Goal: Task Accomplishment & Management: Manage account settings

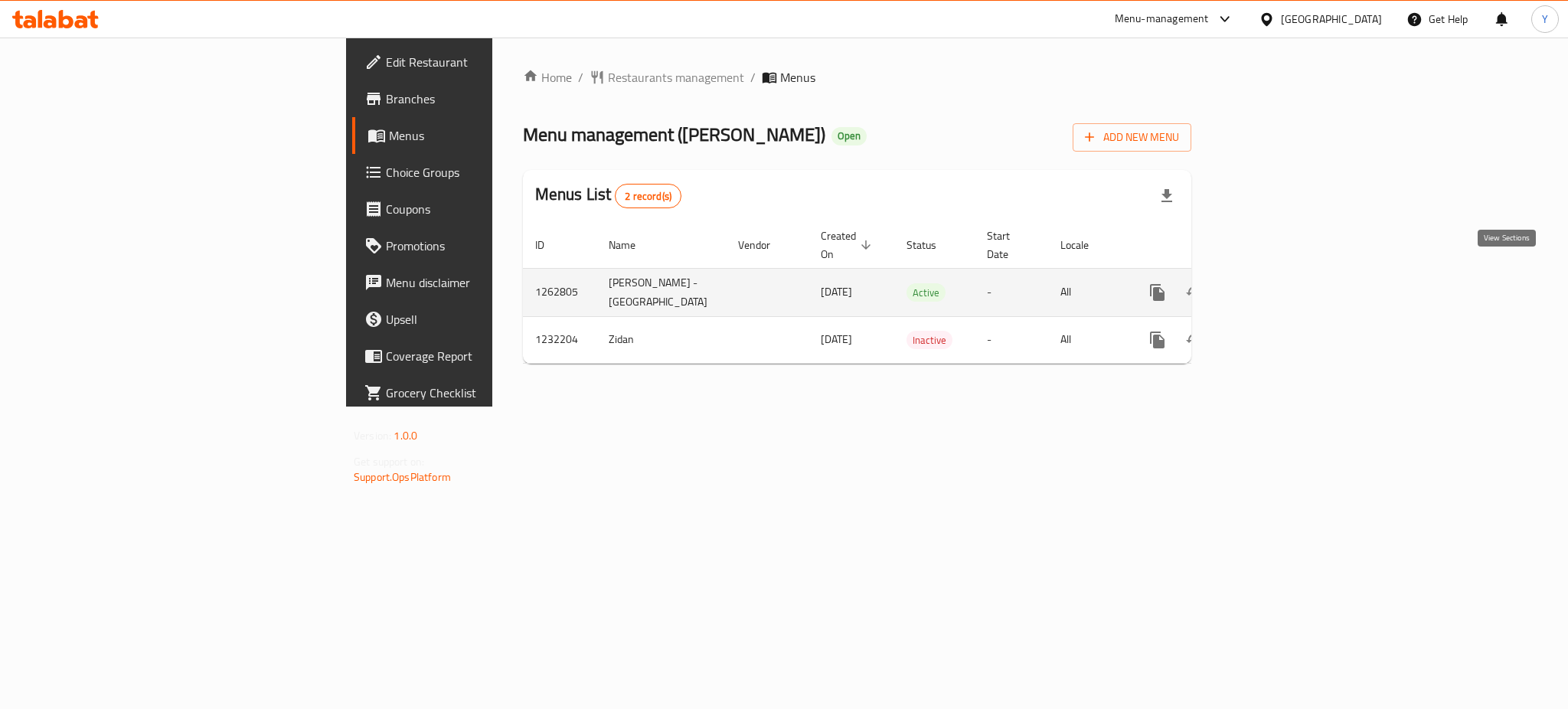
click at [1286, 274] on link "enhanced table" at bounding box center [1268, 292] width 37 height 37
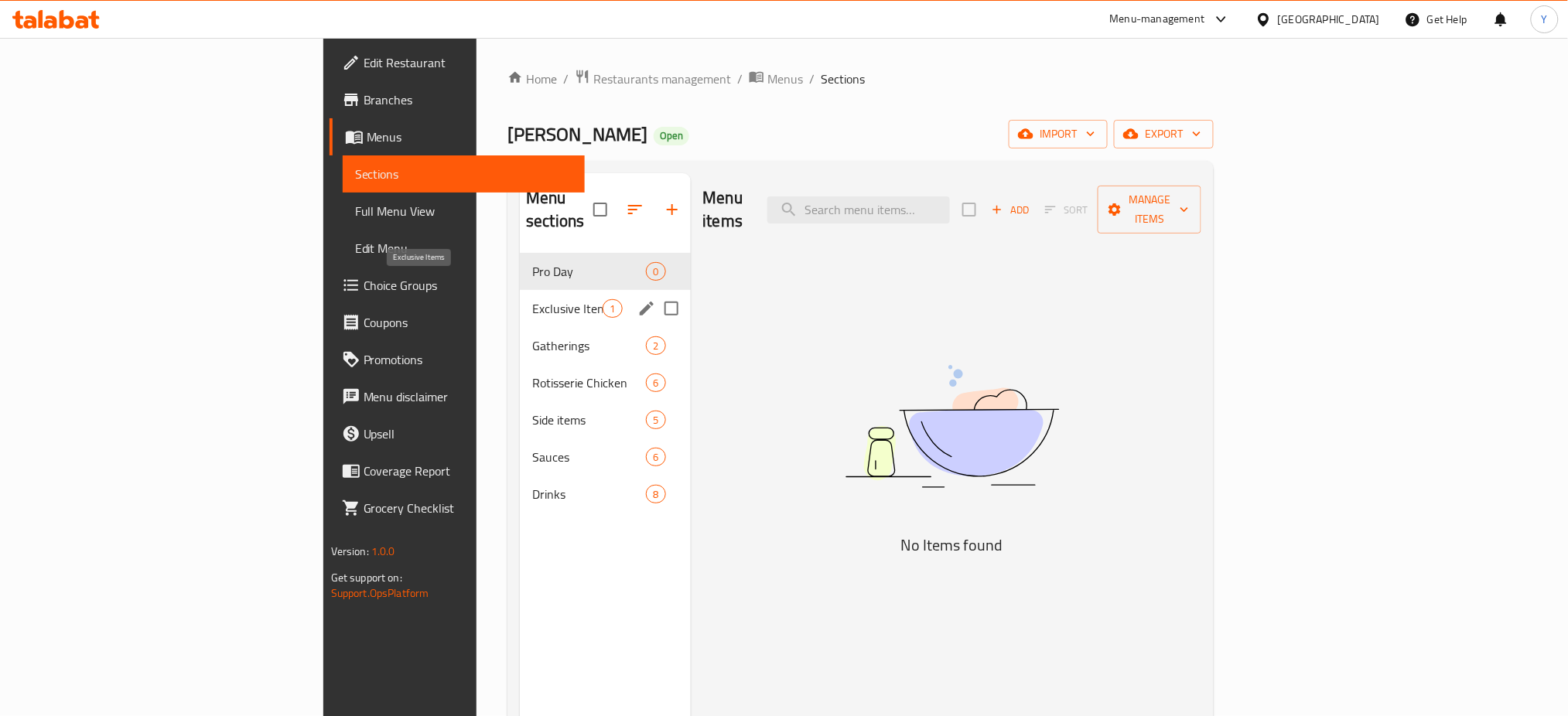
click at [532, 299] on span "Exclusive Items" at bounding box center [567, 309] width 70 height 19
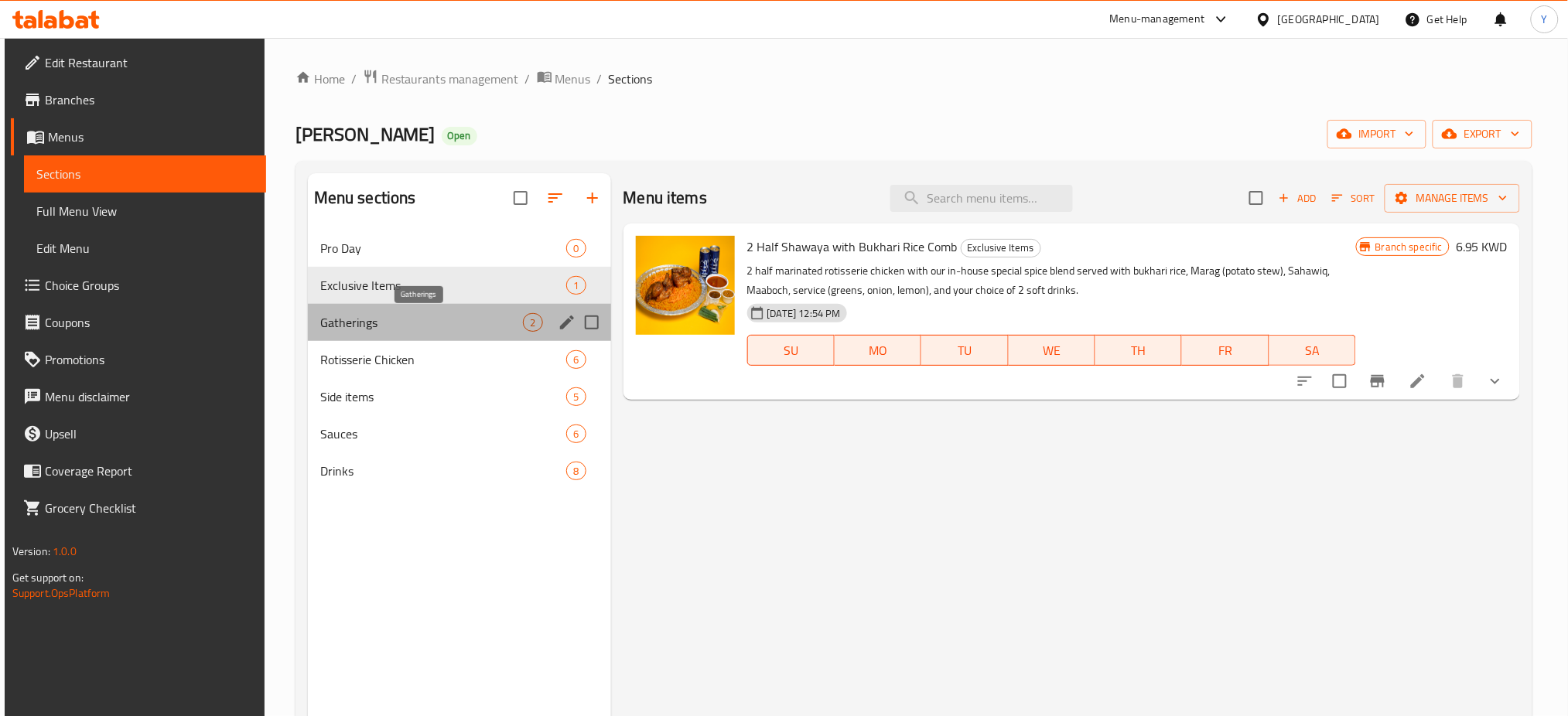
click at [374, 329] on span "Gatherings" at bounding box center [422, 323] width 204 height 19
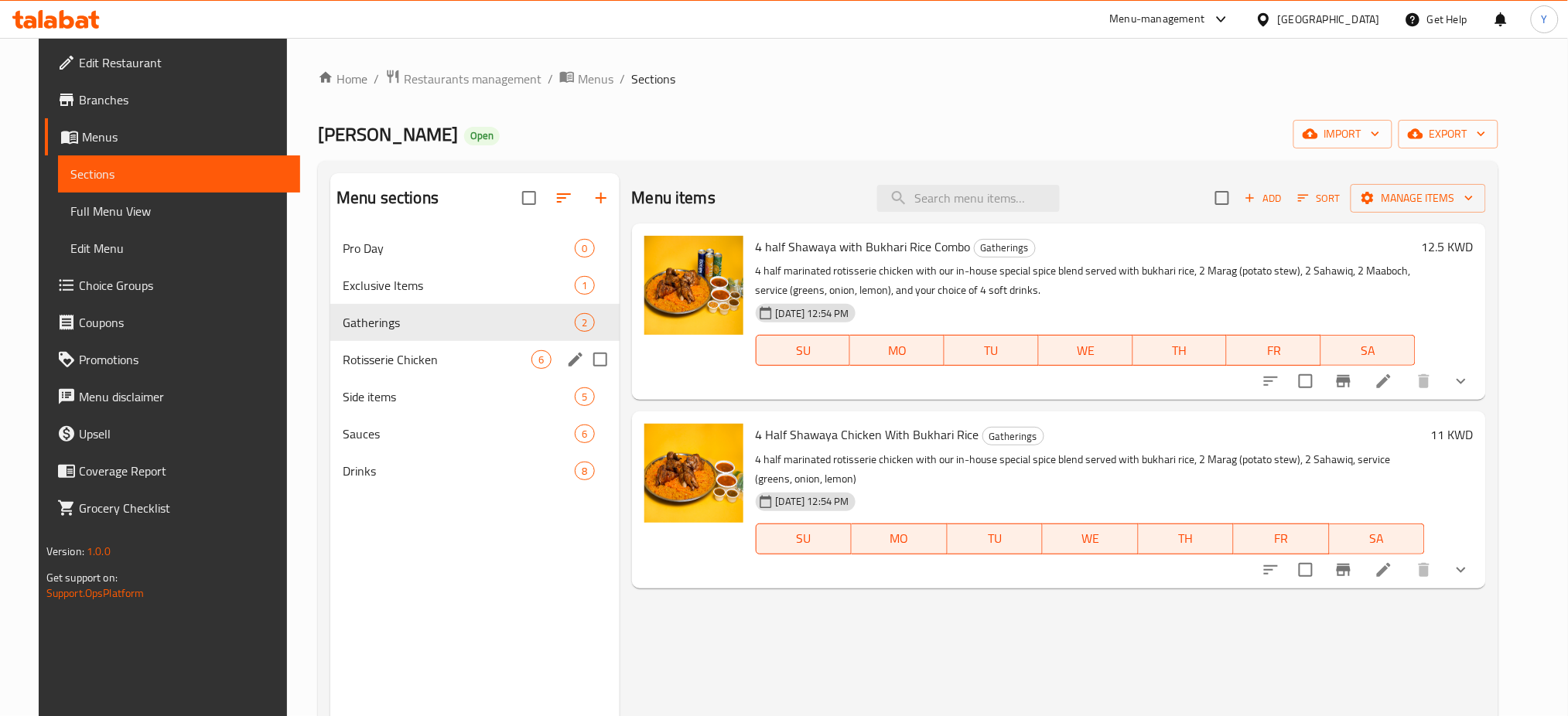
click at [364, 376] on div "Rotisserie Chicken 6" at bounding box center [475, 359] width 289 height 37
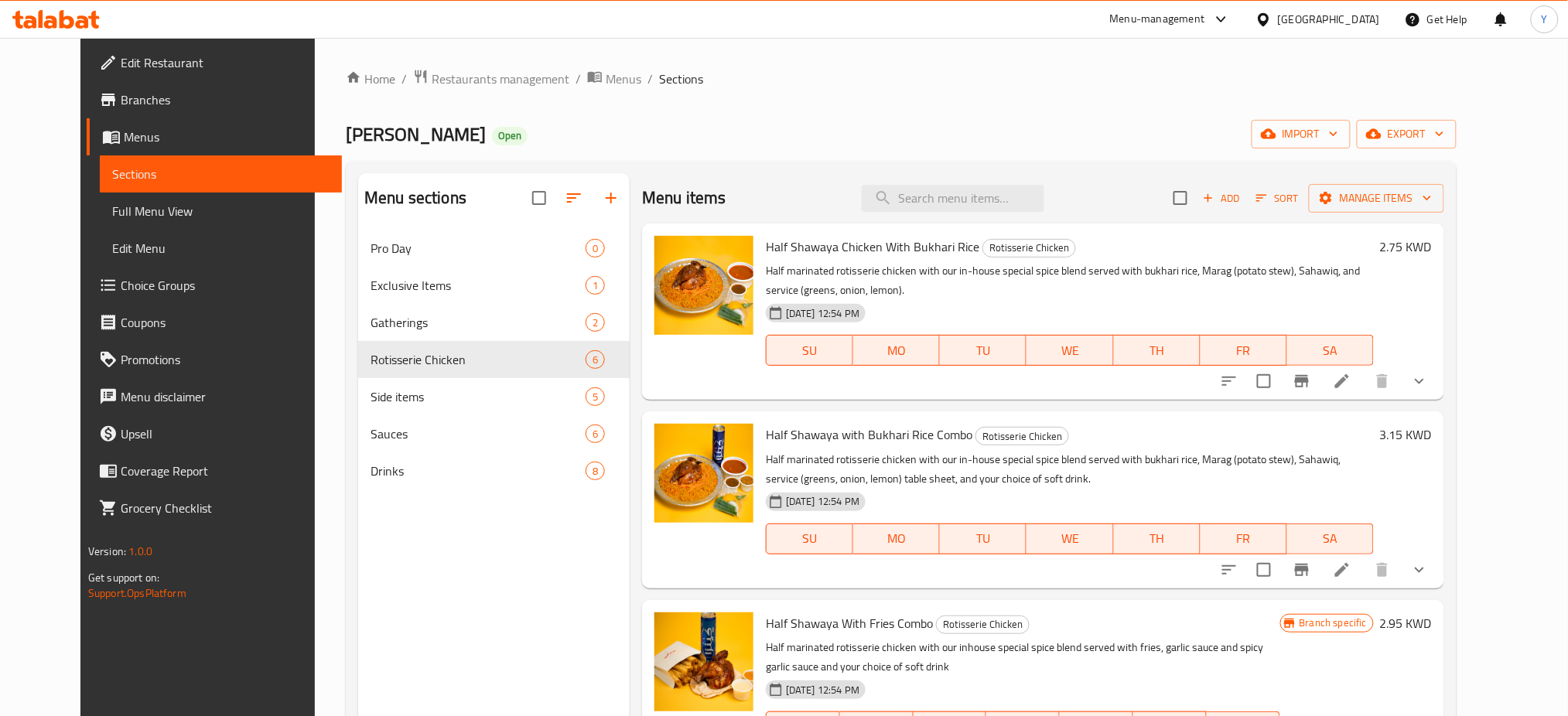
click at [873, 113] on div "Home / Restaurants management / Menus / Sections [PERSON_NAME] Open import expo…" at bounding box center [901, 485] width 1111 height 833
click at [853, 83] on ol "Home / Restaurants management / Menus / Sections" at bounding box center [901, 78] width 1111 height 20
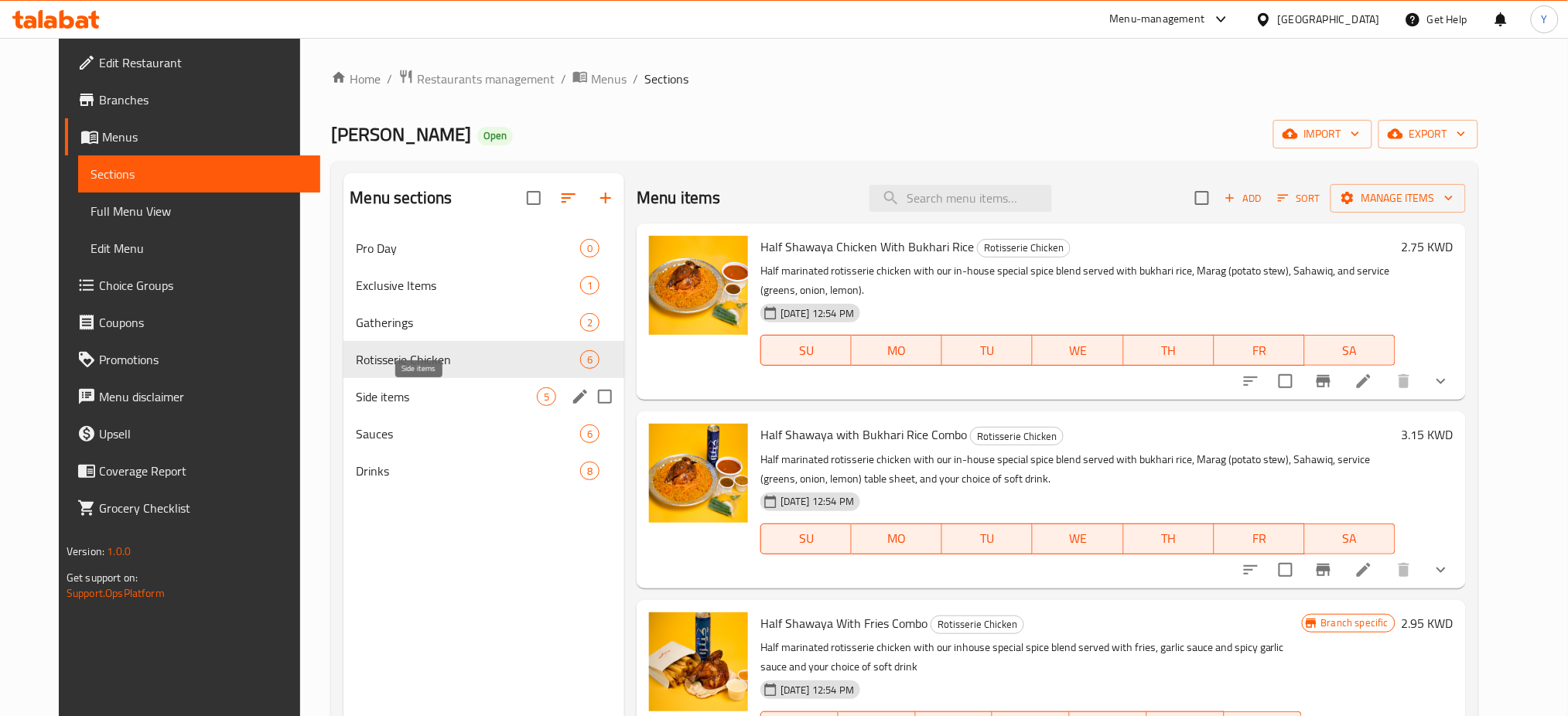
click at [451, 402] on span "Side items" at bounding box center [446, 397] width 181 height 19
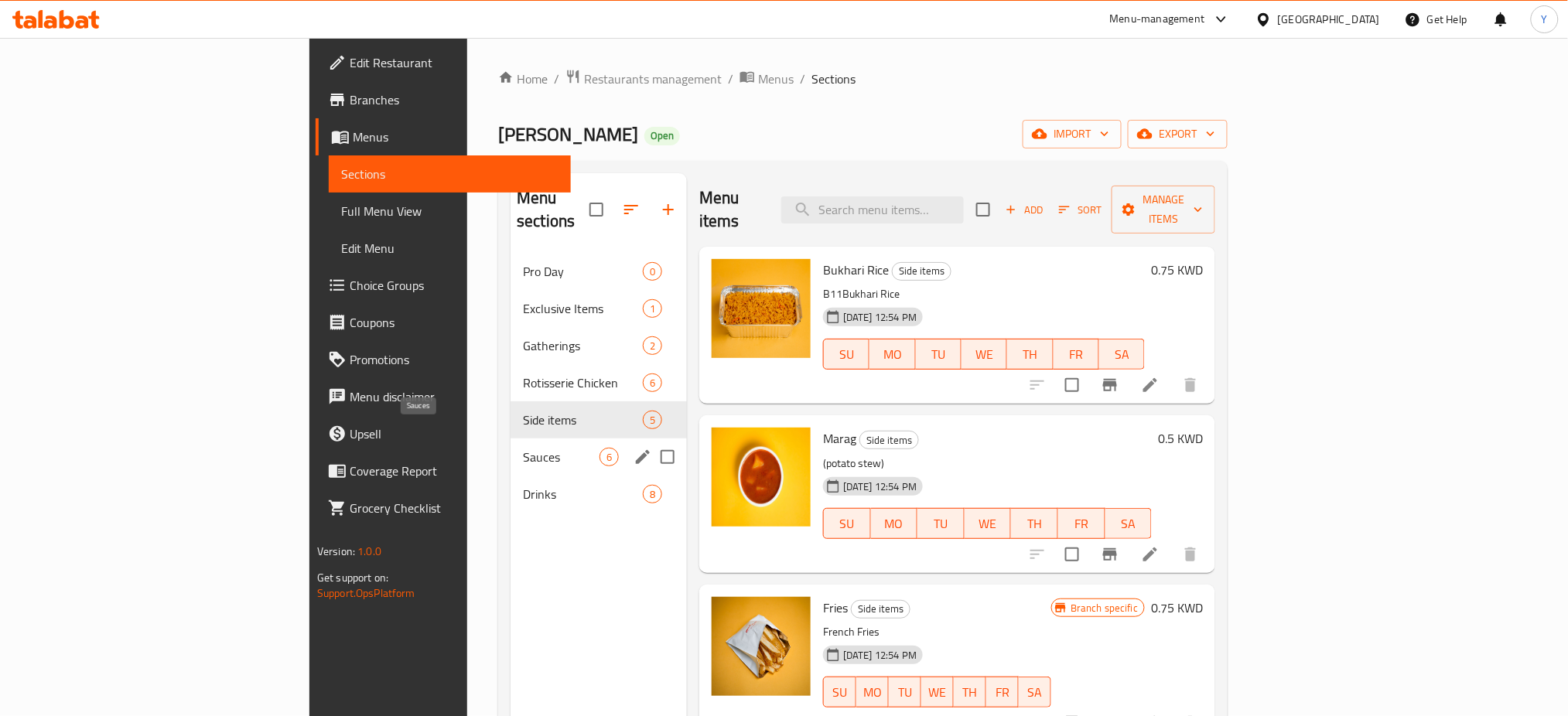
click at [523, 448] on span "Sauces" at bounding box center [560, 457] width 77 height 19
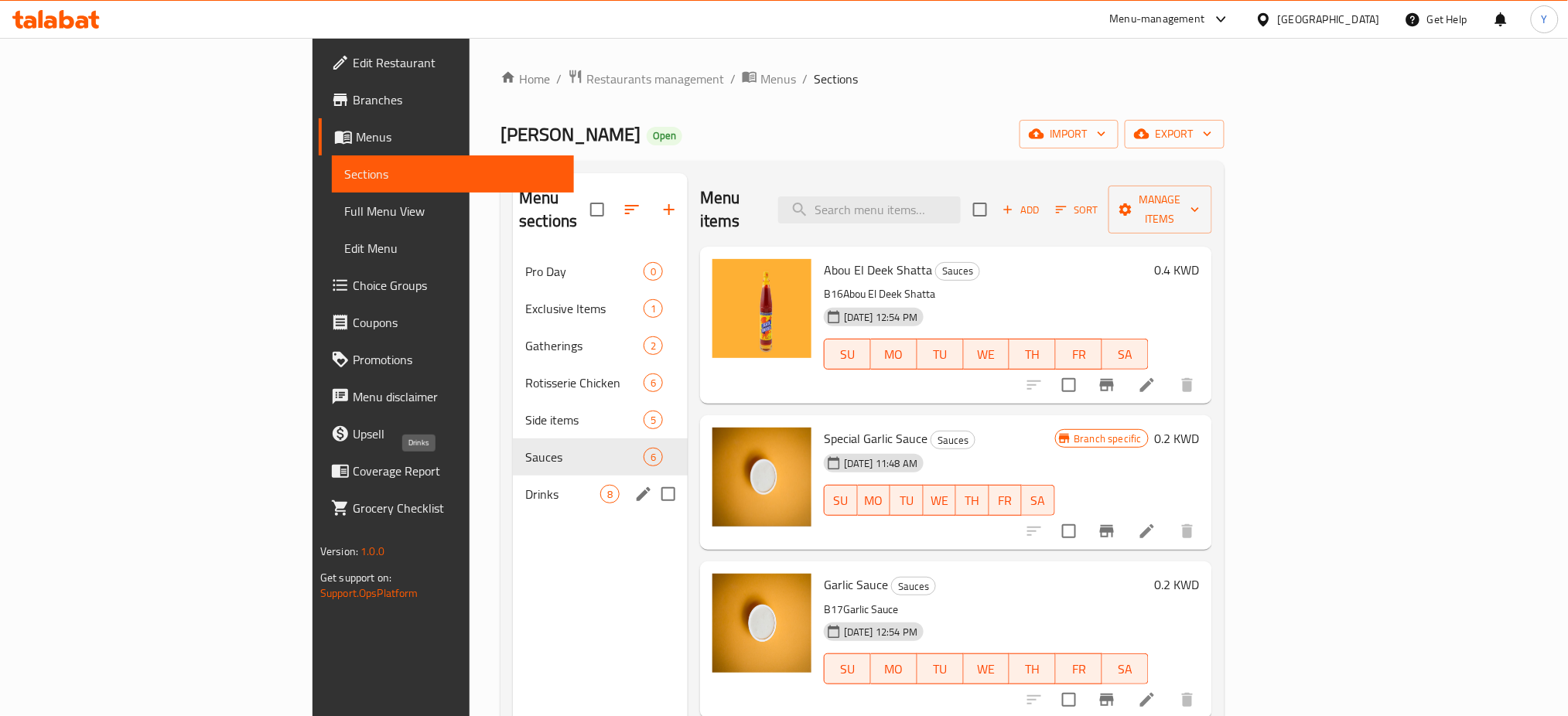
click at [525, 485] on span "Drinks" at bounding box center [562, 494] width 75 height 19
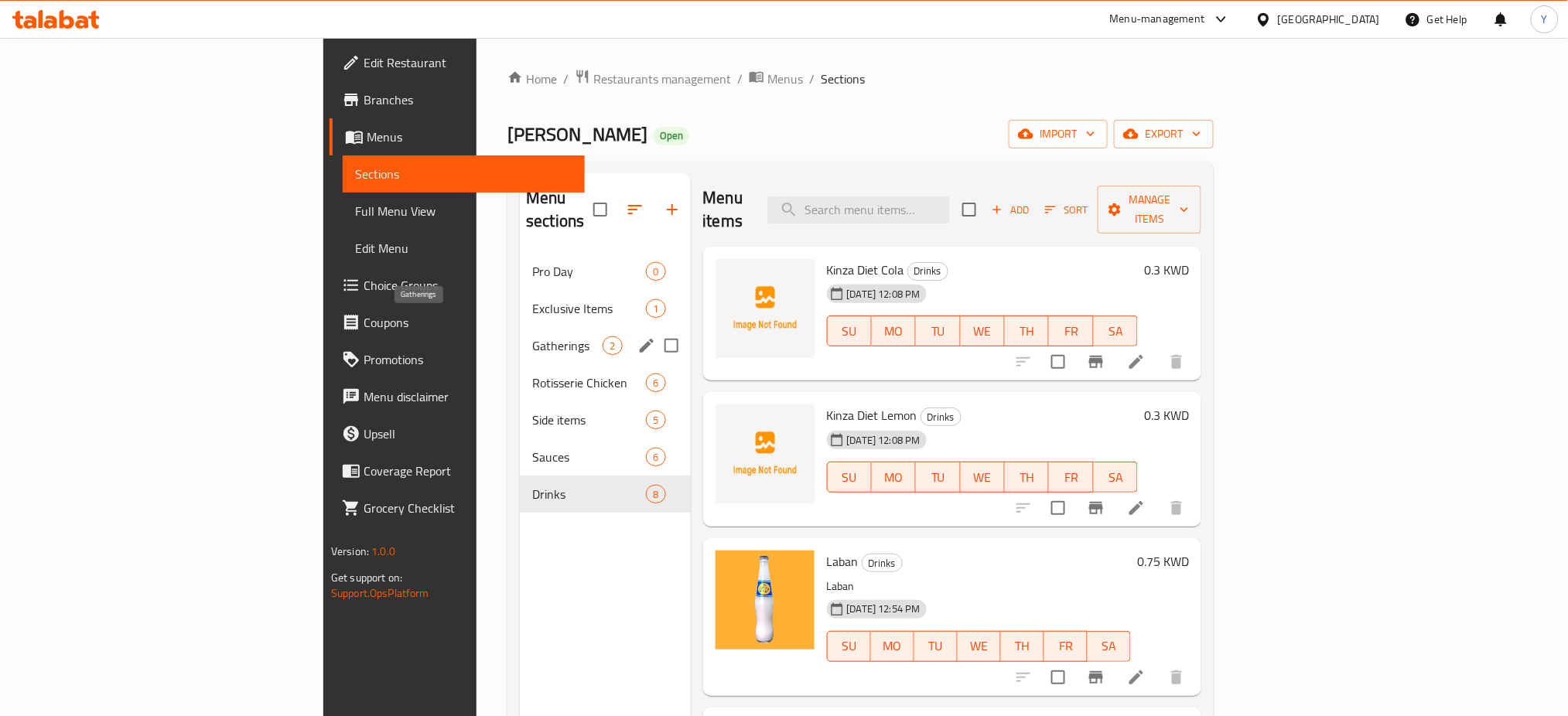
drag, startPoint x: 414, startPoint y: 325, endPoint x: 438, endPoint y: 376, distance: 56.4
click at [532, 337] on span "Gatherings" at bounding box center [567, 346] width 70 height 19
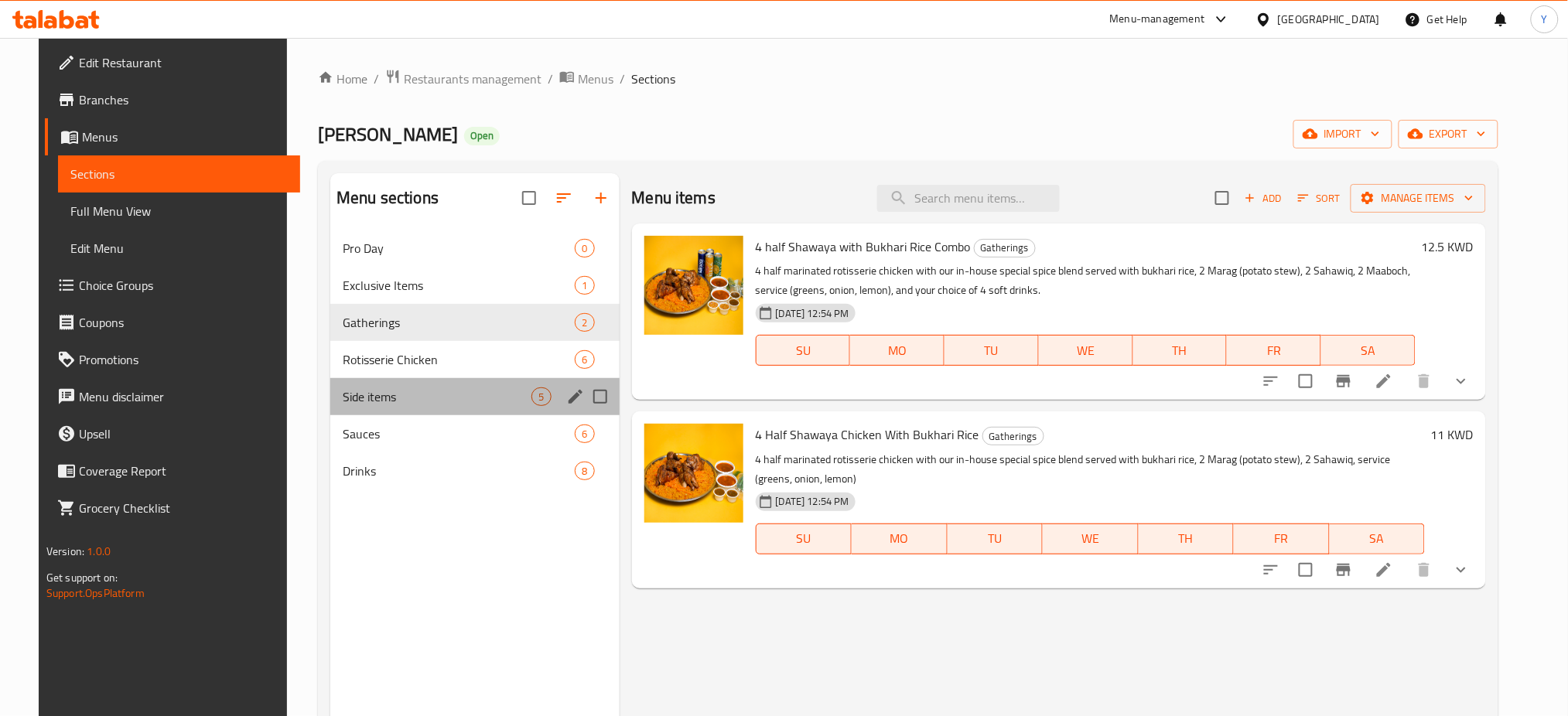
click at [438, 383] on div "Side items 5" at bounding box center [475, 396] width 289 height 37
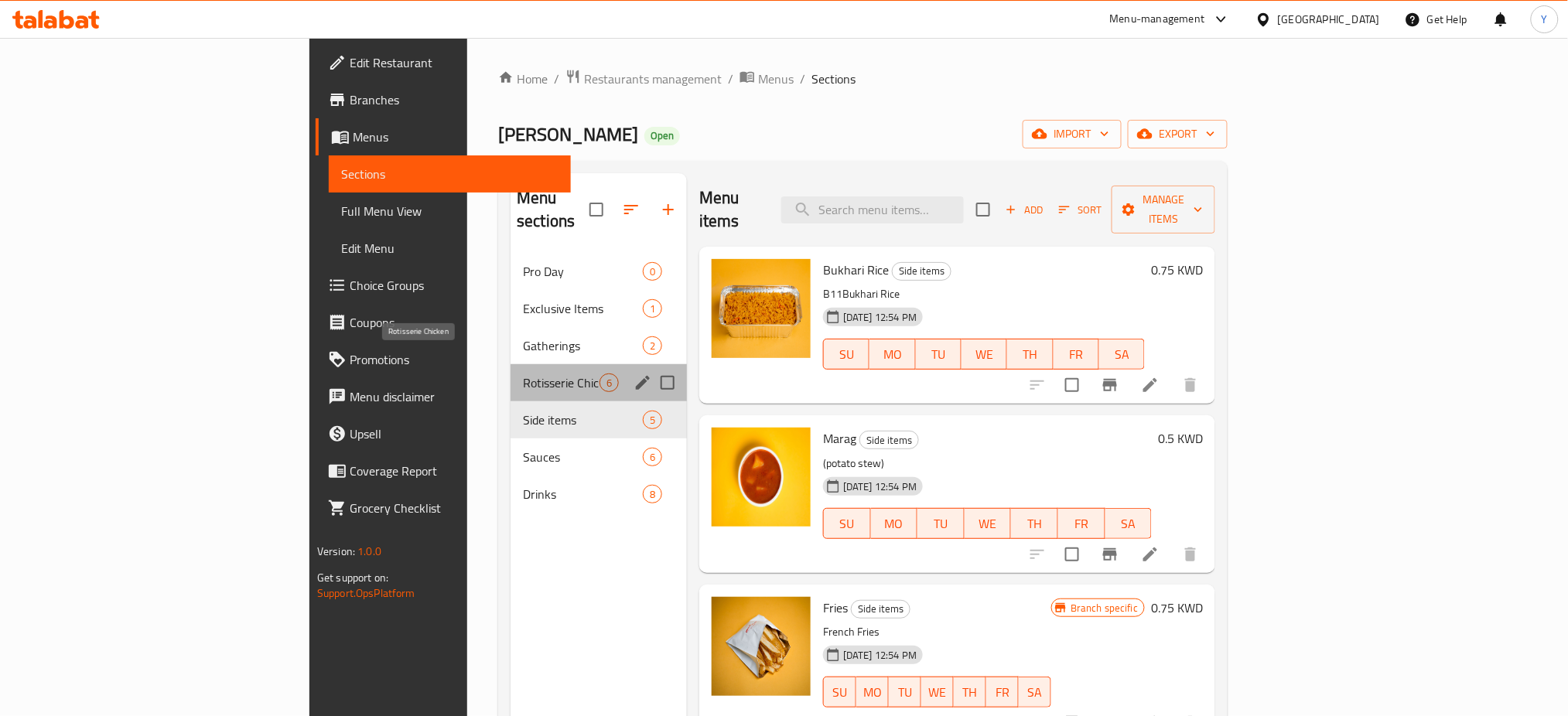
click at [523, 374] on span "Rotisserie Chicken" at bounding box center [560, 383] width 77 height 19
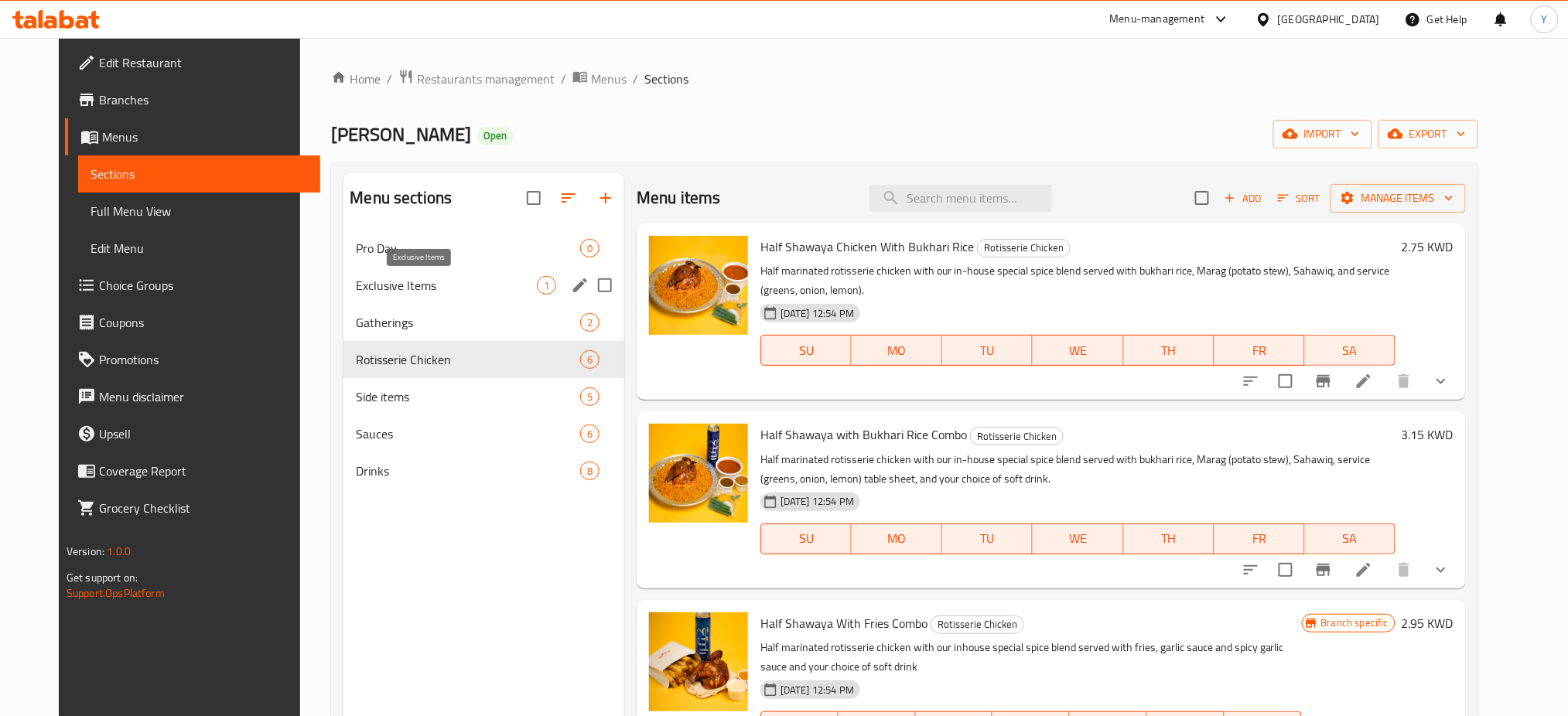
click at [470, 288] on span "Exclusive Items" at bounding box center [446, 285] width 181 height 19
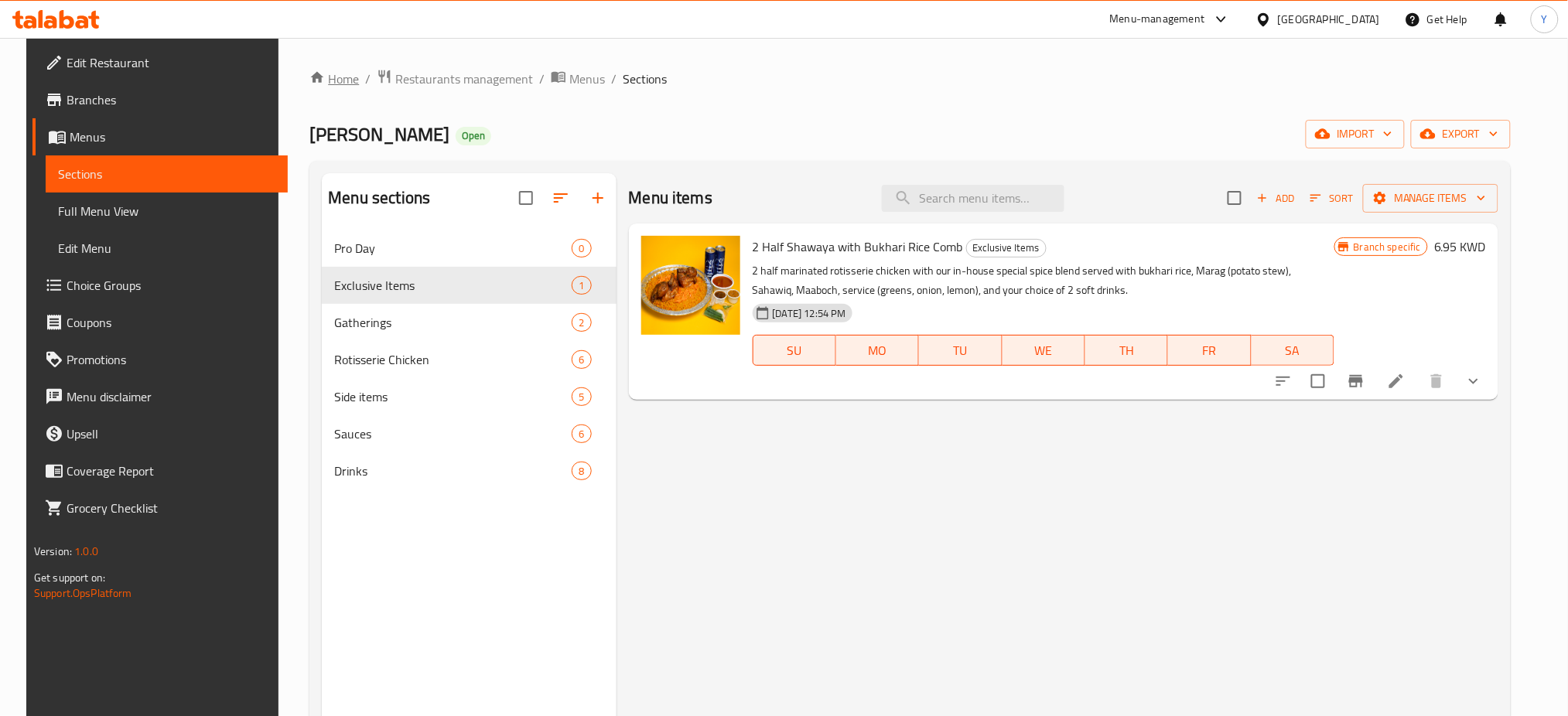
drag, startPoint x: 769, startPoint y: 108, endPoint x: 292, endPoint y: 72, distance: 478.4
click at [683, 104] on div "Home / Restaurants management / Menus / Sections [PERSON_NAME] Open import expo…" at bounding box center [910, 485] width 1202 height 833
click at [425, 75] on span "Restaurants management" at bounding box center [464, 79] width 138 height 19
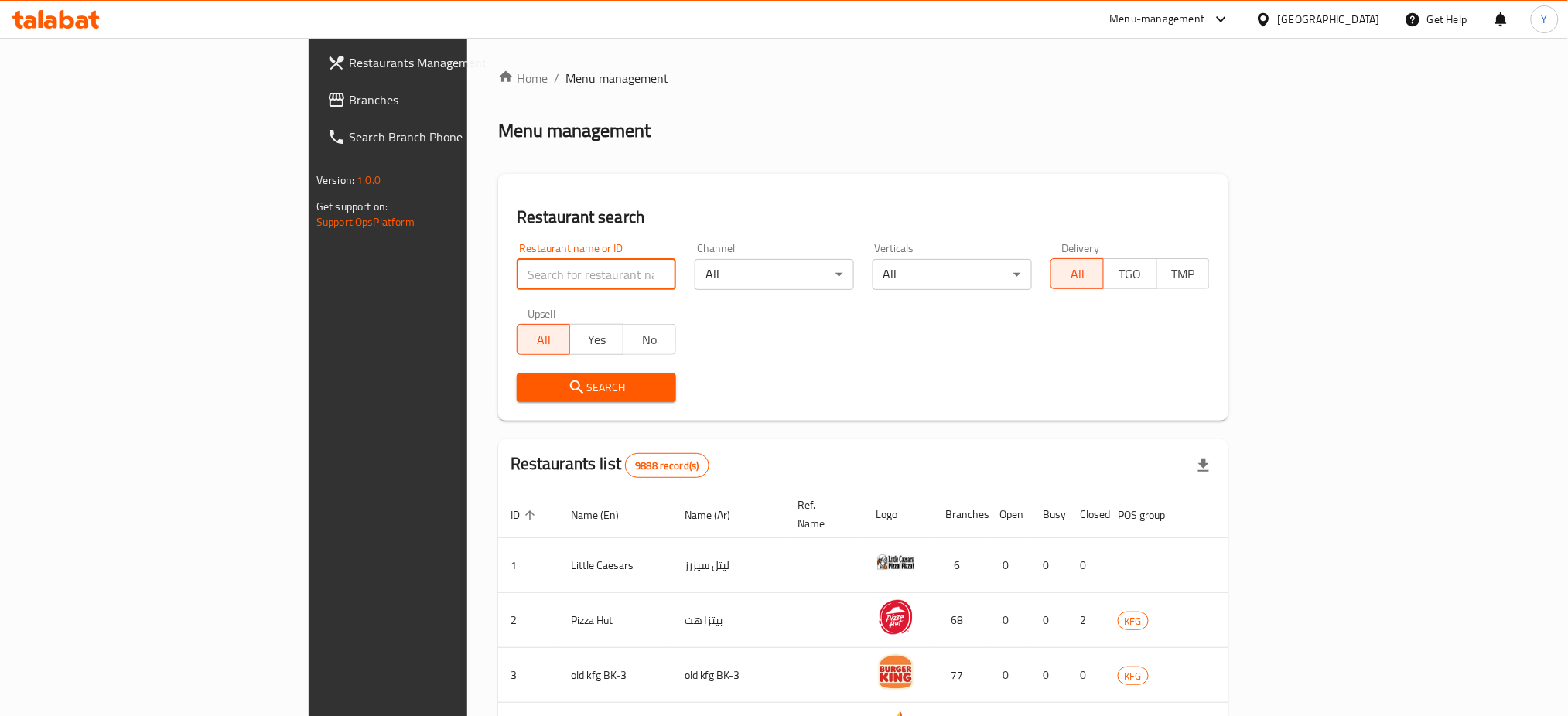
click at [517, 270] on input "search" at bounding box center [596, 275] width 159 height 31
click button "Search" at bounding box center [596, 388] width 159 height 28
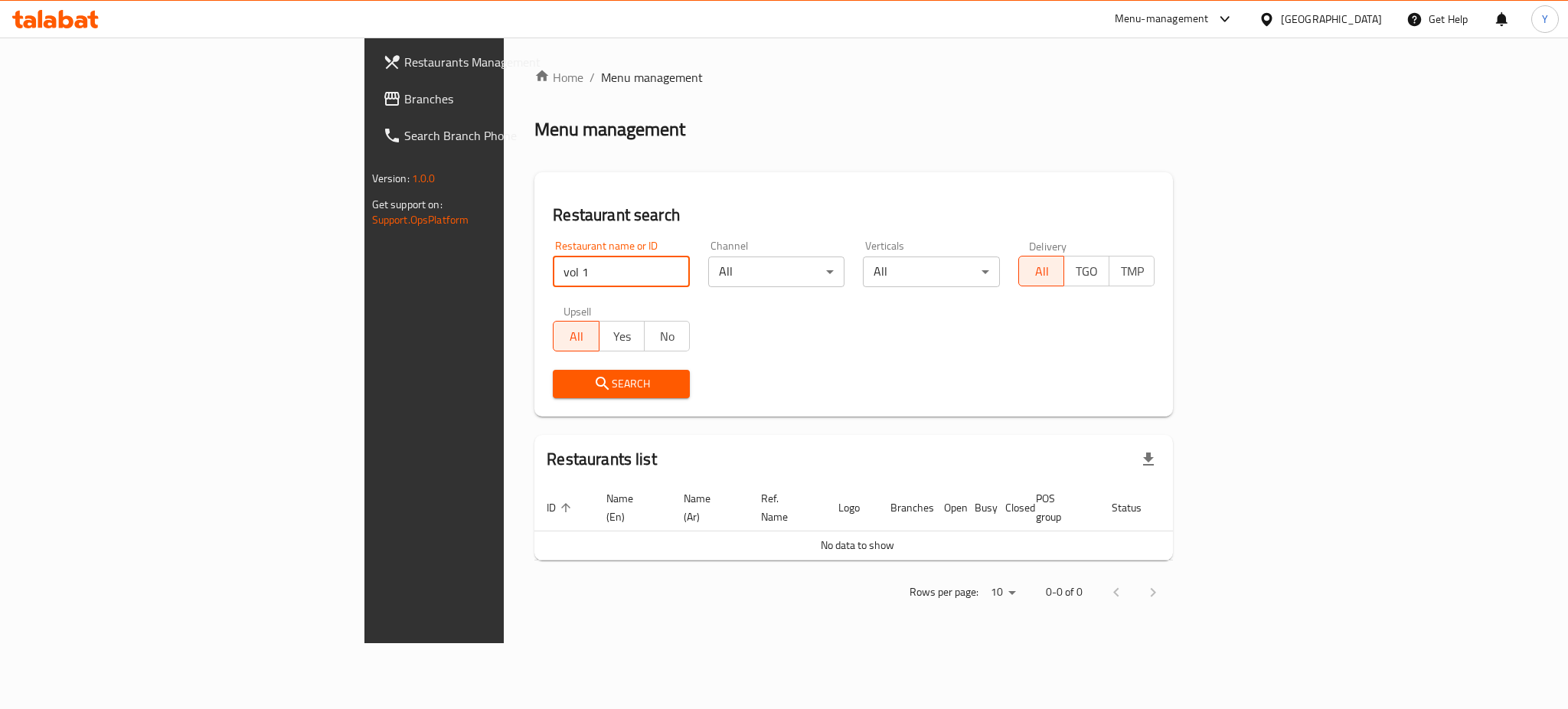
click at [912, 118] on div "Menu management" at bounding box center [853, 129] width 639 height 25
drag, startPoint x: 435, startPoint y: 254, endPoint x: 413, endPoint y: 271, distance: 27.8
click at [553, 256] on div "Restaurant name or ID vol 1 Restaurant name or ID" at bounding box center [621, 264] width 137 height 47
click at [553, 275] on input "vol 1" at bounding box center [621, 272] width 137 height 31
click button "Search" at bounding box center [621, 384] width 137 height 28
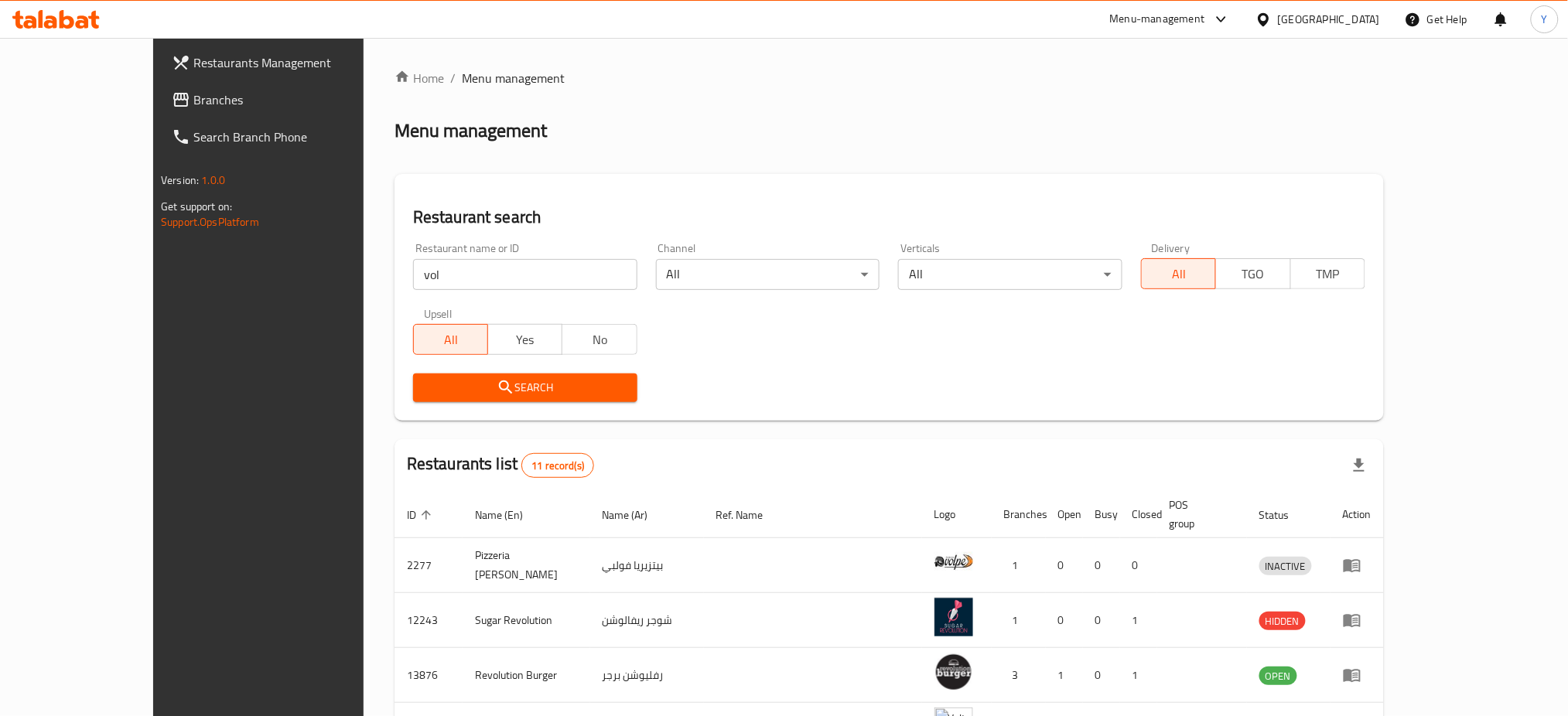
click at [1048, 418] on div "Restaurant search Restaurant name or ID vol Restaurant name or ID Channel All ​…" at bounding box center [889, 297] width 989 height 247
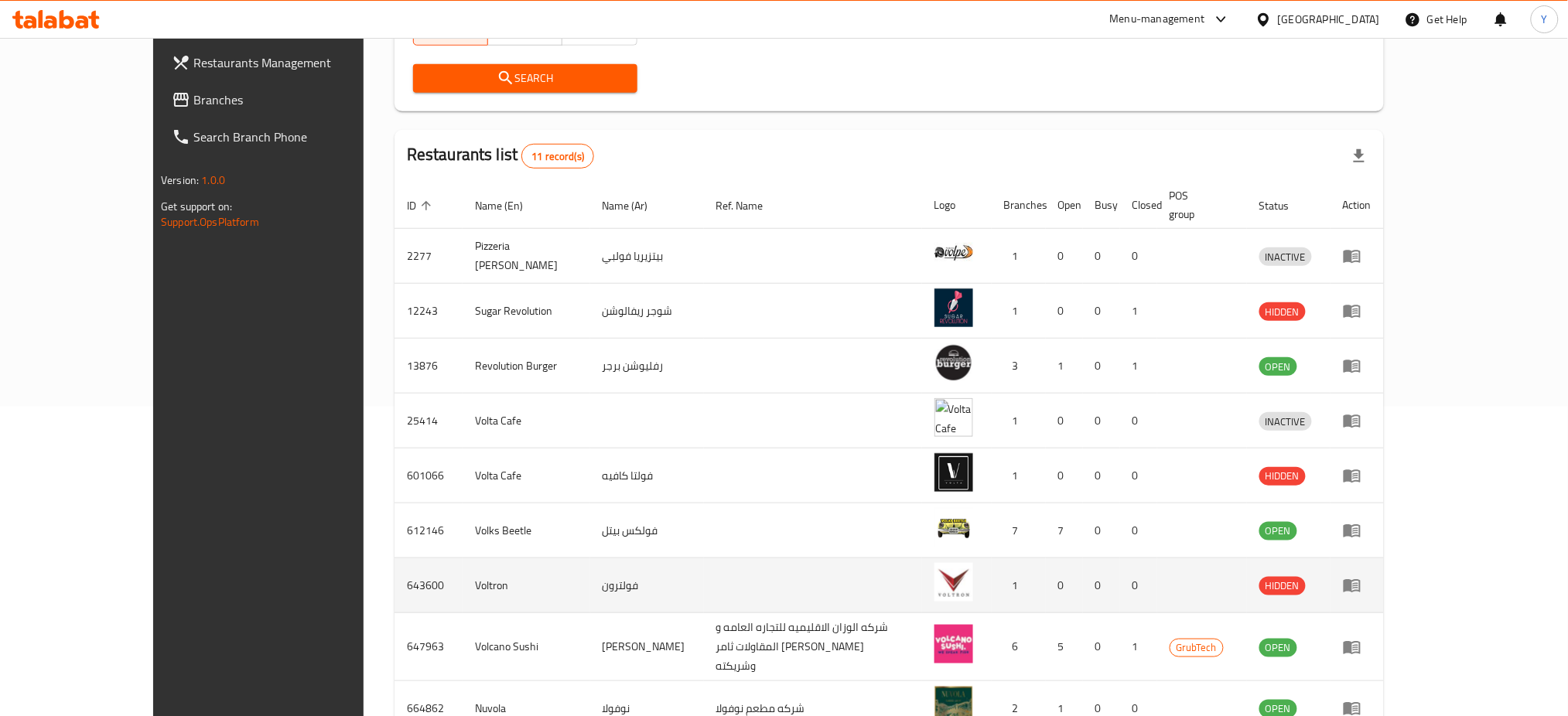
scroll to position [205, 0]
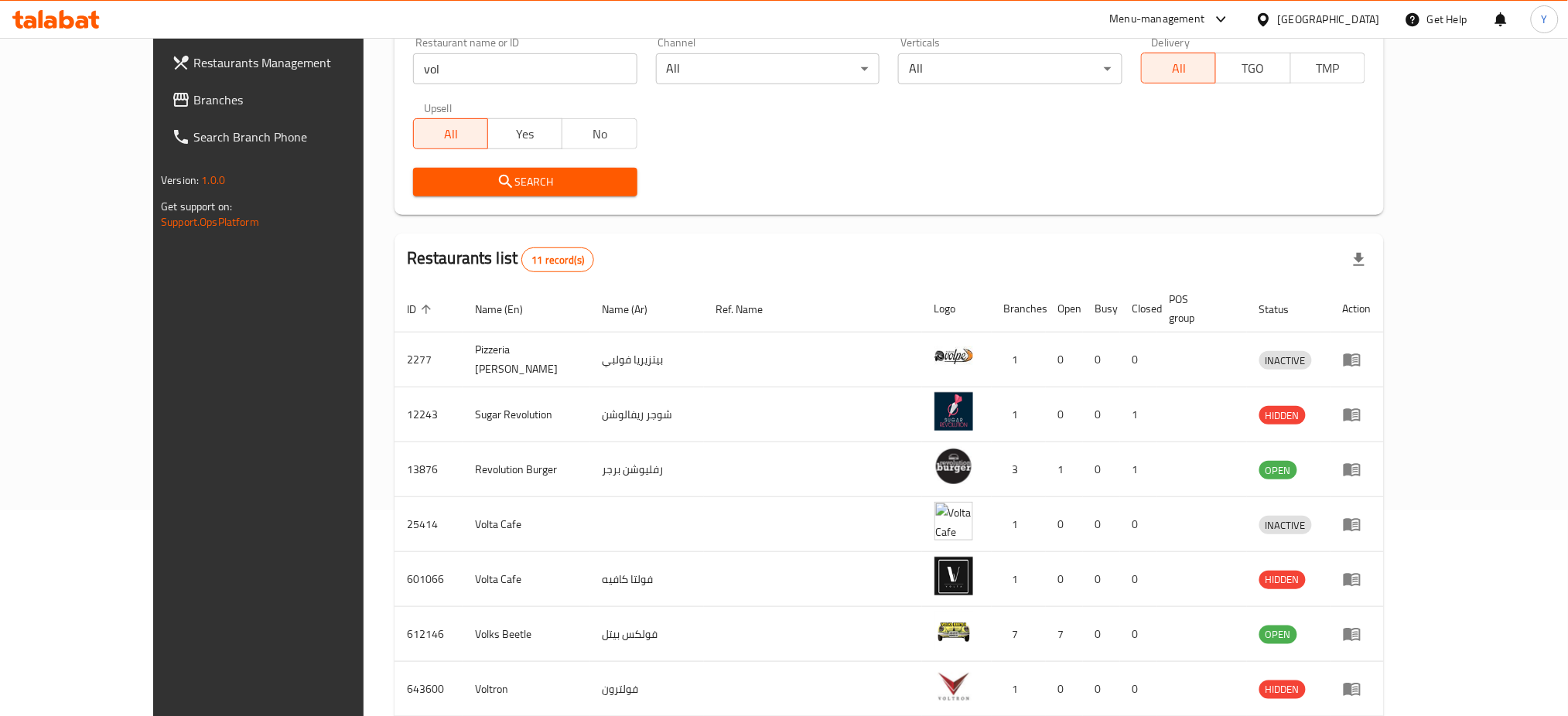
click at [443, 54] on input "vol" at bounding box center [525, 69] width 224 height 31
type input "v"
type input "VOL.1"
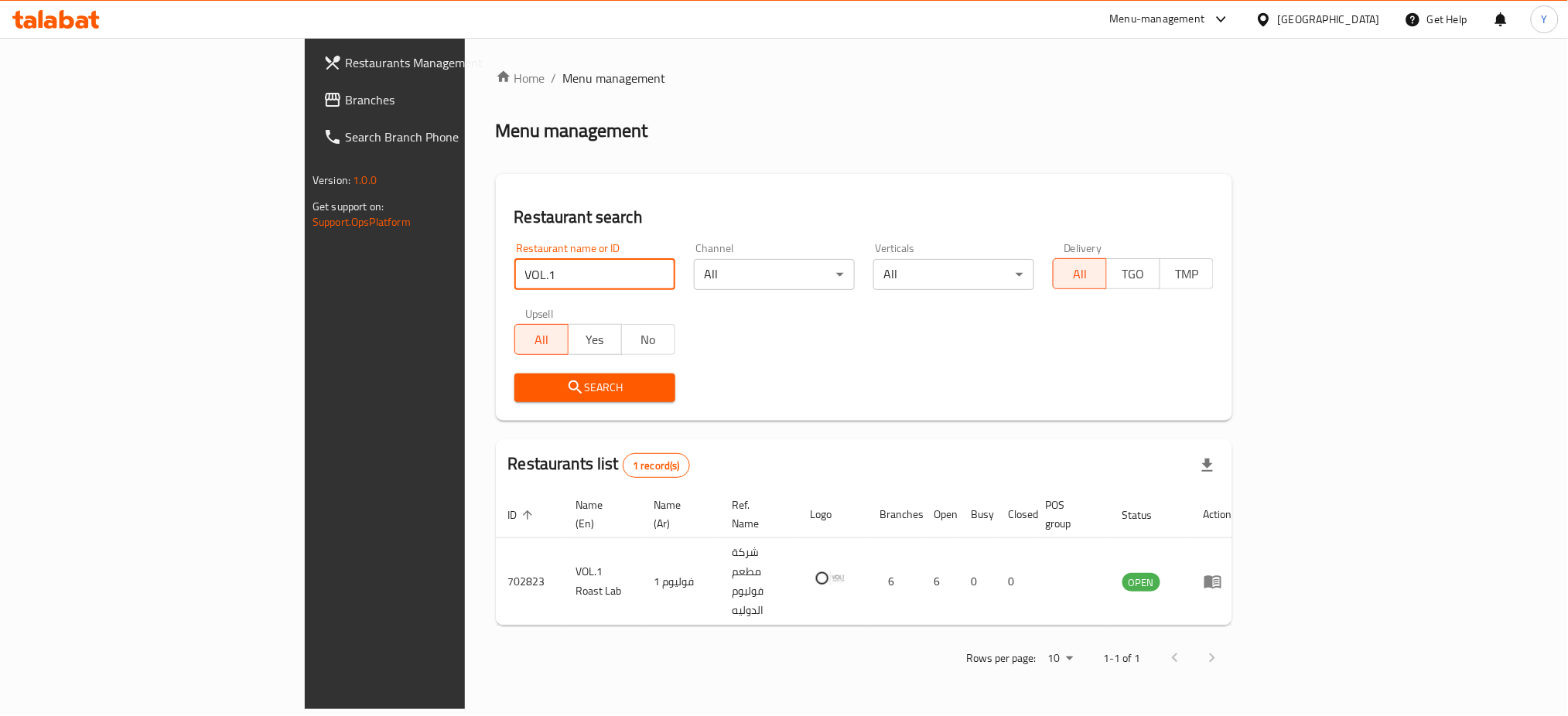
scroll to position [0, 0]
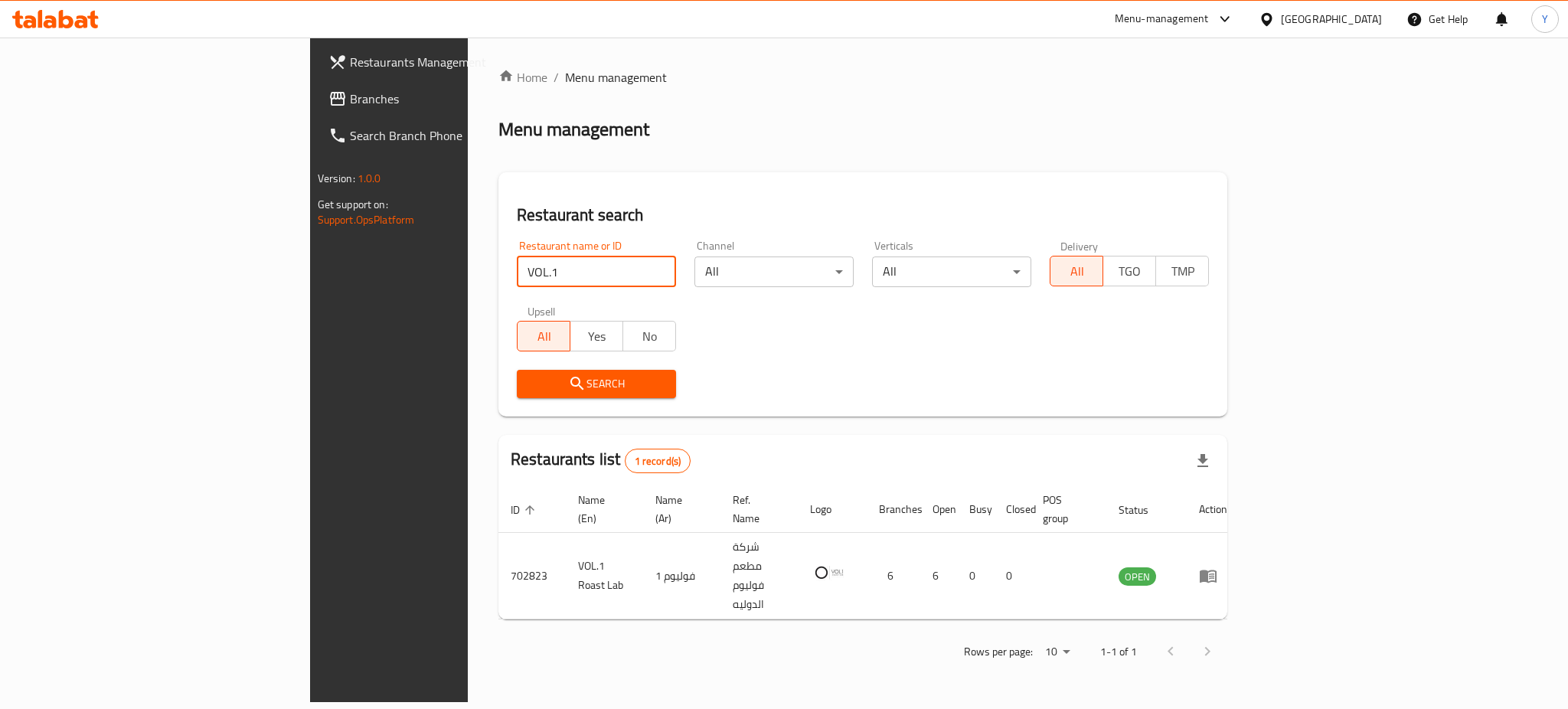
click at [862, 332] on div "Restaurant name or ID VOL.1 Restaurant name or ID Channel All ​ Verticals All ​…" at bounding box center [863, 319] width 710 height 176
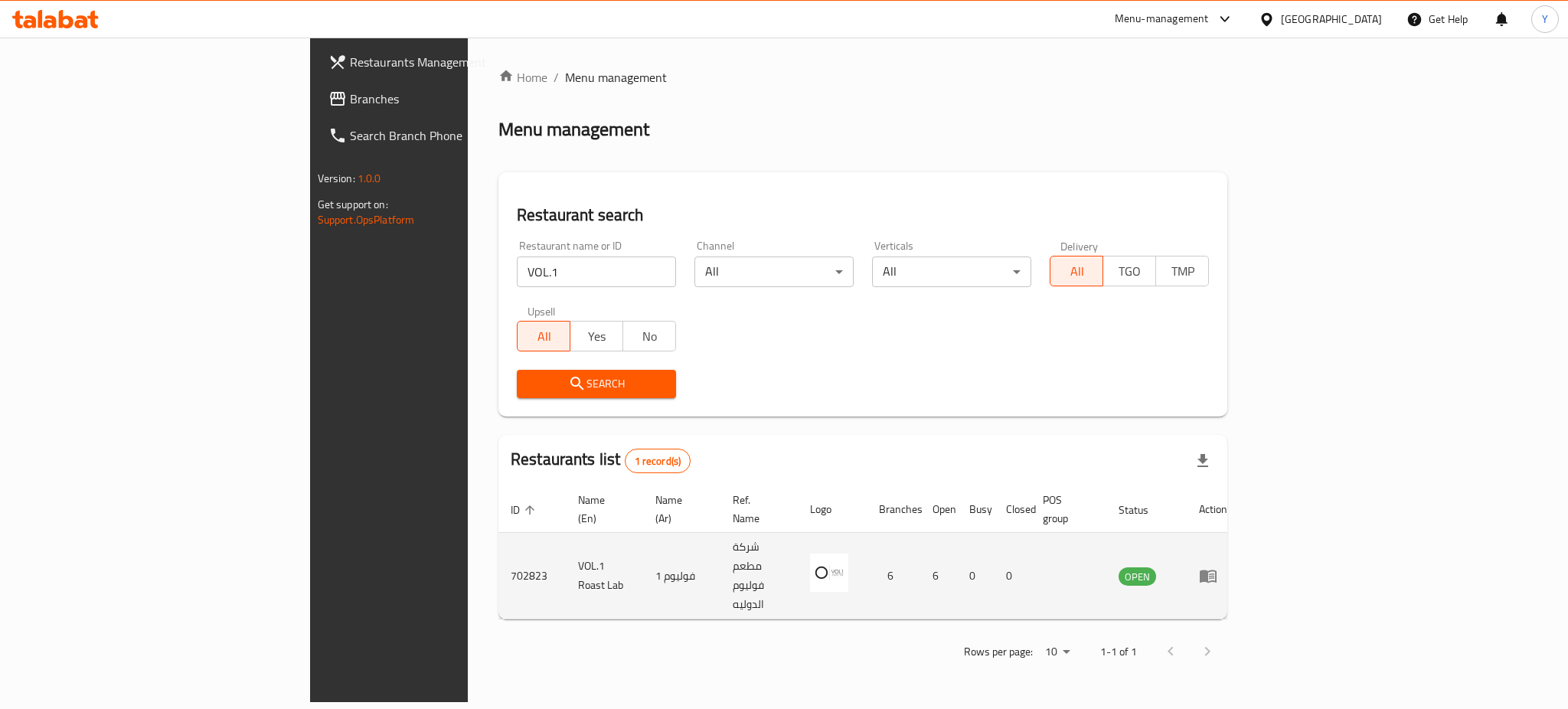
click at [1217, 567] on icon "enhanced table" at bounding box center [1208, 576] width 19 height 19
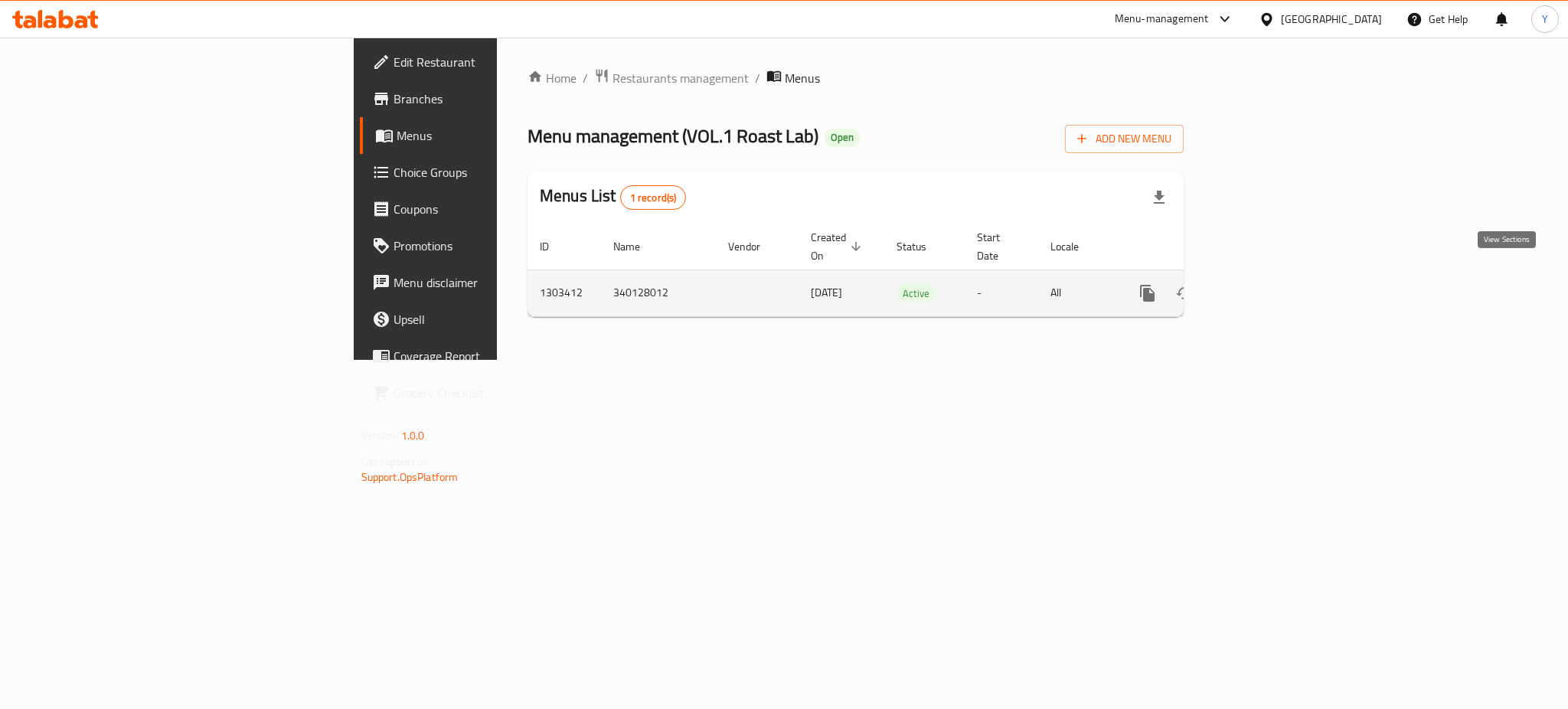
click at [1268, 284] on icon "enhanced table" at bounding box center [1258, 294] width 19 height 19
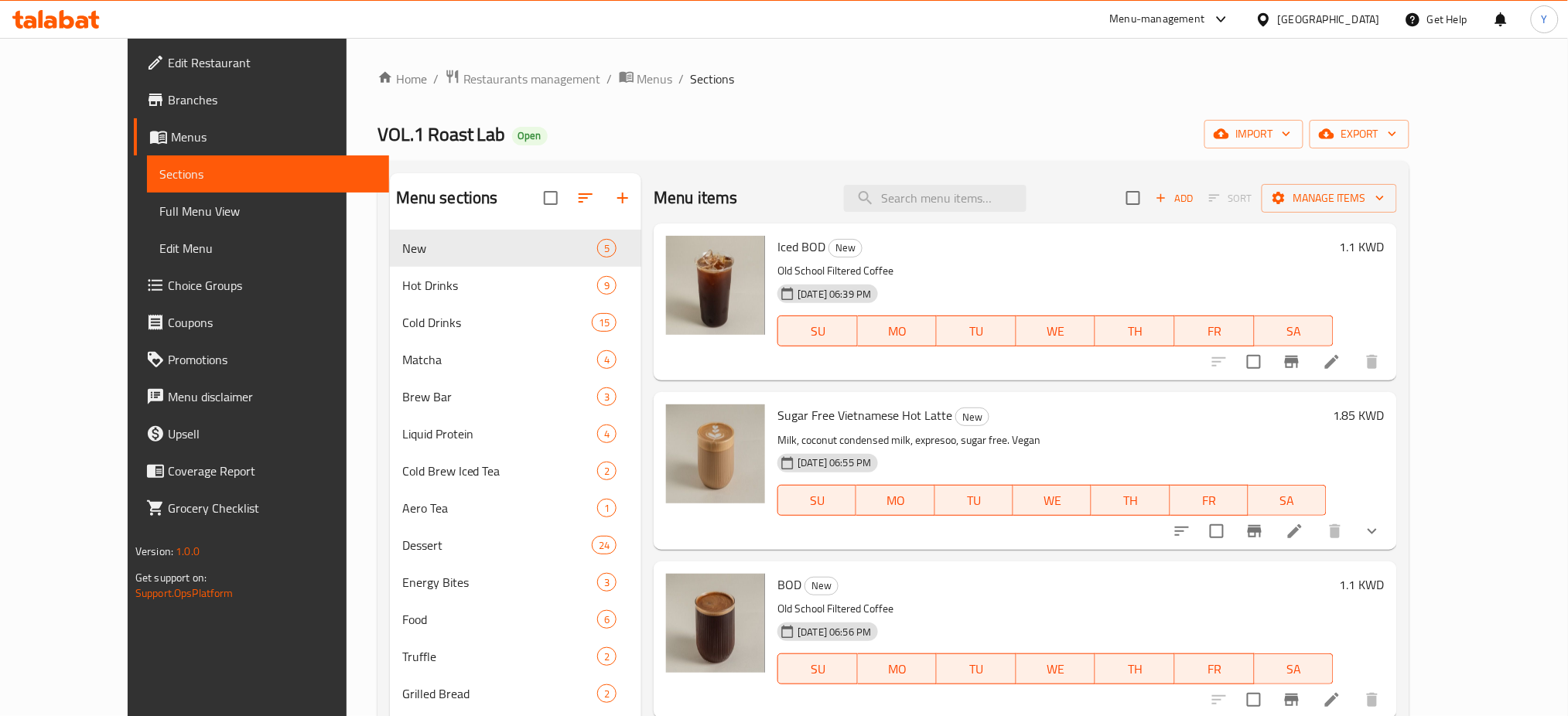
click at [793, 156] on div "Home / Restaurants management / Menus / Sections VOL.1 Roast Lab Open import ex…" at bounding box center [893, 529] width 1032 height 922
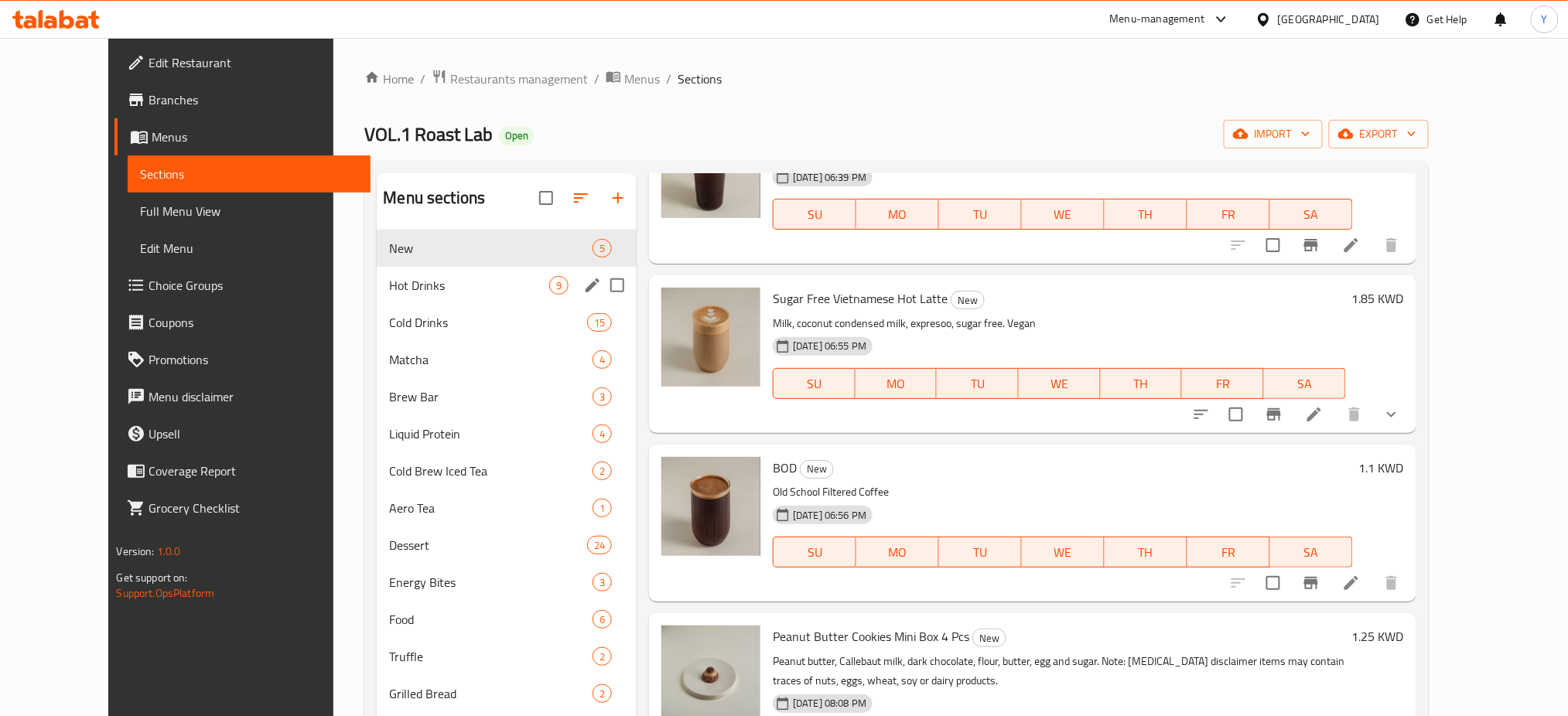
click at [393, 274] on div "Hot Drinks 9" at bounding box center [506, 285] width 260 height 37
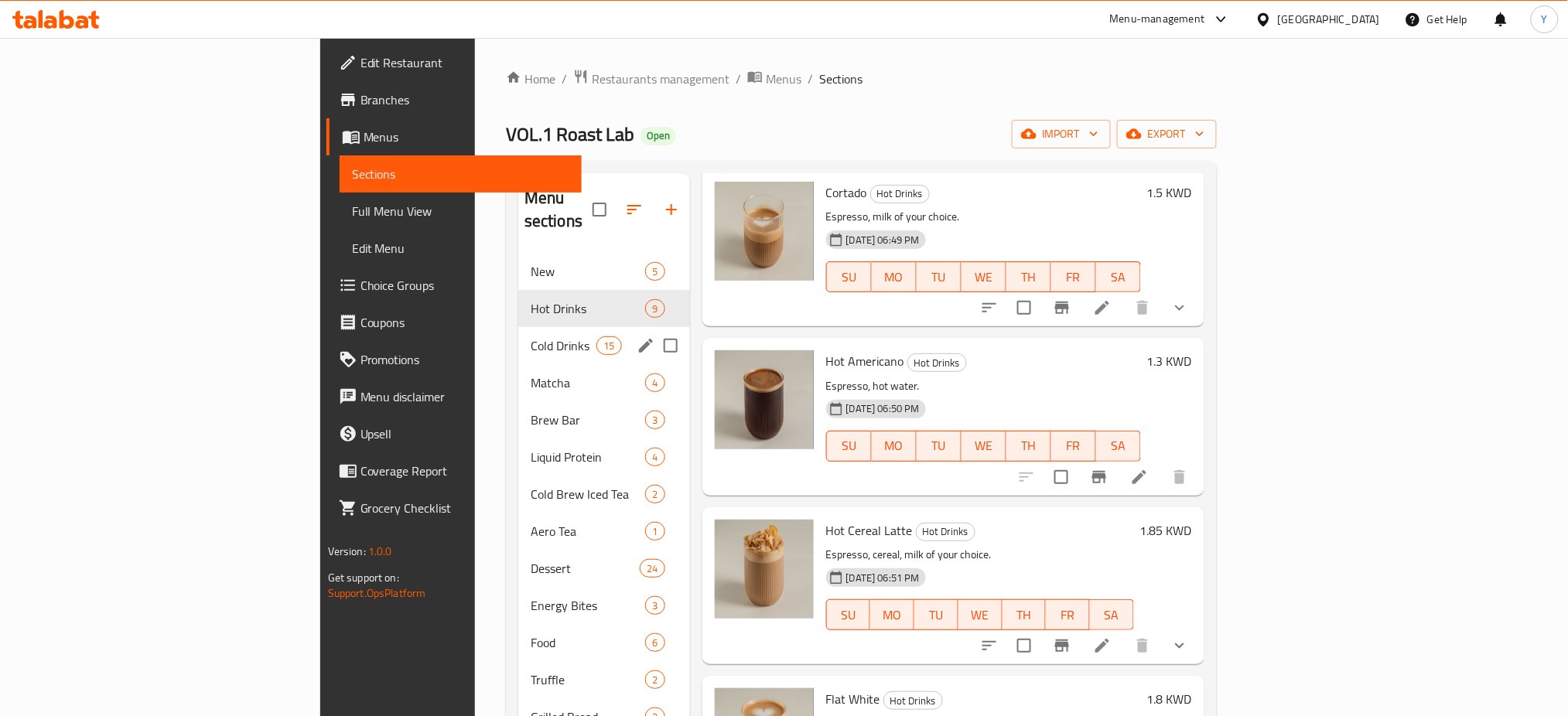
click at [518, 332] on div "Cold Drinks 15" at bounding box center [604, 346] width 172 height 37
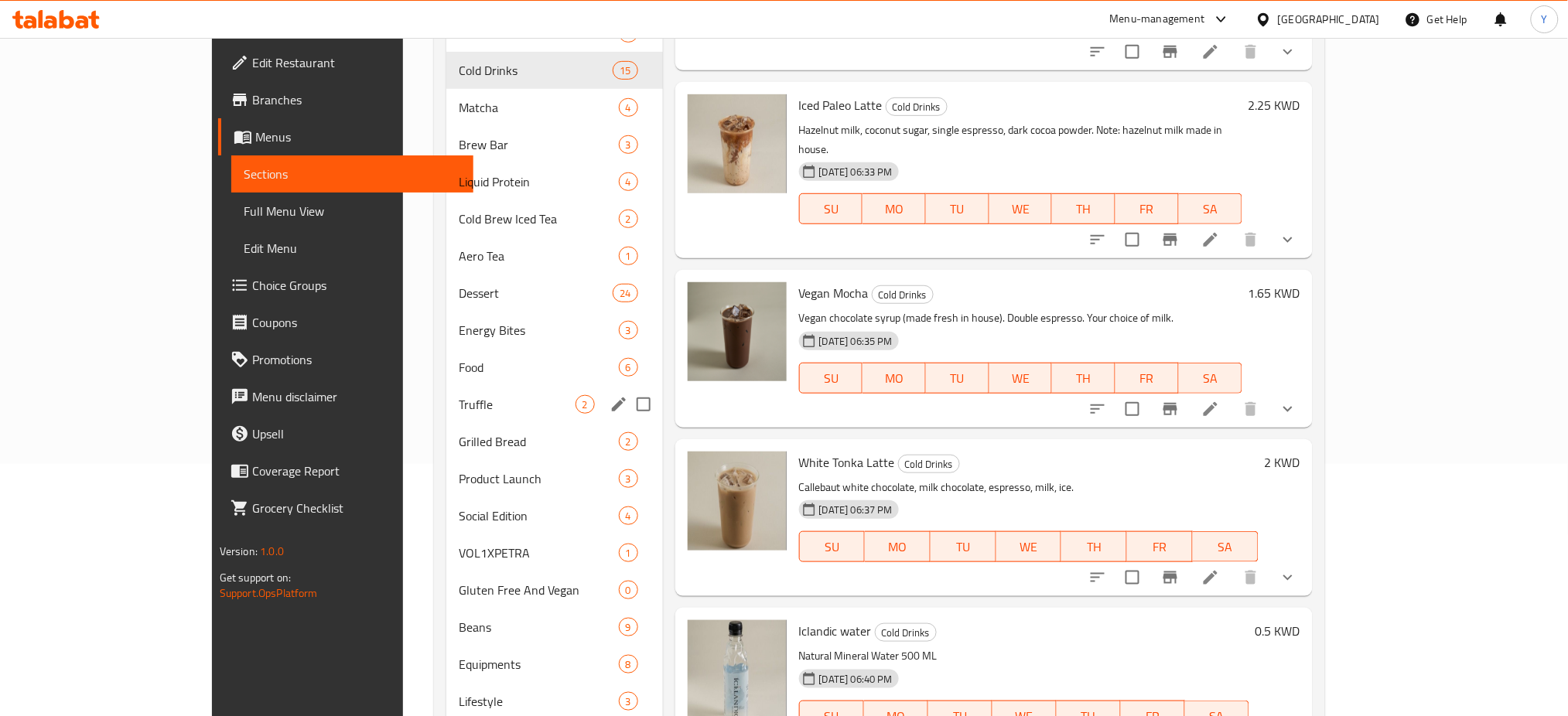
scroll to position [202, 0]
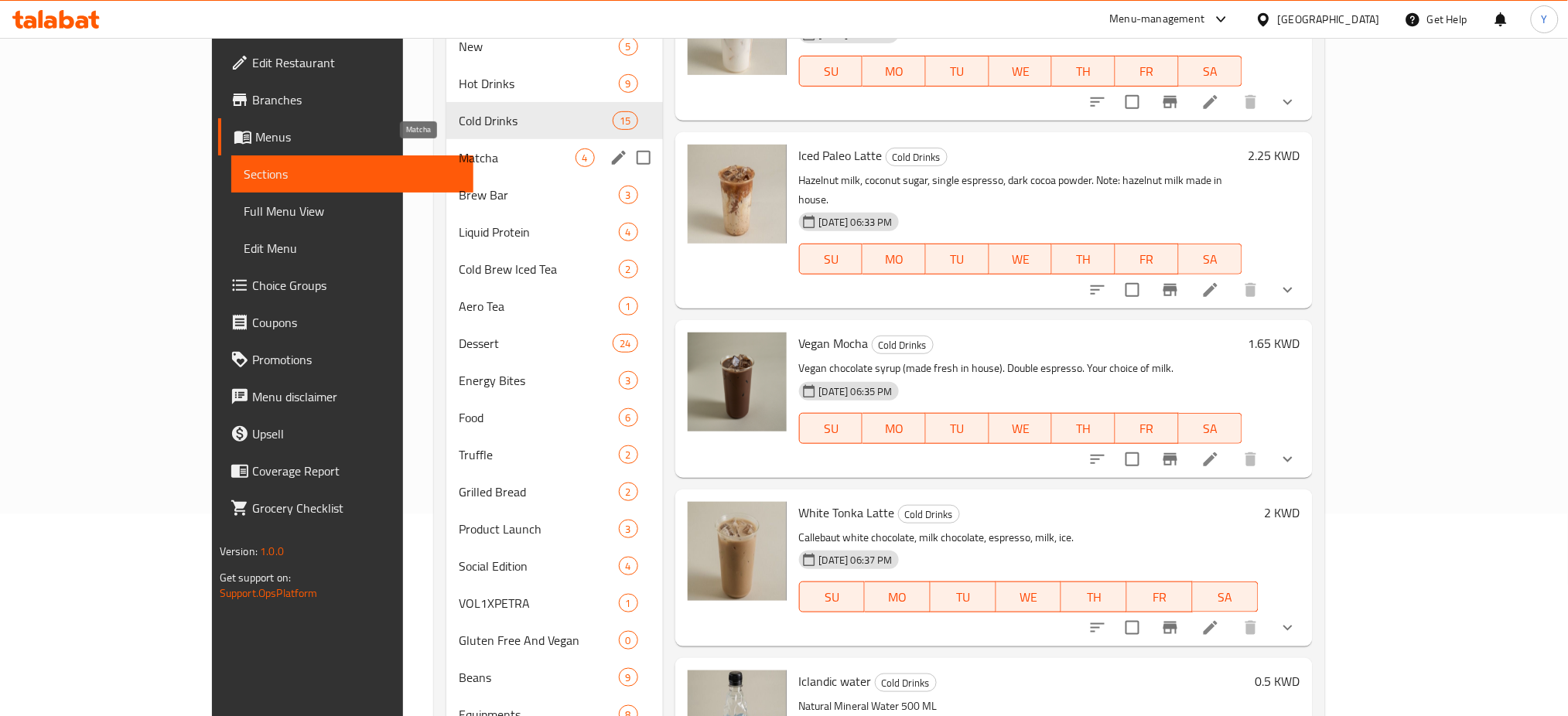
click at [459, 166] on span "Matcha" at bounding box center [518, 158] width 117 height 19
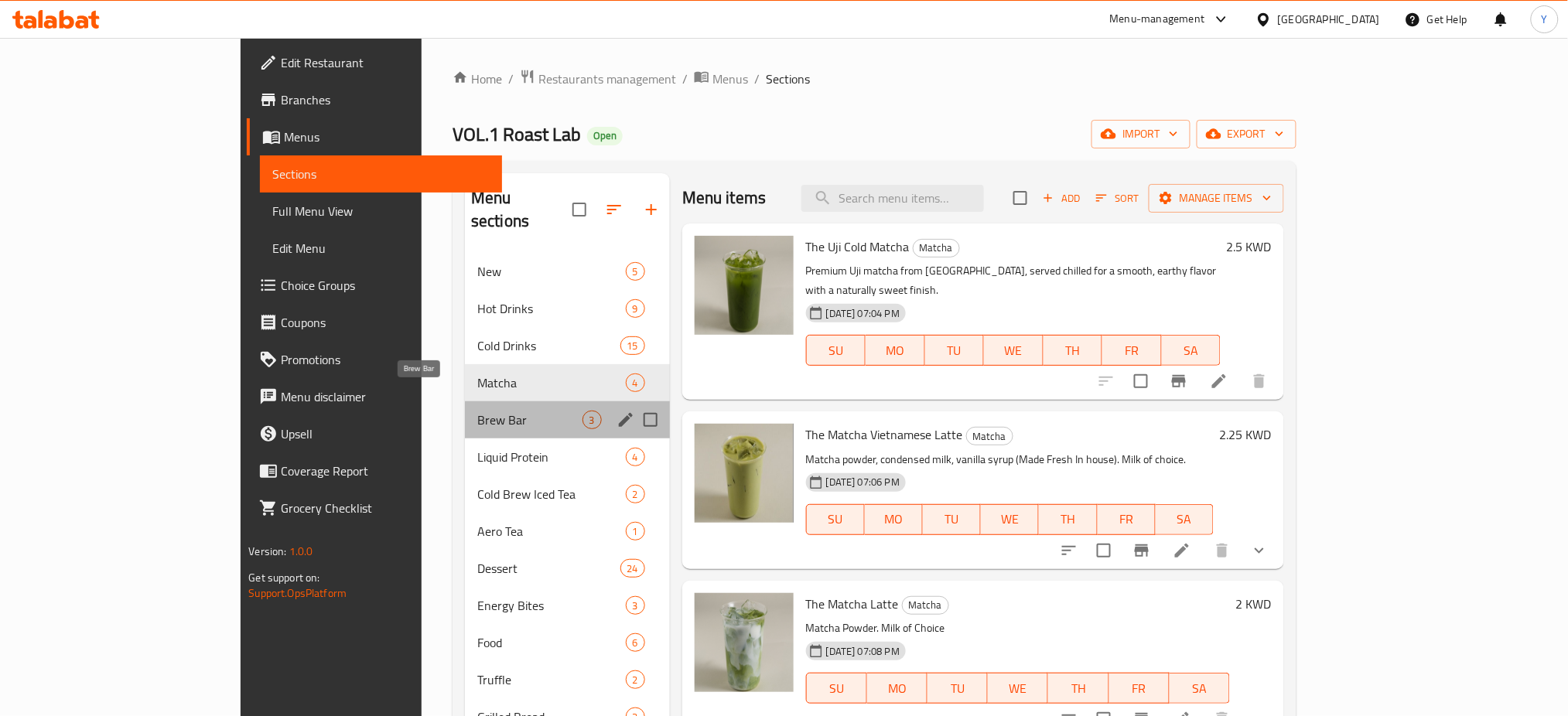
click at [477, 411] on span "Brew Bar" at bounding box center [530, 420] width 105 height 19
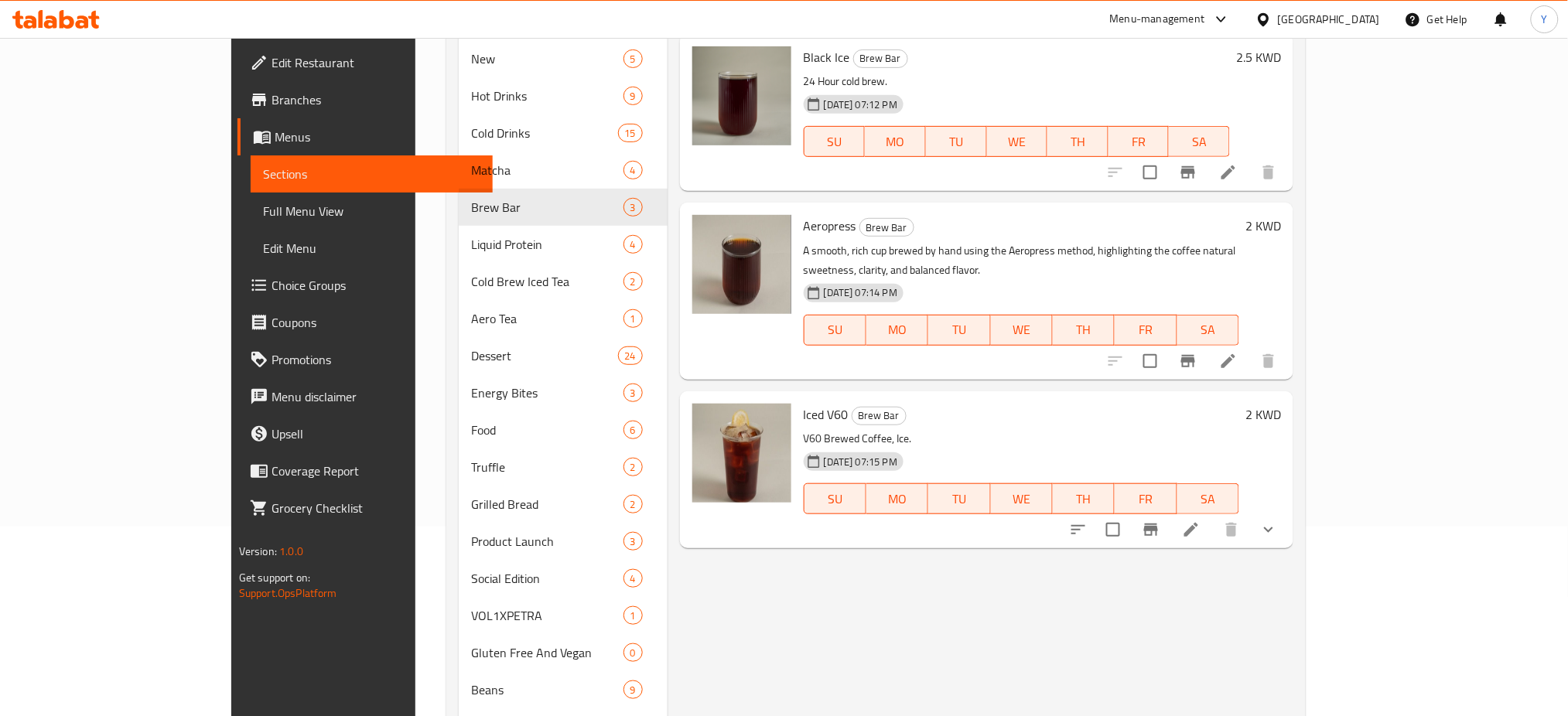
scroll to position [305, 0]
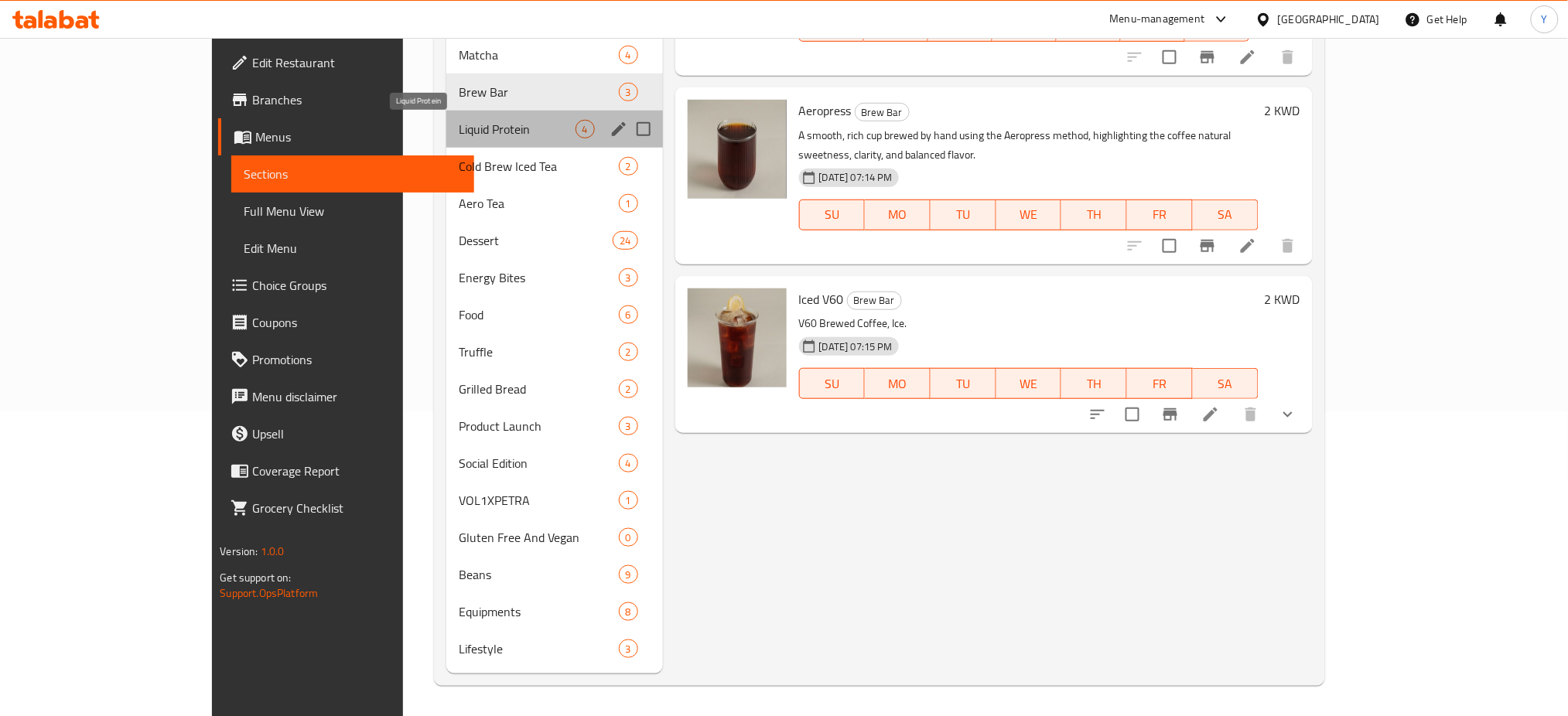
click at [459, 128] on span "Liquid Protein" at bounding box center [518, 130] width 117 height 19
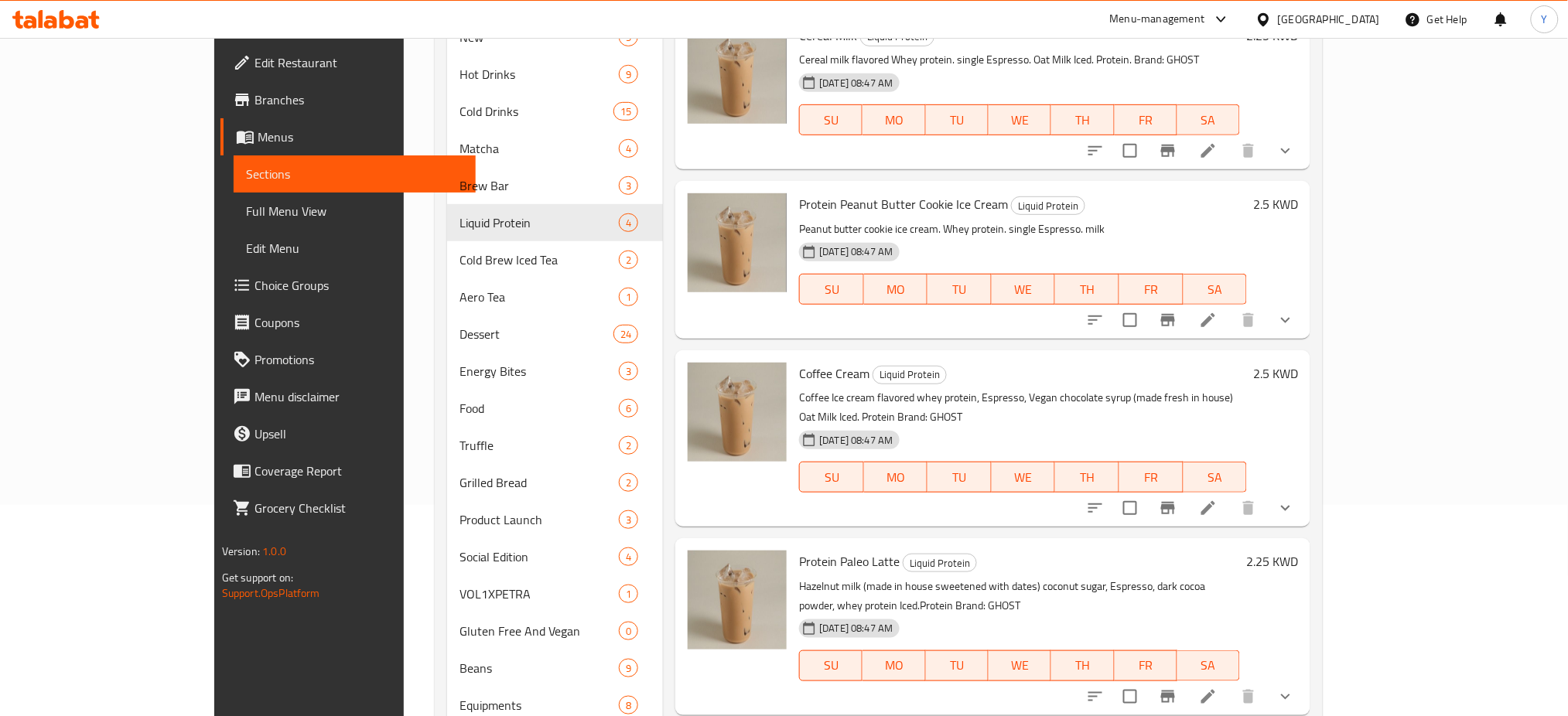
scroll to position [305, 0]
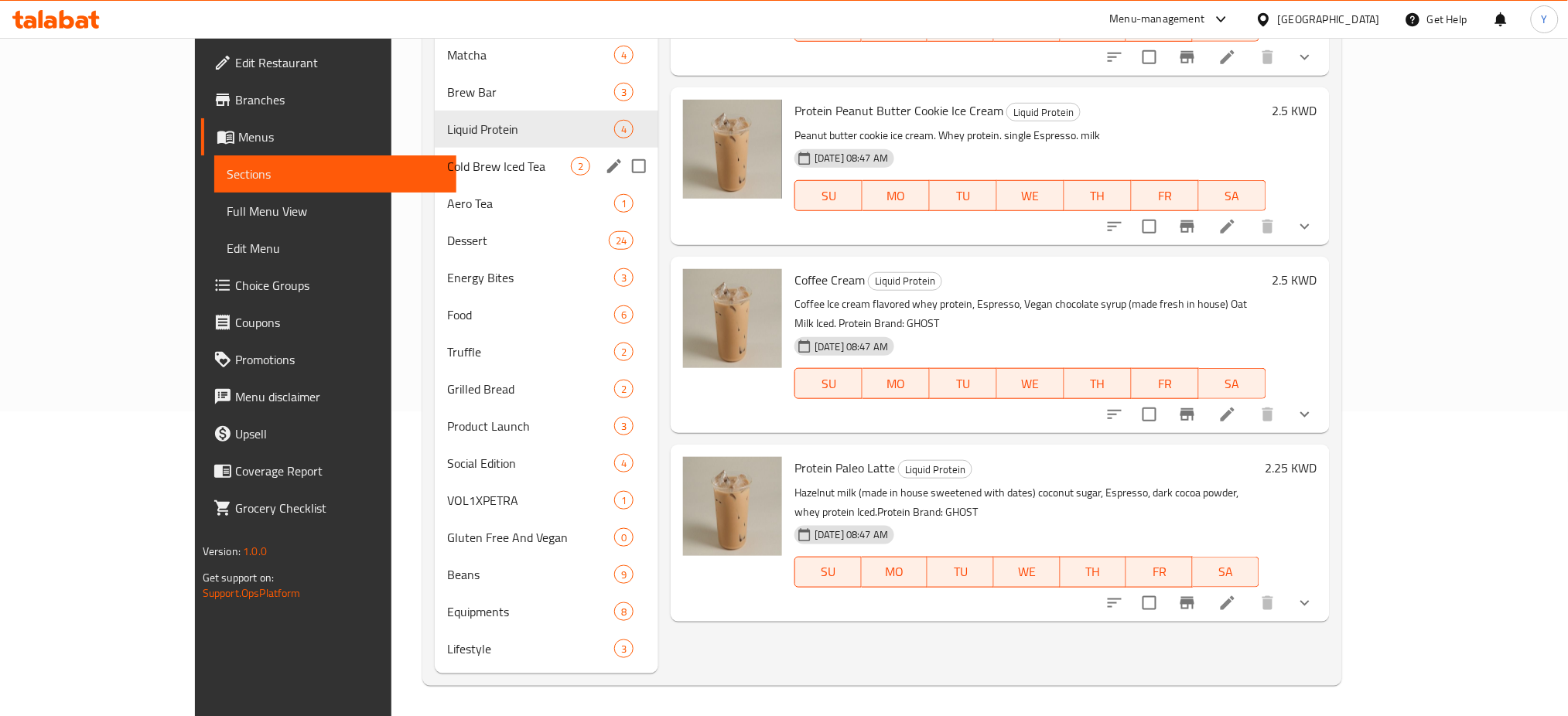
click at [447, 170] on span "Cold Brew Iced Tea" at bounding box center [509, 167] width 124 height 19
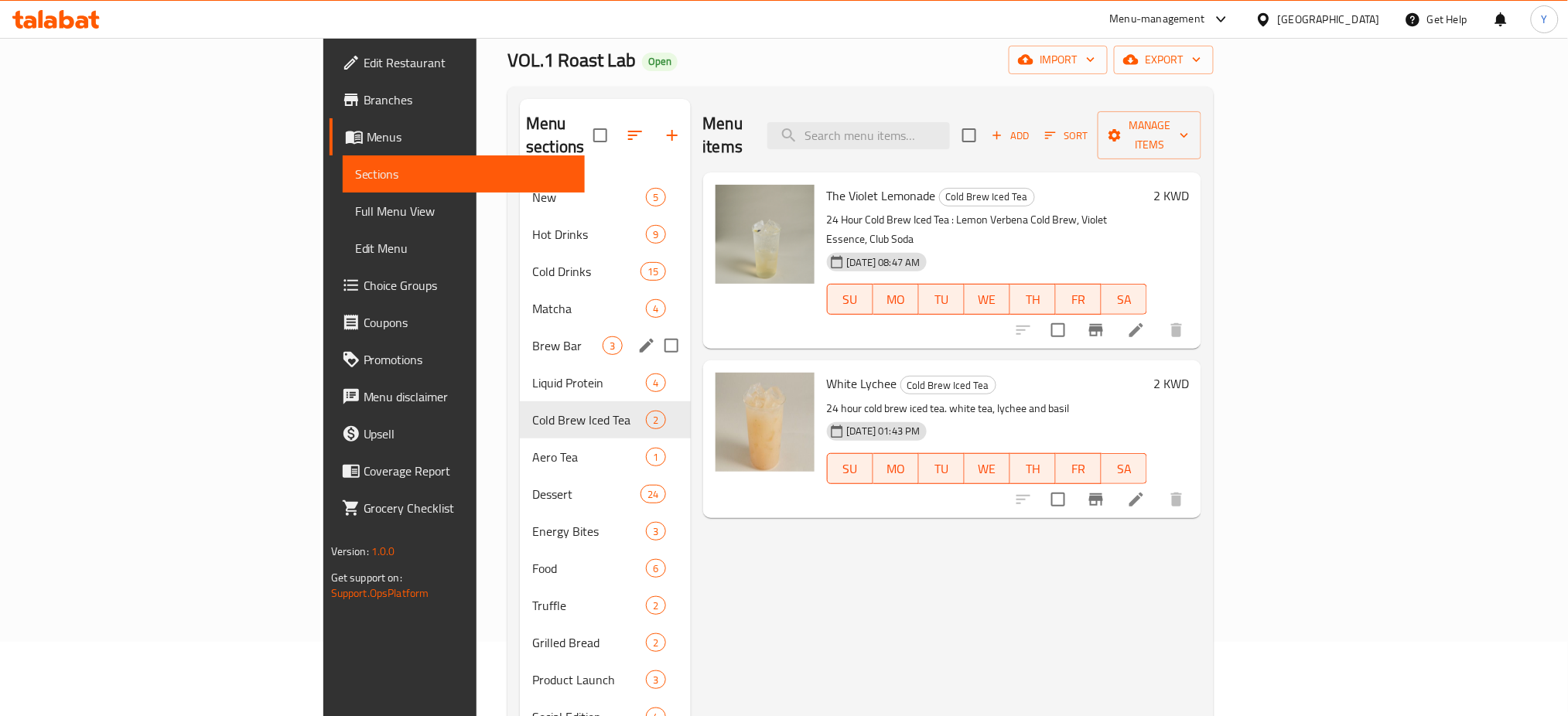
scroll to position [305, 0]
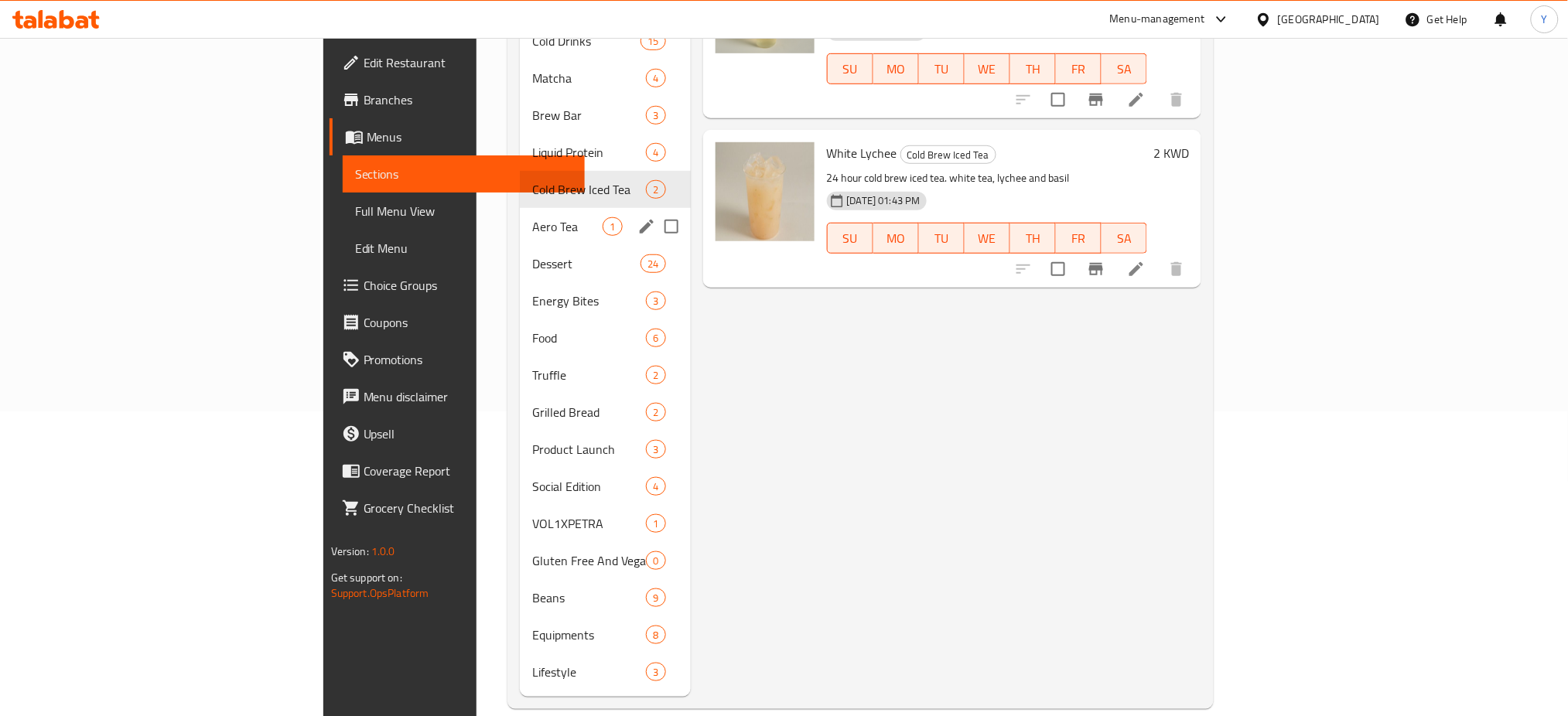
click at [520, 208] on div "Aero Tea 1" at bounding box center [605, 226] width 170 height 37
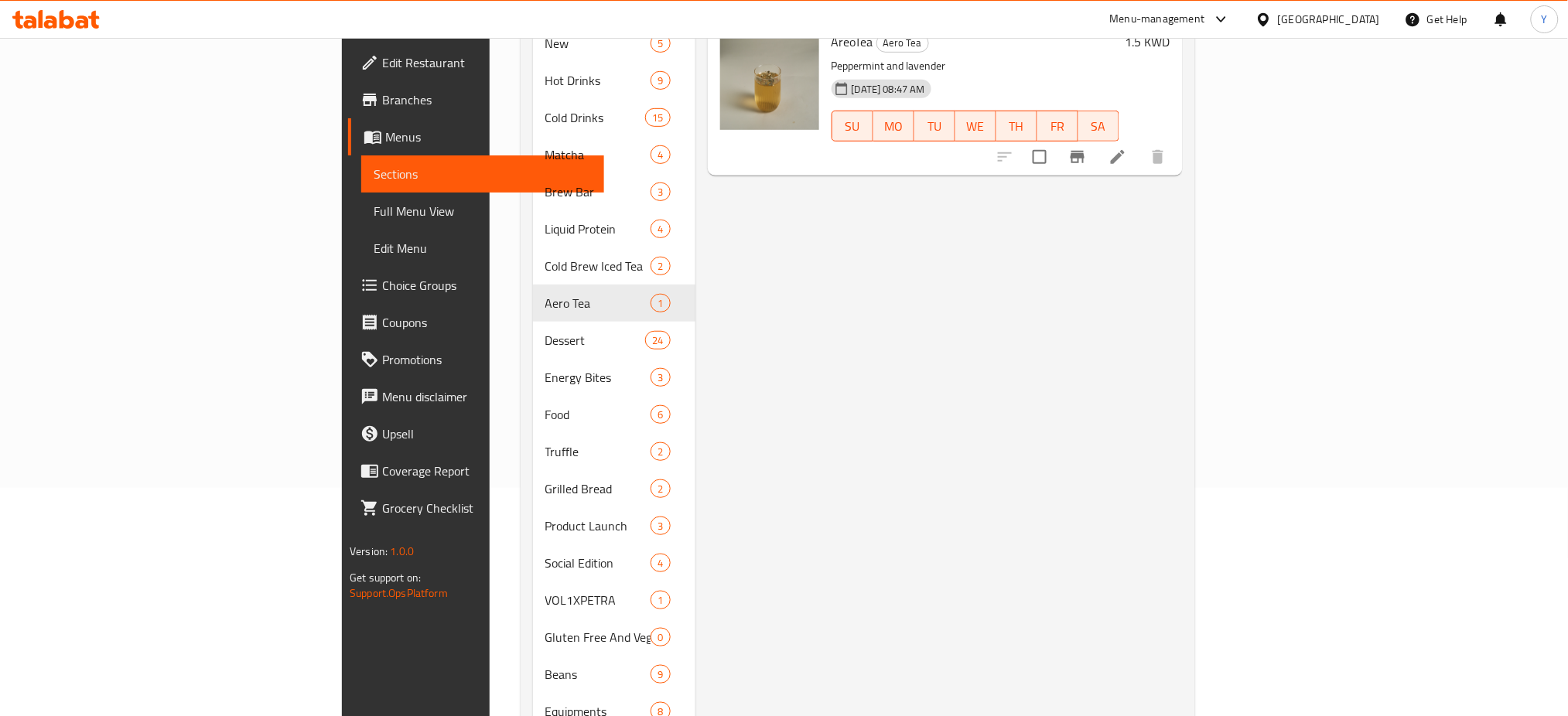
scroll to position [305, 0]
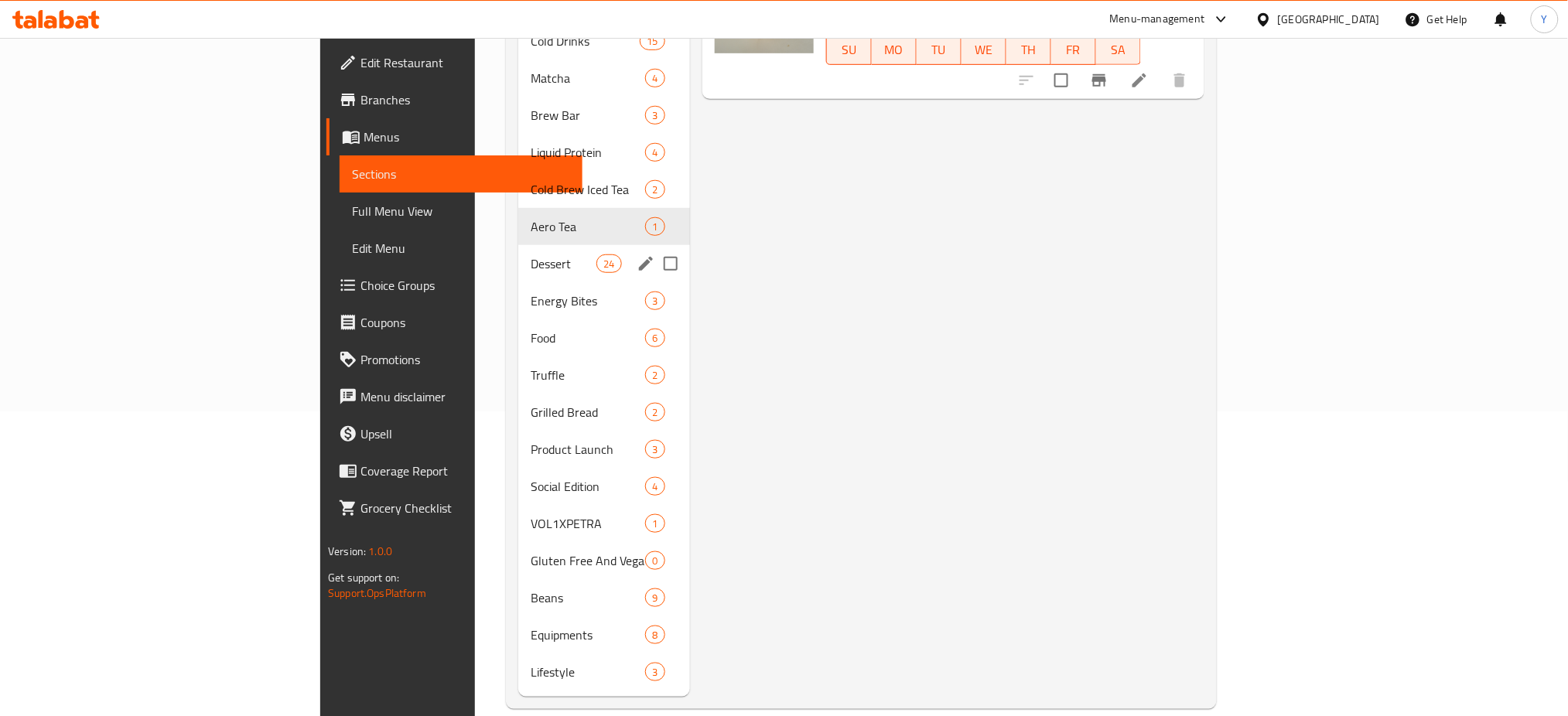
click at [518, 251] on div "Dessert 24" at bounding box center [604, 263] width 172 height 37
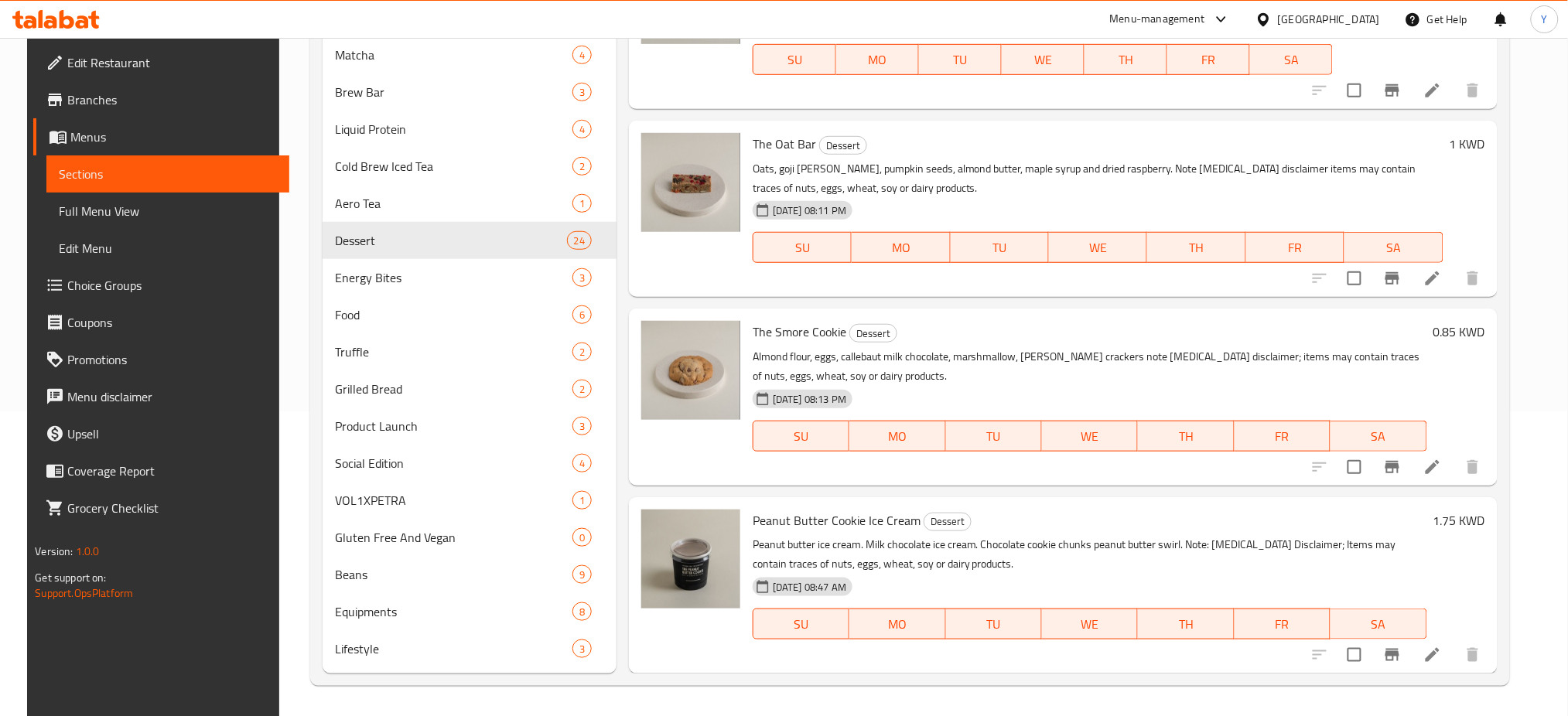
scroll to position [3619, 0]
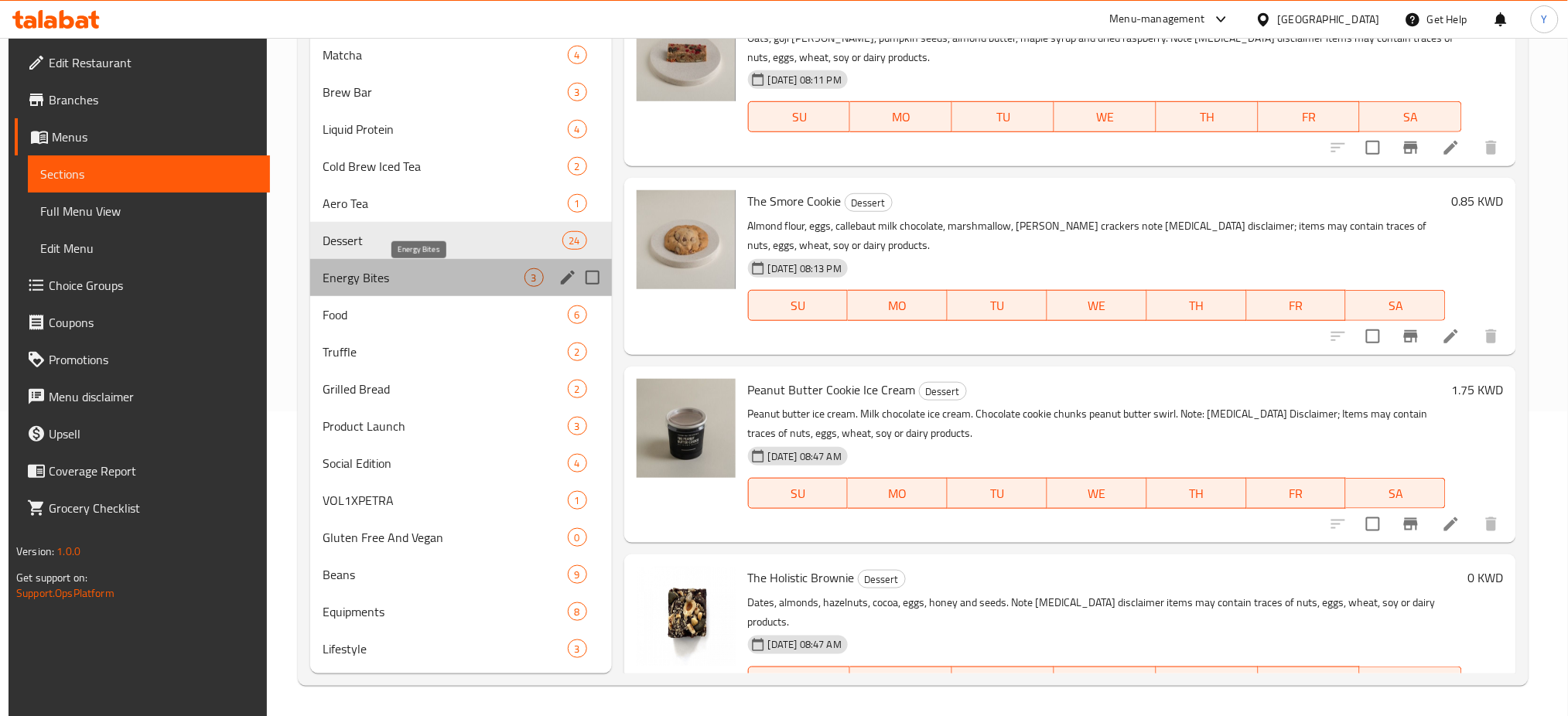
click at [415, 280] on span "Energy Bites" at bounding box center [423, 278] width 202 height 19
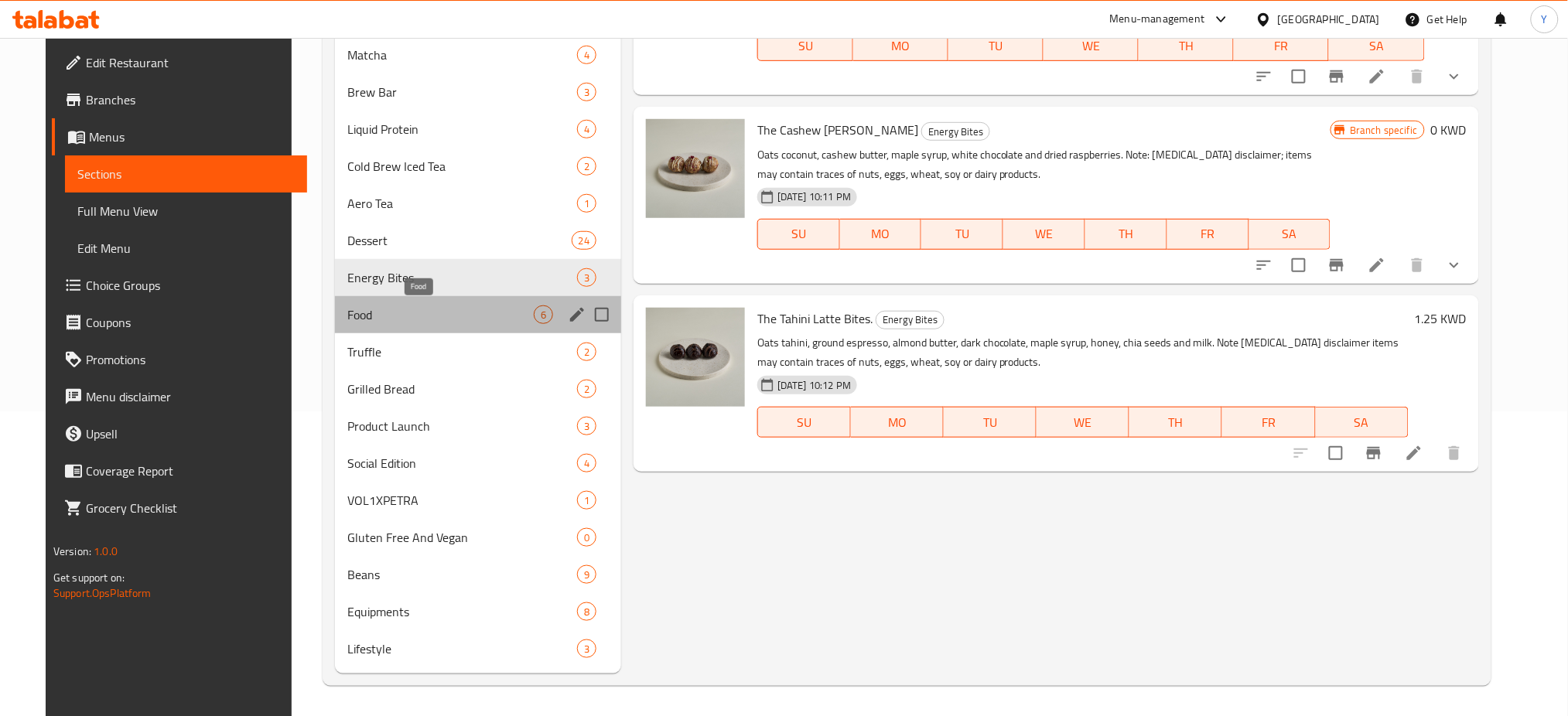
click at [391, 306] on span "Food" at bounding box center [440, 315] width 186 height 19
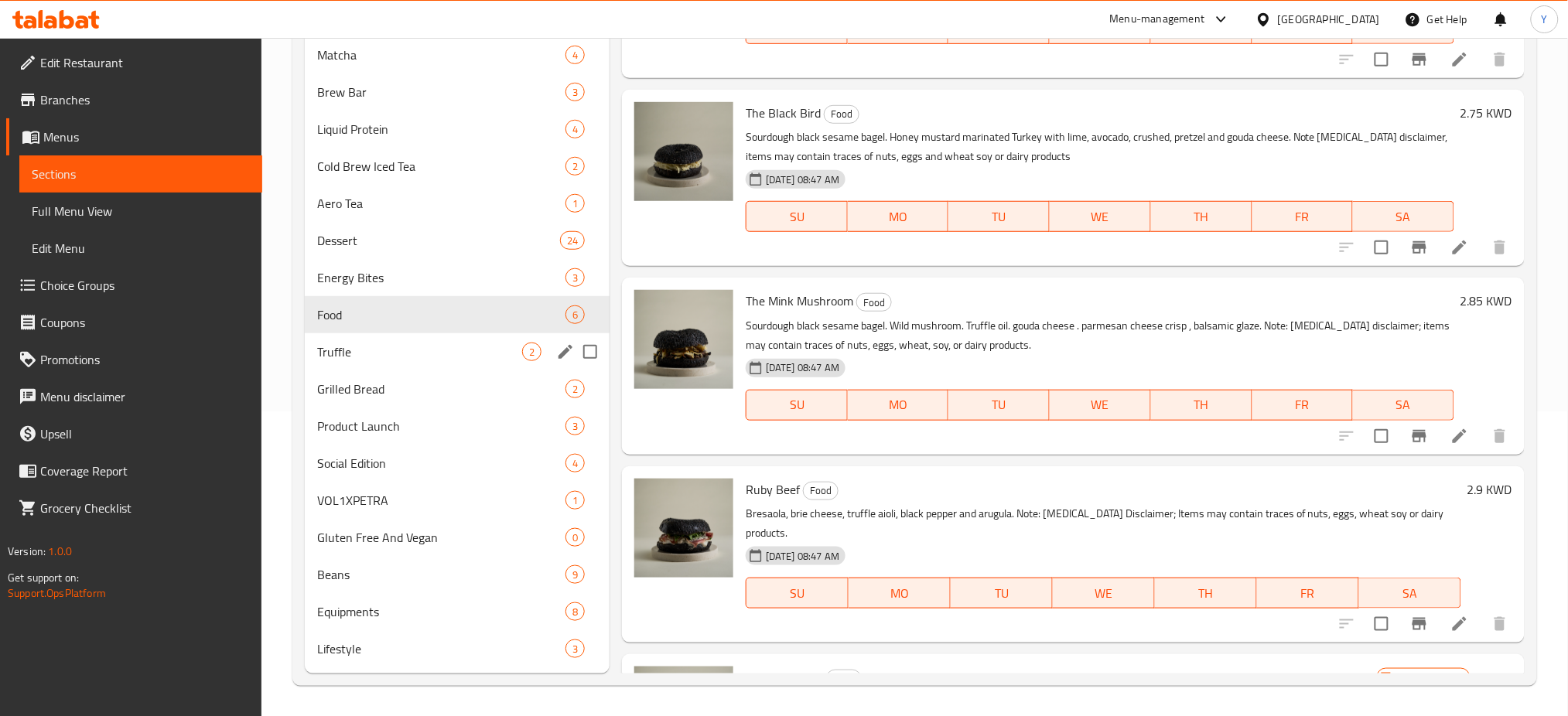
click at [386, 354] on span "Truffle" at bounding box center [420, 352] width 205 height 19
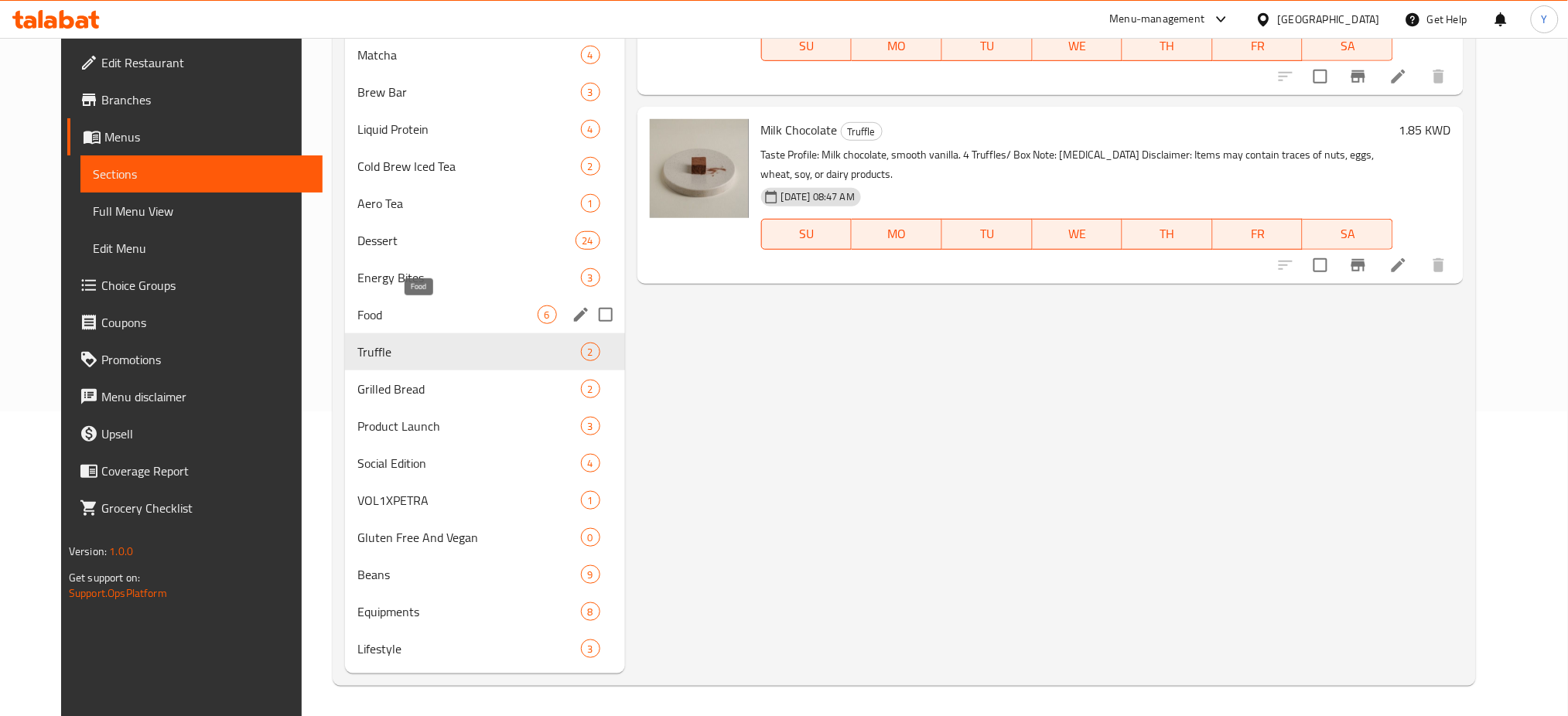
click at [395, 314] on span "Food" at bounding box center [447, 315] width 180 height 19
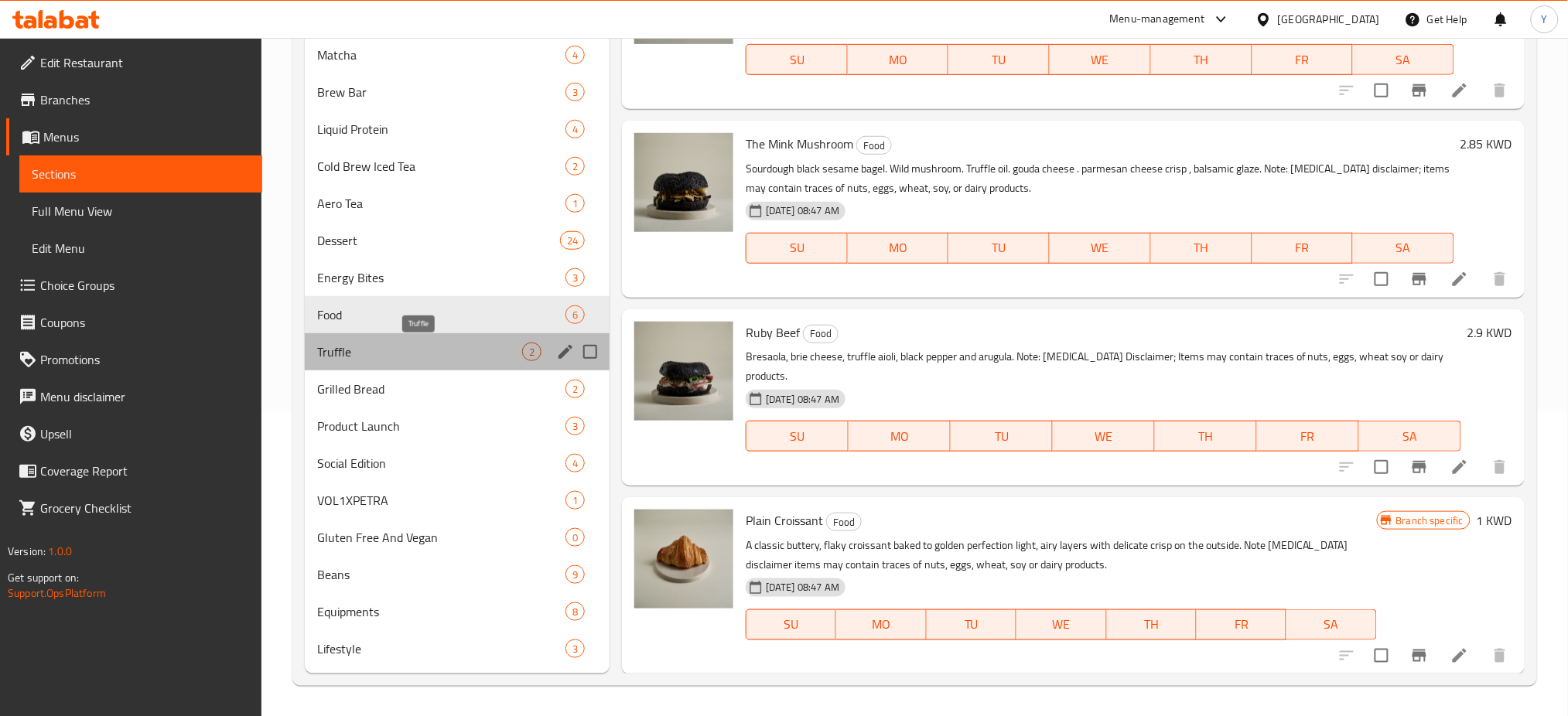
click at [430, 355] on span "Truffle" at bounding box center [420, 352] width 205 height 19
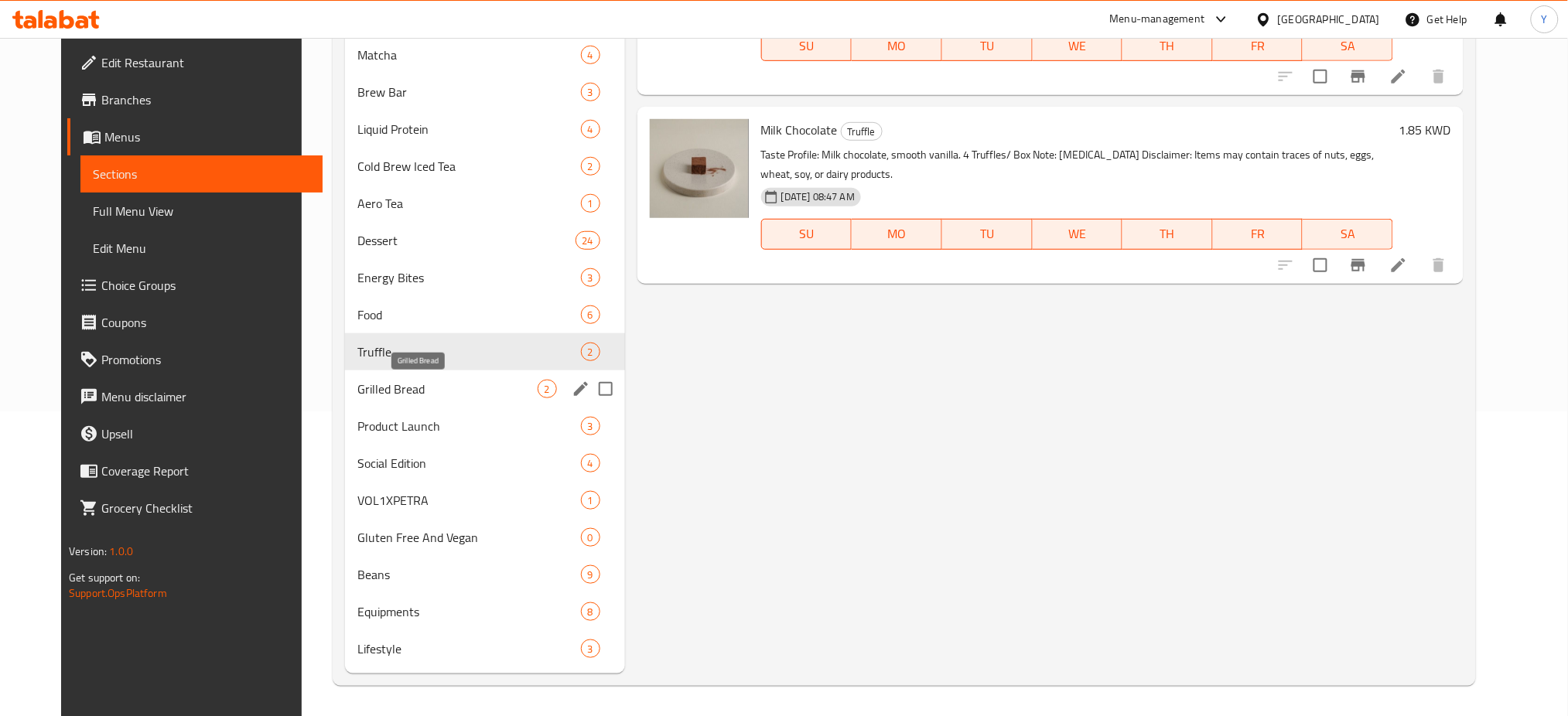
click at [410, 389] on span "Grilled Bread" at bounding box center [447, 389] width 180 height 19
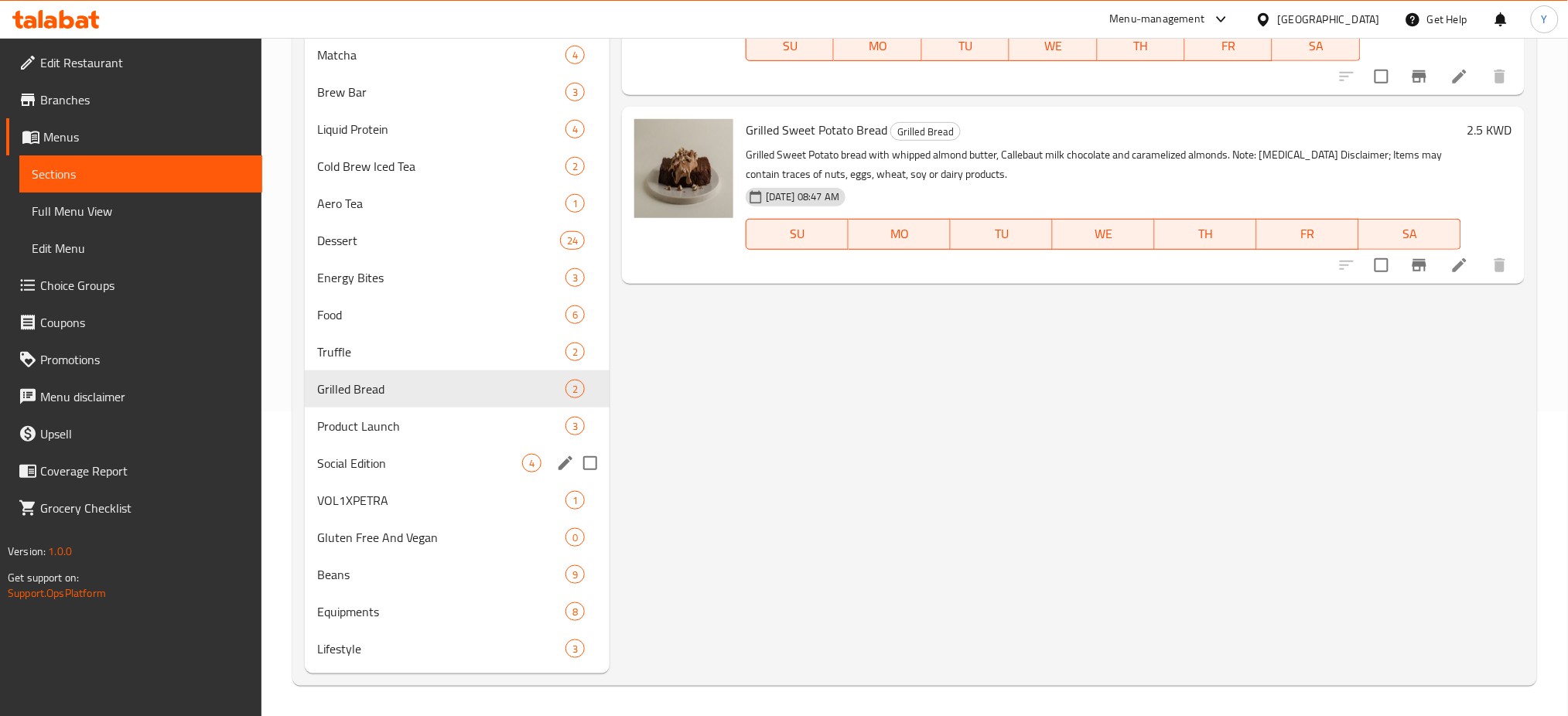
click at [471, 445] on div "Social Edition 4" at bounding box center [457, 463] width 305 height 37
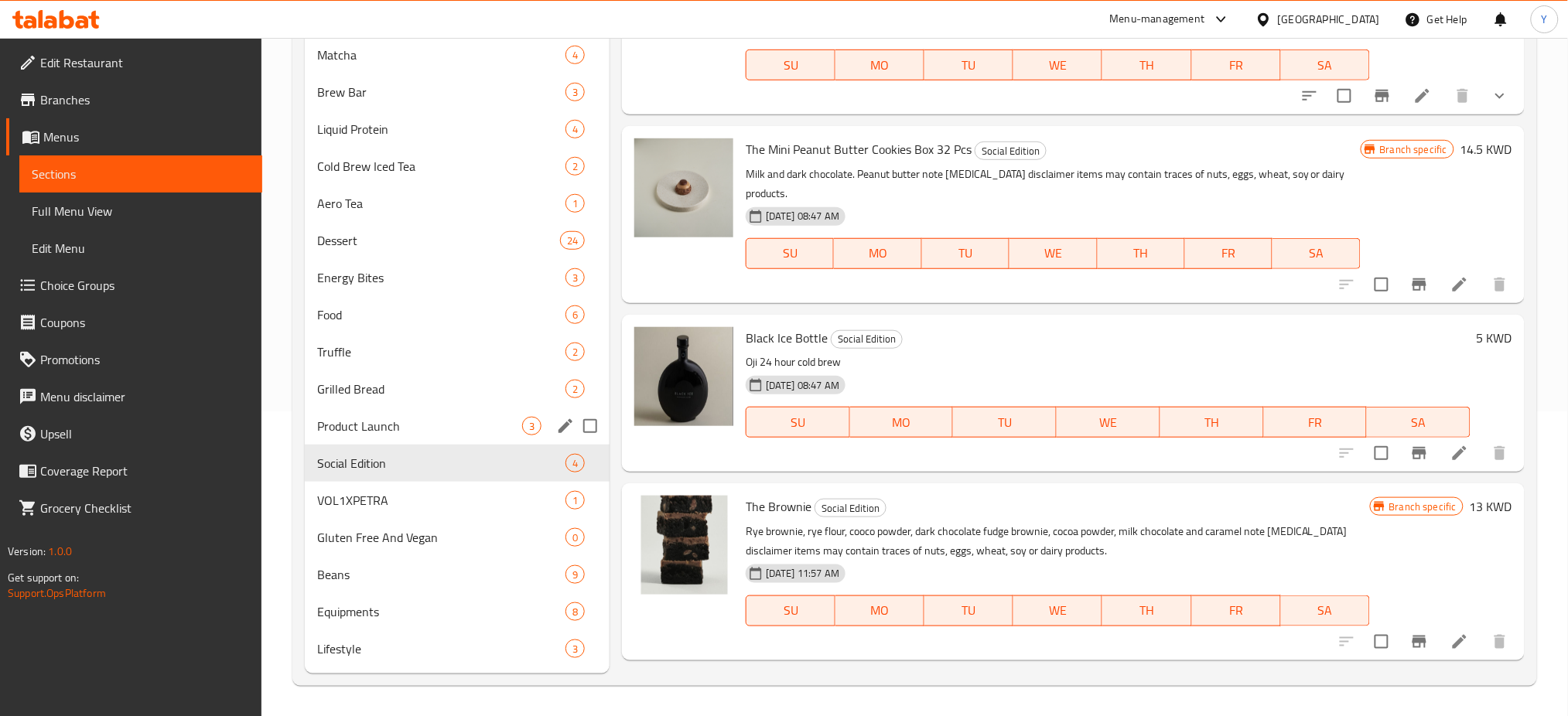
click at [450, 413] on div "Product Launch 3" at bounding box center [457, 425] width 305 height 37
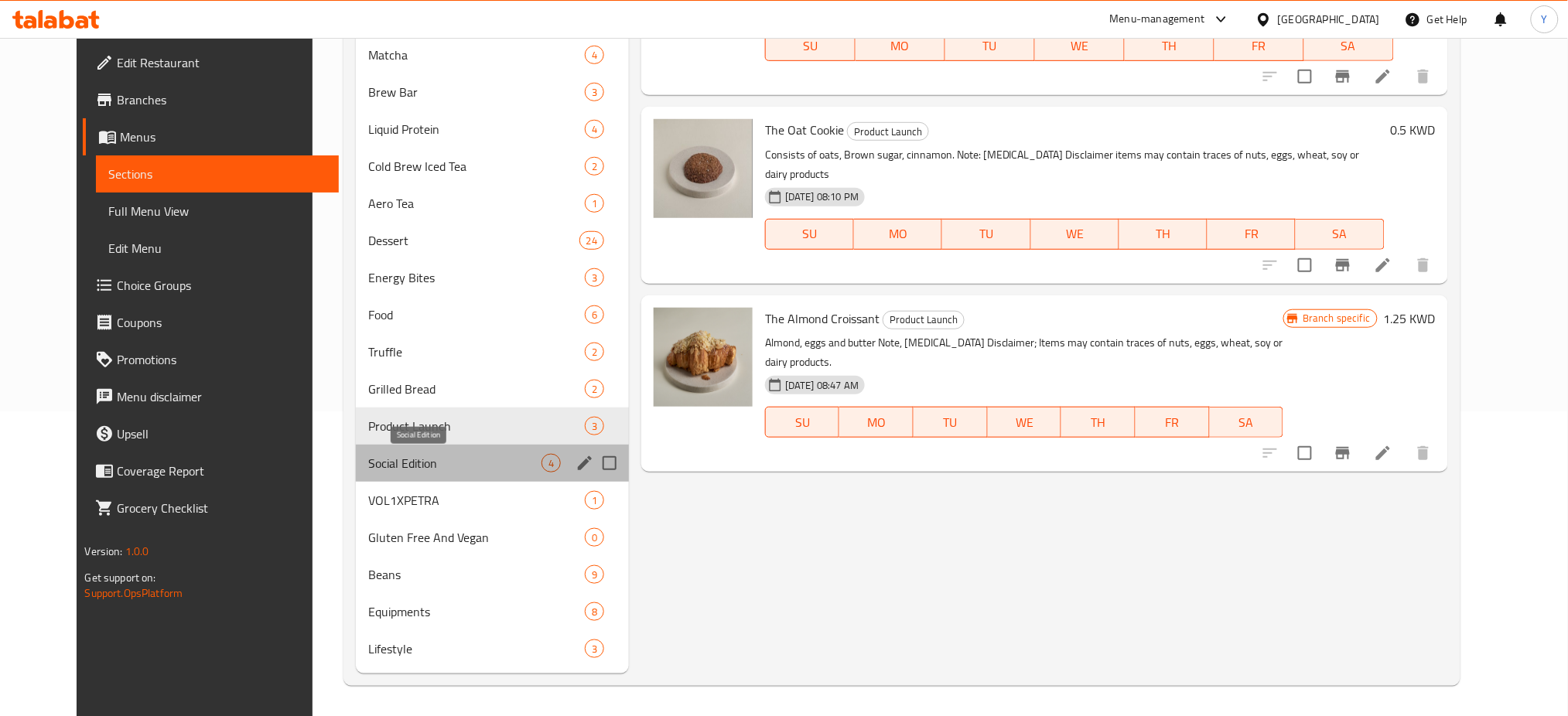
click at [368, 462] on span "Social Edition" at bounding box center [455, 463] width 174 height 19
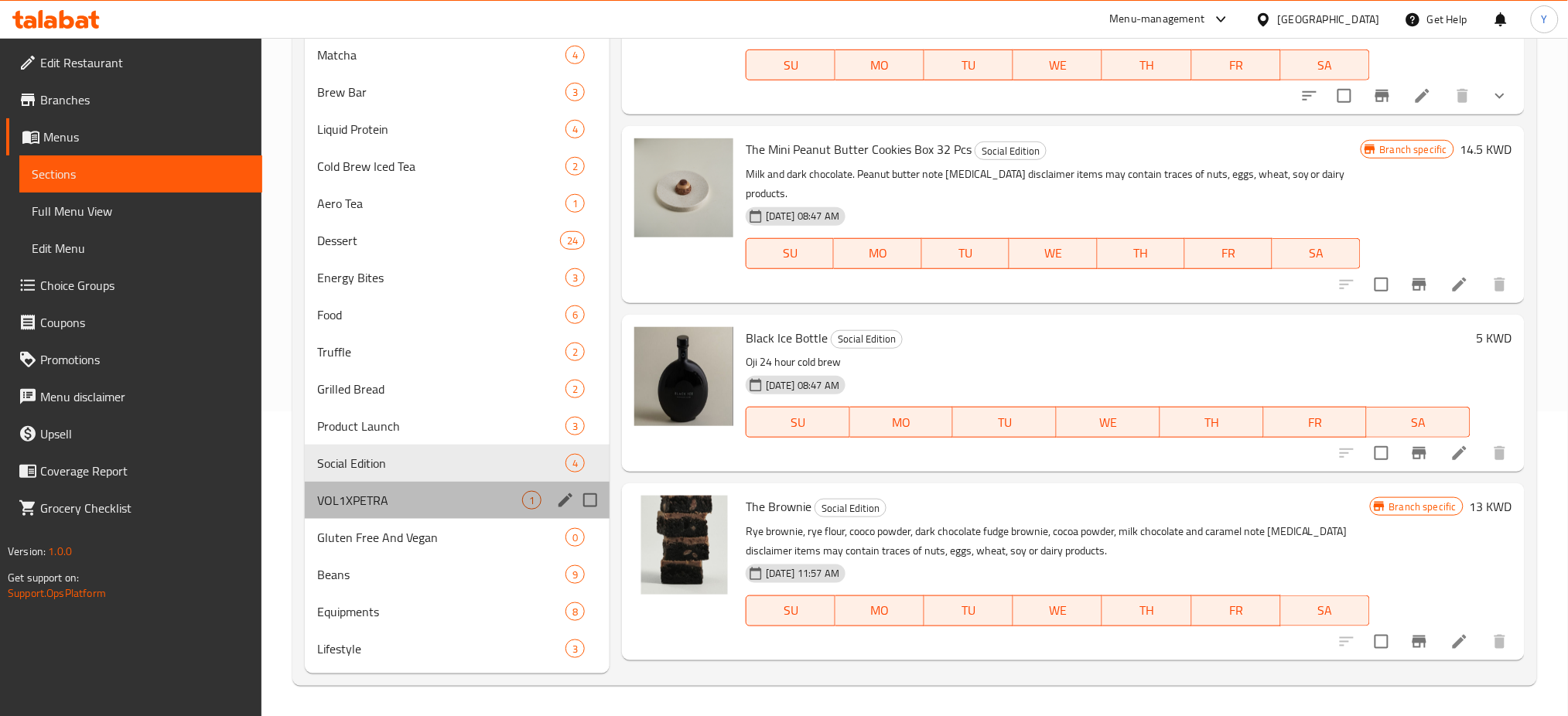
click at [348, 513] on div "VOL1XPETRA 1" at bounding box center [457, 500] width 305 height 37
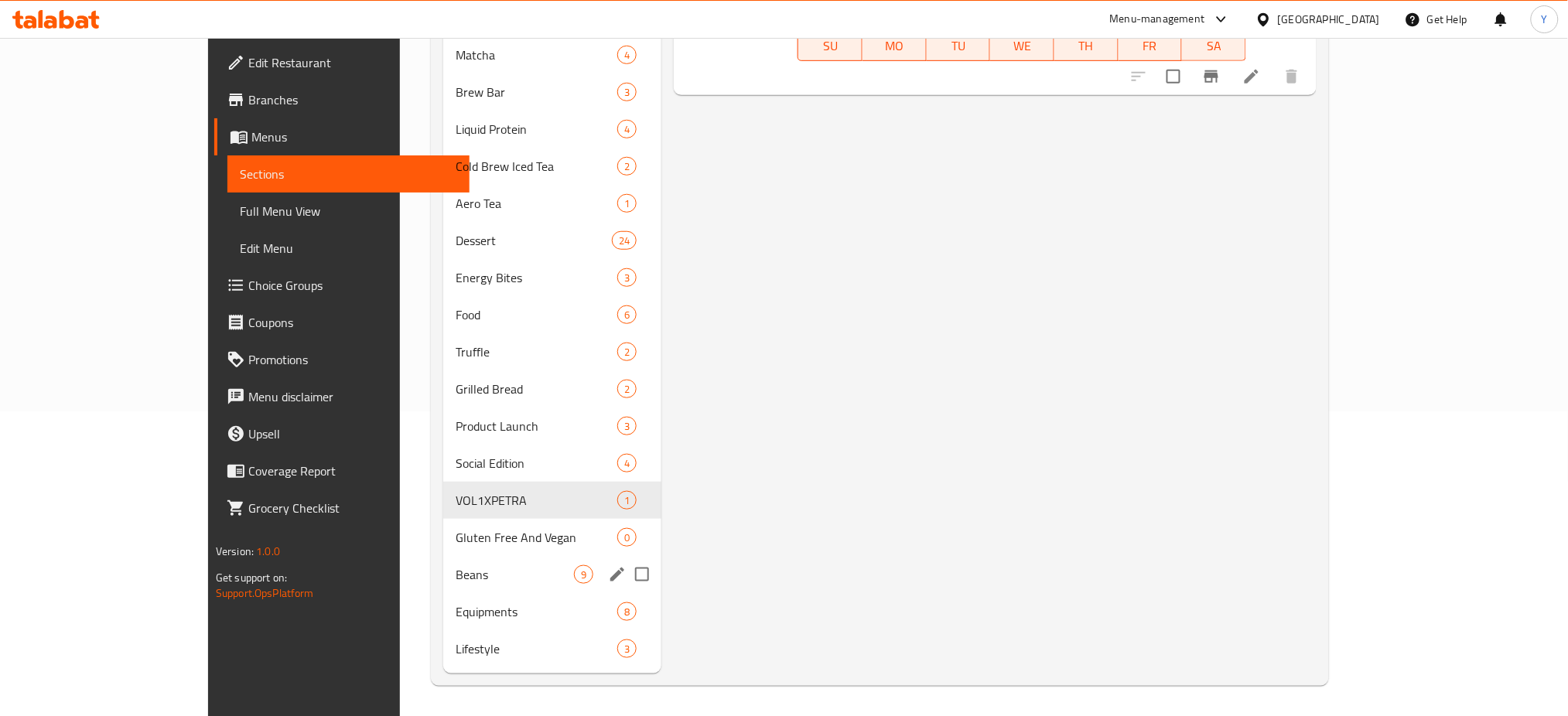
click at [456, 578] on span "Beans" at bounding box center [515, 575] width 119 height 19
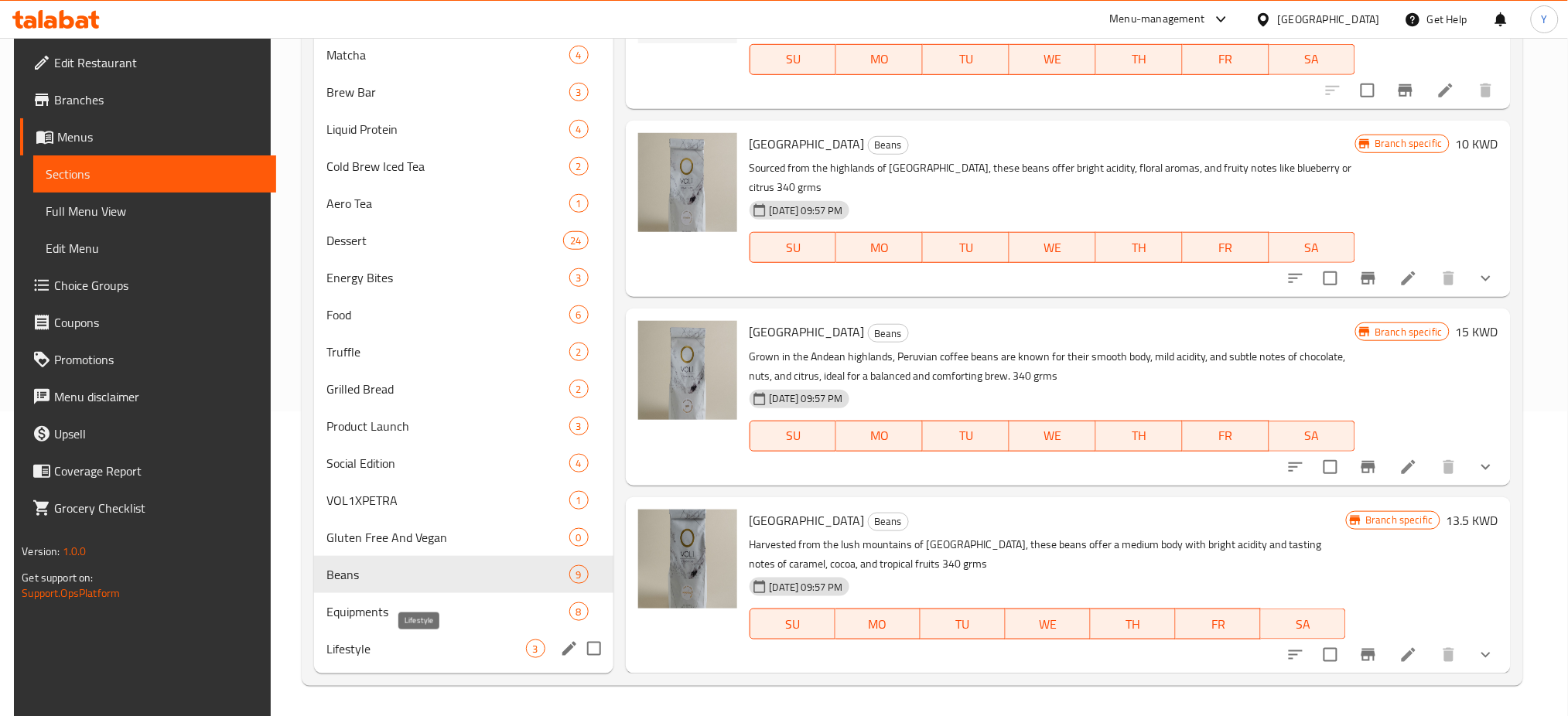
click at [430, 646] on span "Lifestyle" at bounding box center [426, 649] width 199 height 19
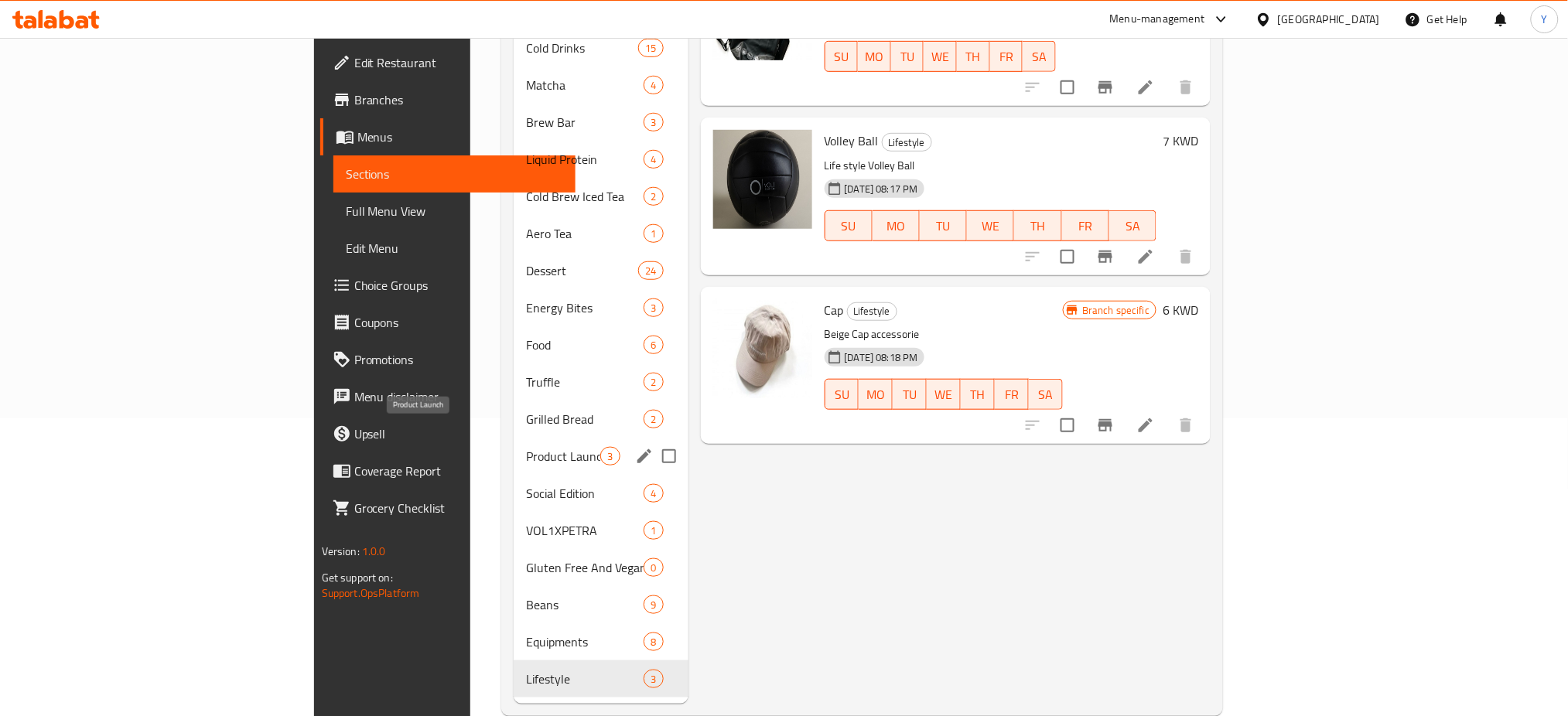
scroll to position [305, 0]
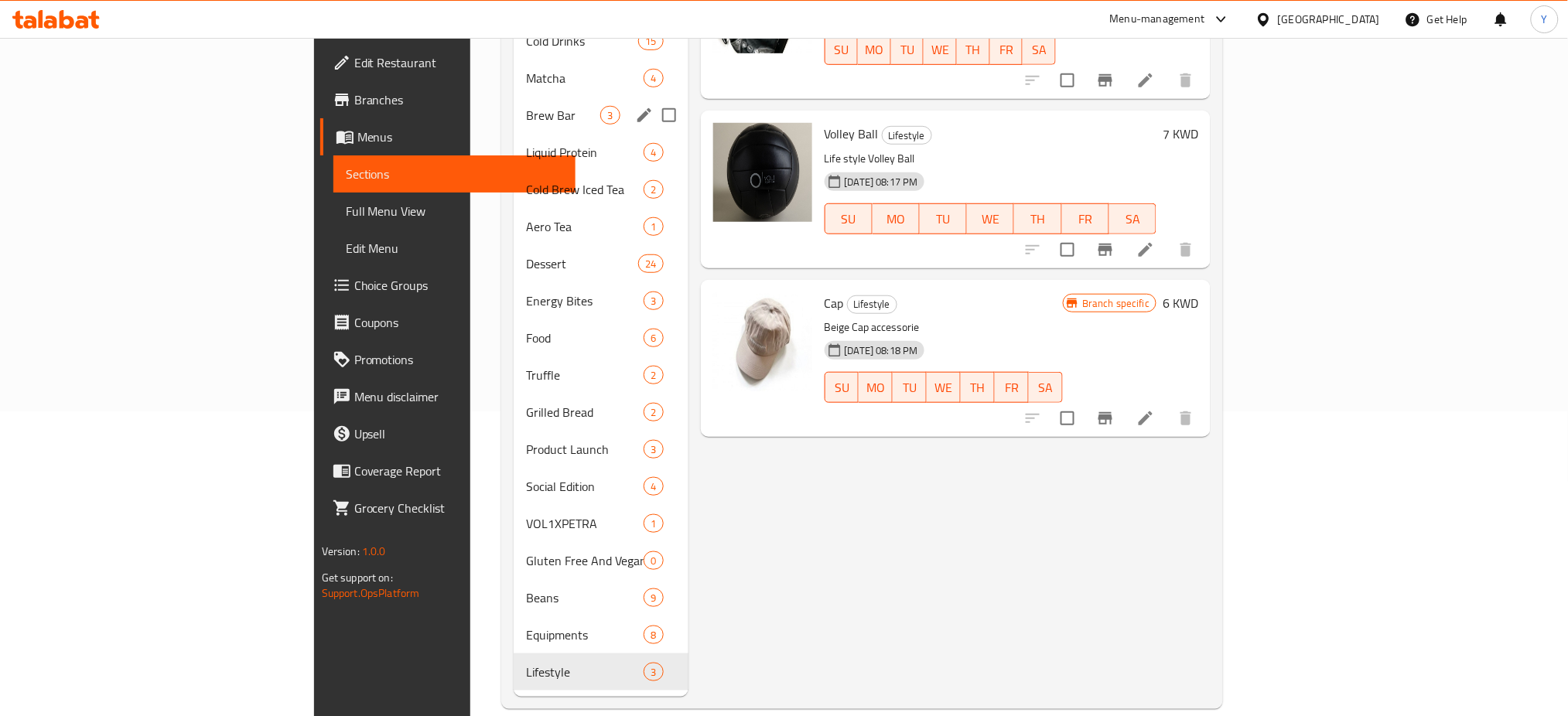
click at [514, 104] on div "Brew Bar 3" at bounding box center [601, 115] width 175 height 37
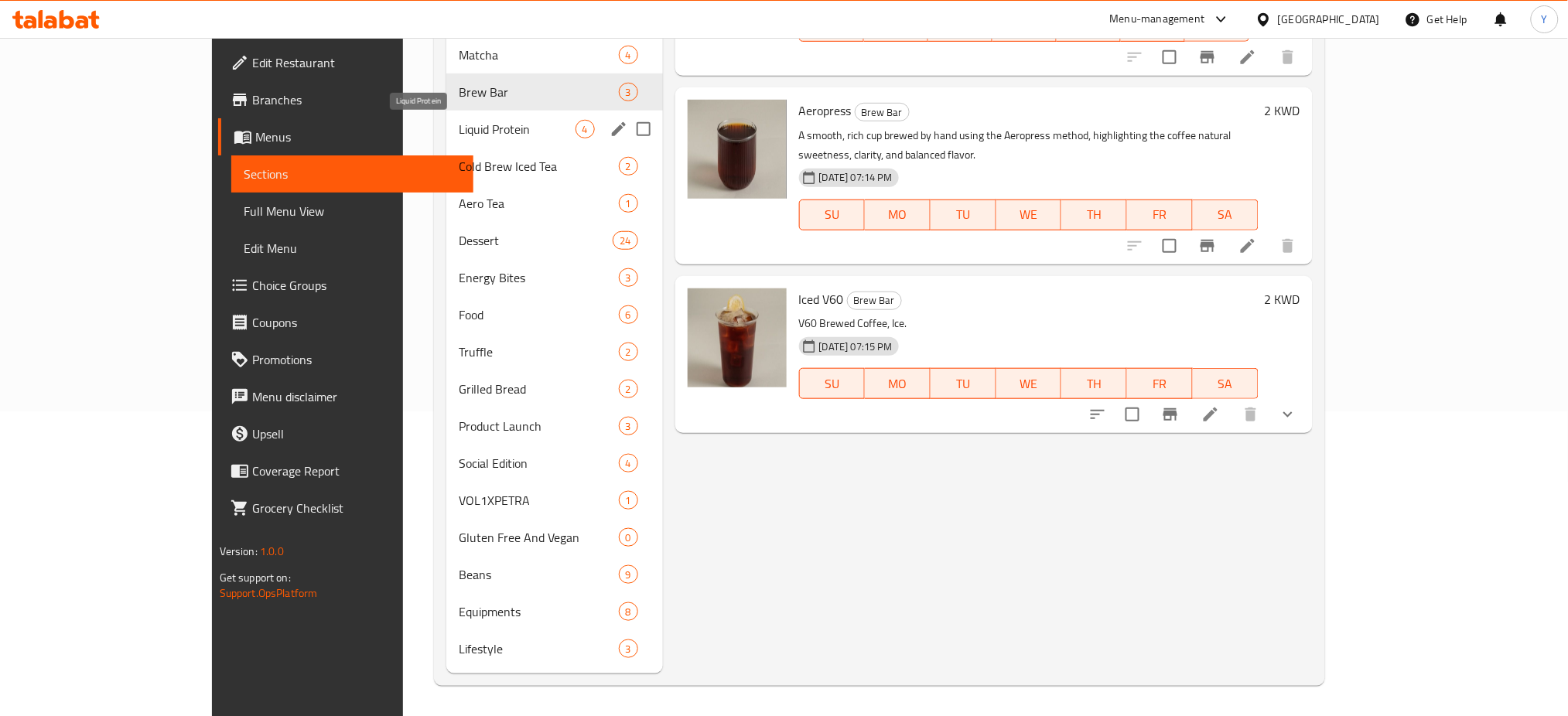
click at [459, 127] on span "Liquid Protein" at bounding box center [518, 130] width 117 height 19
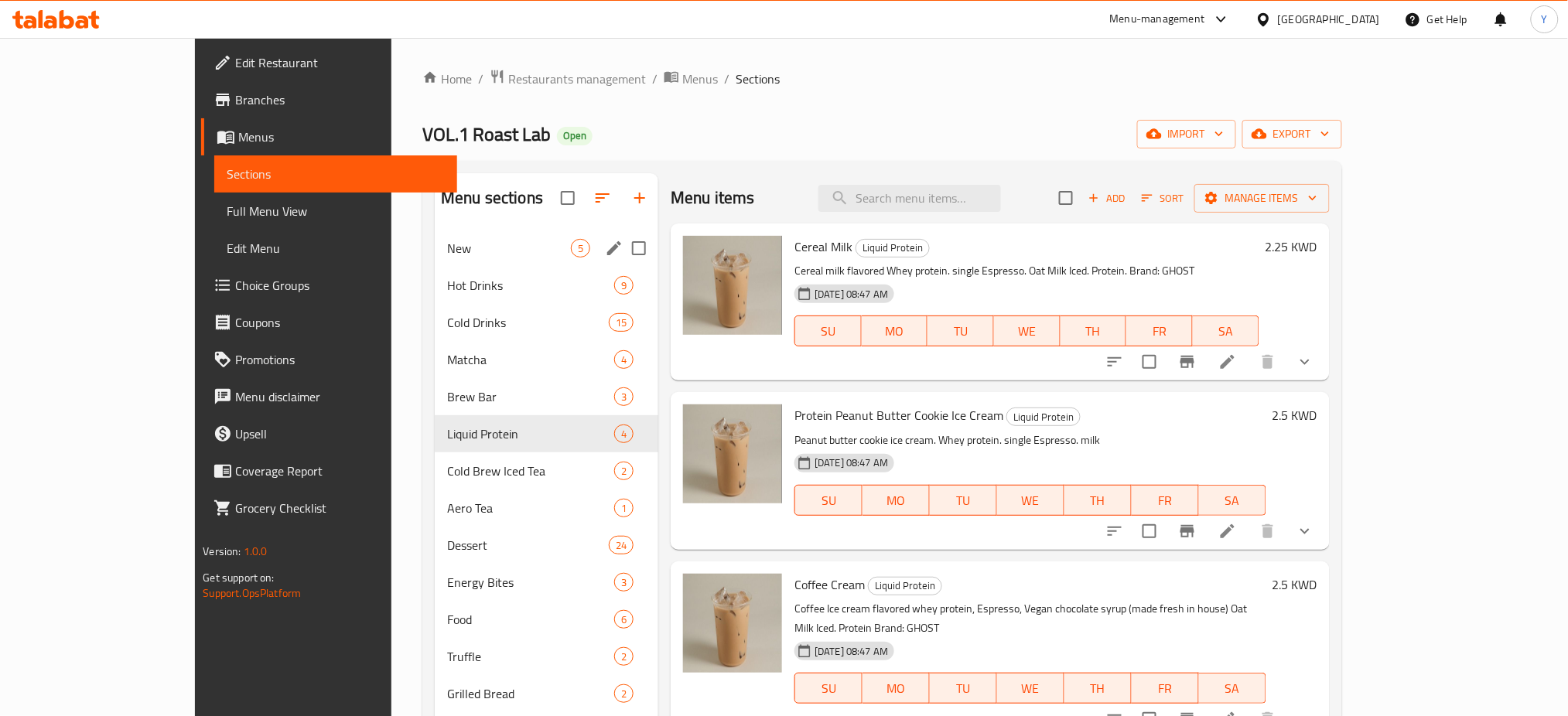
click at [435, 232] on div "New 5" at bounding box center [547, 248] width 224 height 37
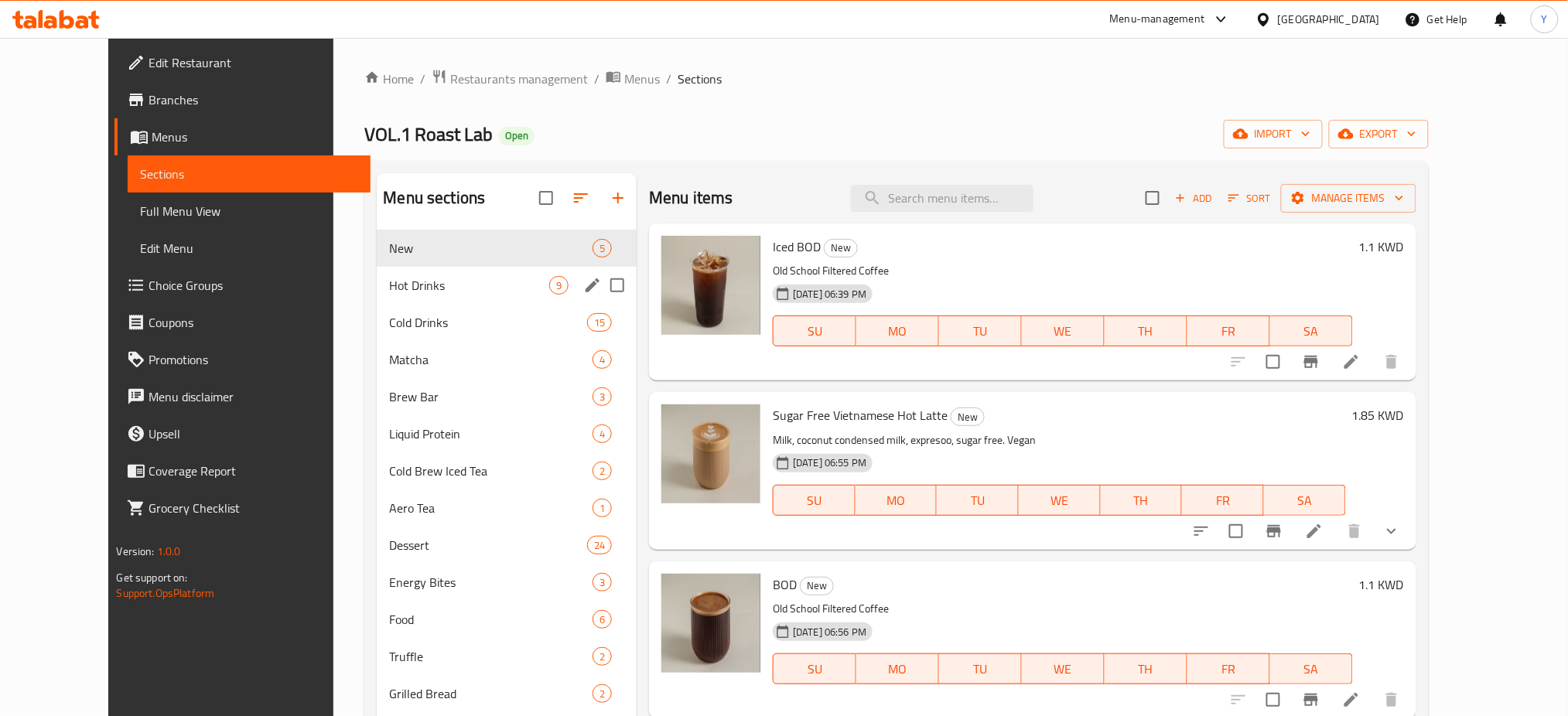
click at [413, 281] on span "Hot Drinks" at bounding box center [469, 285] width 160 height 19
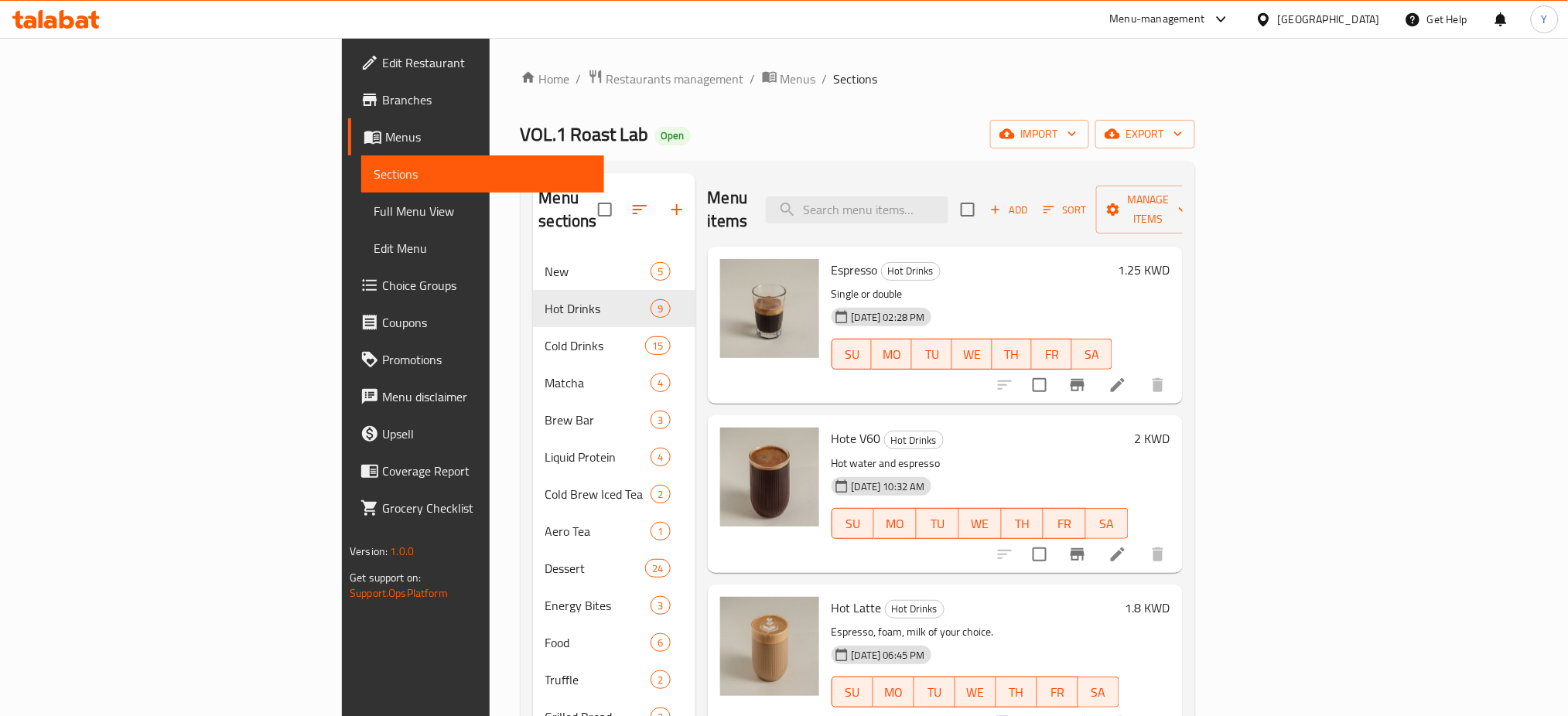
click at [987, 28] on div "Menu-management [GEOGRAPHIC_DATA] Get Help Y" at bounding box center [784, 19] width 1568 height 37
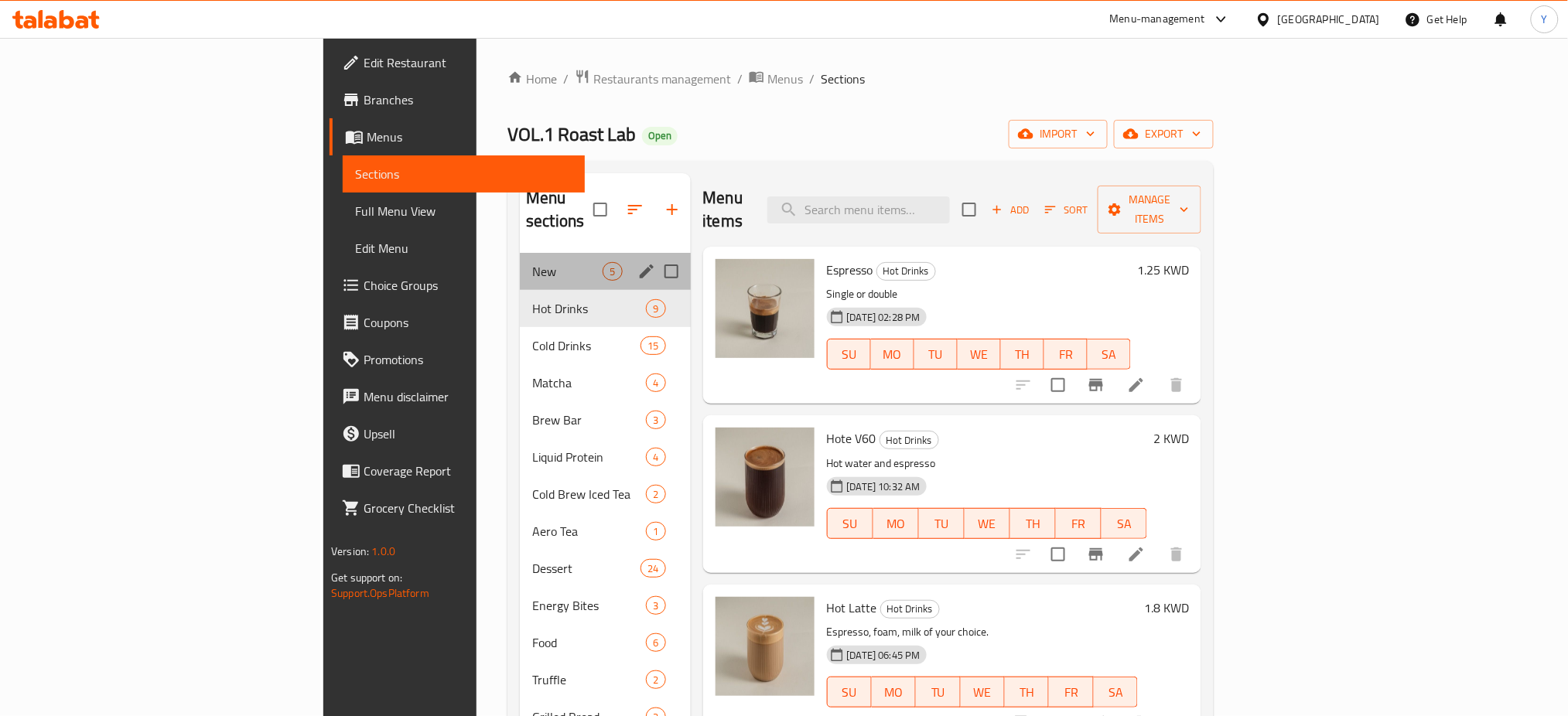
click at [520, 247] on nav "New 5 Hot Drinks 9 Cold Drinks 15 Matcha 4 Brew Bar 3 Liquid Protein 4 Cold Bre…" at bounding box center [605, 624] width 170 height 755
click at [520, 253] on div "New 5" at bounding box center [605, 271] width 170 height 37
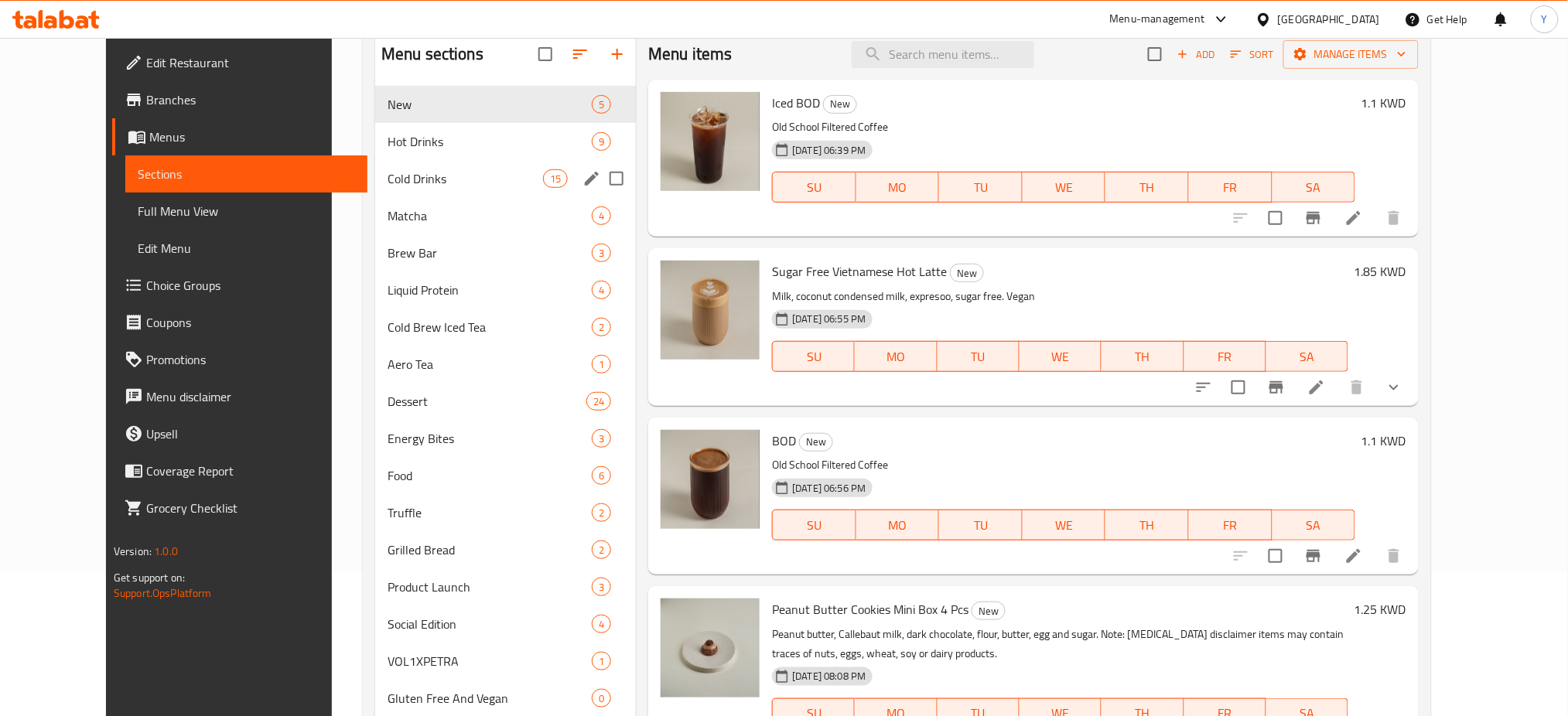
scroll to position [99, 0]
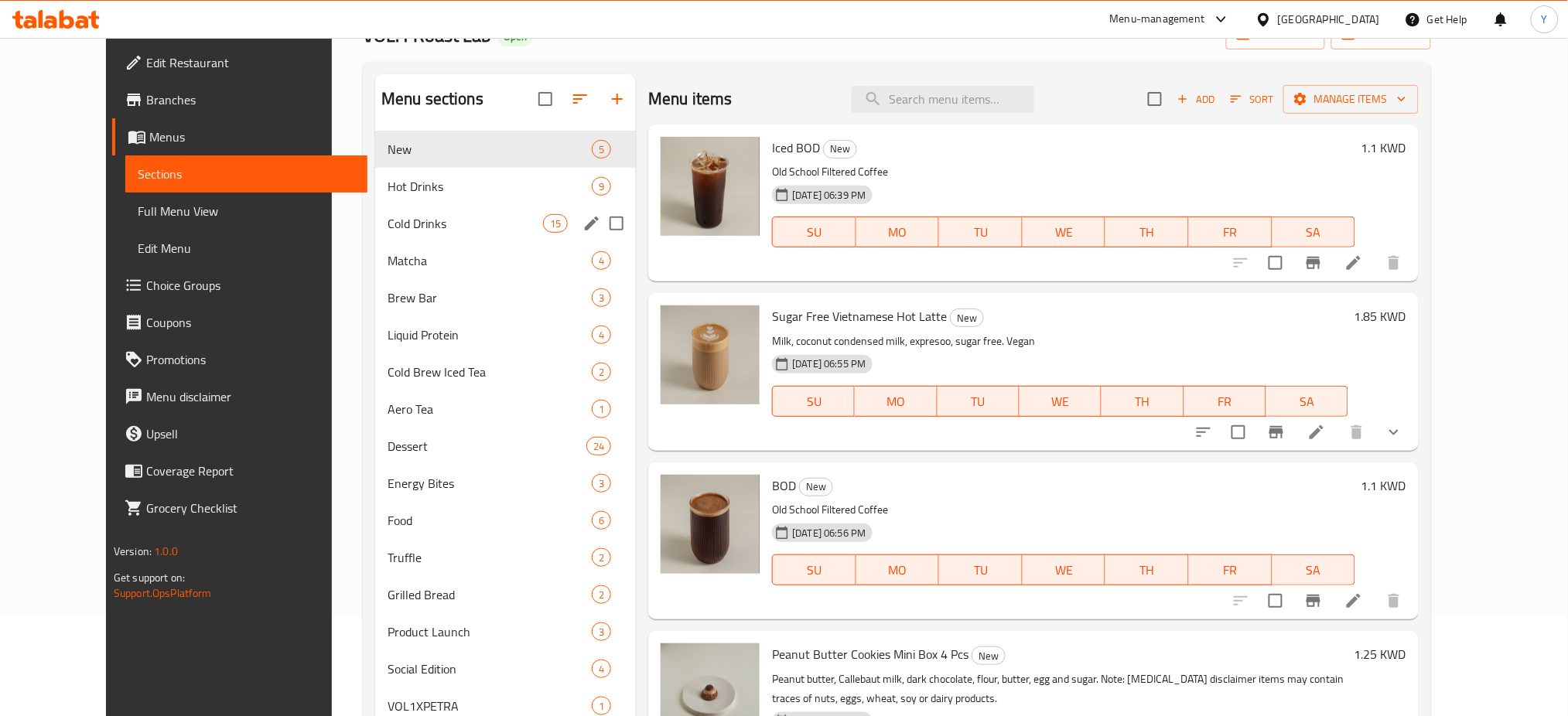
drag, startPoint x: 371, startPoint y: 213, endPoint x: 390, endPoint y: 183, distance: 35.5
click at [388, 214] on span "Cold Drinks" at bounding box center [465, 223] width 156 height 19
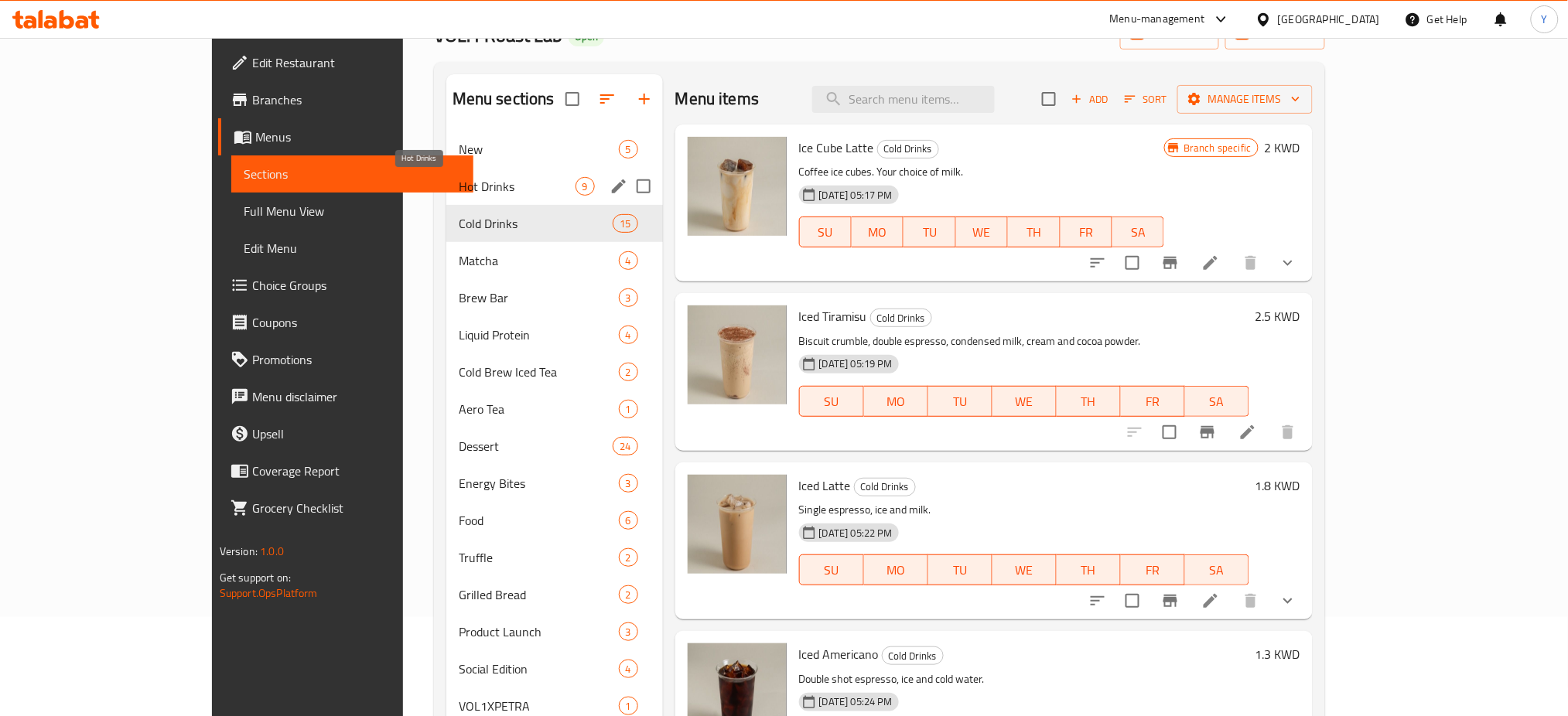
click at [459, 181] on span "Hot Drinks" at bounding box center [518, 187] width 117 height 19
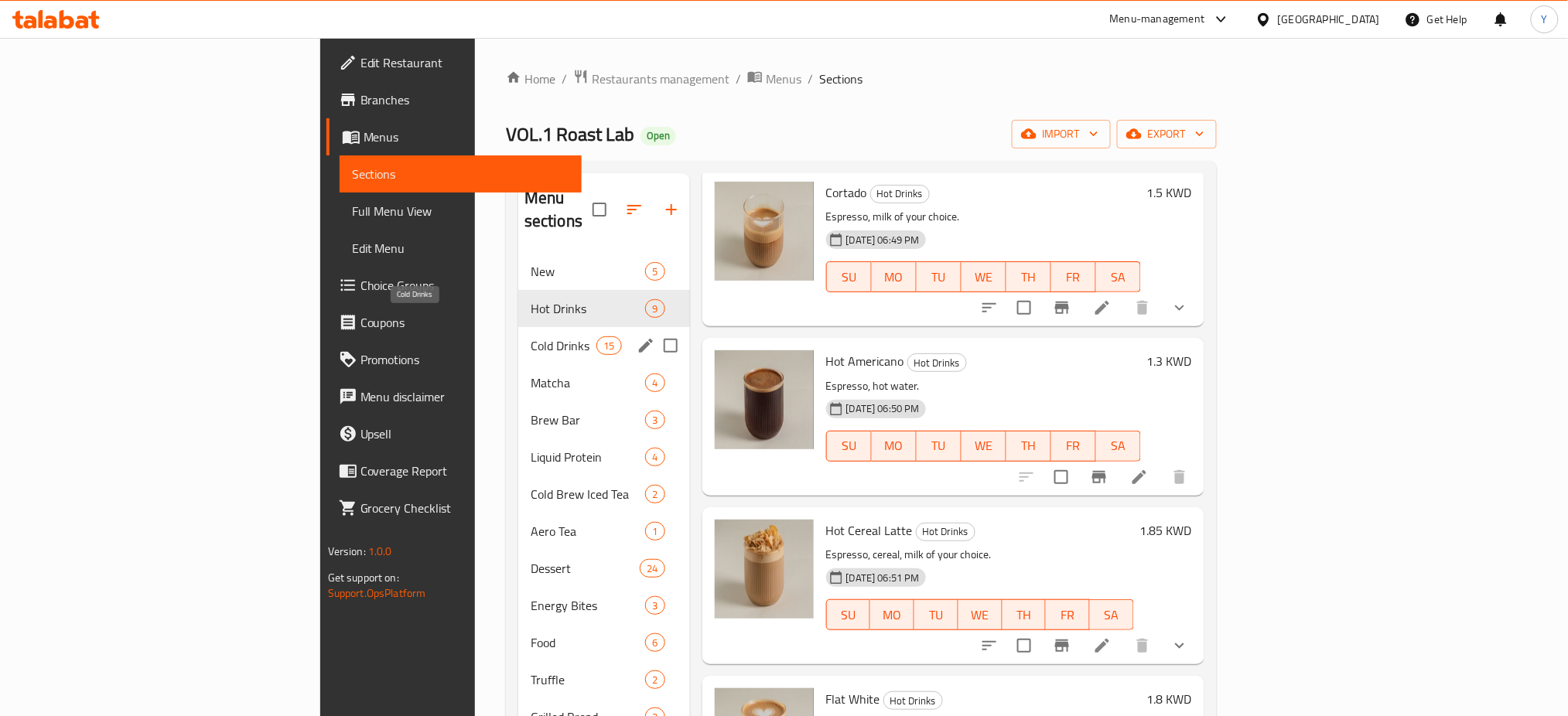
drag, startPoint x: 394, startPoint y: 321, endPoint x: 484, endPoint y: 220, distance: 135.3
click at [530, 337] on span "Cold Drinks" at bounding box center [563, 346] width 66 height 19
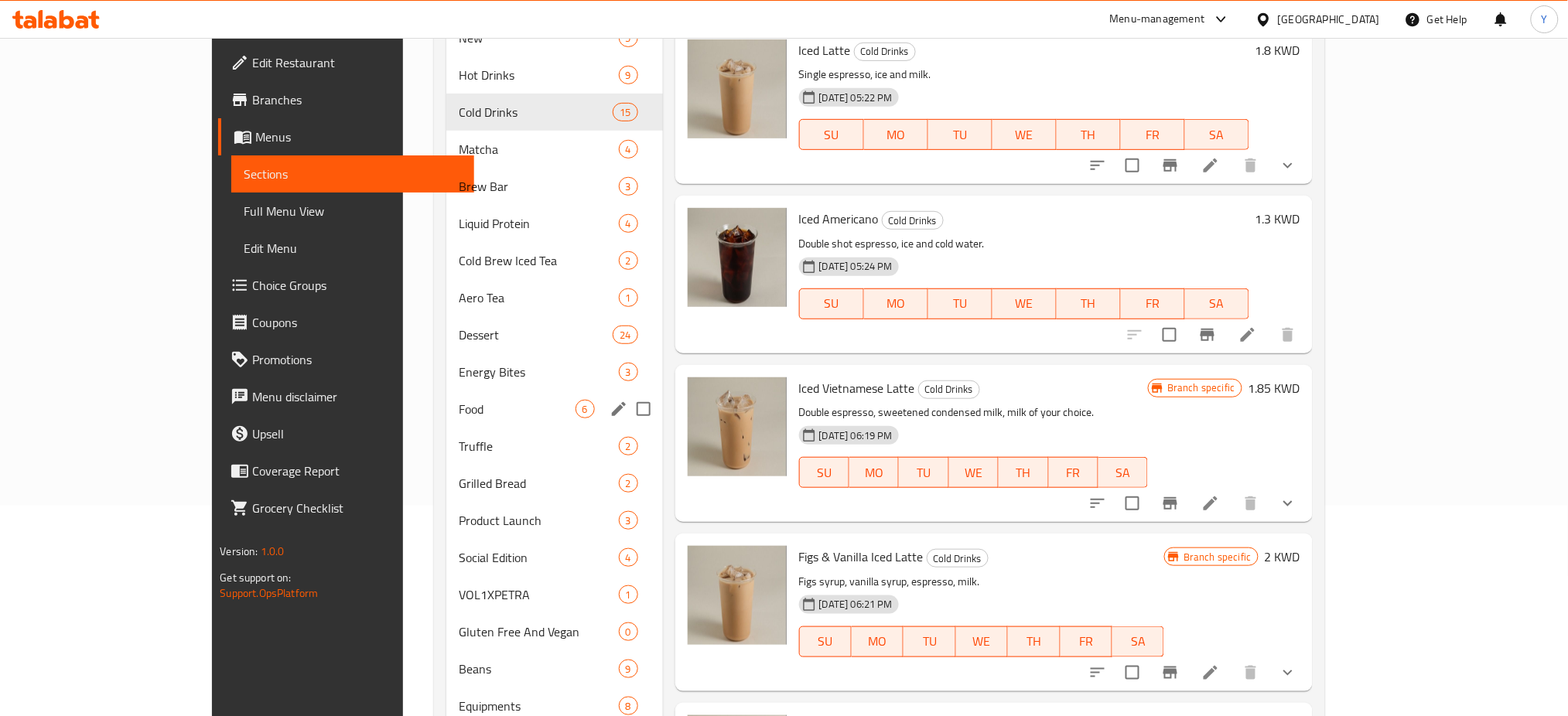
scroll to position [99, 0]
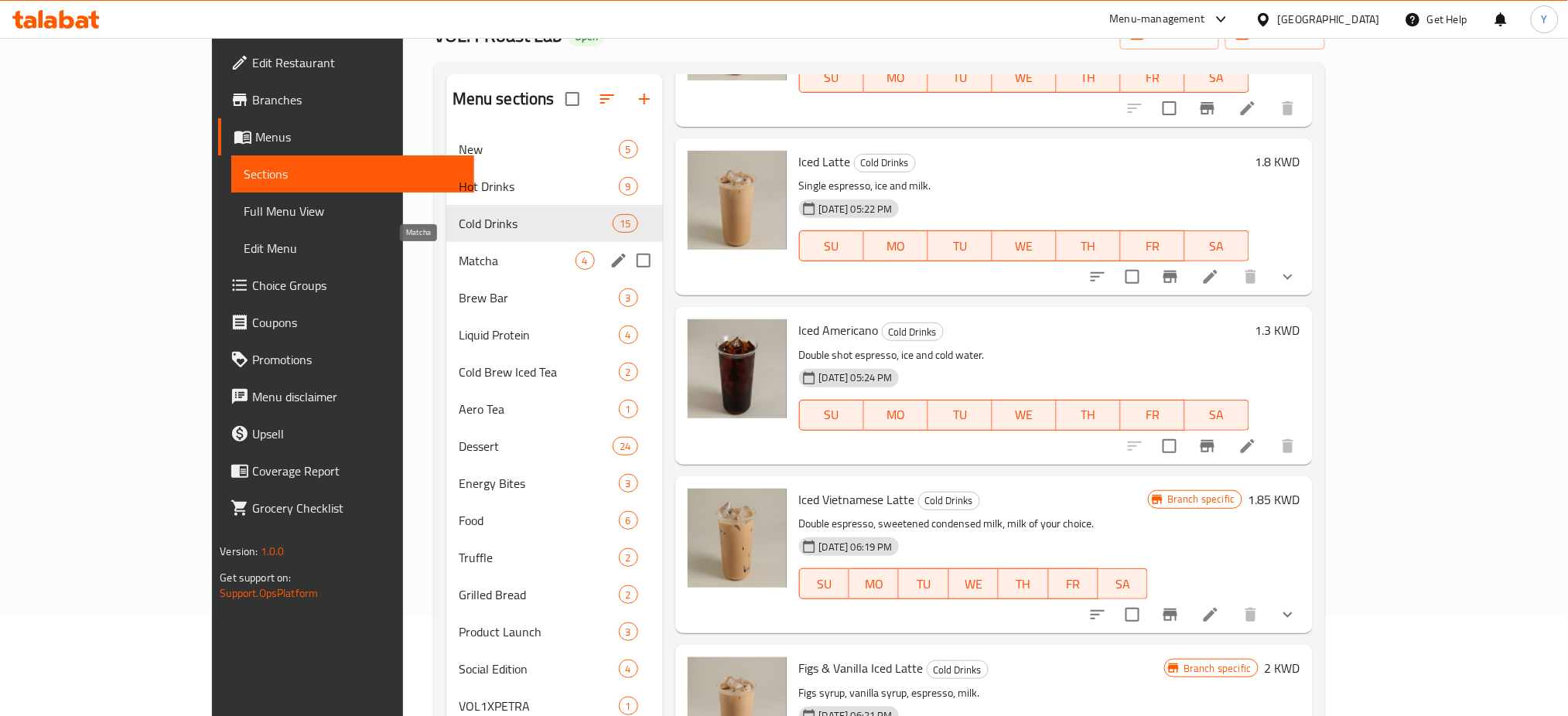
drag, startPoint x: 366, startPoint y: 259, endPoint x: 508, endPoint y: 252, distance: 142.2
click at [459, 258] on span "Matcha" at bounding box center [518, 261] width 117 height 19
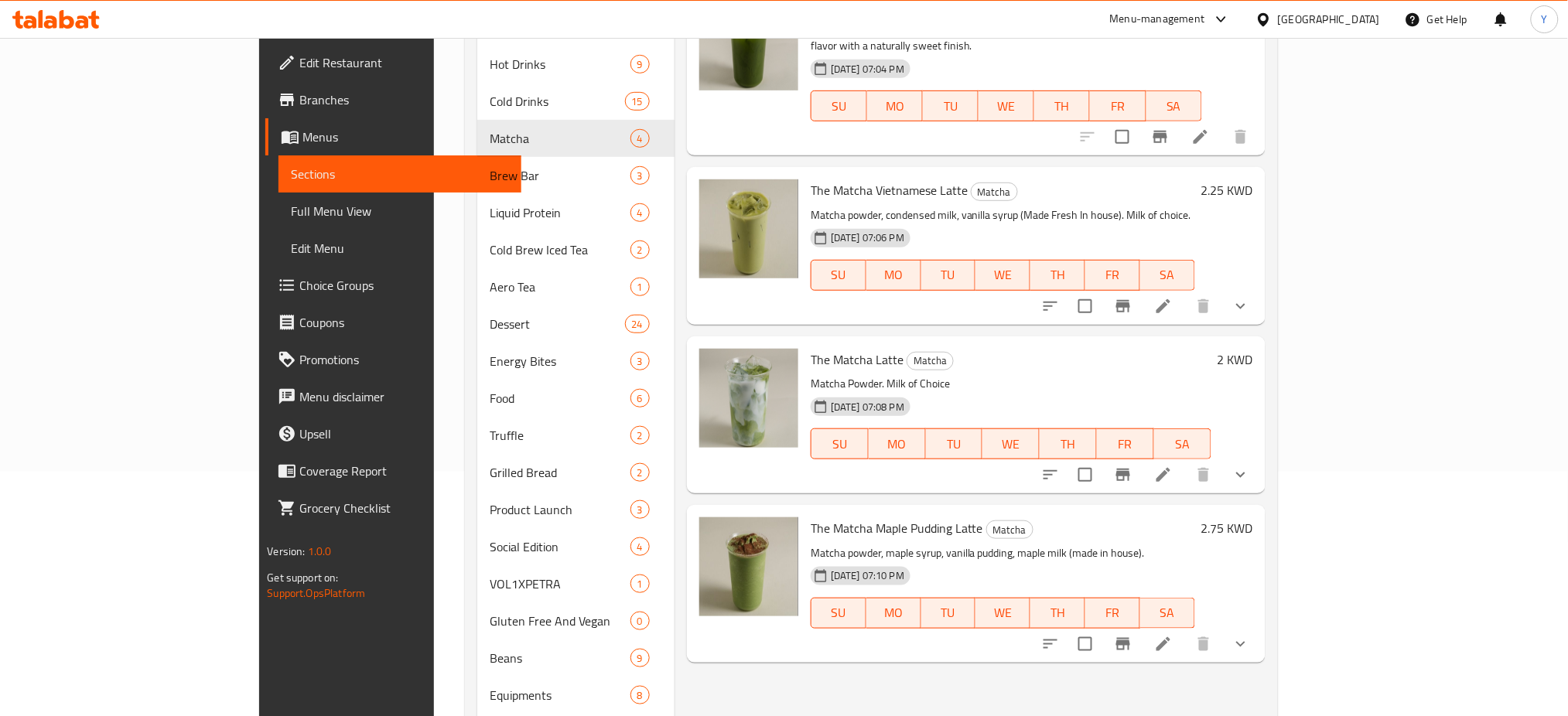
scroll to position [305, 0]
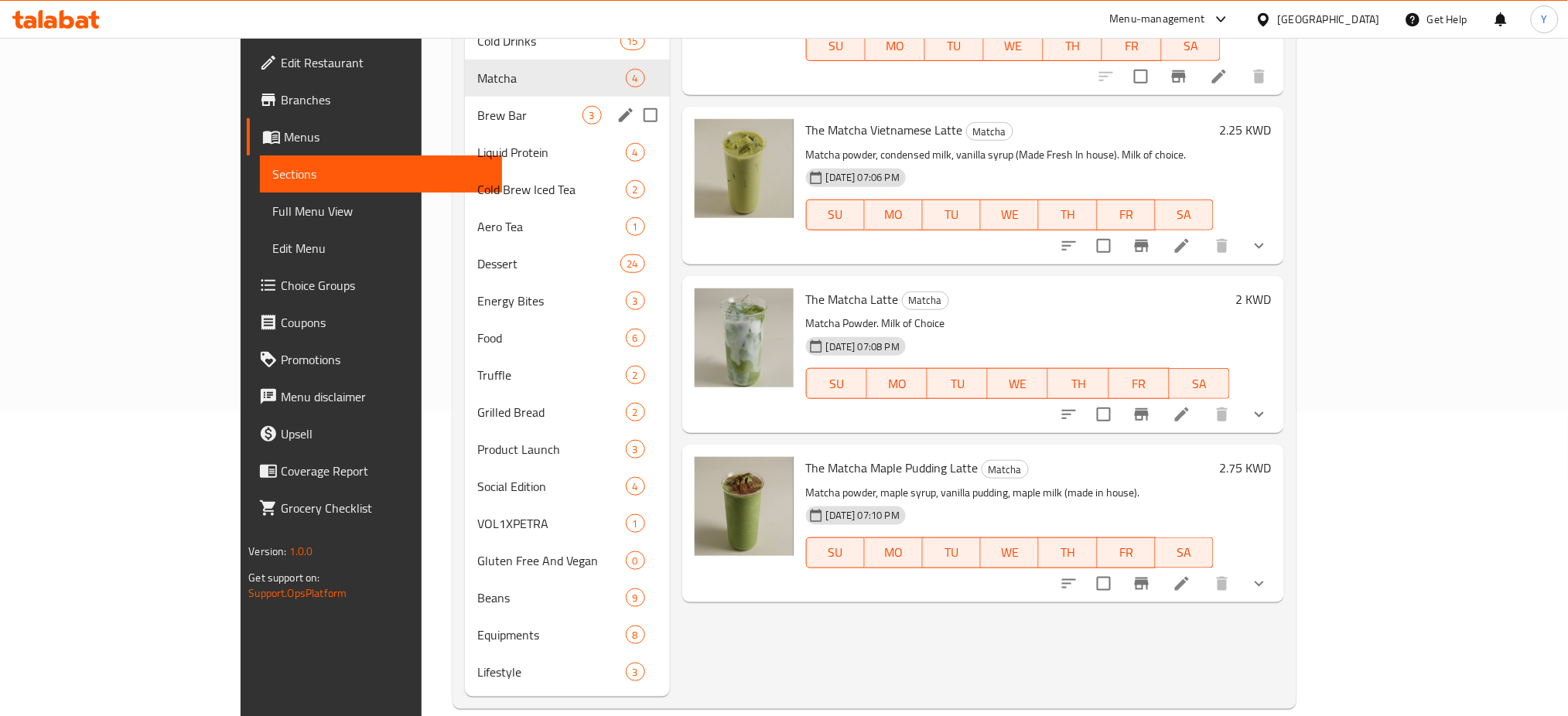
click at [465, 109] on div "Brew Bar 3" at bounding box center [567, 115] width 205 height 37
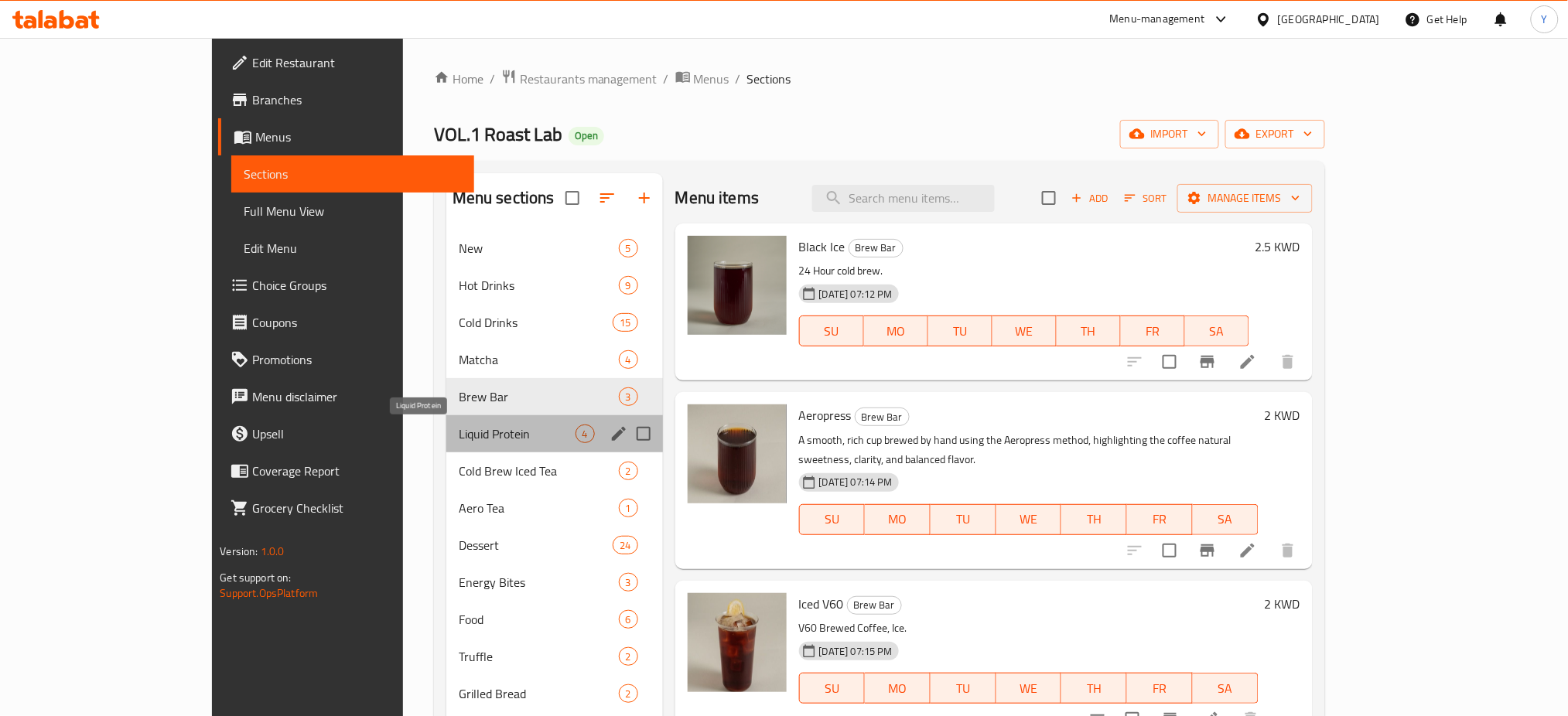
drag, startPoint x: 415, startPoint y: 425, endPoint x: 500, endPoint y: 392, distance: 91.2
click at [459, 425] on span "Liquid Protein" at bounding box center [518, 434] width 117 height 19
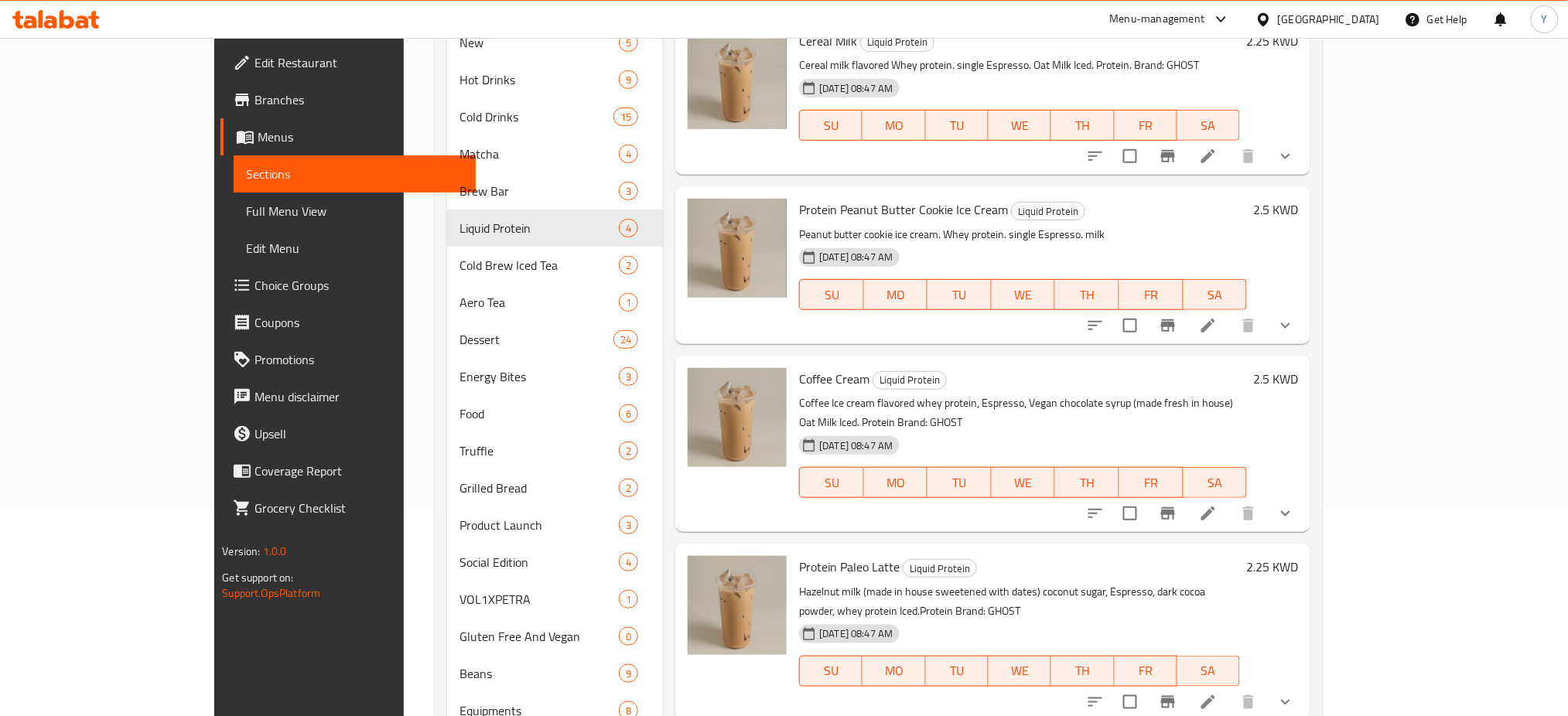
scroll to position [305, 0]
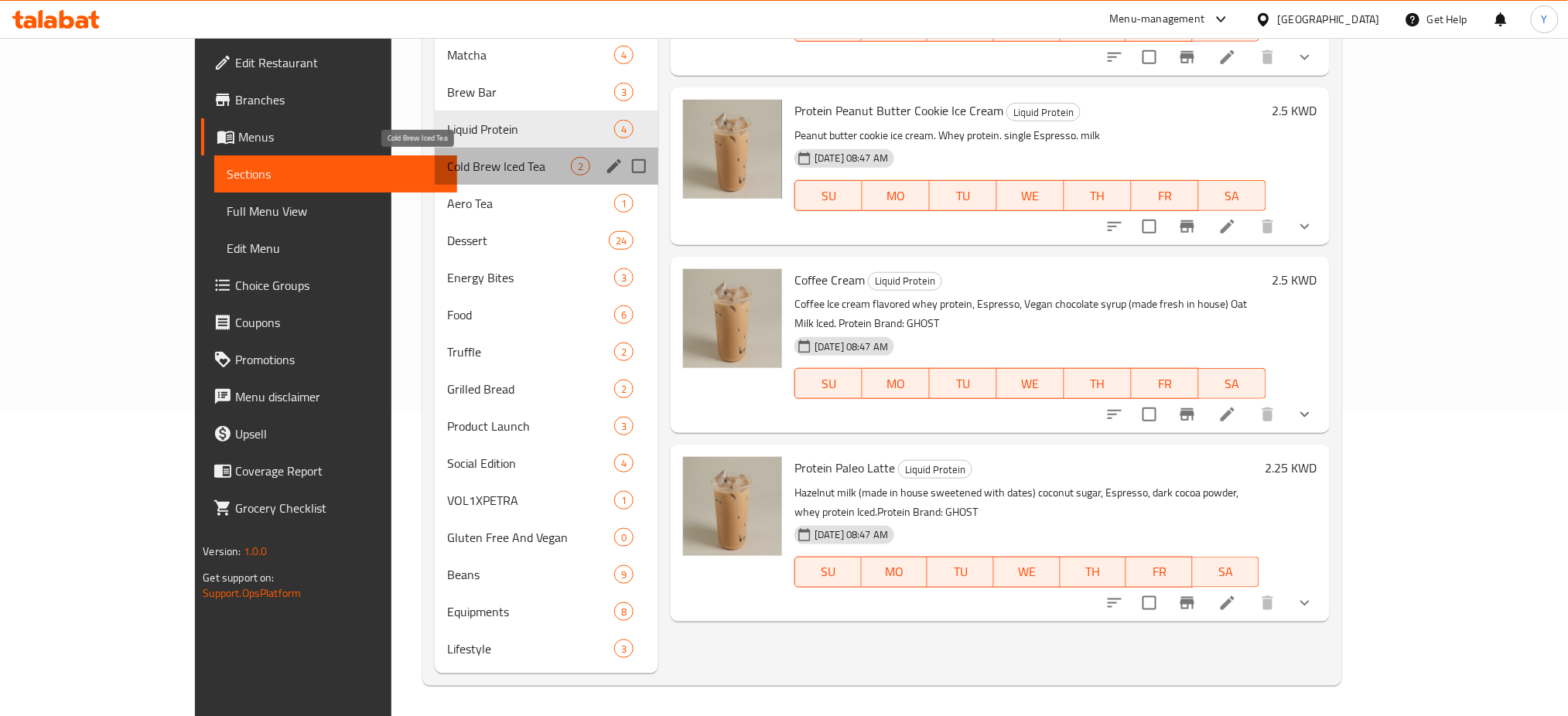
click at [447, 165] on span "Cold Brew Iced Tea" at bounding box center [509, 167] width 124 height 19
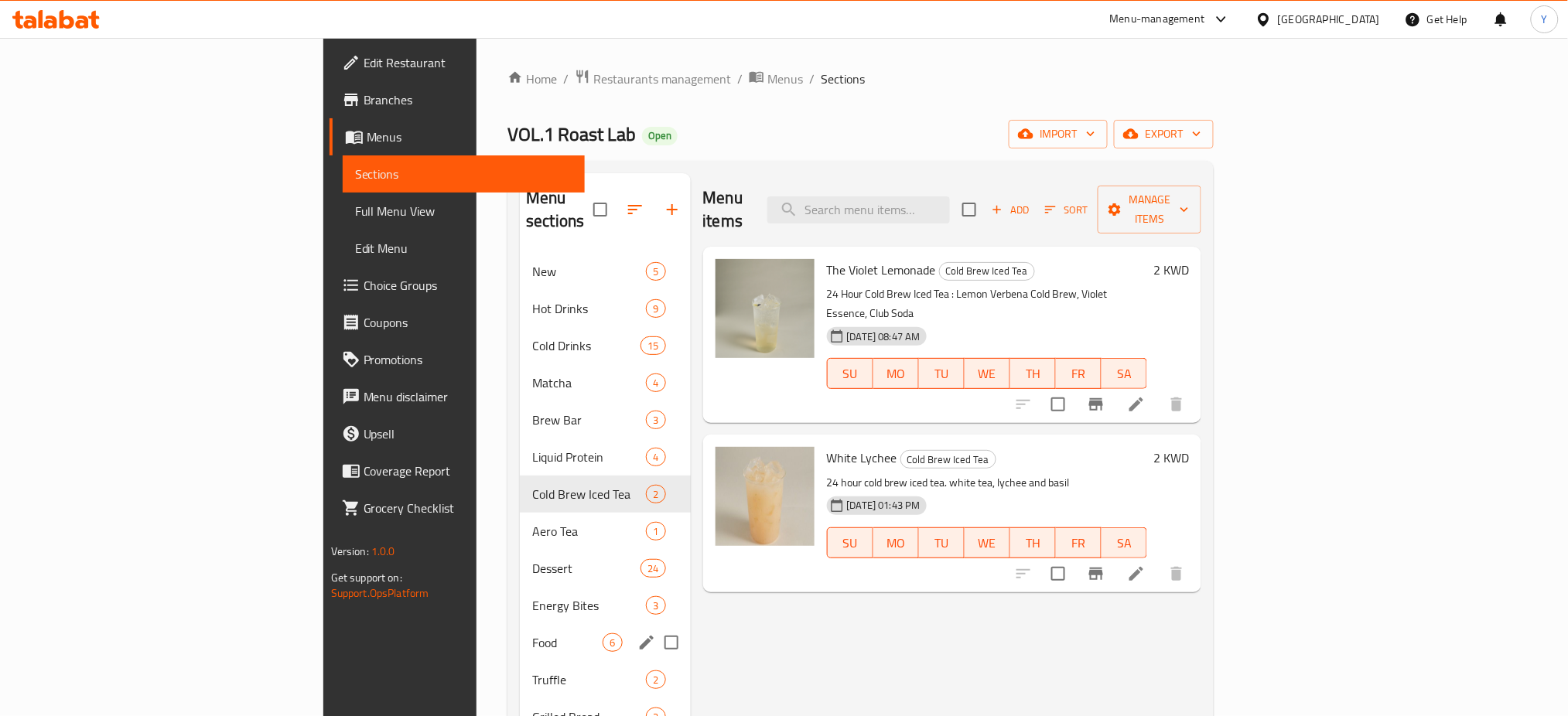
scroll to position [305, 0]
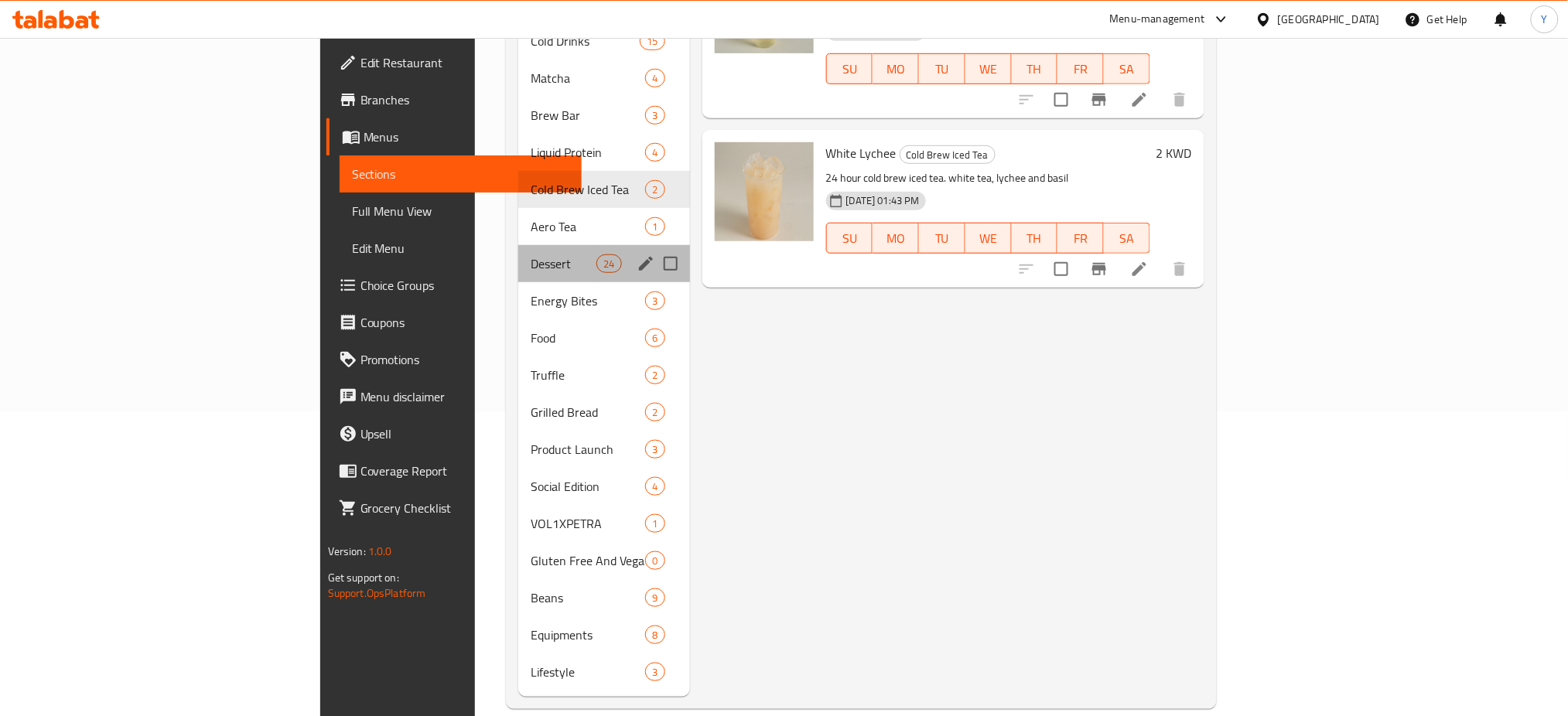
click at [518, 245] on div "Dessert 24" at bounding box center [604, 263] width 172 height 37
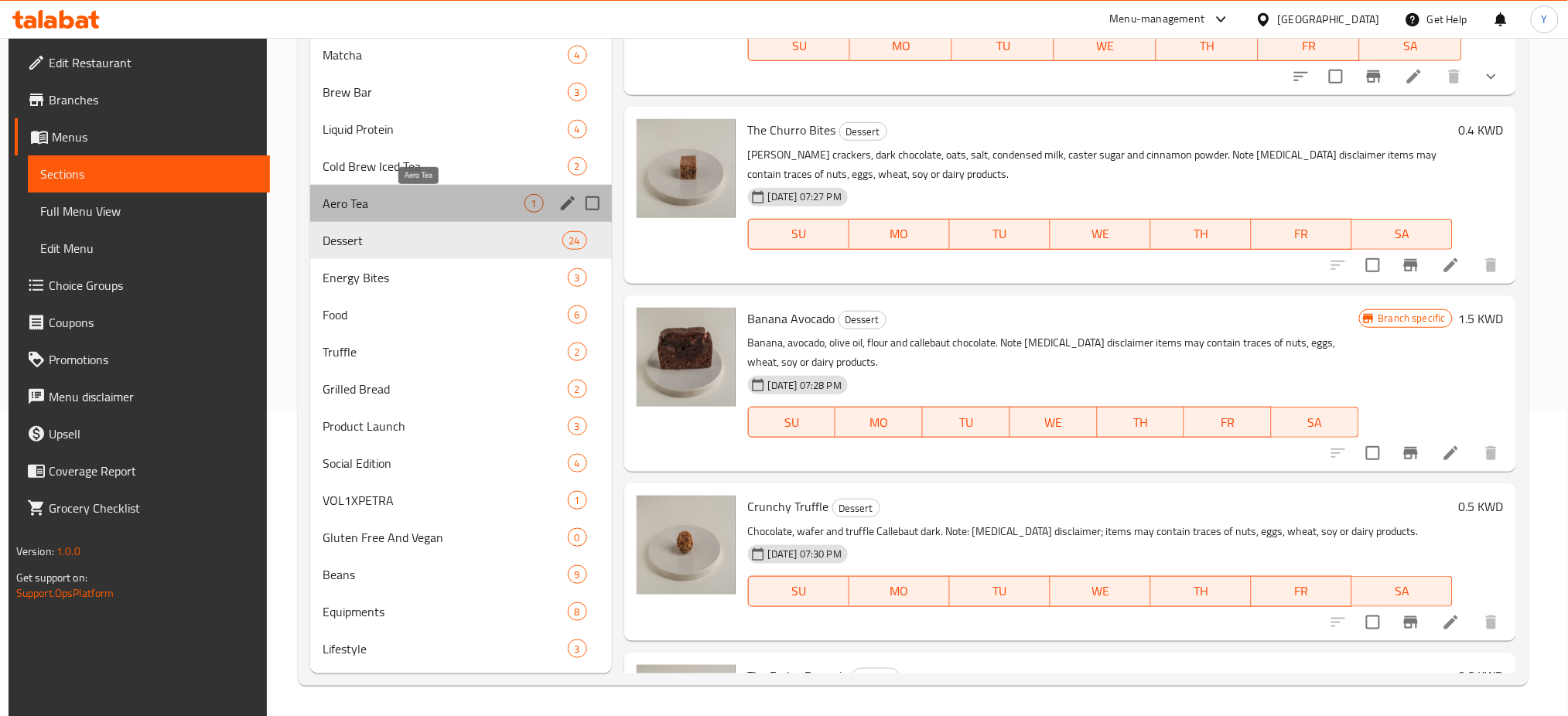
click at [383, 207] on span "Aero Tea" at bounding box center [423, 204] width 202 height 19
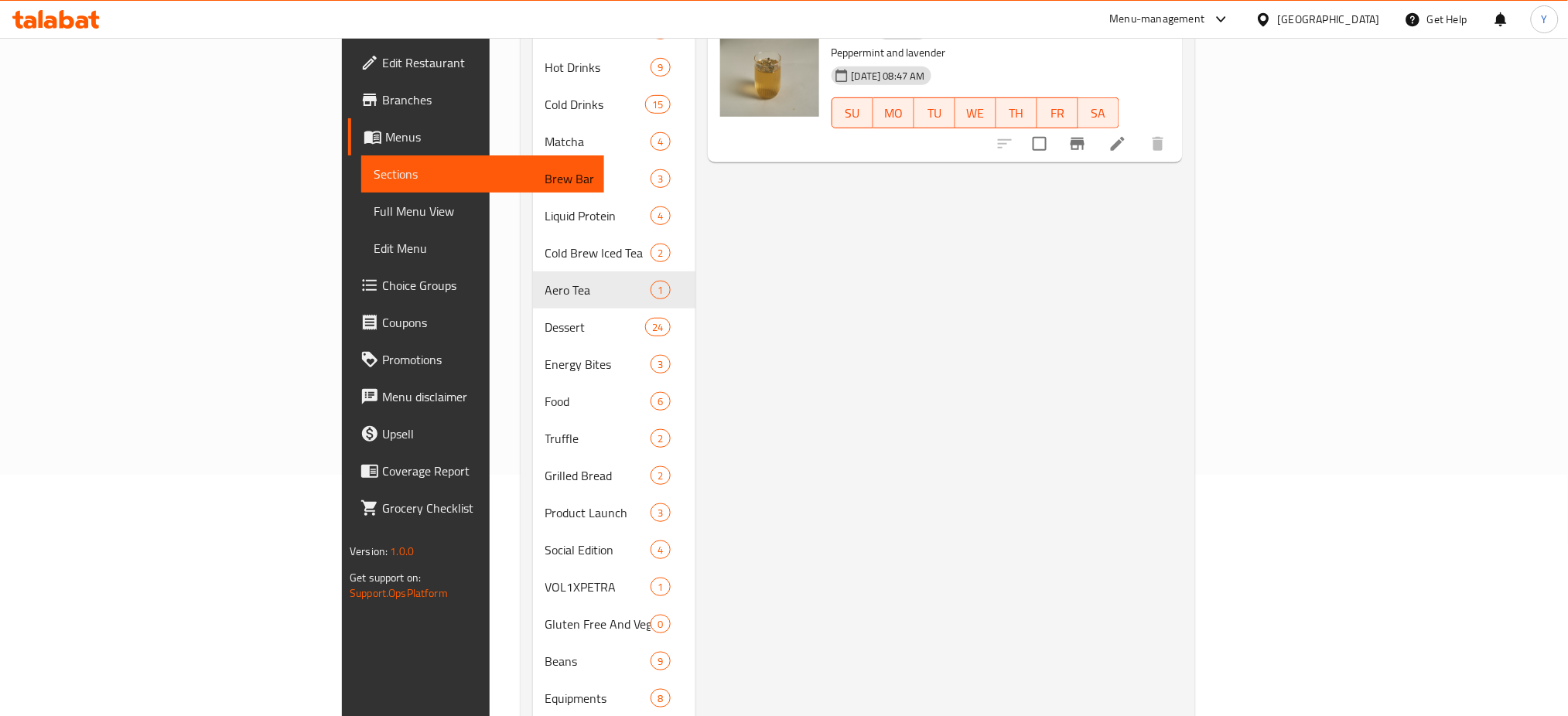
scroll to position [305, 0]
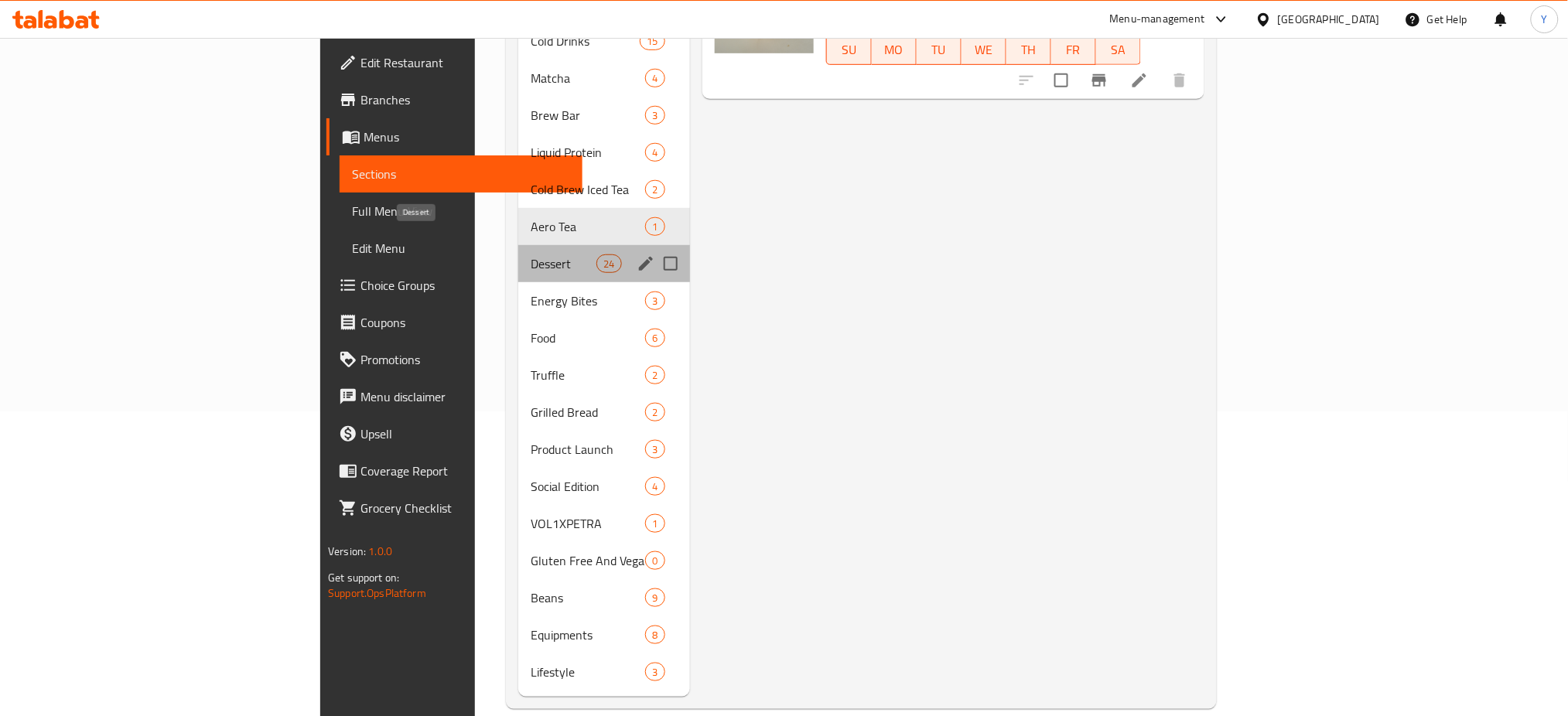
click at [530, 254] on span "Dessert" at bounding box center [563, 264] width 66 height 19
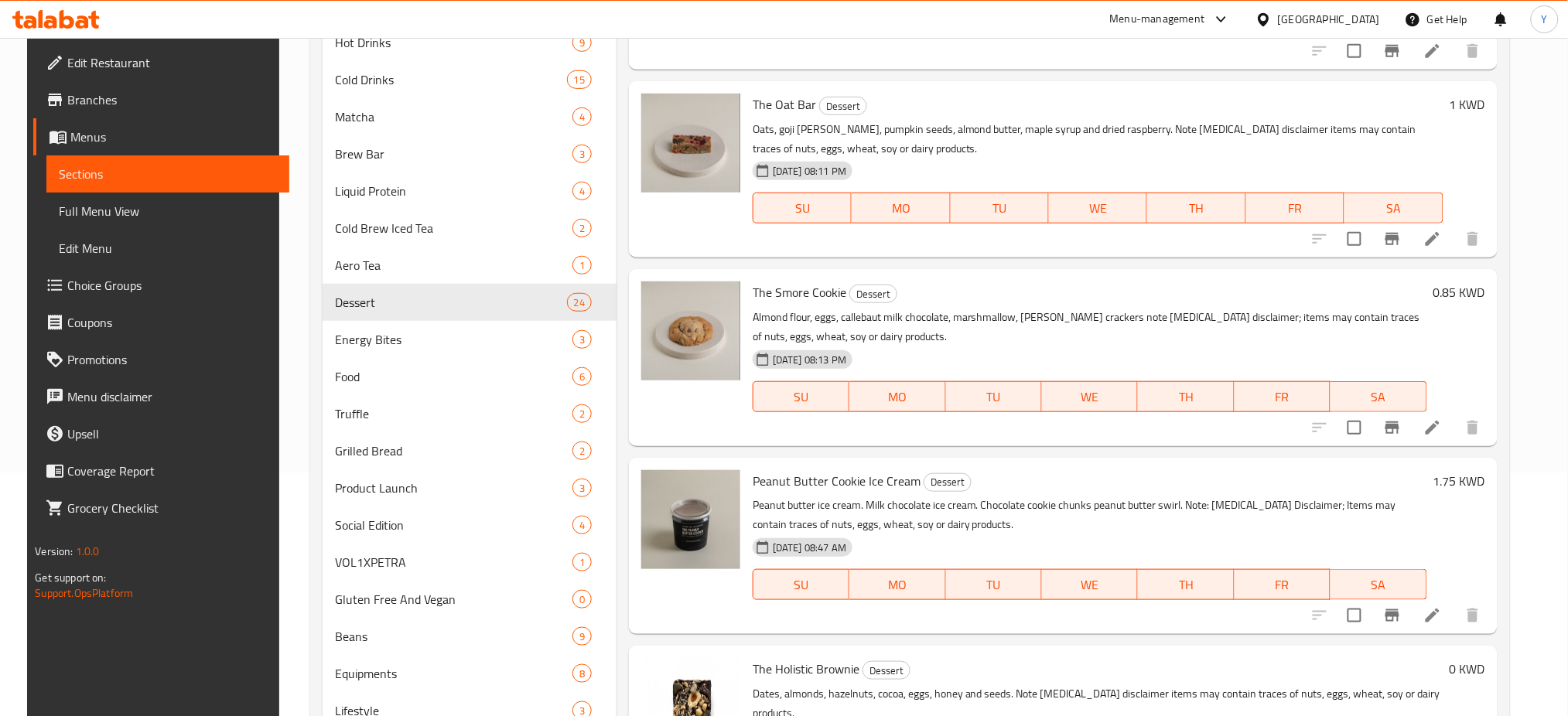
scroll to position [3619, 0]
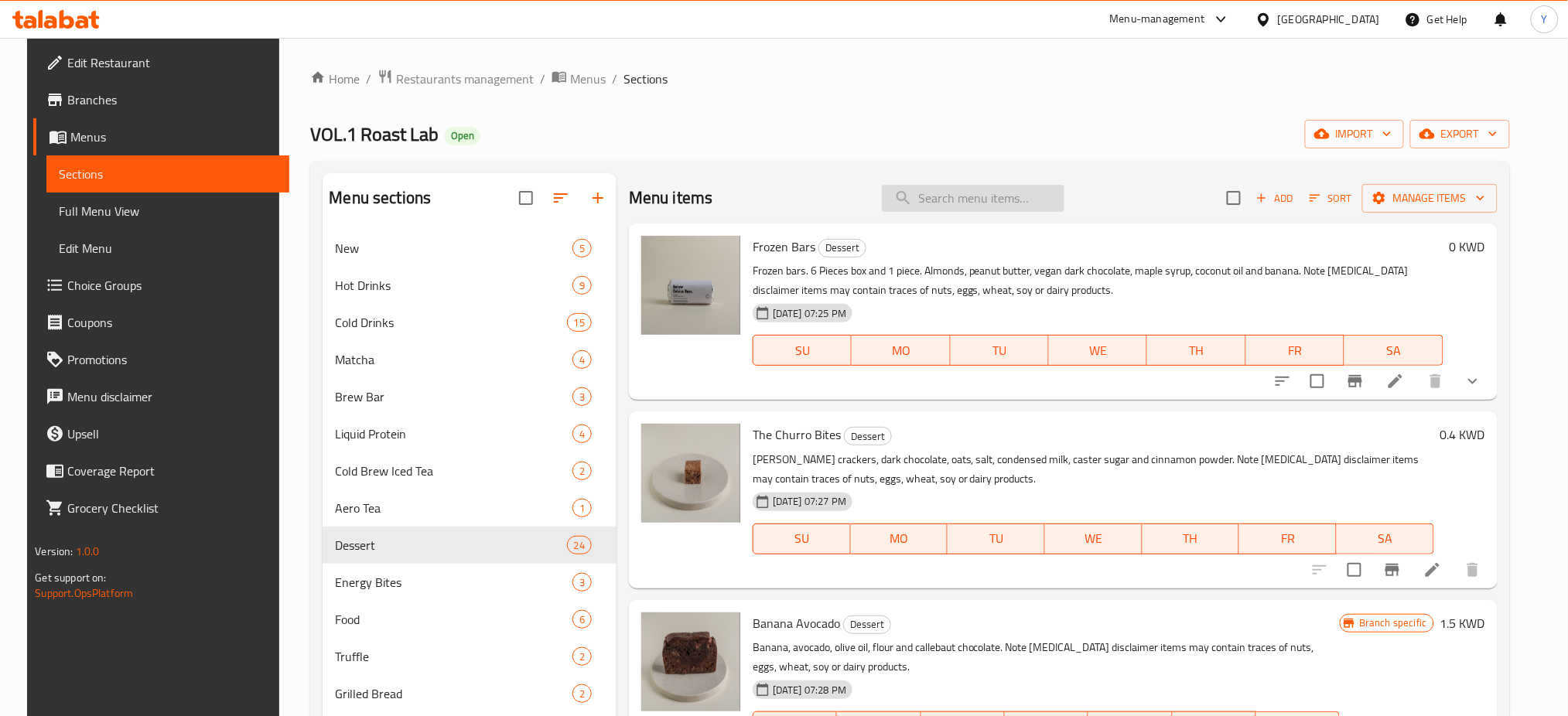
click at [988, 189] on input "search" at bounding box center [973, 199] width 182 height 28
paste input "Chocolate Dates"
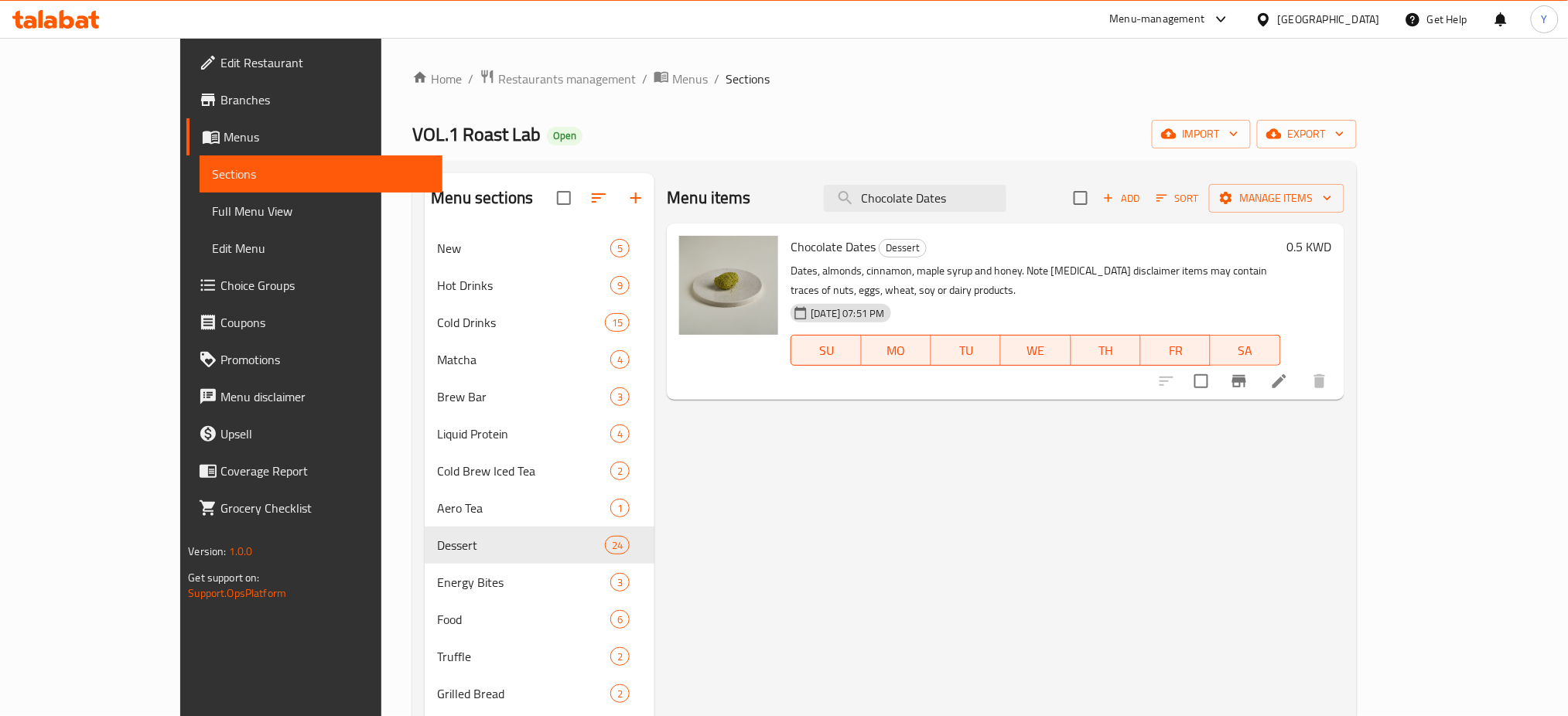
type input "Chocolate Dates"
drag, startPoint x: 1109, startPoint y: 89, endPoint x: 1103, endPoint y: 78, distance: 12.5
click at [1103, 78] on ol "Home / Restaurants management / Menus / Sections" at bounding box center [885, 78] width 944 height 20
click at [1022, 94] on div "Home / Restaurants management / Menus / Sections VOL.1 Roast Lab Open import ex…" at bounding box center [885, 529] width 944 height 922
click at [1289, 372] on icon at bounding box center [1280, 382] width 19 height 19
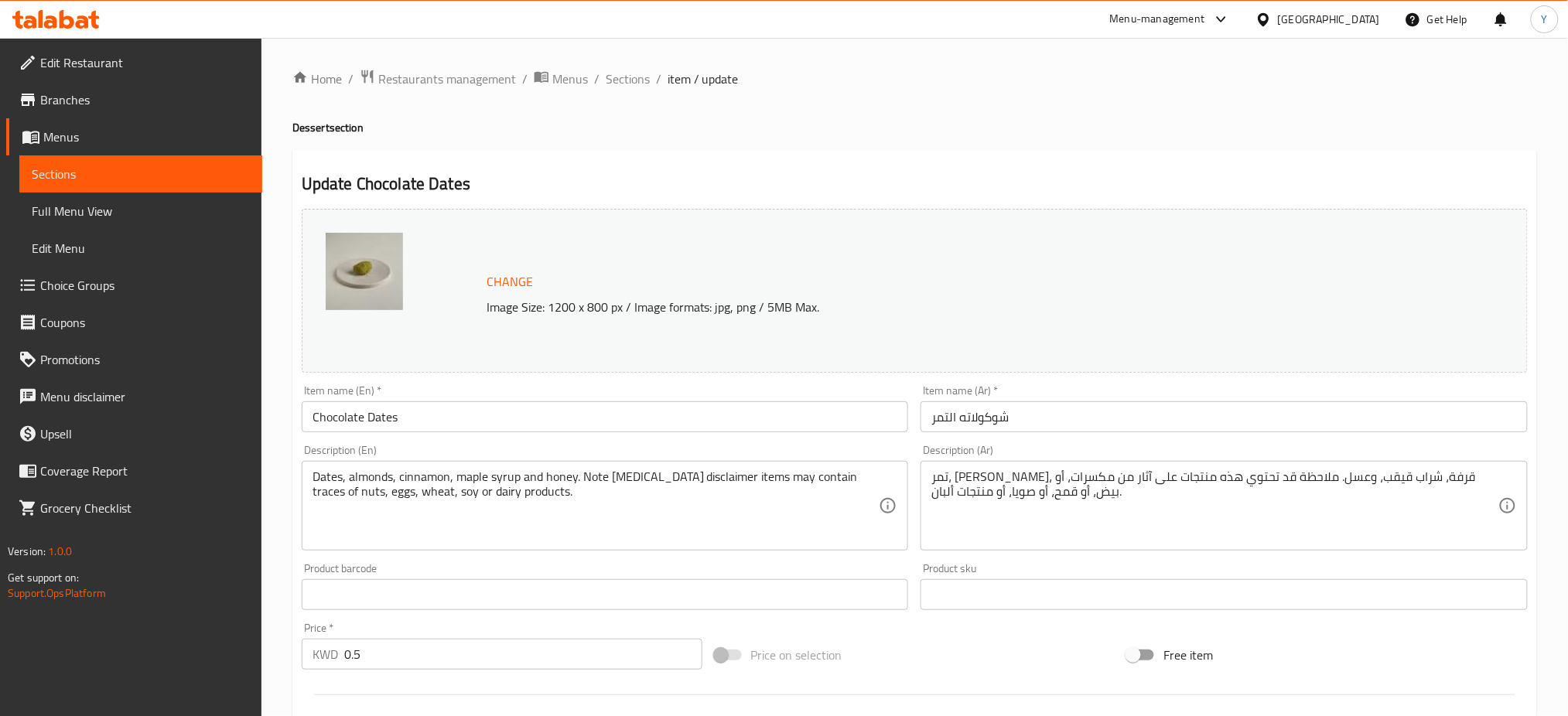
click at [496, 282] on span "Change" at bounding box center [510, 282] width 46 height 22
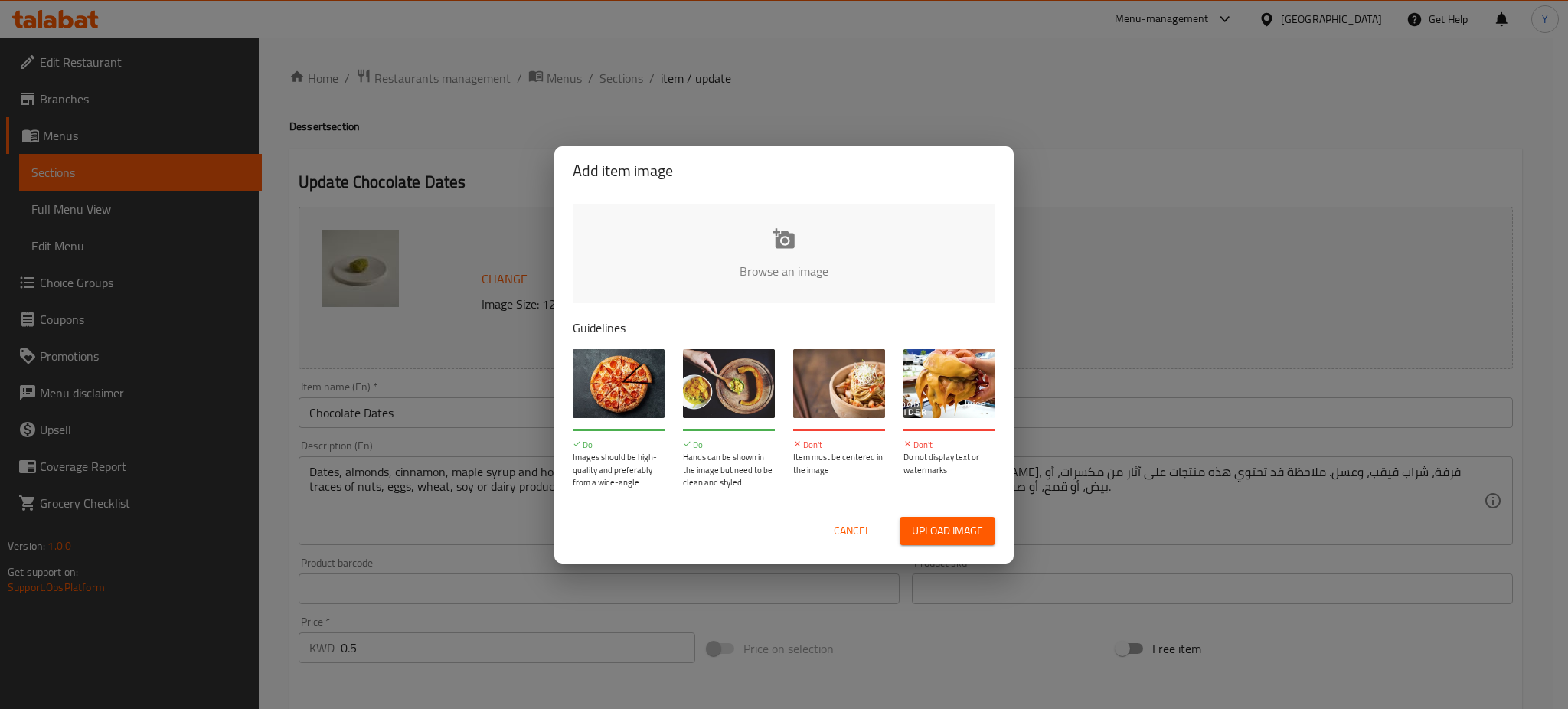
click at [785, 259] on input "file" at bounding box center [1302, 276] width 1458 height 143
type input "C:\fakepath\Vol 1 pic.jpg"
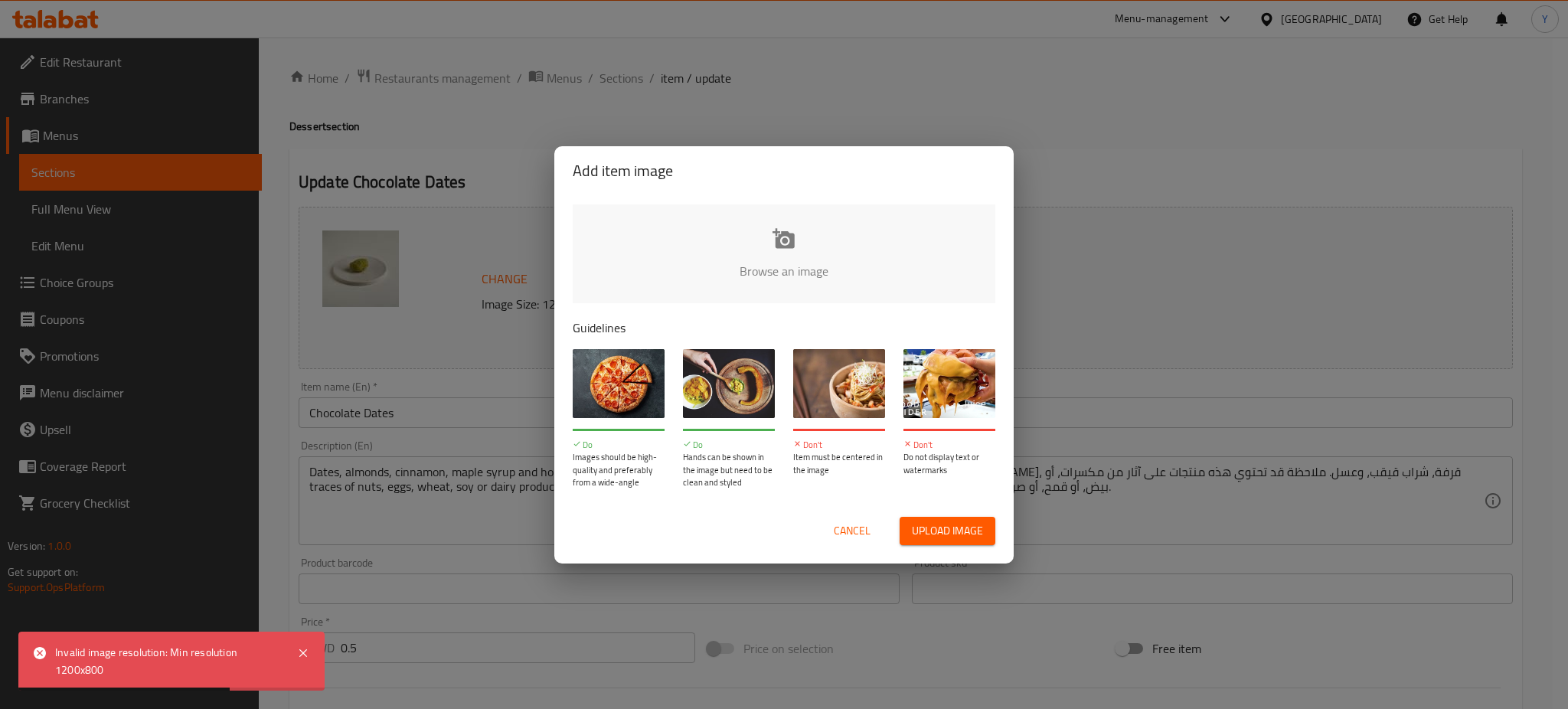
click at [765, 244] on input "file" at bounding box center [1302, 276] width 1458 height 143
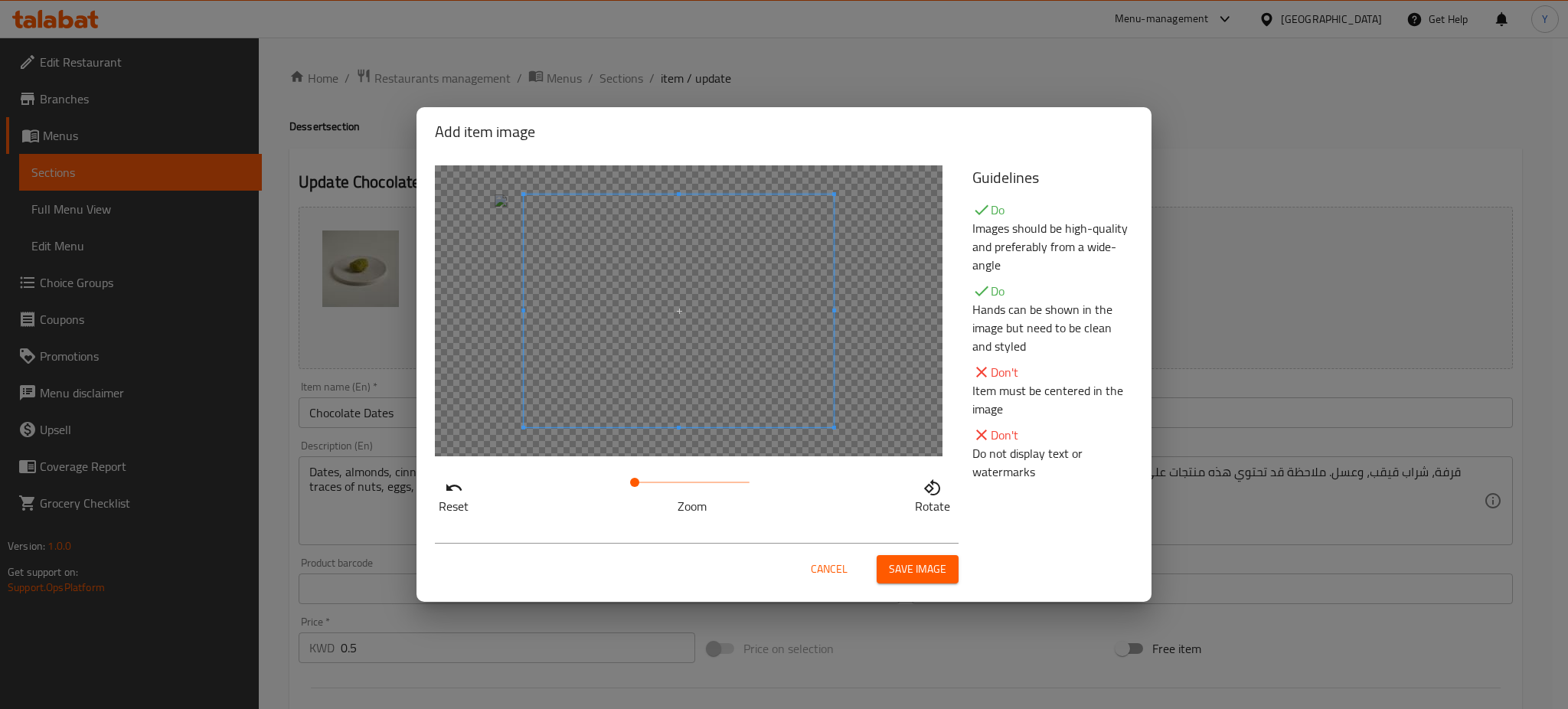
click at [737, 277] on span at bounding box center [679, 312] width 311 height 233
click at [567, 304] on div at bounding box center [680, 311] width 306 height 230
click at [674, 305] on span at bounding box center [675, 312] width 306 height 230
click at [671, 305] on span at bounding box center [673, 312] width 306 height 230
click at [681, 258] on span at bounding box center [674, 310] width 306 height 230
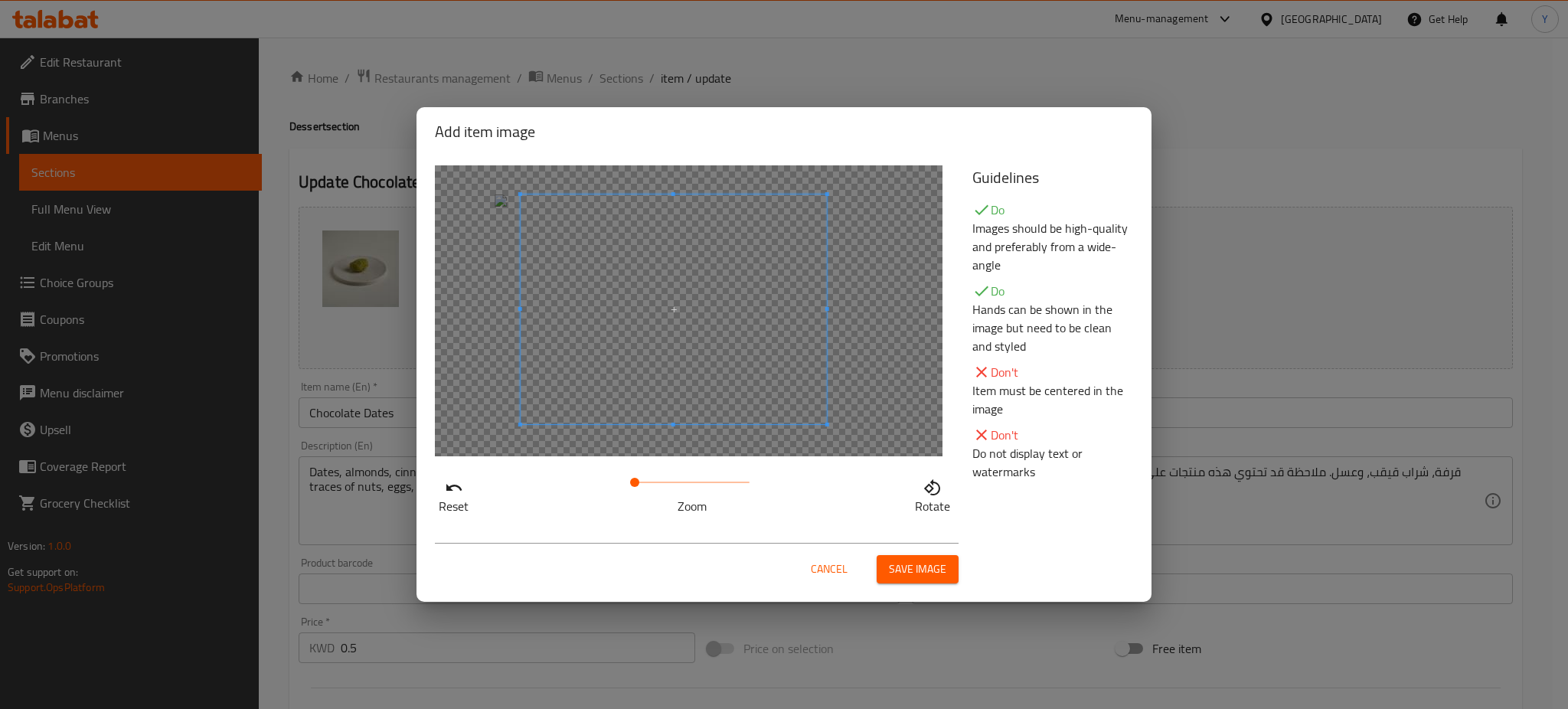
click at [680, 252] on span at bounding box center [674, 310] width 306 height 230
click at [785, 291] on div at bounding box center [674, 310] width 306 height 230
click at [693, 265] on span at bounding box center [674, 310] width 306 height 230
click at [670, 308] on span at bounding box center [674, 310] width 306 height 230
click at [670, 308] on span at bounding box center [673, 310] width 306 height 230
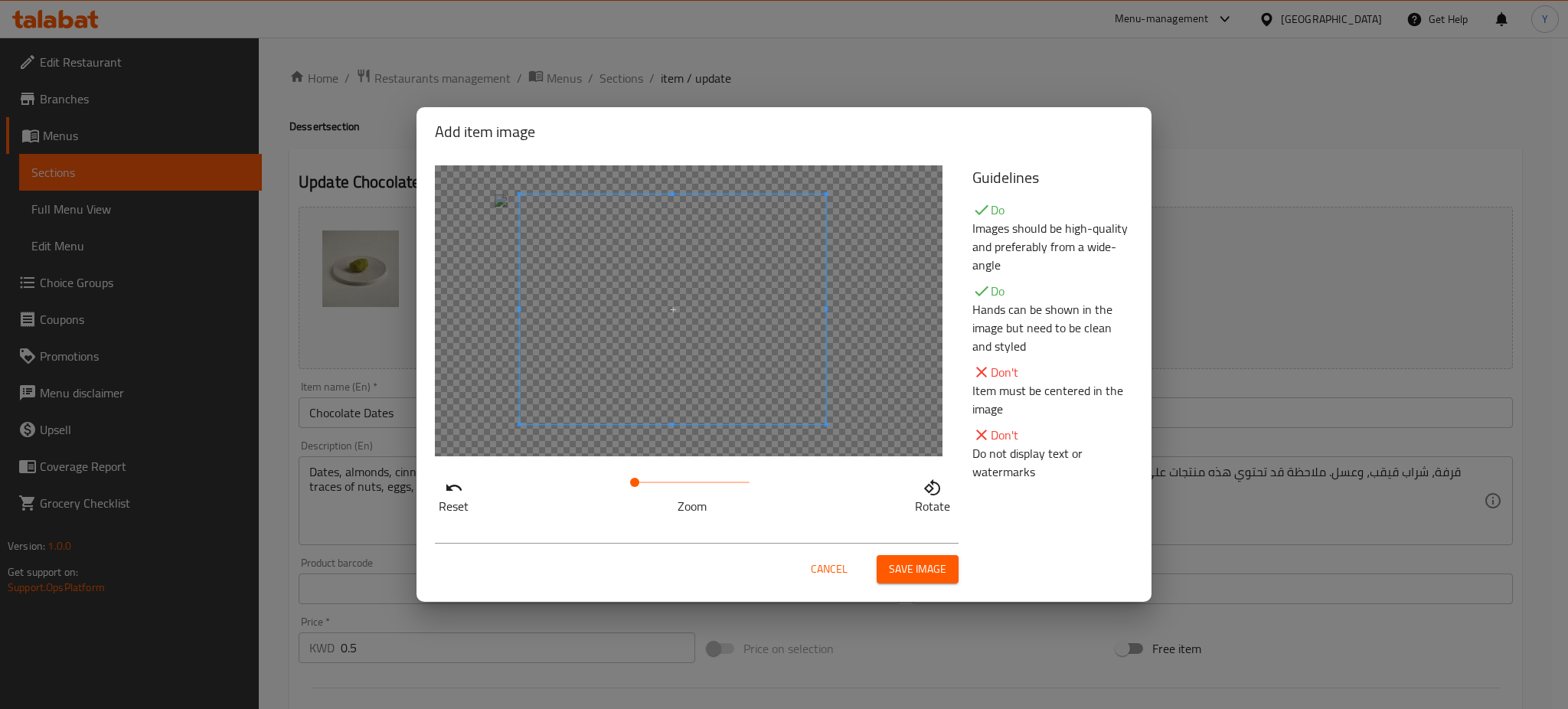
click at [670, 305] on span at bounding box center [673, 310] width 306 height 230
drag, startPoint x: 635, startPoint y: 479, endPoint x: 670, endPoint y: 464, distance: 38.1
click at [670, 464] on div "Reset Zoom Rotate" at bounding box center [694, 340] width 538 height 369
click at [684, 375] on span at bounding box center [659, 310] width 306 height 230
click at [703, 297] on span at bounding box center [659, 306] width 306 height 230
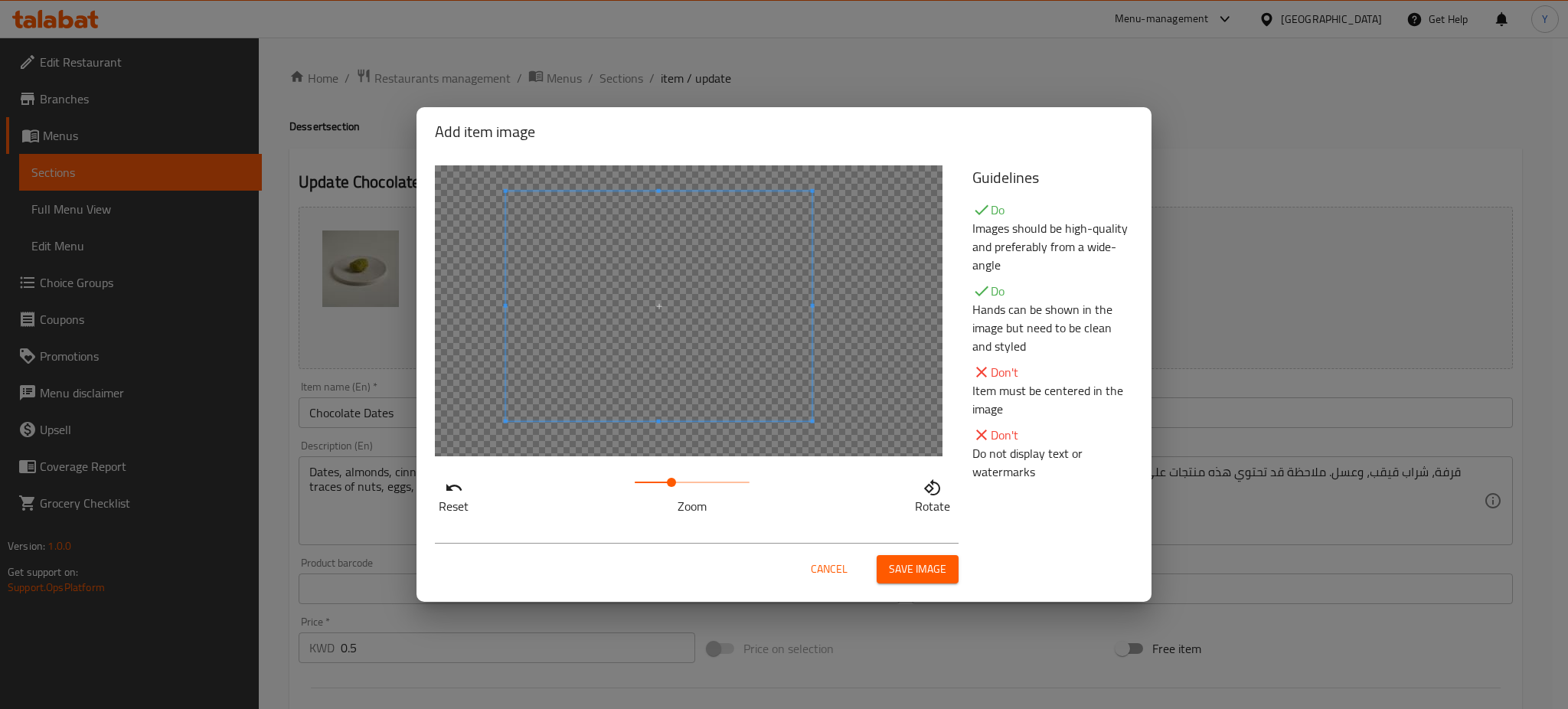
click at [898, 563] on span "Save image" at bounding box center [918, 569] width 58 height 20
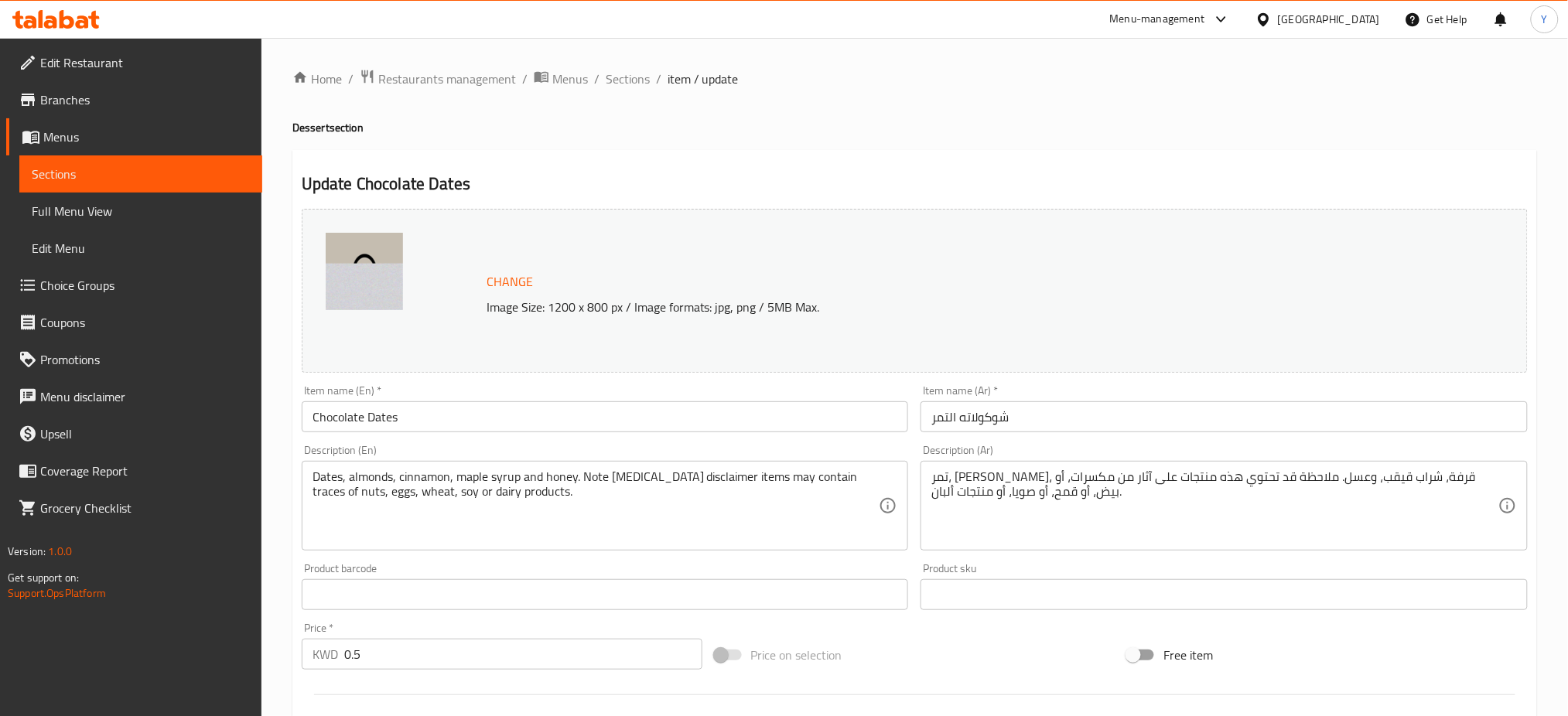
click at [824, 124] on h4 "Dessert section" at bounding box center [915, 128] width 1245 height 15
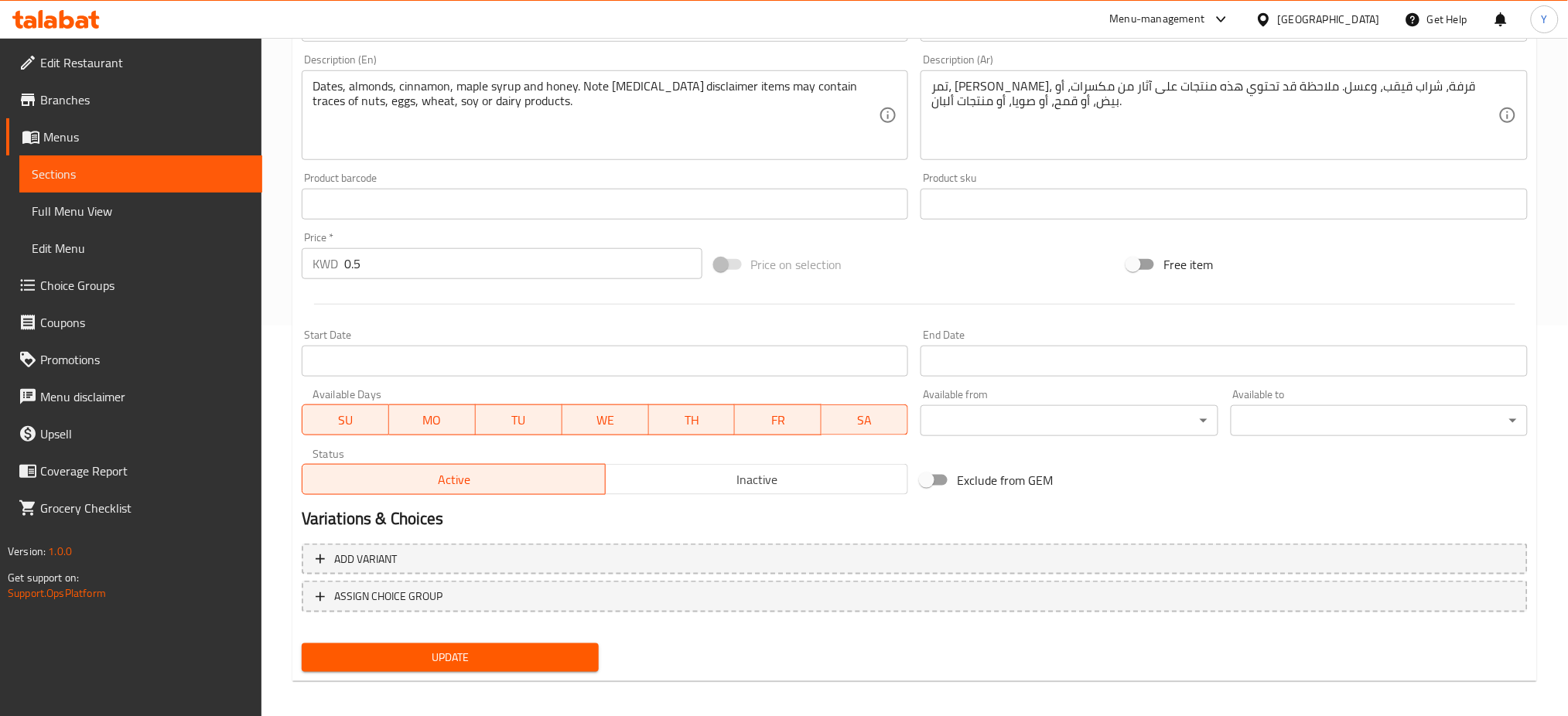
scroll to position [397, 0]
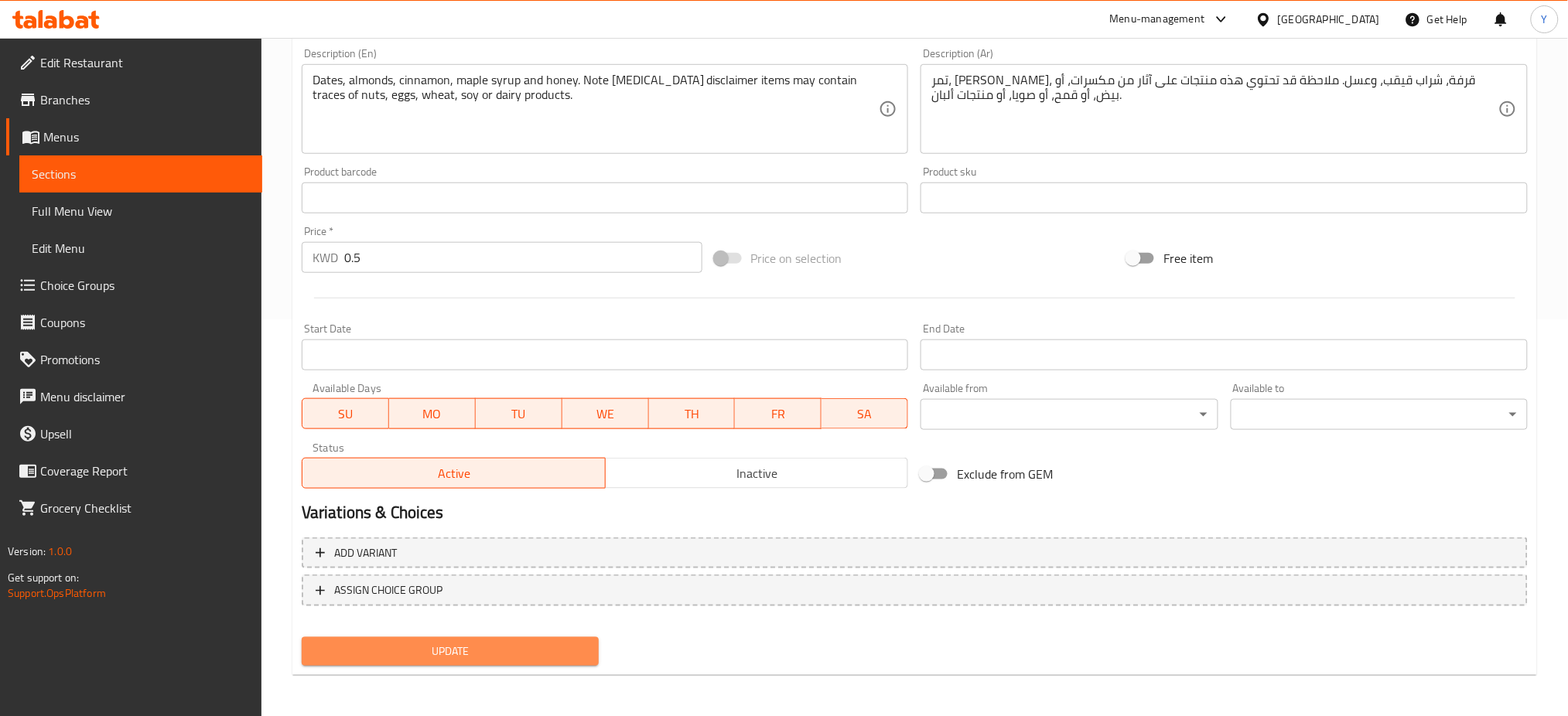
click at [477, 649] on span "Update" at bounding box center [450, 652] width 273 height 20
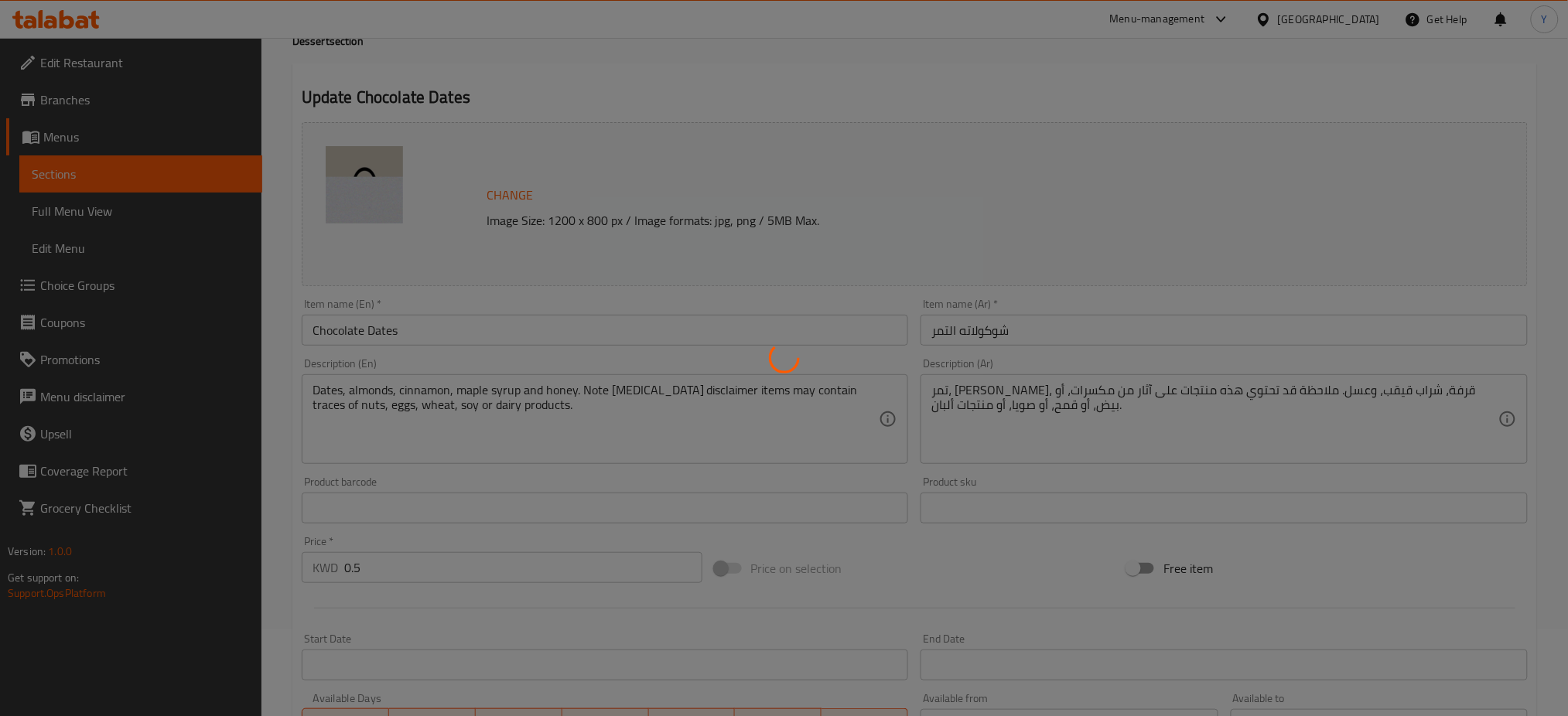
scroll to position [0, 0]
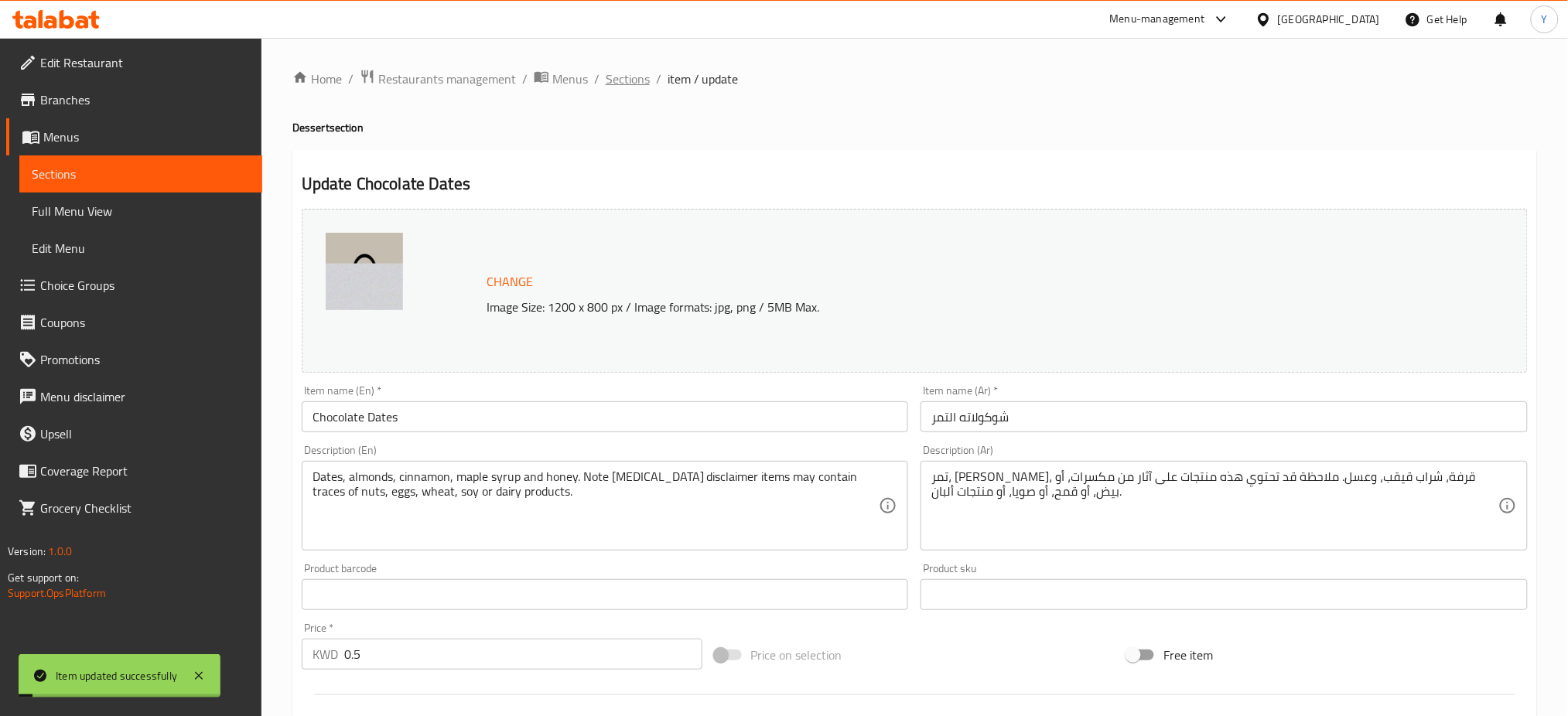
click at [636, 83] on span "Sections" at bounding box center [628, 79] width 44 height 19
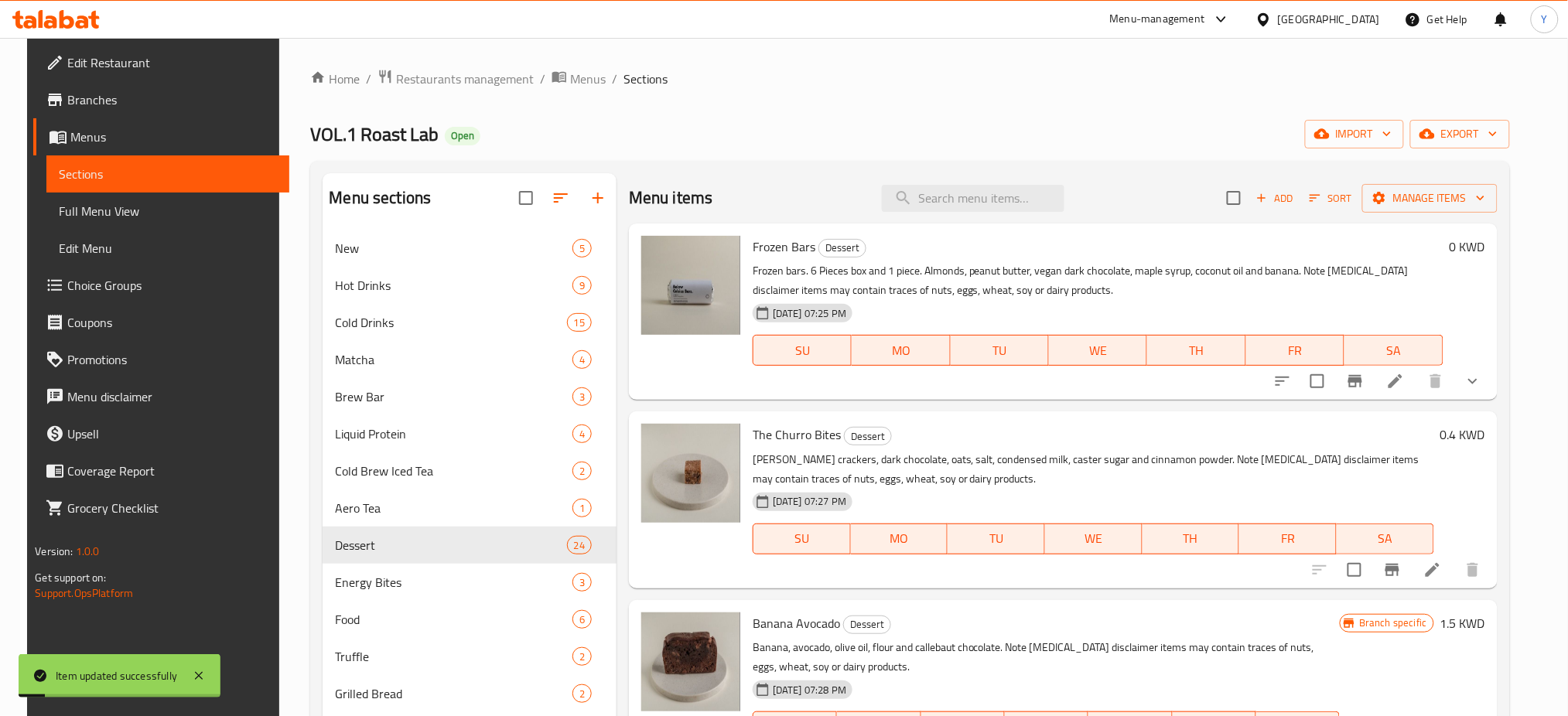
click at [998, 152] on div "Home / Restaurants management / Menus / Sections VOL.1 Roast Lab Open import ex…" at bounding box center [910, 529] width 1199 height 922
click at [950, 191] on input "search" at bounding box center [973, 199] width 182 height 28
paste input "Pistachio Date"
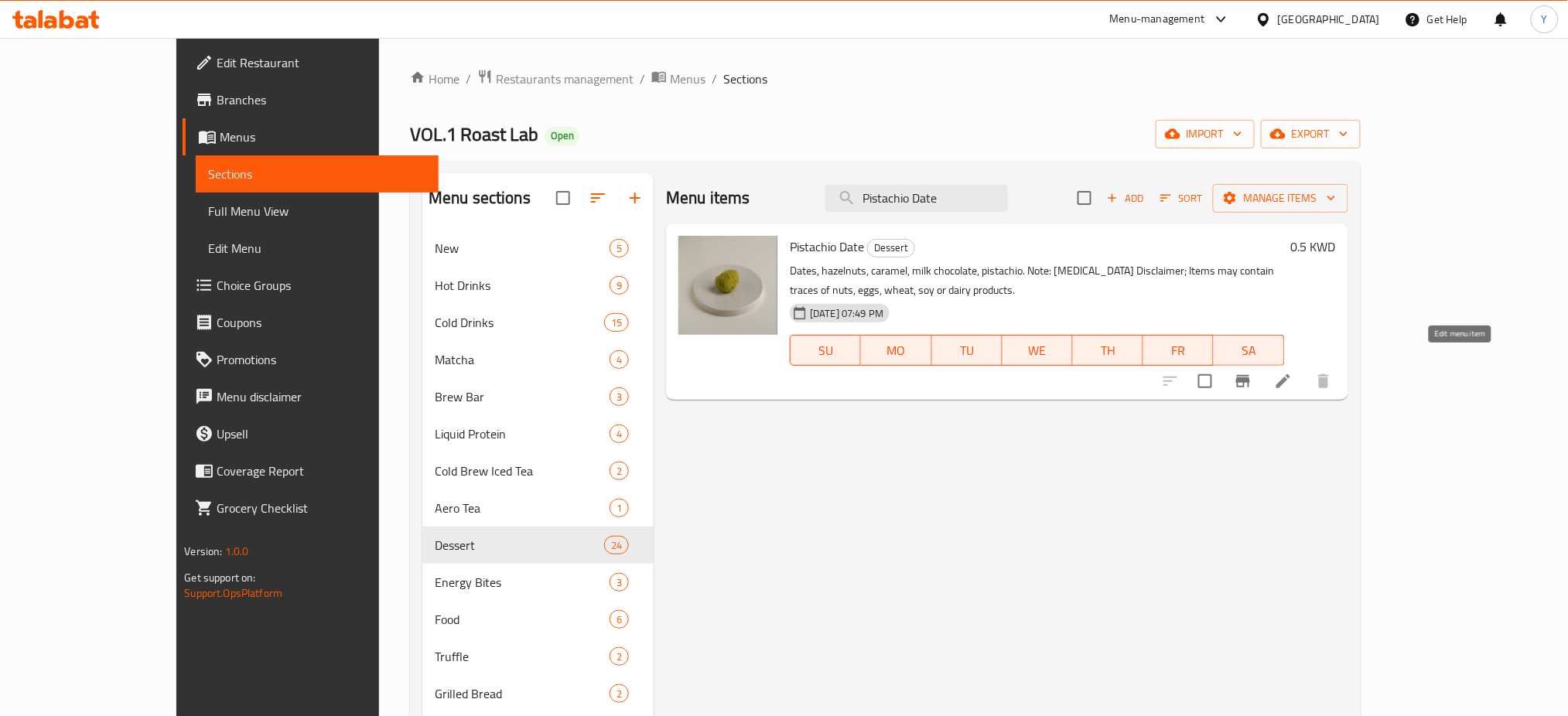
type input "Pistachio Date"
click at [1293, 372] on icon at bounding box center [1283, 382] width 19 height 19
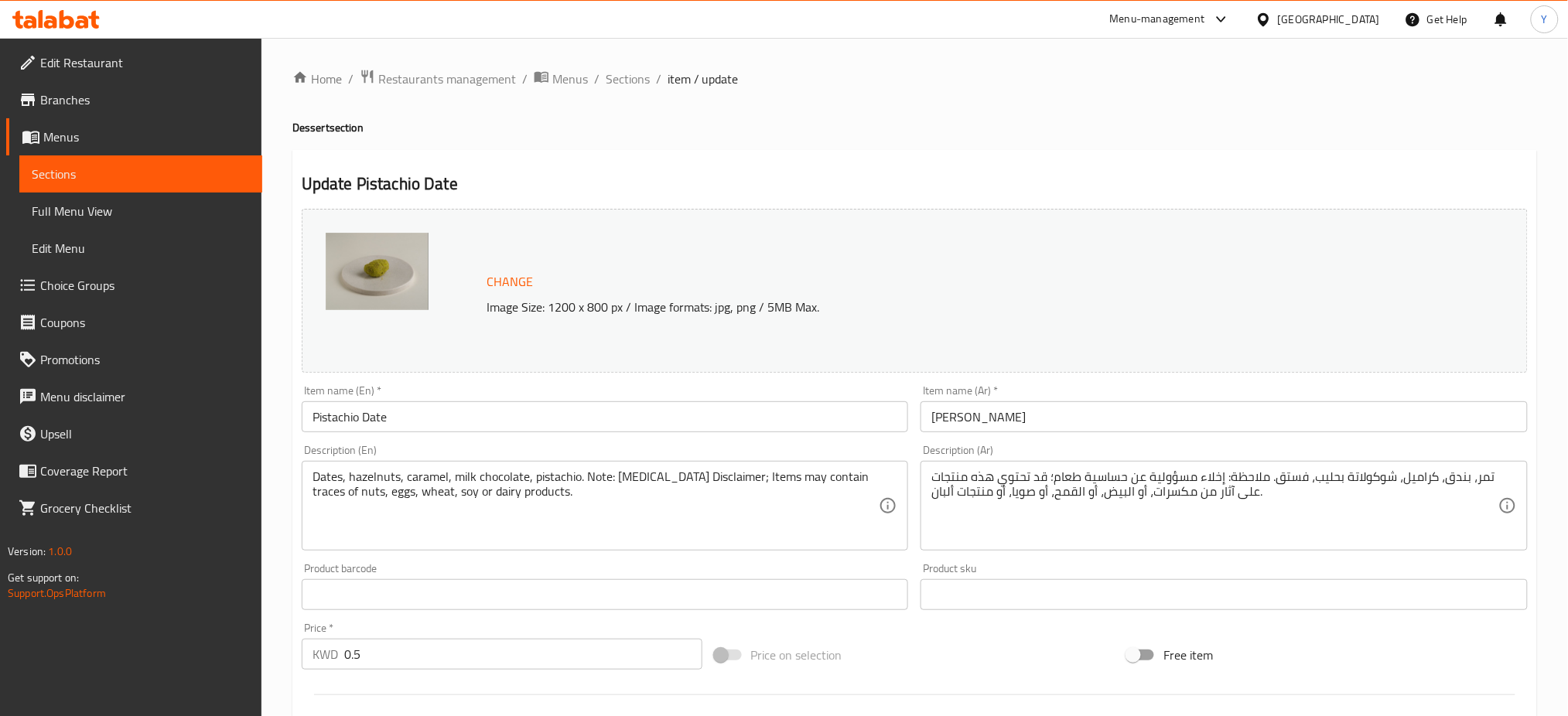
click at [516, 281] on span "Change" at bounding box center [510, 282] width 46 height 22
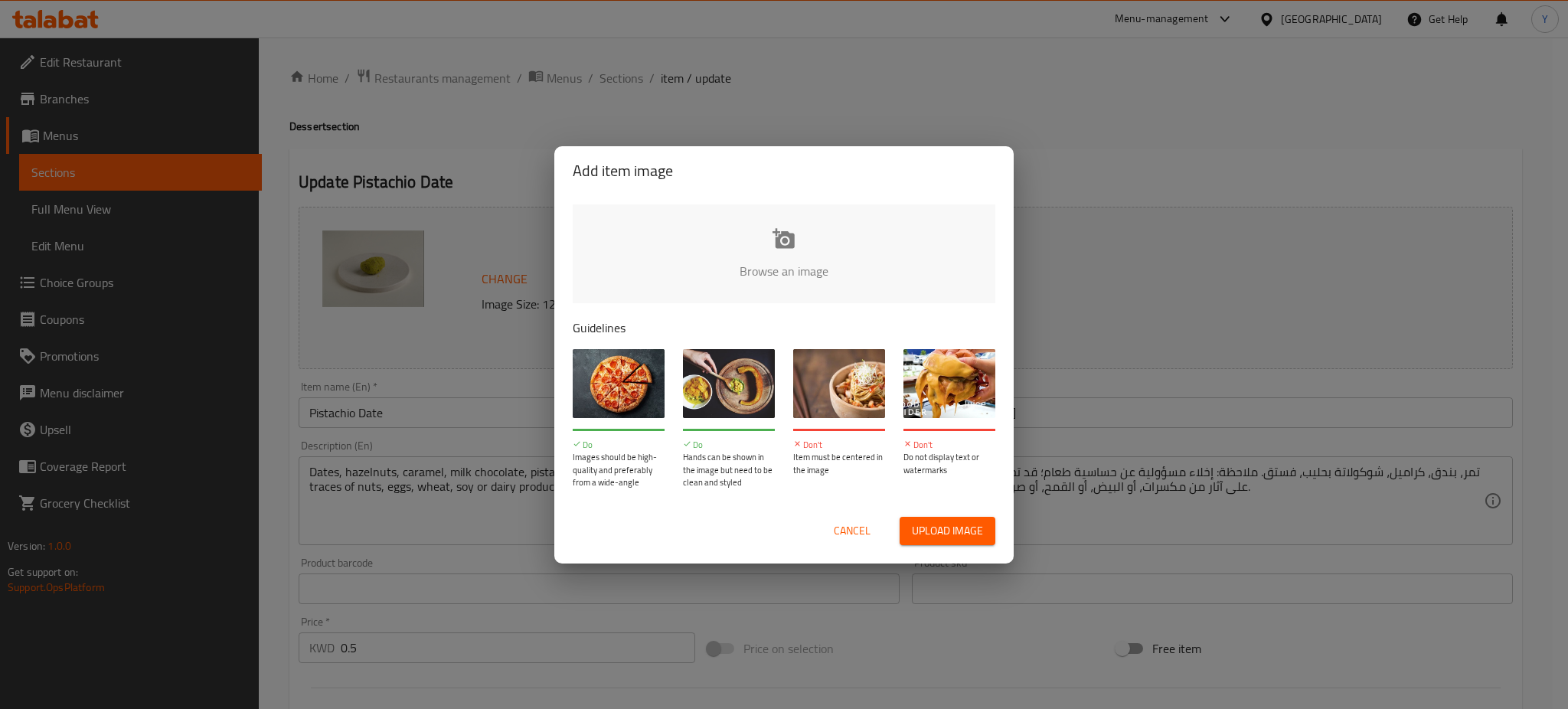
click at [789, 273] on input "file" at bounding box center [1302, 276] width 1458 height 143
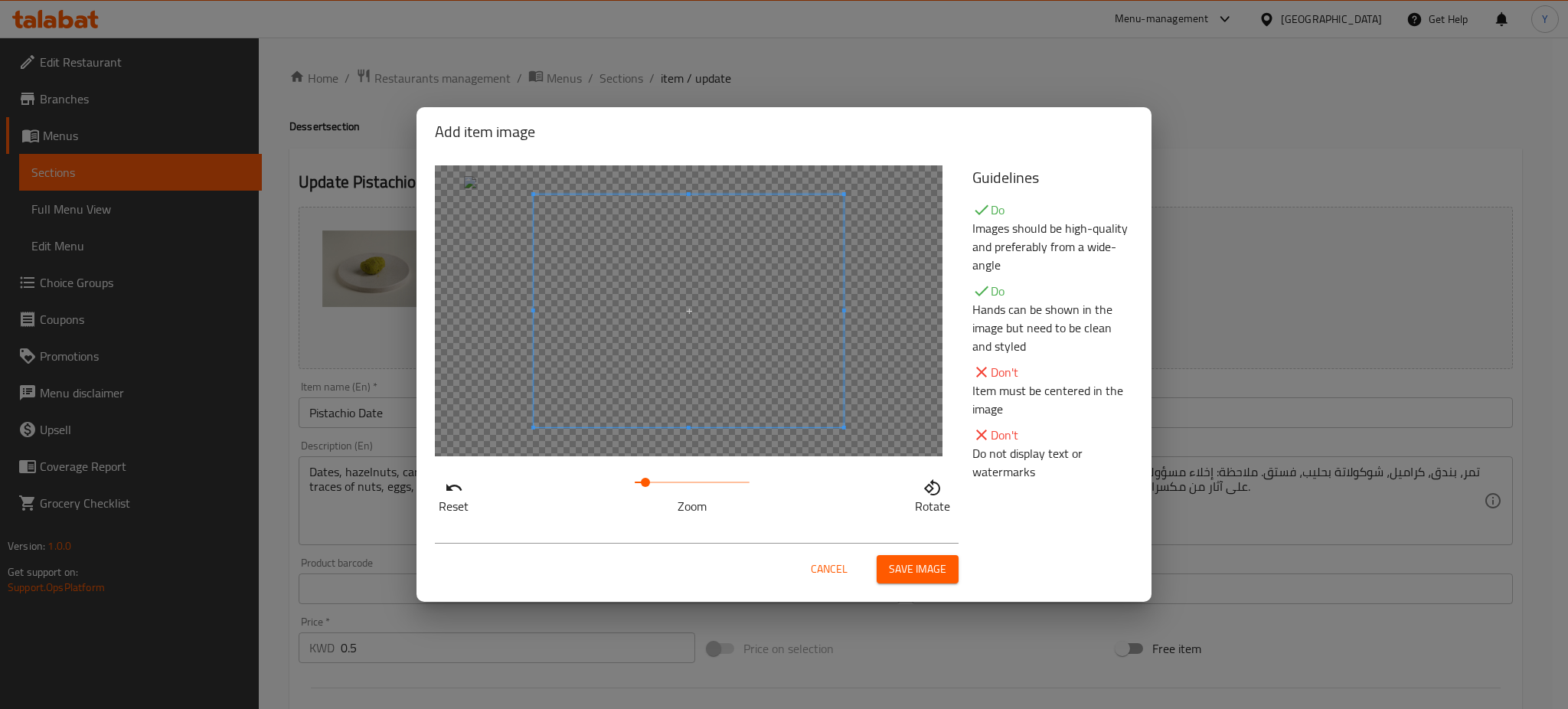
click at [647, 487] on span at bounding box center [645, 483] width 9 height 9
click at [719, 323] on span at bounding box center [713, 310] width 311 height 233
click at [741, 312] on span at bounding box center [674, 307] width 311 height 233
drag, startPoint x: 641, startPoint y: 481, endPoint x: 678, endPoint y: 478, distance: 37.1
click at [678, 478] on span at bounding box center [676, 483] width 9 height 9
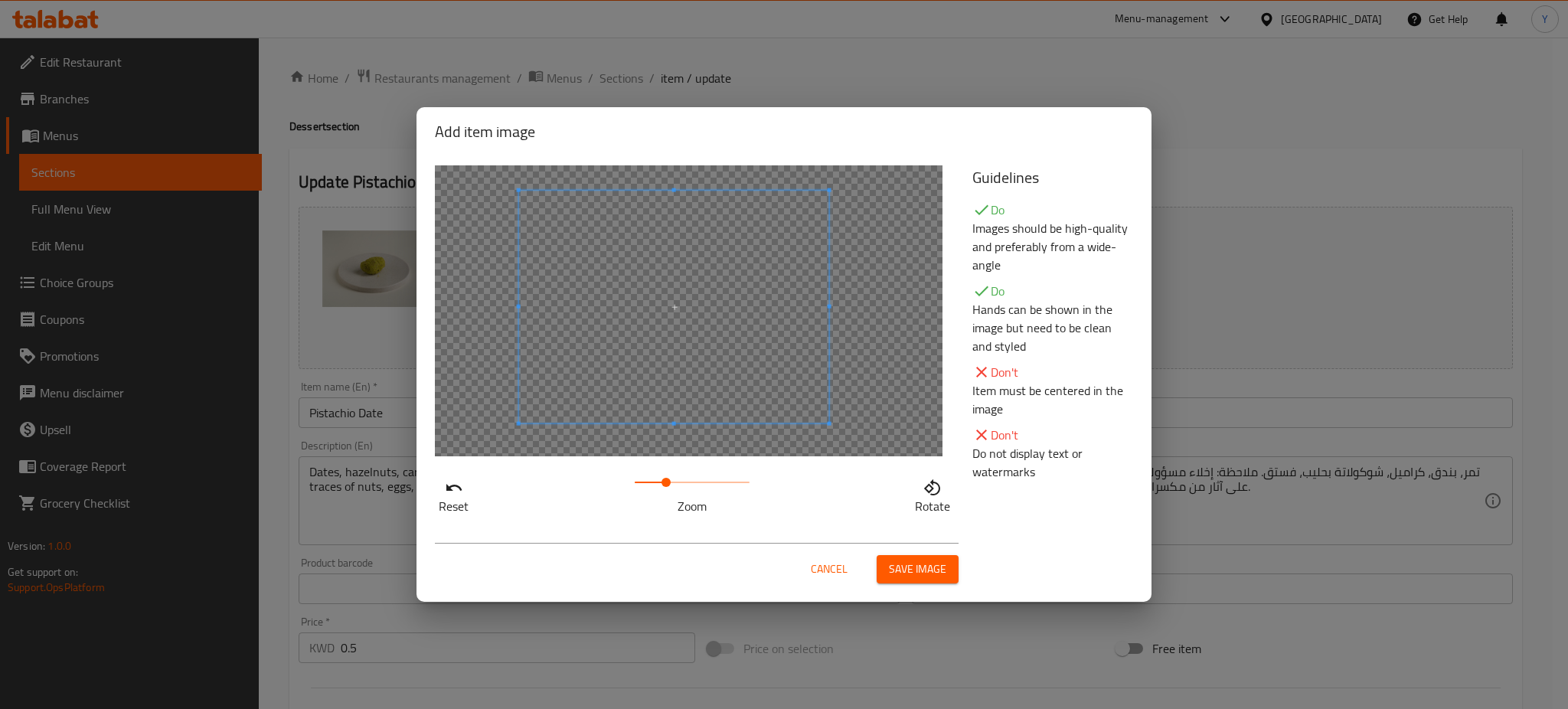
click at [666, 483] on span at bounding box center [666, 483] width 9 height 9
click at [682, 372] on span at bounding box center [663, 307] width 311 height 233
drag, startPoint x: 670, startPoint y: 479, endPoint x: 659, endPoint y: 477, distance: 11.2
click at [659, 478] on span at bounding box center [659, 483] width 9 height 9
click at [910, 563] on span "Save image" at bounding box center [918, 569] width 58 height 20
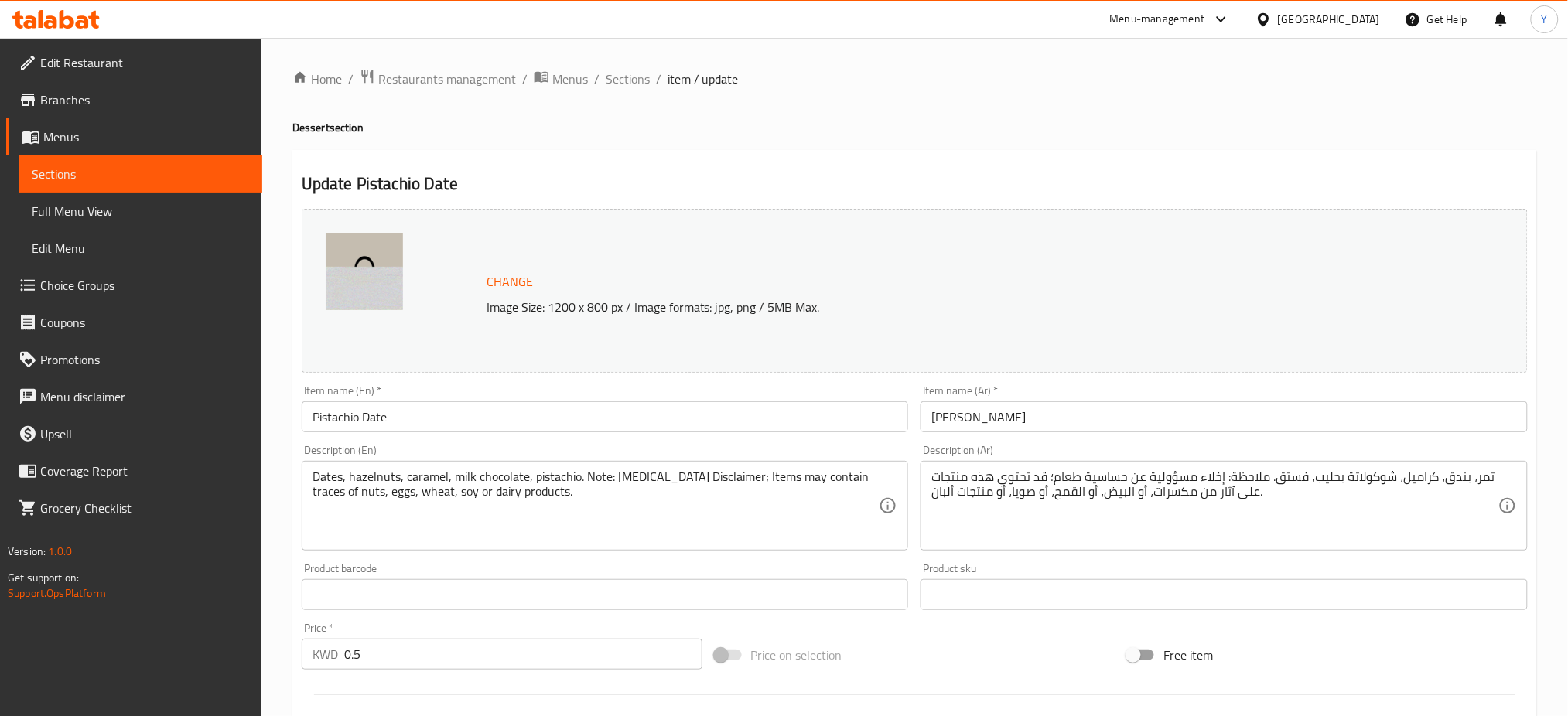
drag, startPoint x: 879, startPoint y: 134, endPoint x: 665, endPoint y: 107, distance: 215.7
click at [864, 128] on h4 "Dessert section" at bounding box center [915, 128] width 1245 height 15
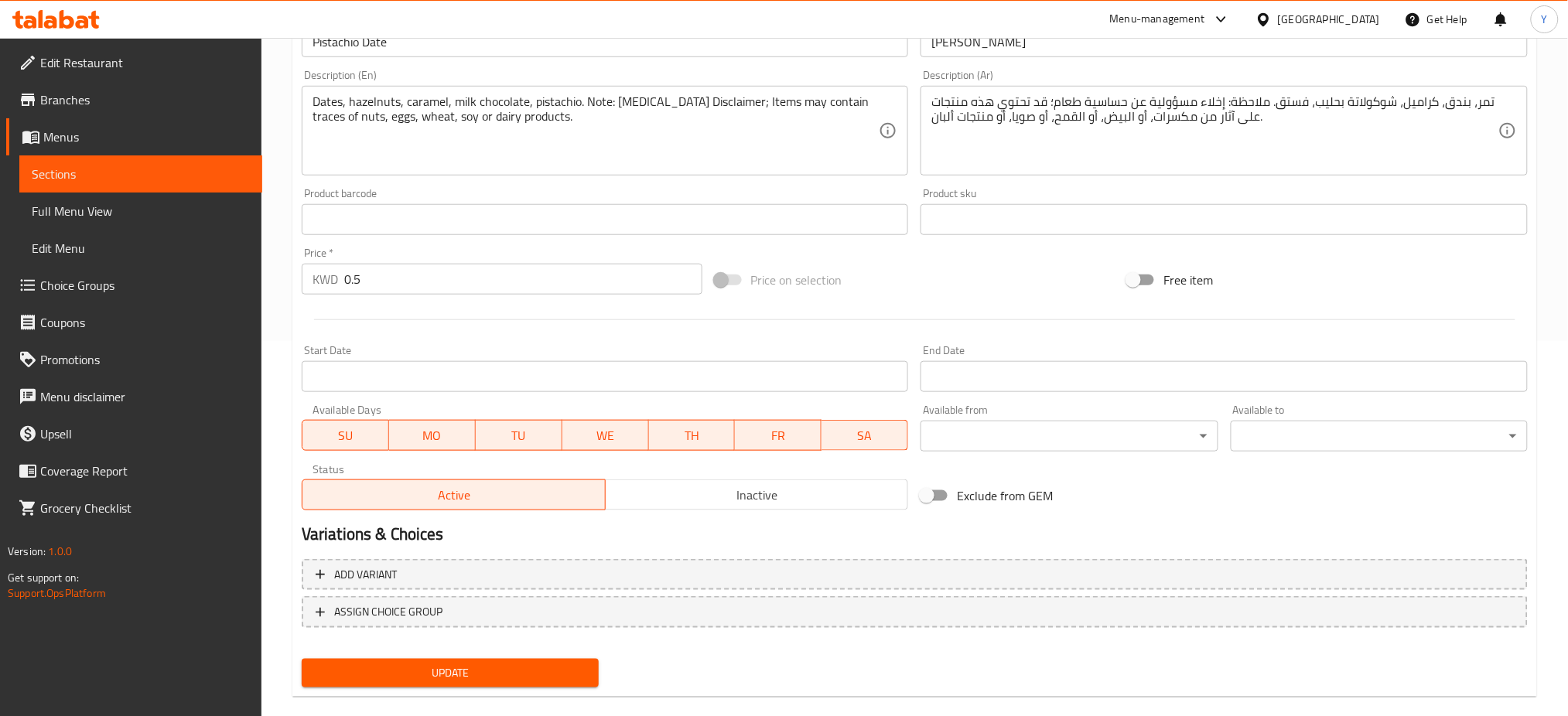
scroll to position [397, 0]
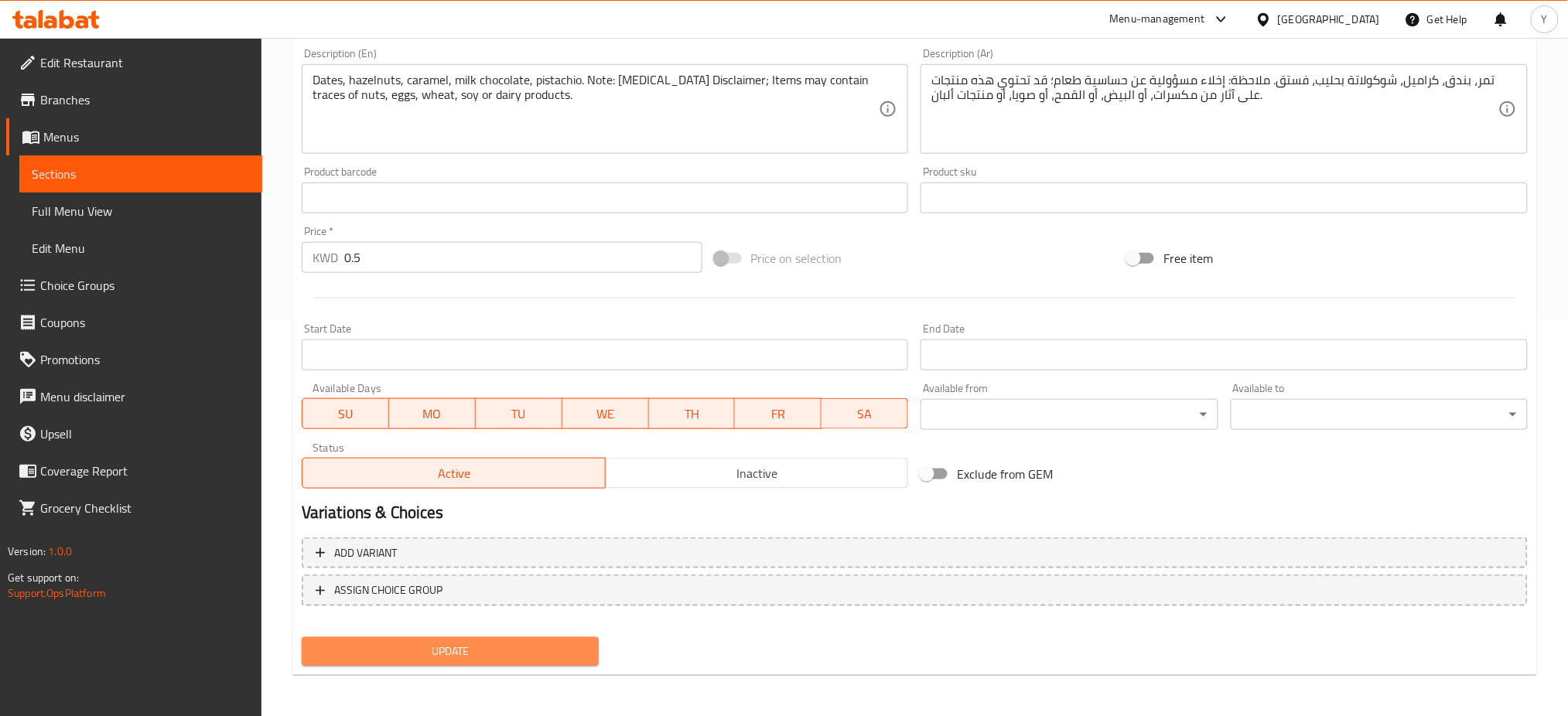
click at [499, 654] on span "Update" at bounding box center [450, 652] width 273 height 20
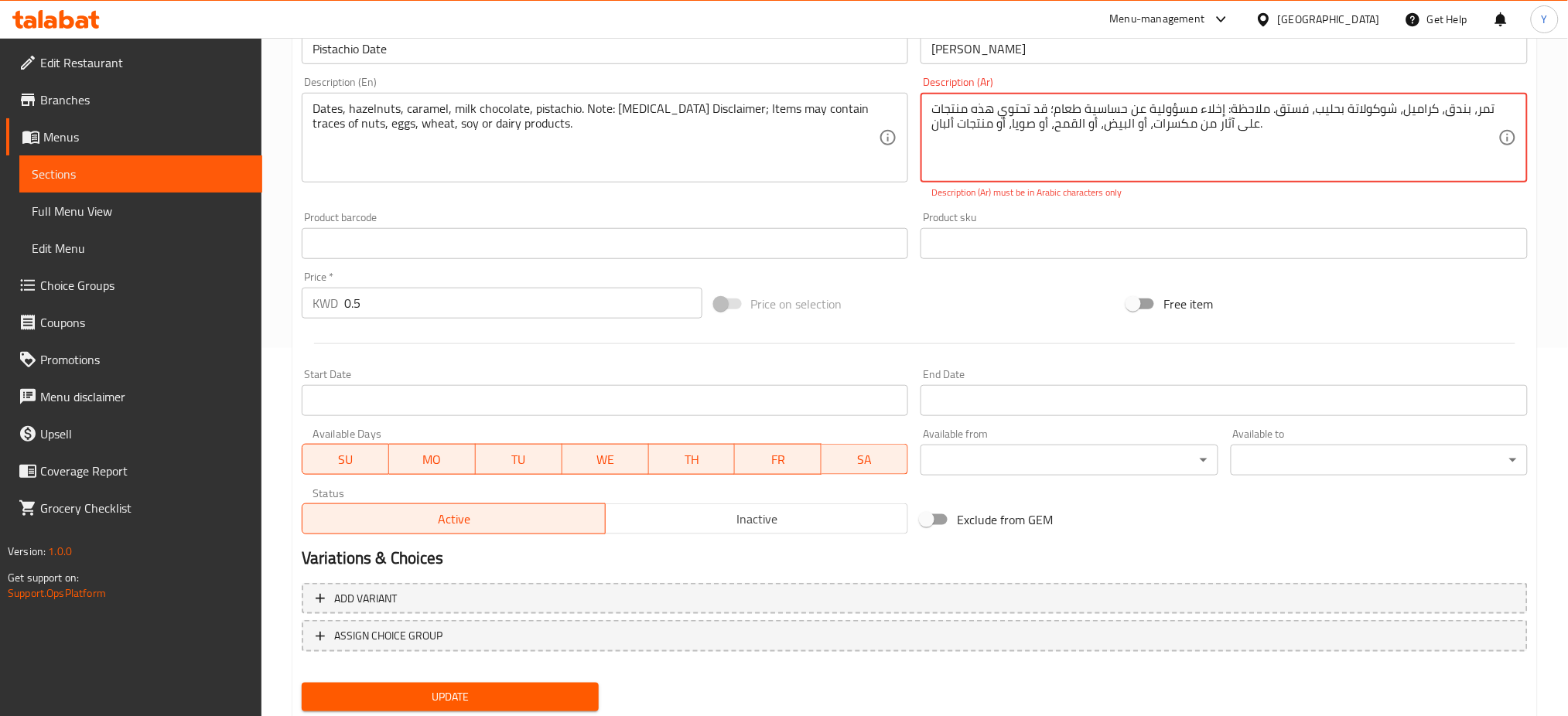
scroll to position [0, 0]
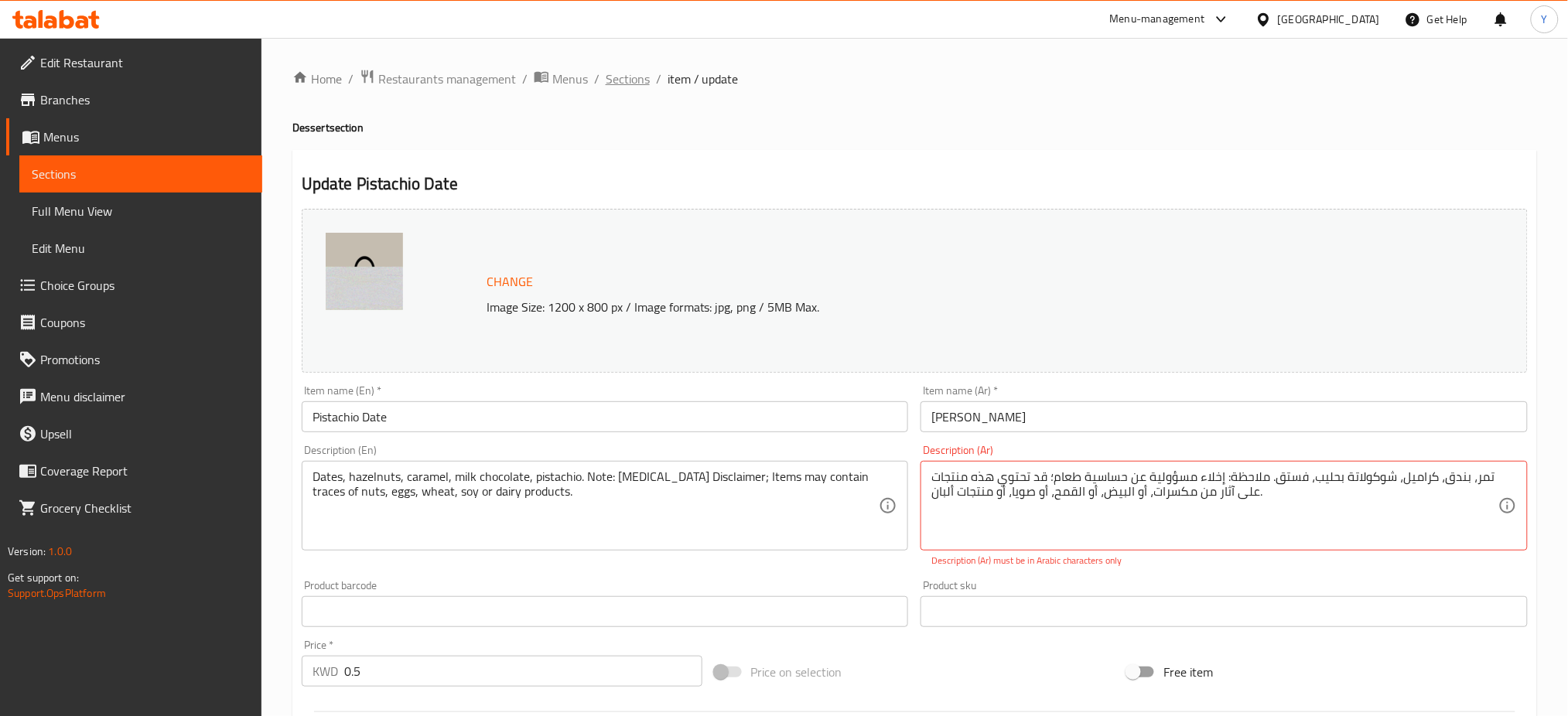
click at [616, 72] on span "Sections" at bounding box center [628, 79] width 44 height 19
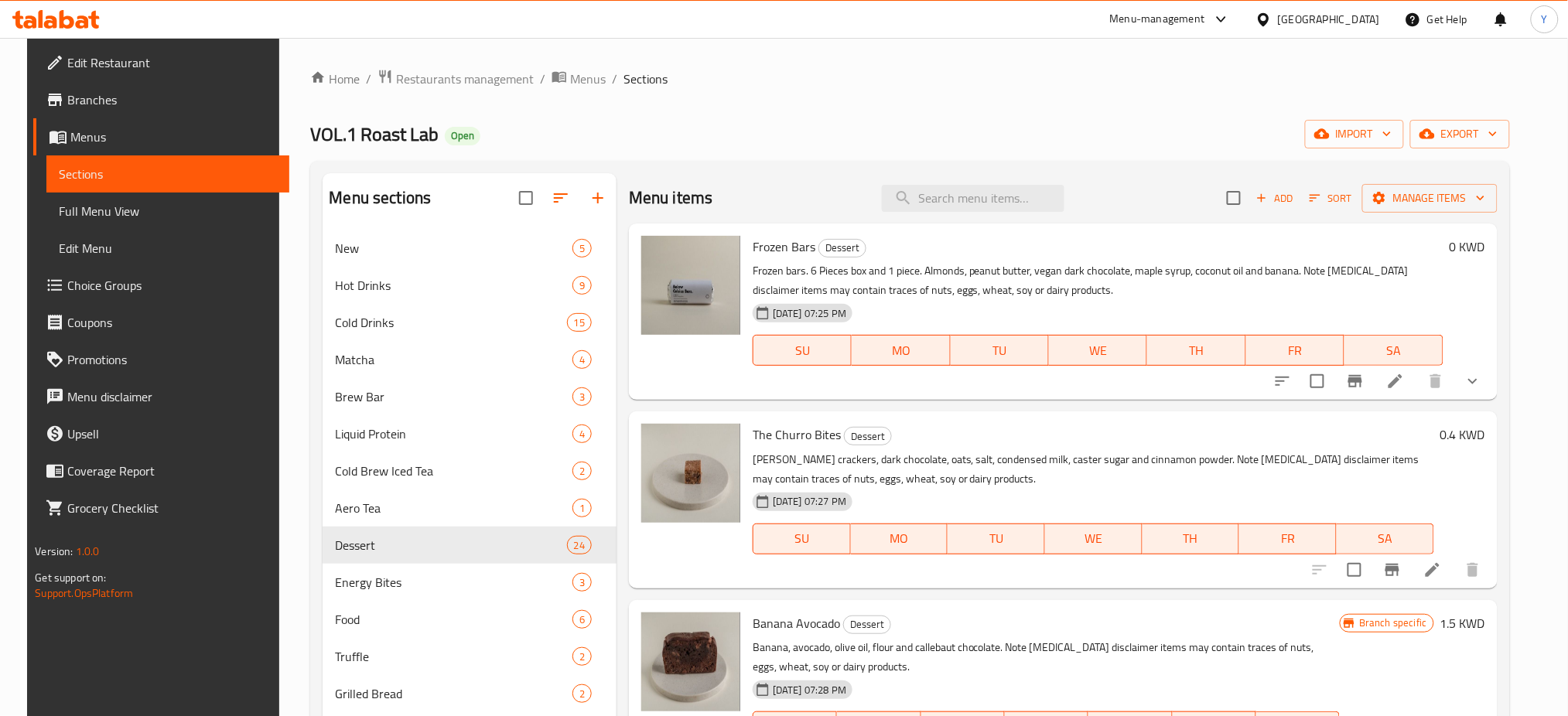
click at [793, 187] on div "Menu items Add Sort Manage items" at bounding box center [1063, 199] width 869 height 51
click at [922, 189] on input "search" at bounding box center [973, 199] width 182 height 28
paste input "Biscuit Dates"
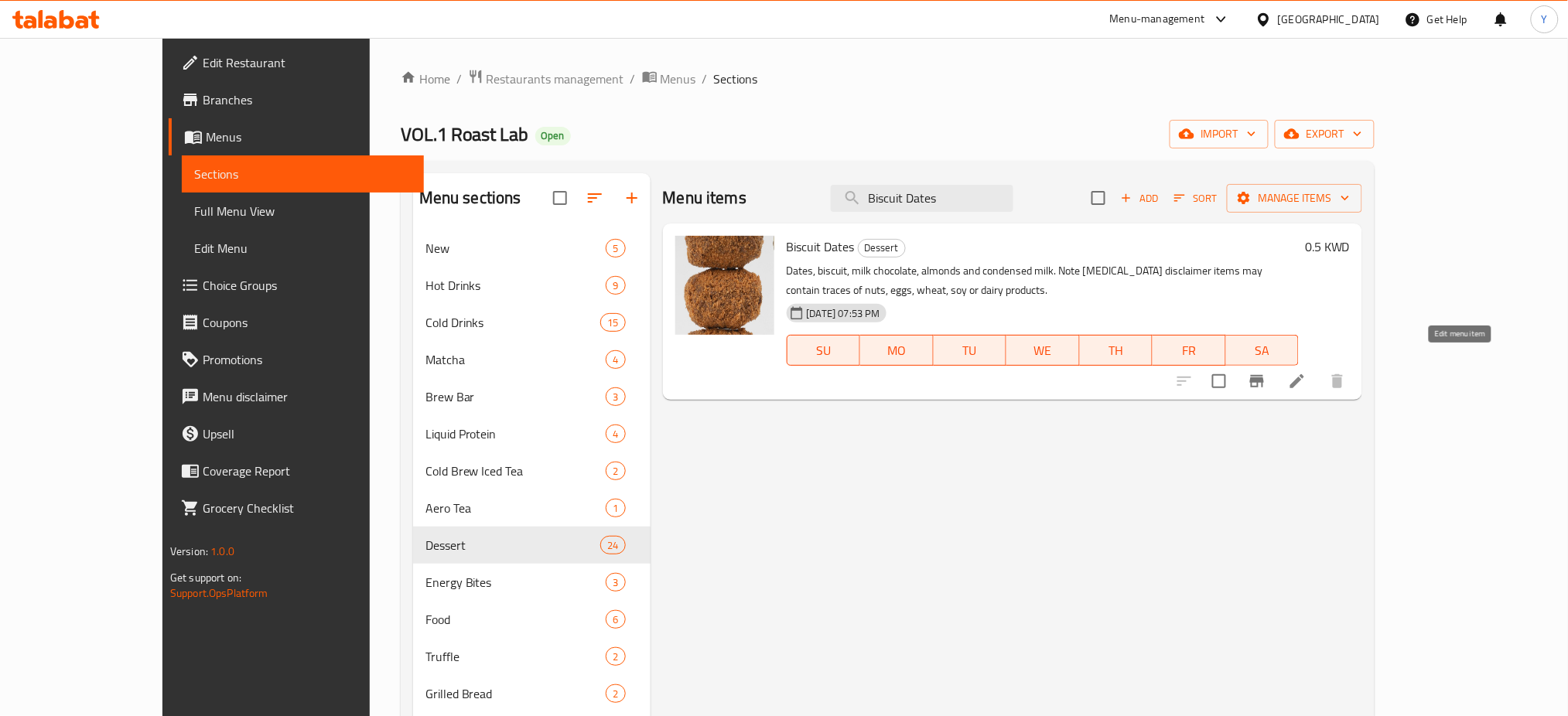
type input "Biscuit Dates"
click at [1307, 372] on icon at bounding box center [1298, 382] width 19 height 19
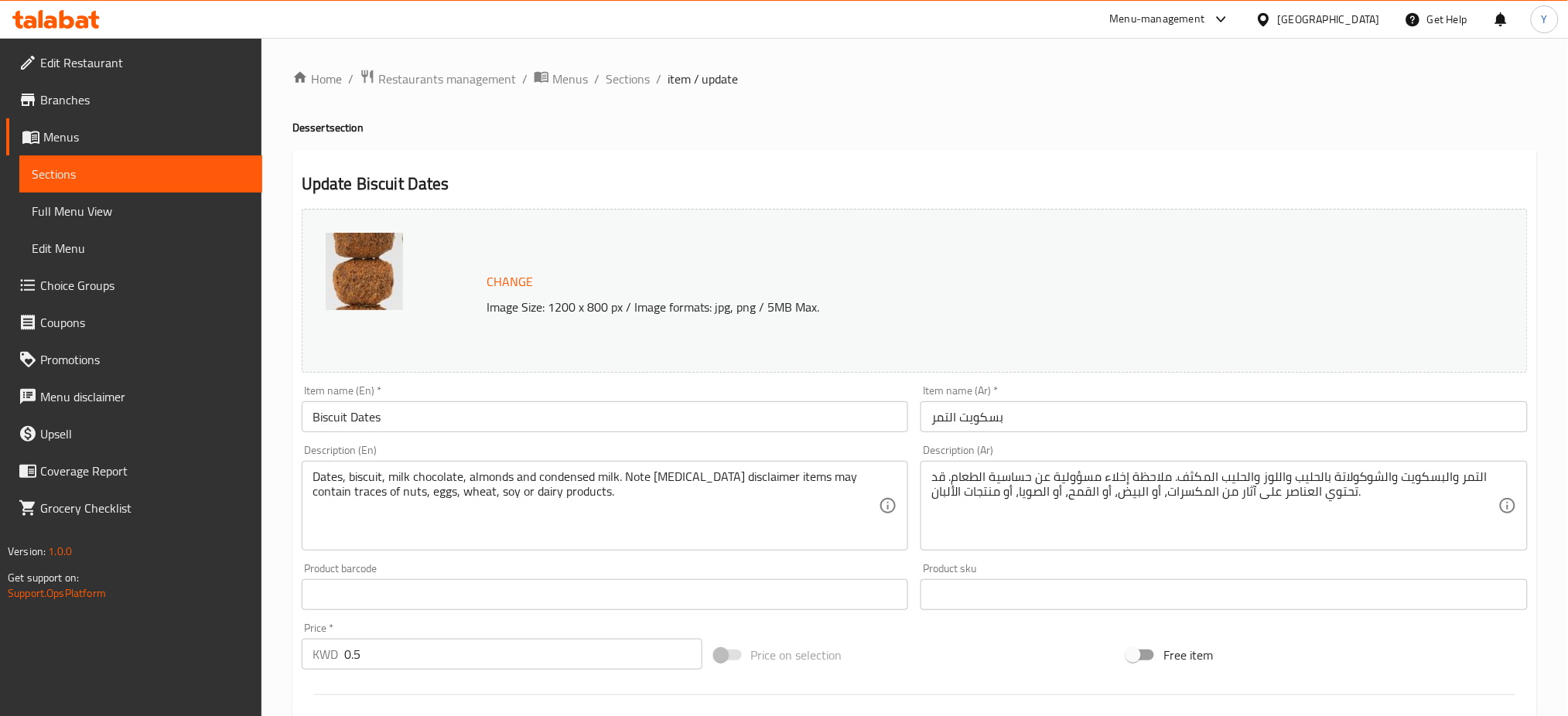
click at [523, 280] on span "Change" at bounding box center [510, 282] width 46 height 22
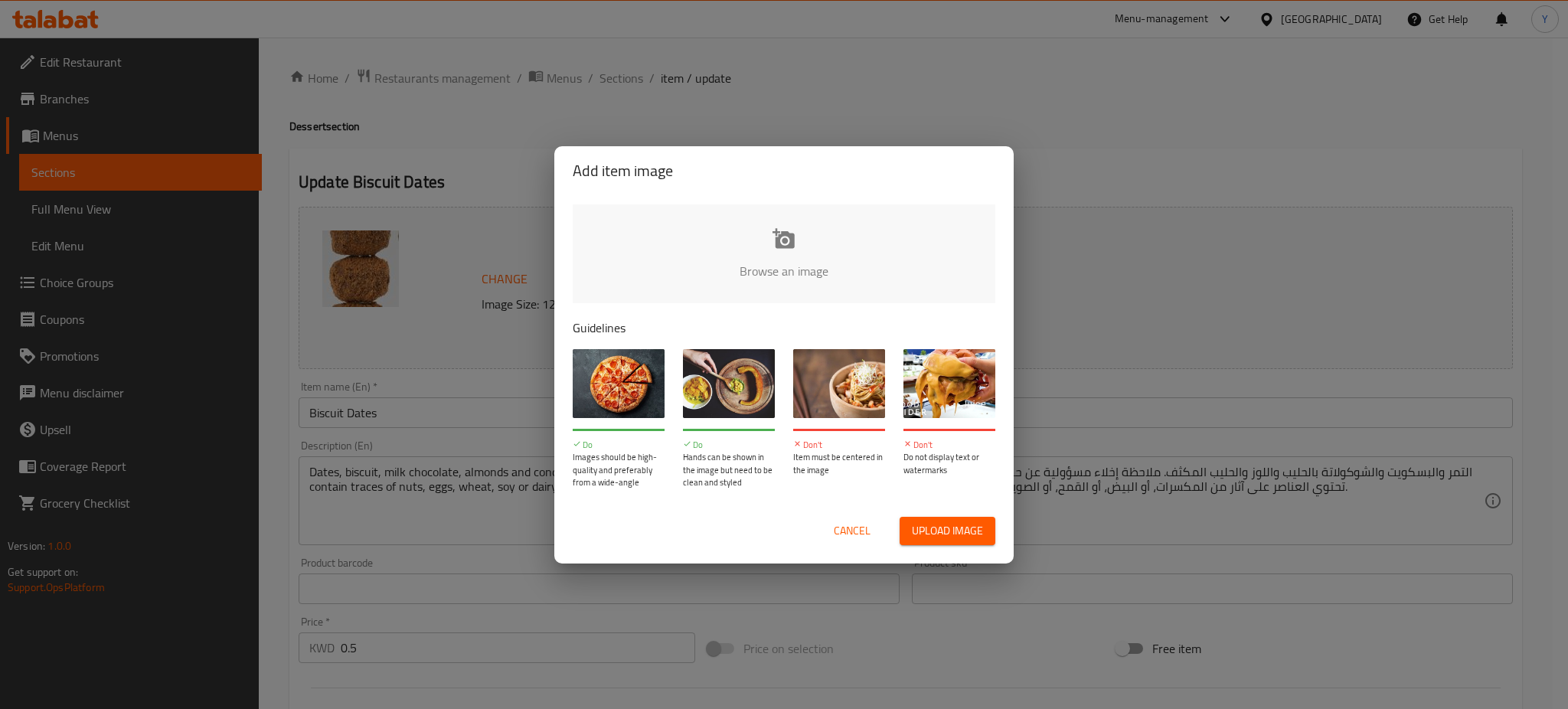
click at [810, 252] on input "file" at bounding box center [1302, 276] width 1458 height 143
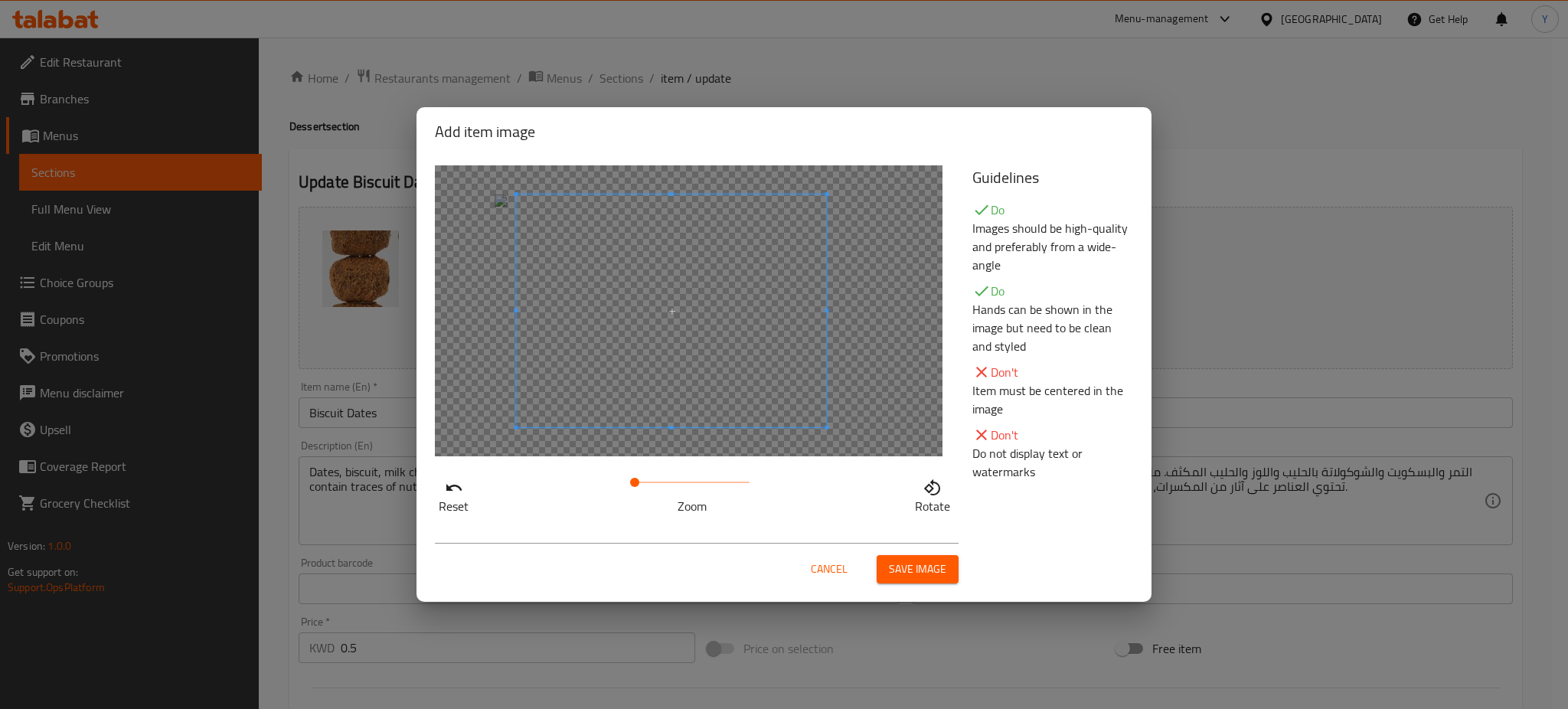
click at [687, 318] on span at bounding box center [671, 312] width 311 height 233
drag, startPoint x: 635, startPoint y: 483, endPoint x: 657, endPoint y: 483, distance: 22.0
click at [657, 483] on span at bounding box center [657, 483] width 9 height 9
click at [680, 386] on span at bounding box center [664, 312] width 311 height 233
click at [665, 483] on span at bounding box center [666, 483] width 9 height 9
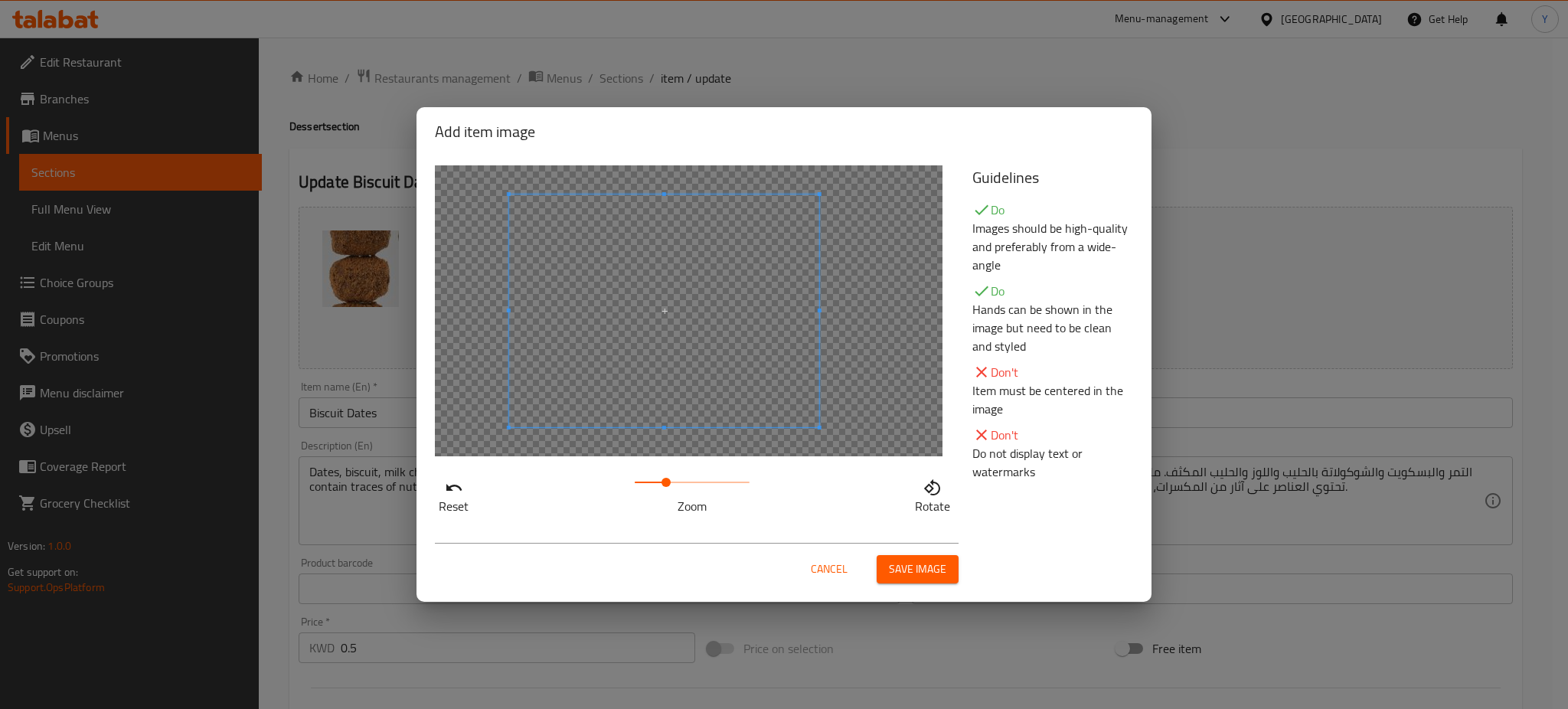
click at [912, 571] on span "Save image" at bounding box center [918, 569] width 58 height 20
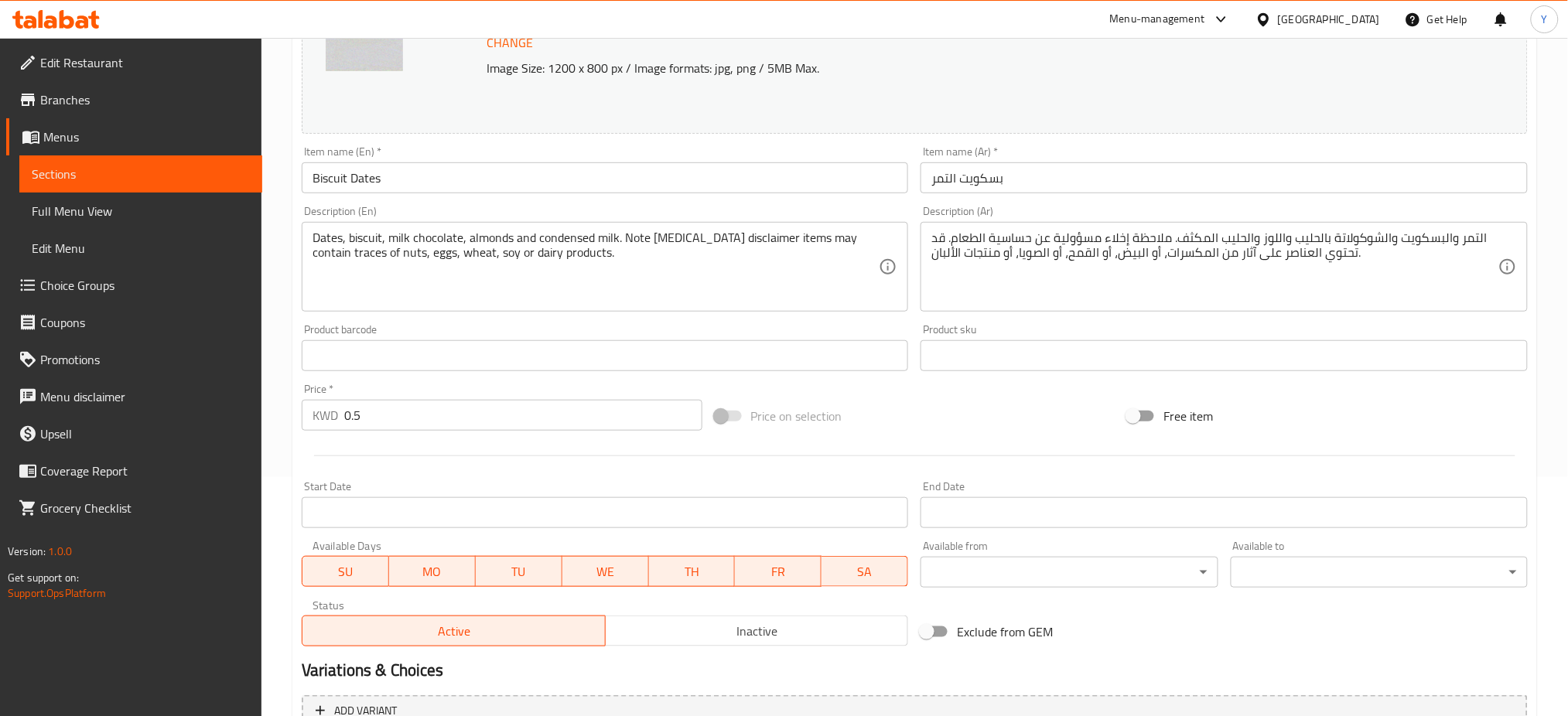
scroll to position [397, 0]
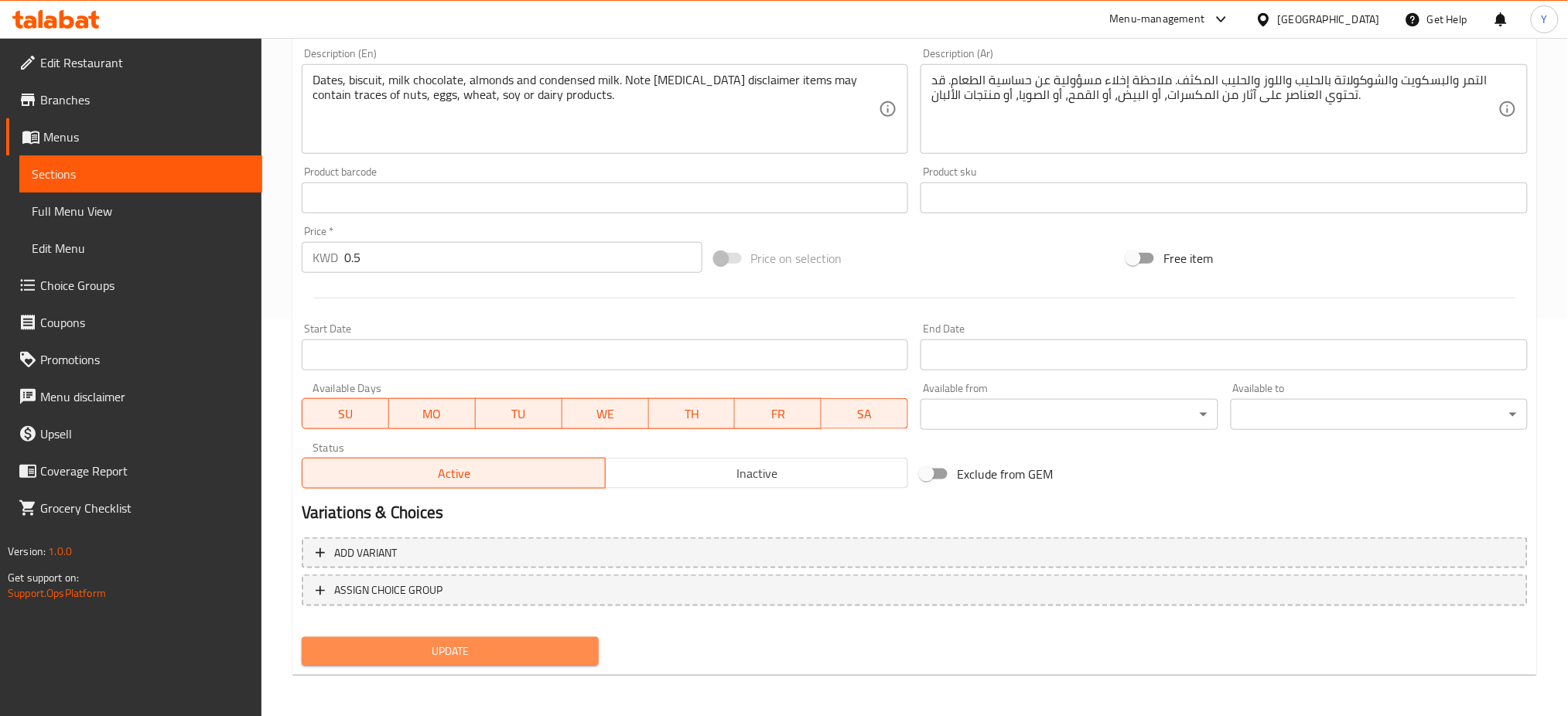
click at [462, 643] on span "Update" at bounding box center [450, 652] width 273 height 20
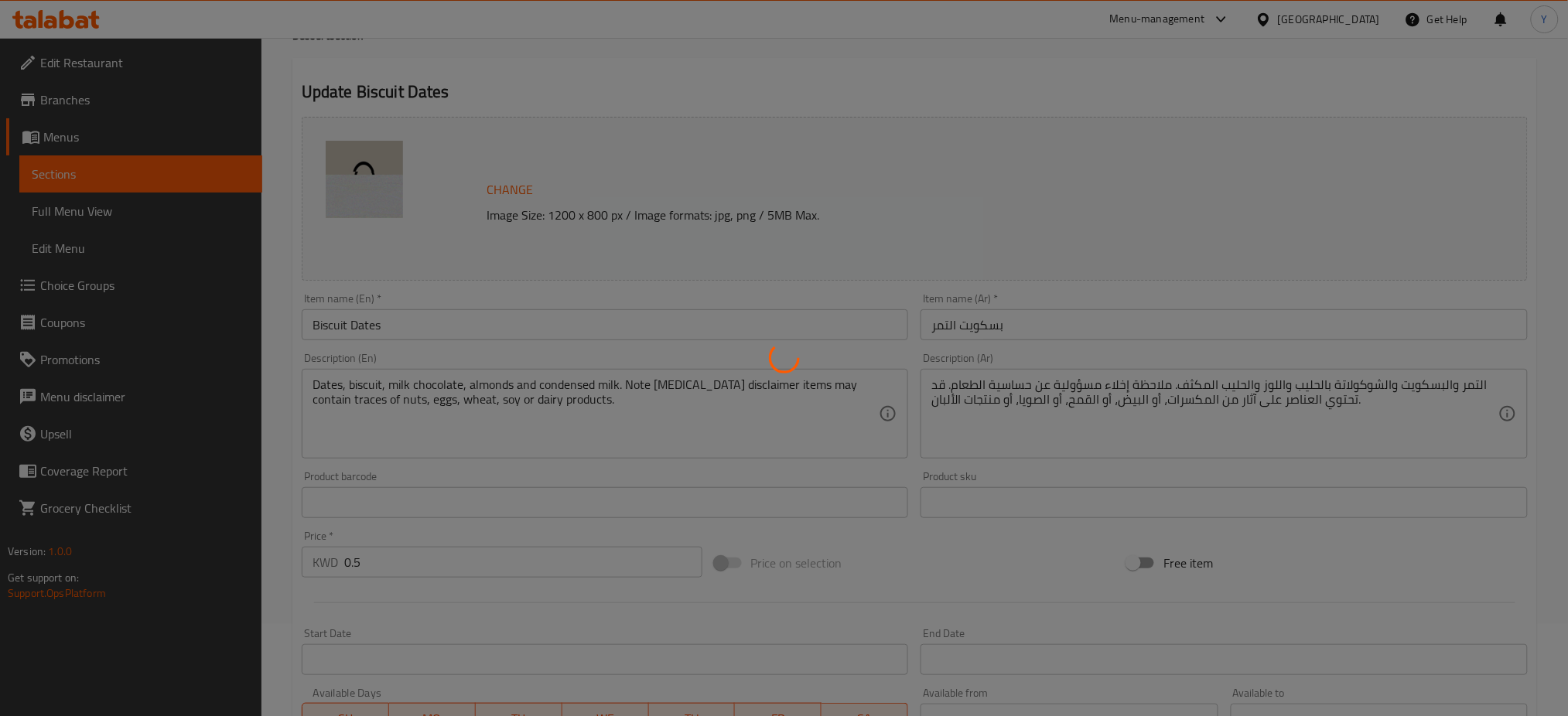
scroll to position [0, 0]
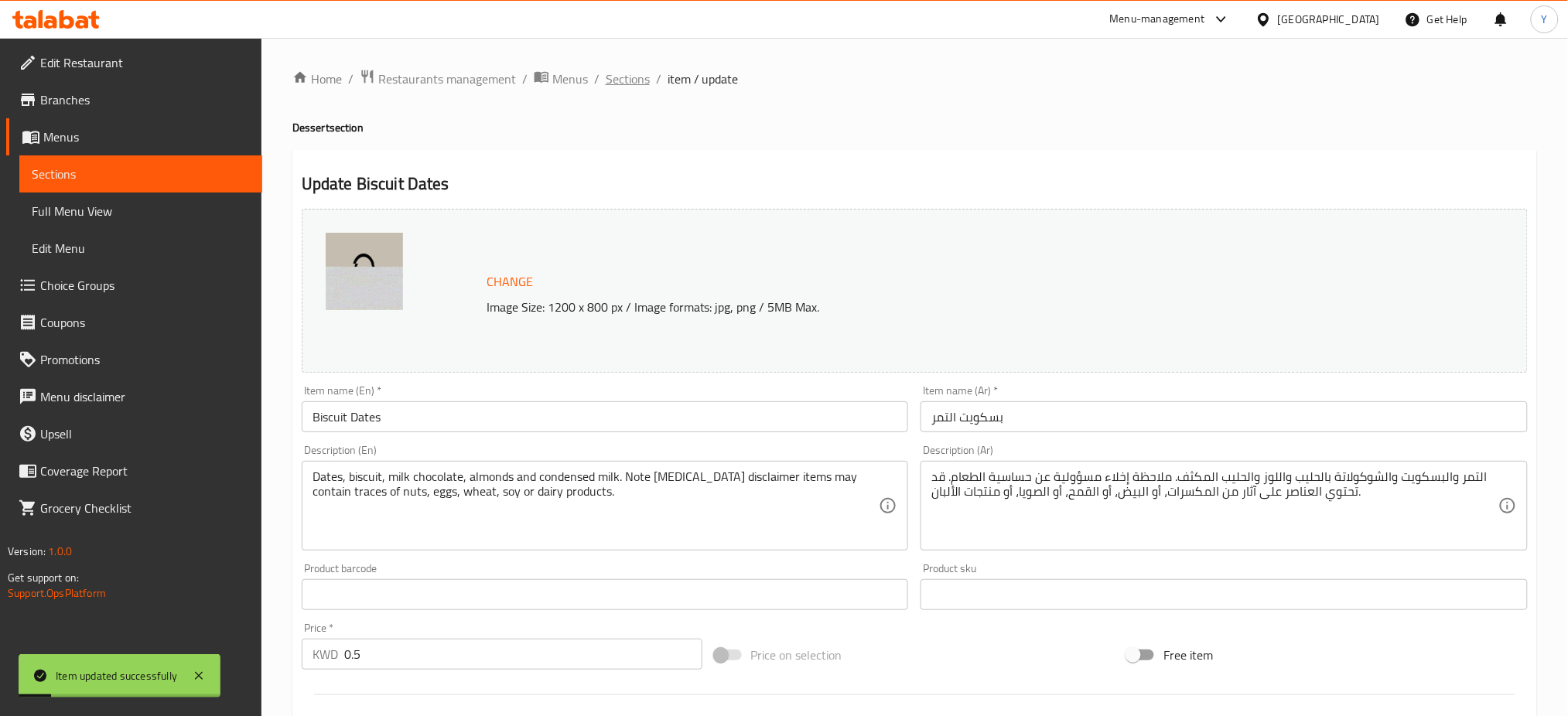
click at [609, 72] on span "Sections" at bounding box center [628, 79] width 44 height 19
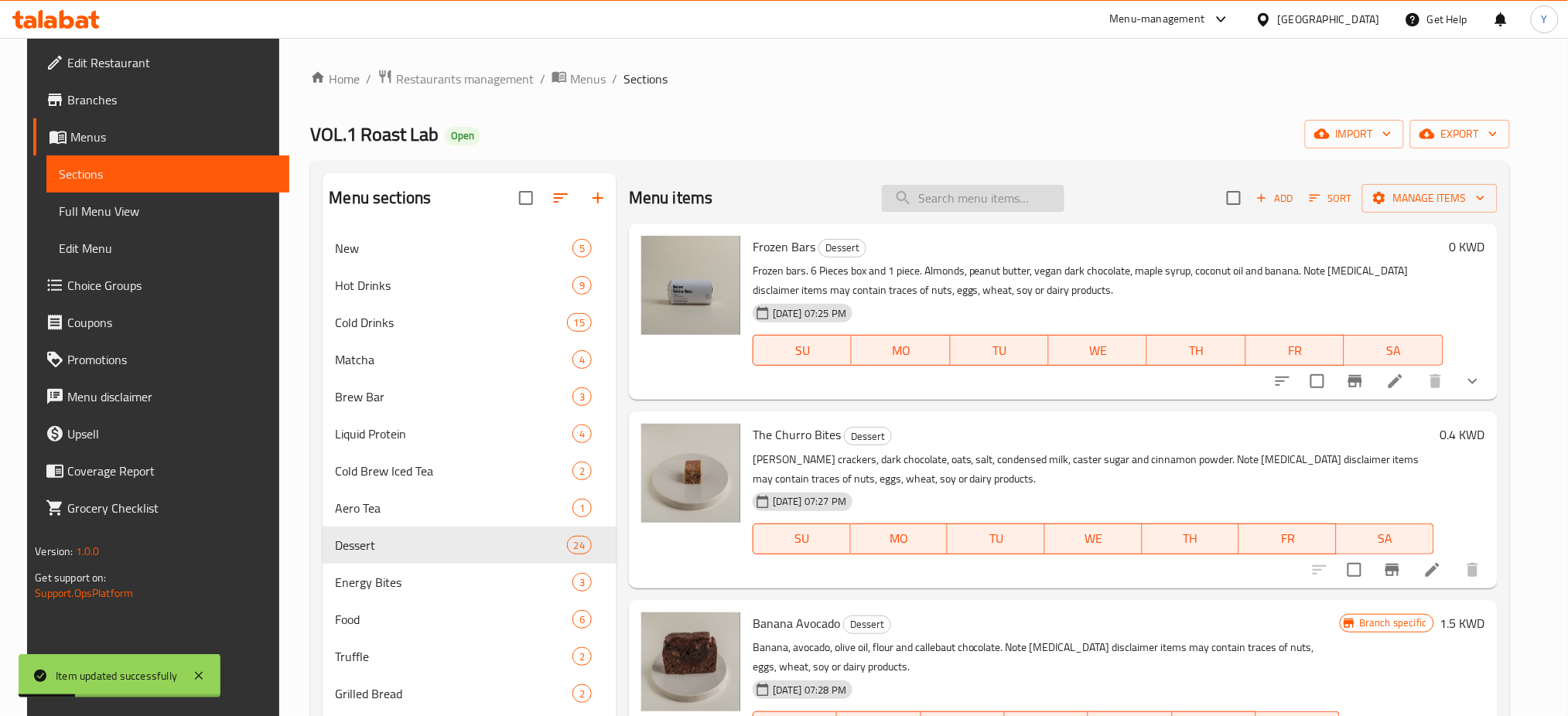
click at [951, 198] on input "search" at bounding box center [973, 199] width 182 height 28
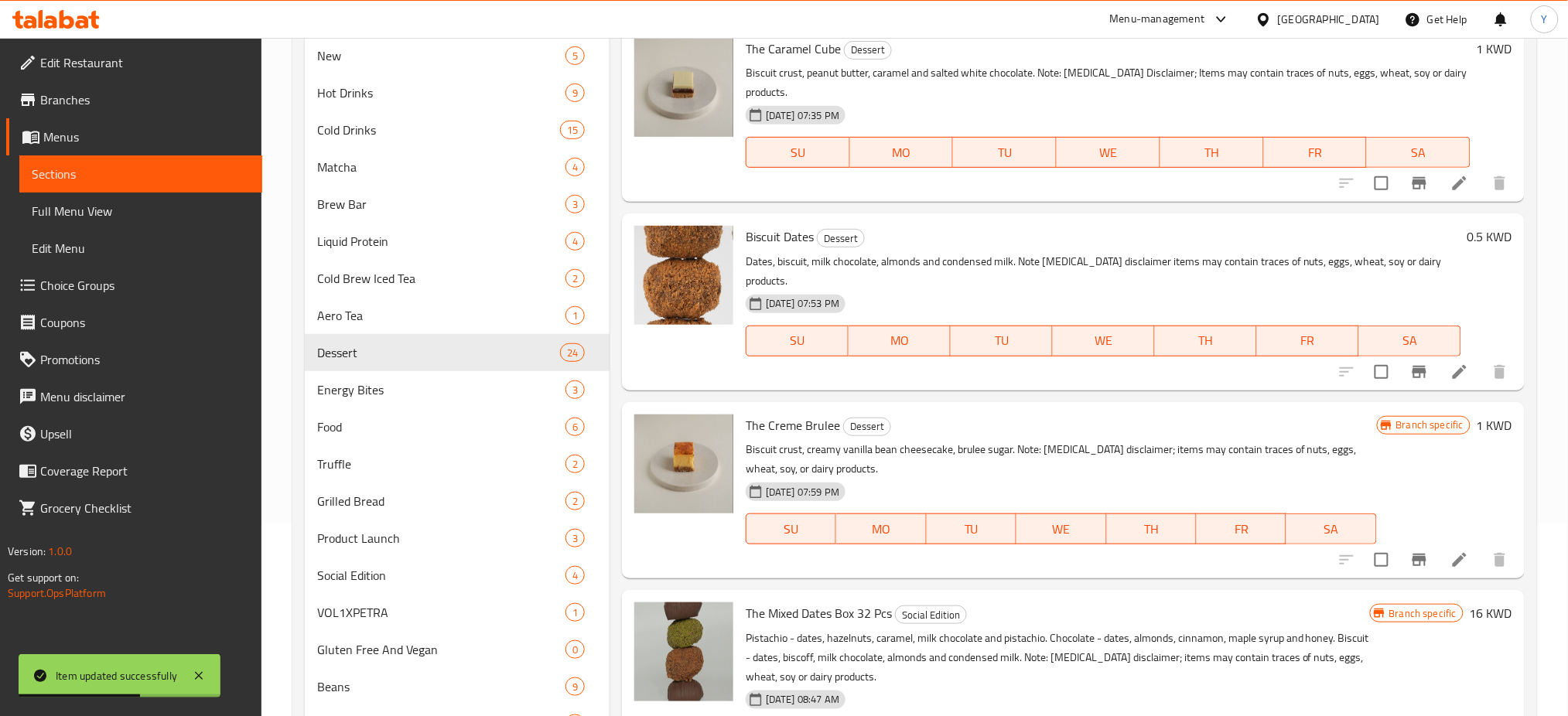
scroll to position [305, 0]
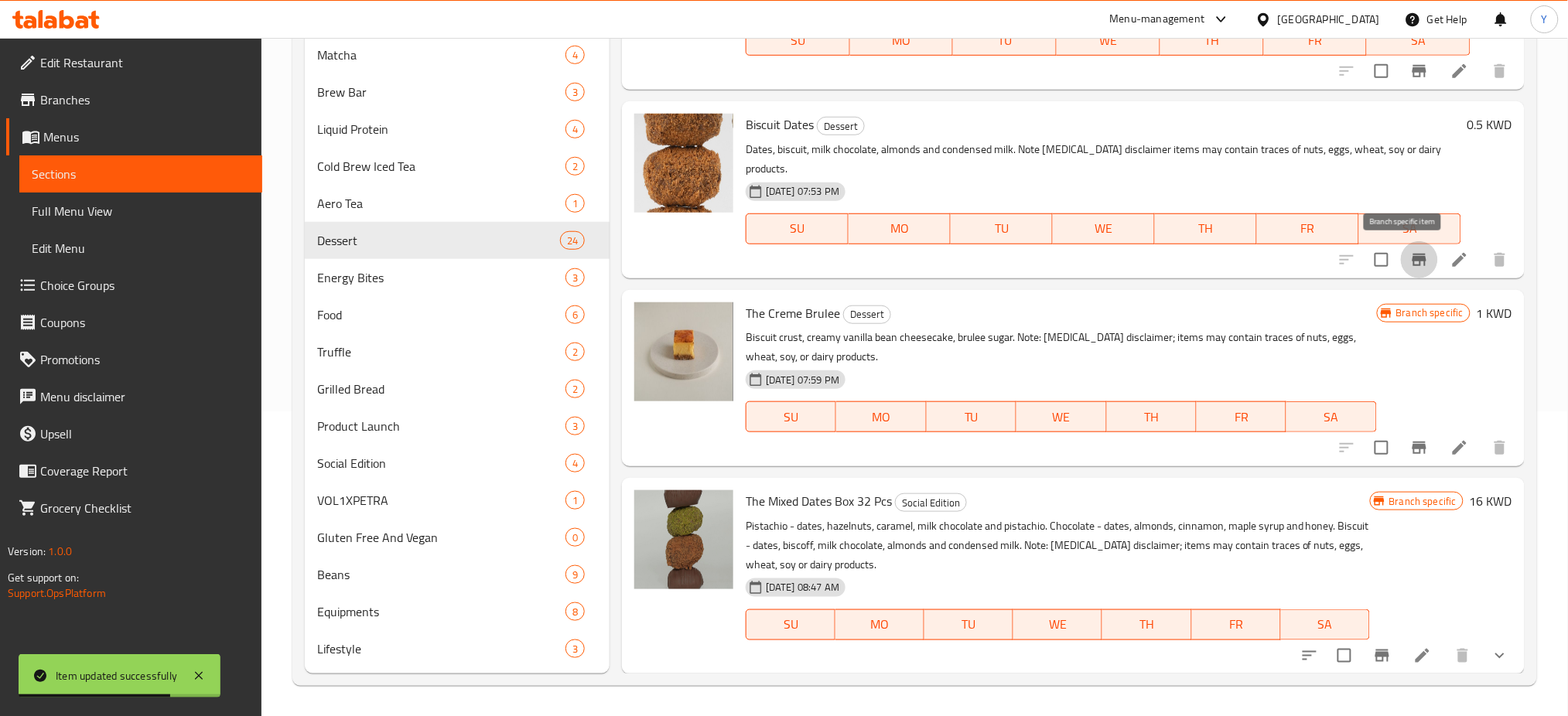
click at [1411, 264] on icon "Branch-specific-item" at bounding box center [1420, 260] width 19 height 19
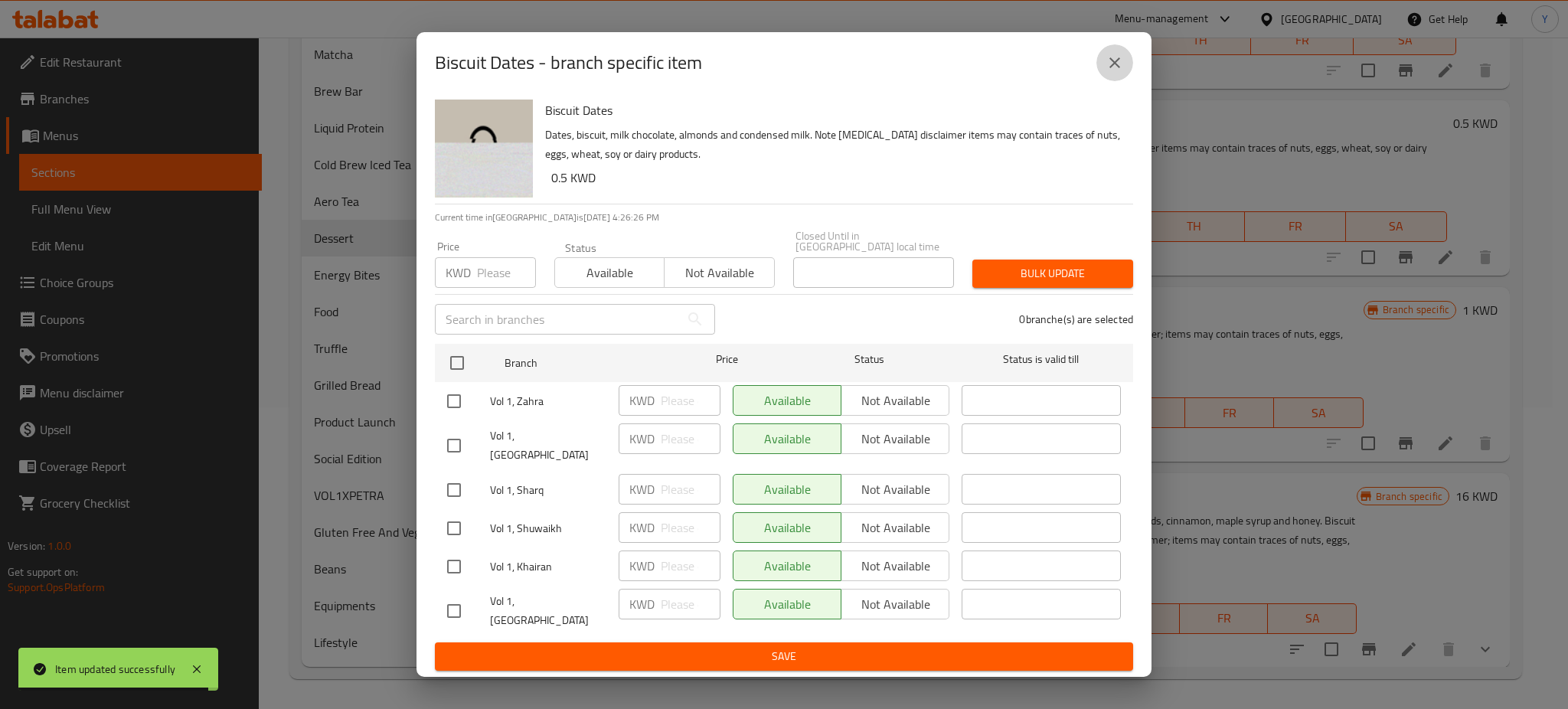
click at [1104, 81] on button "close" at bounding box center [1115, 62] width 37 height 37
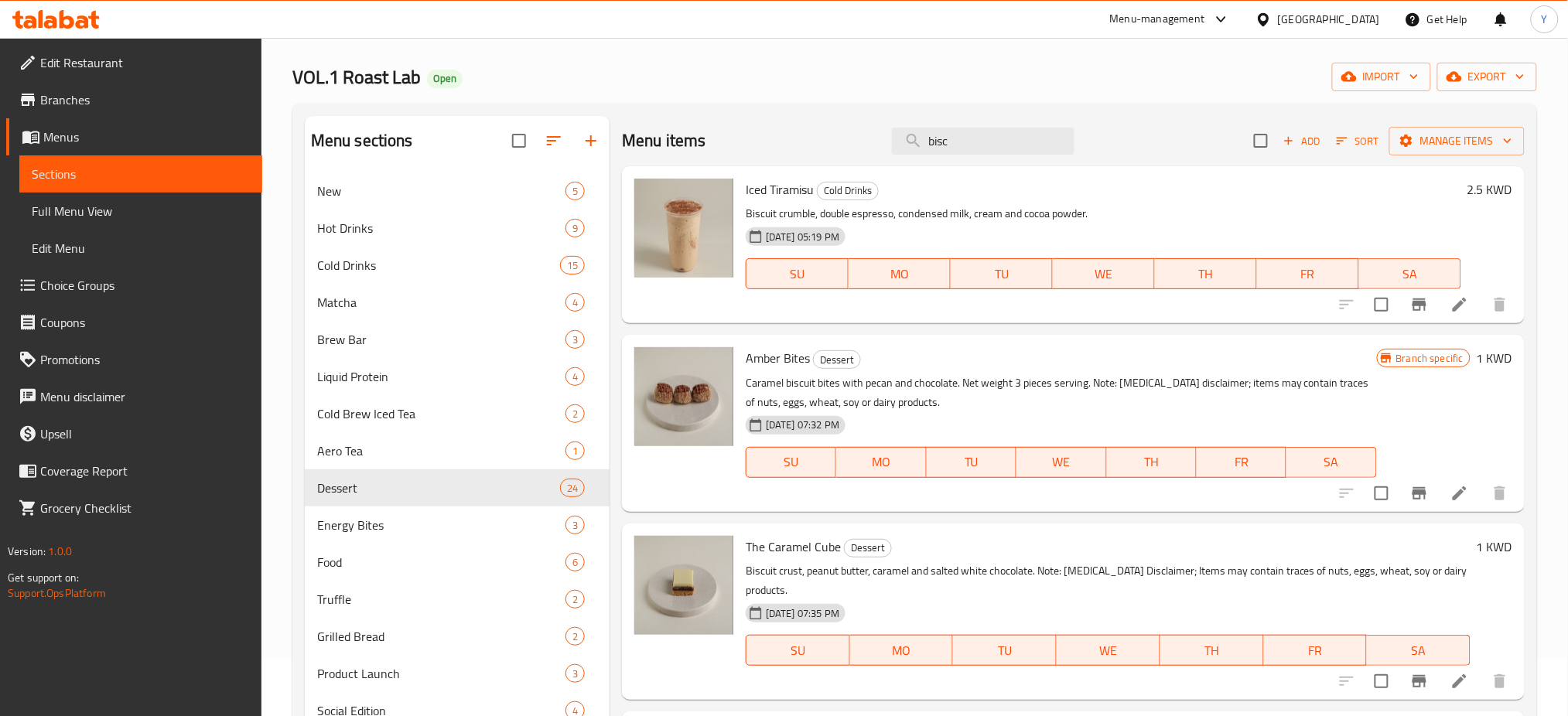
scroll to position [0, 0]
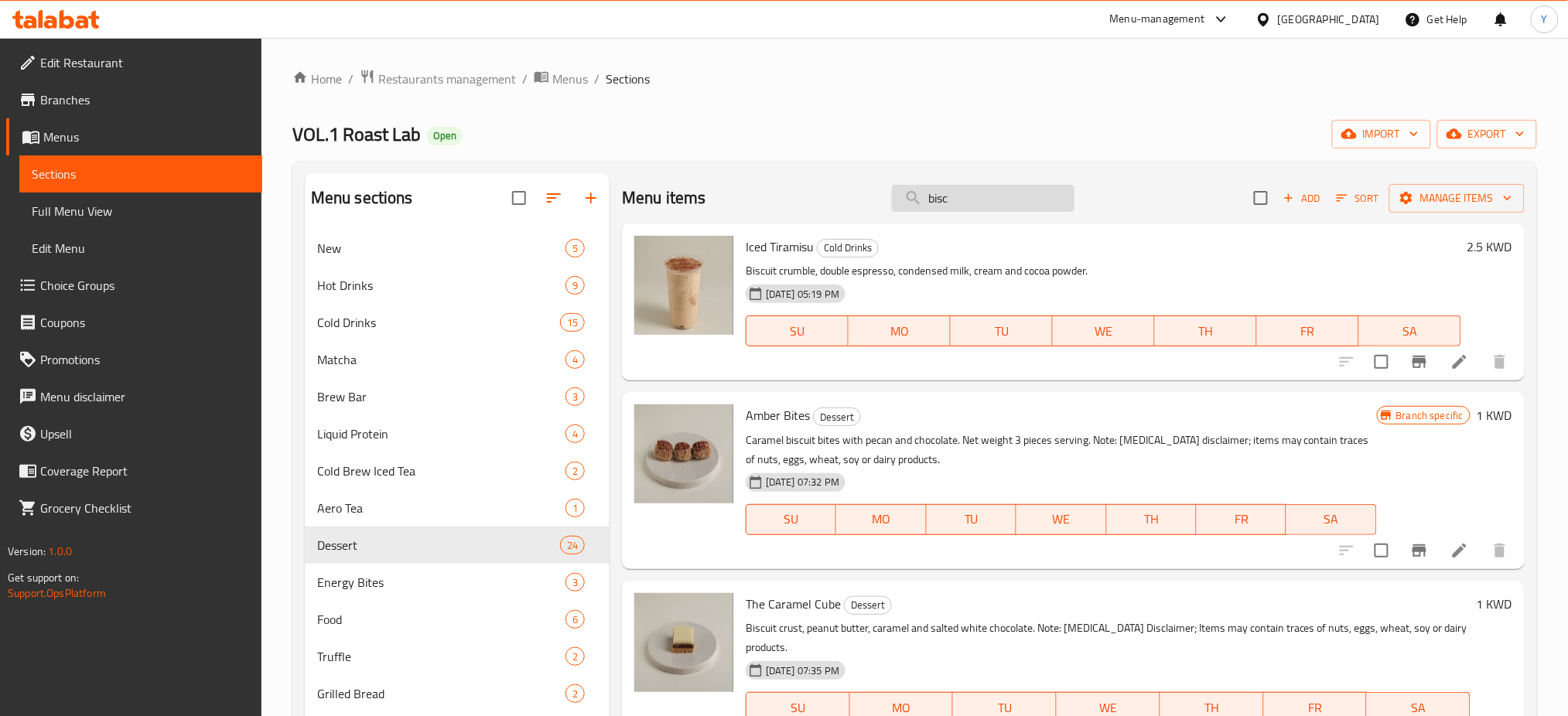
drag, startPoint x: 908, startPoint y: 190, endPoint x: 947, endPoint y: 189, distance: 39.0
click at [909, 190] on input "bisc" at bounding box center [983, 199] width 182 height 28
click at [948, 189] on input "bisc" at bounding box center [983, 199] width 182 height 28
drag, startPoint x: 943, startPoint y: 195, endPoint x: 922, endPoint y: 193, distance: 21.1
click at [922, 193] on input "bisc" at bounding box center [983, 199] width 182 height 28
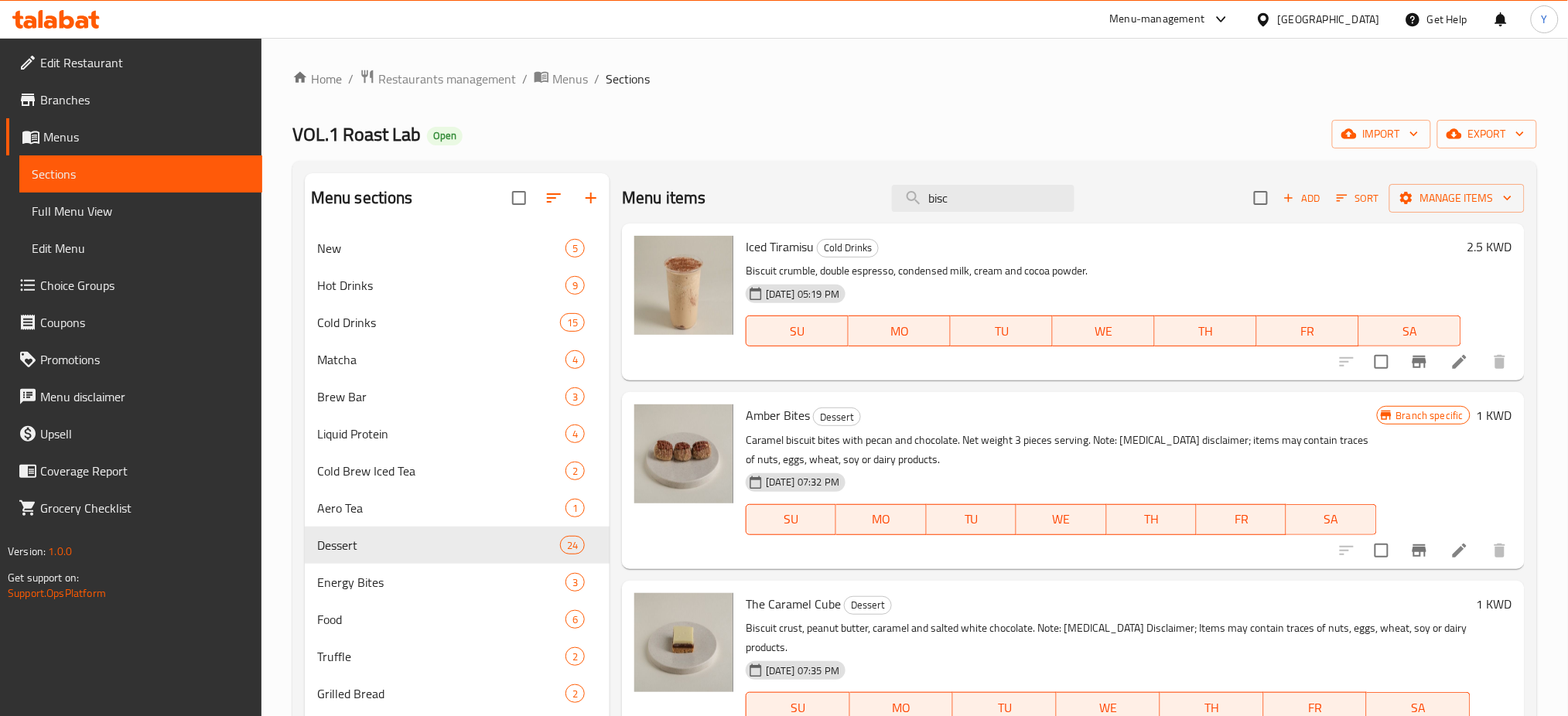
paste input "The Holistic Brownie"
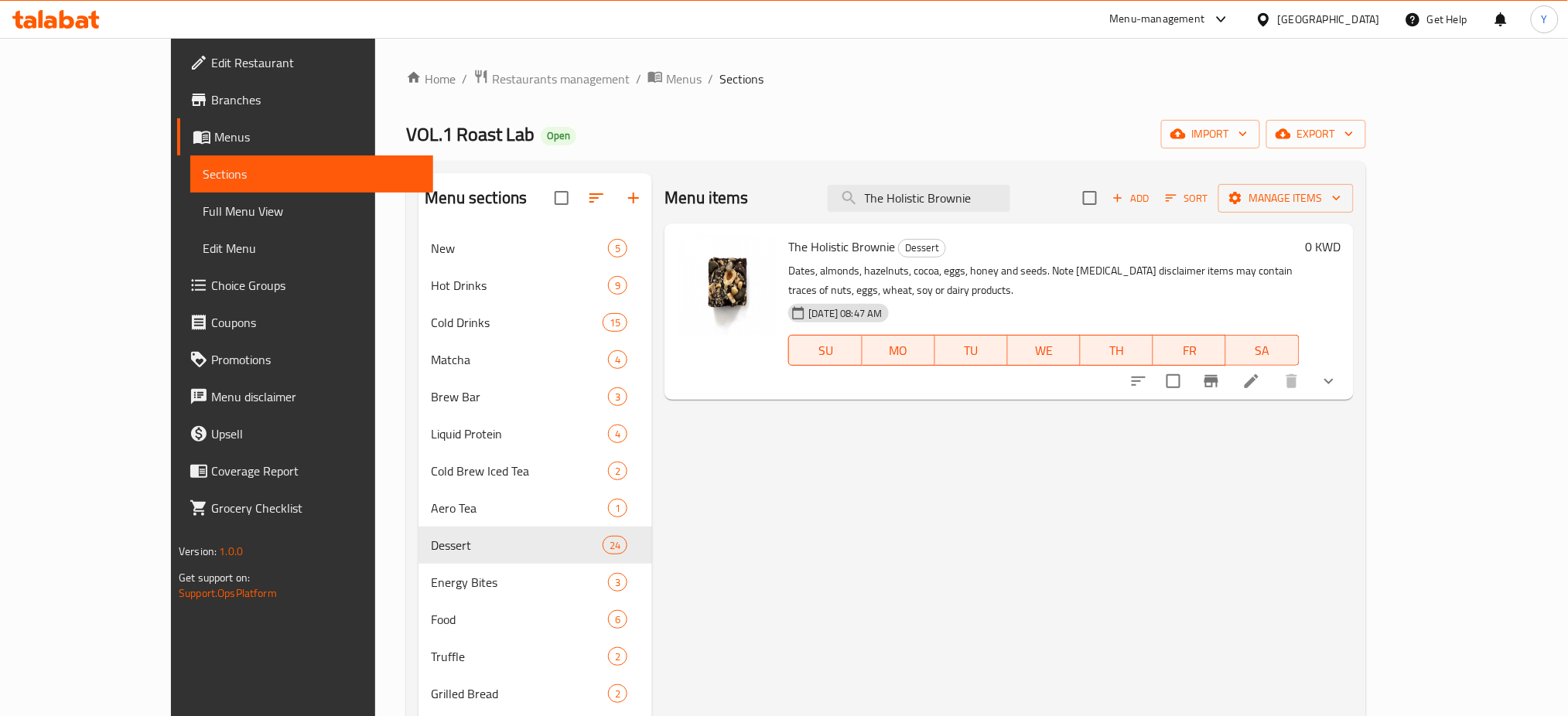
type input "The Holistic Brownie"
click at [948, 468] on div "Menu items The Holistic Brownie Add Sort Manage items The Holistic Brownie Dess…" at bounding box center [1002, 576] width 701 height 805
click at [1221, 372] on icon "Branch-specific-item" at bounding box center [1212, 382] width 19 height 19
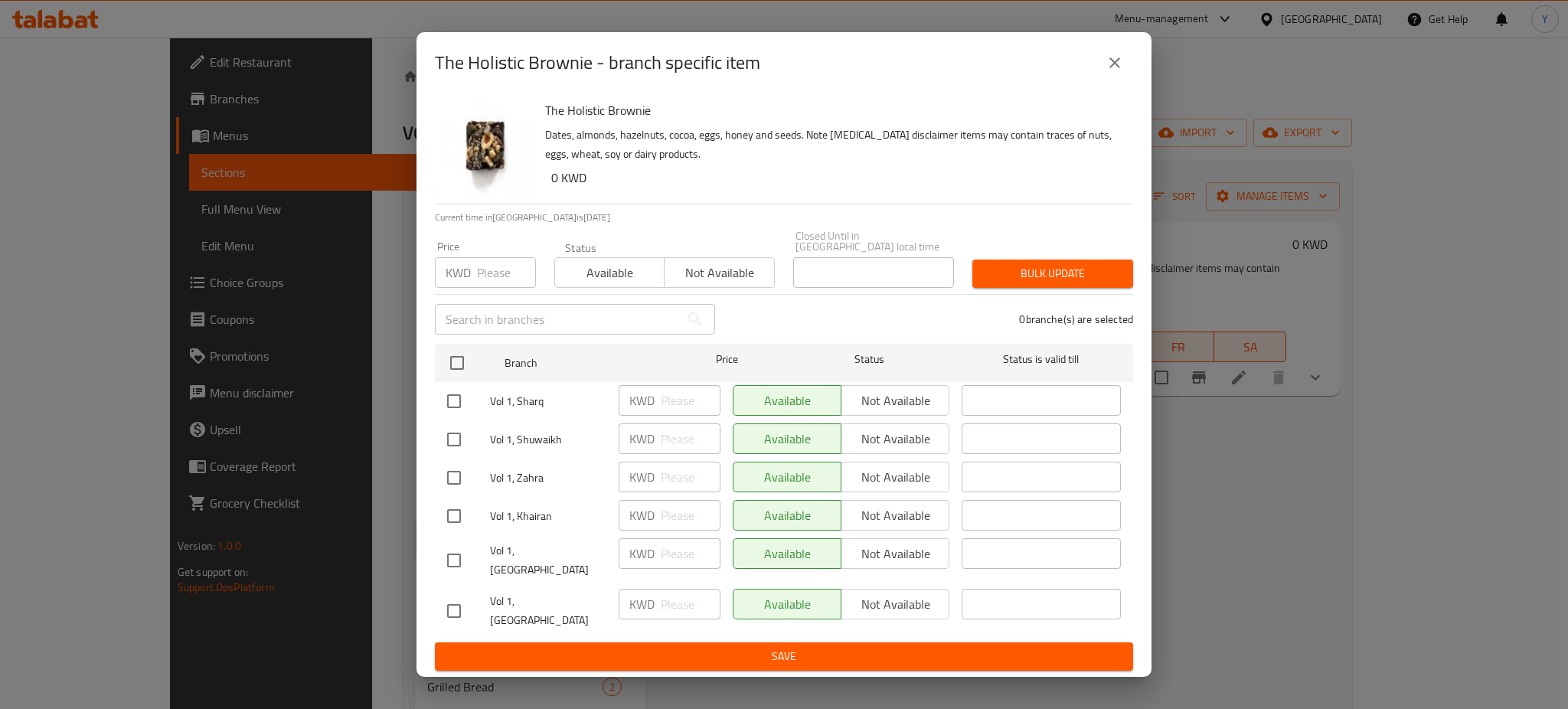
click at [1309, 498] on div "The Holistic Brownie - branch specific item The Holistic Brownie Dates, almonds…" at bounding box center [784, 354] width 1568 height 709
click at [1107, 72] on icon "close" at bounding box center [1115, 63] width 19 height 19
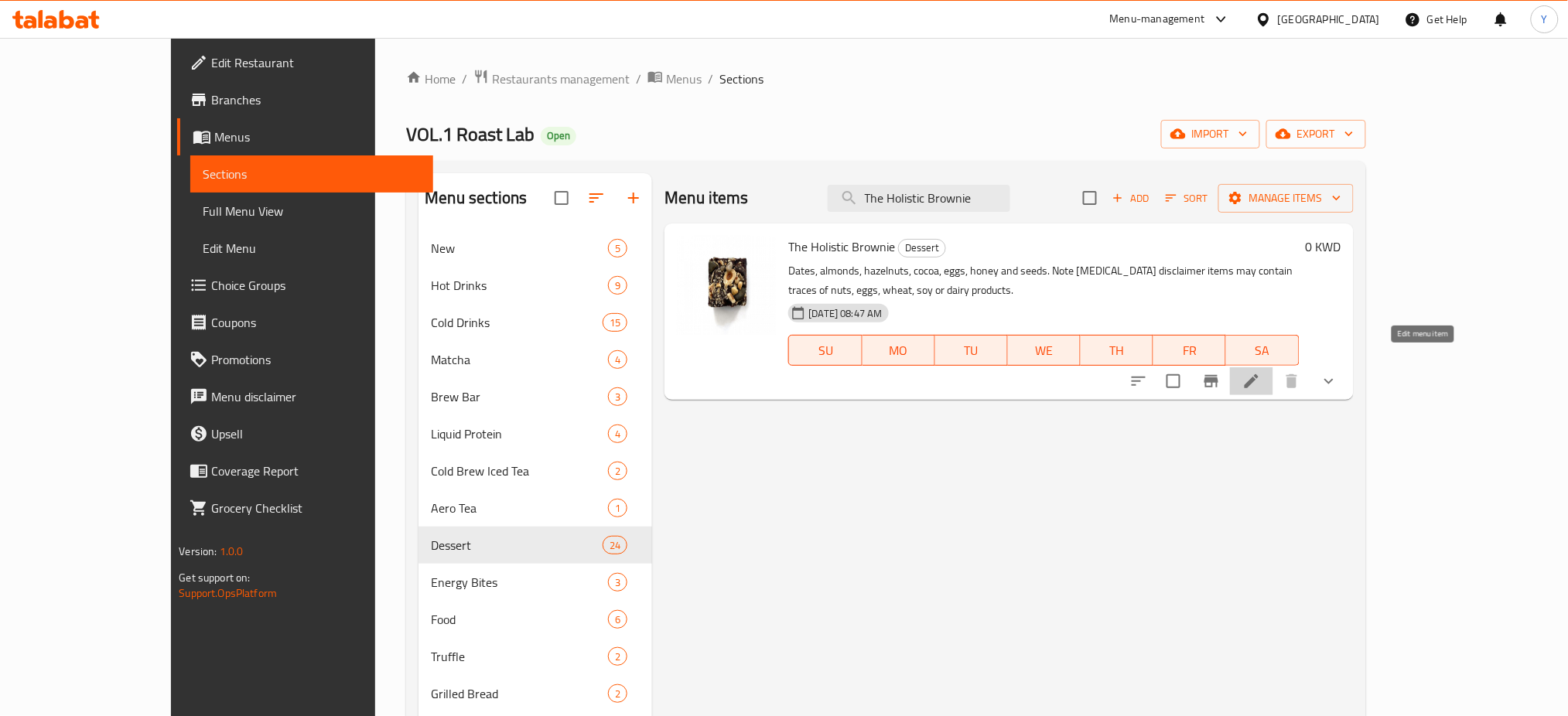
click at [1259, 375] on icon at bounding box center [1252, 382] width 14 height 14
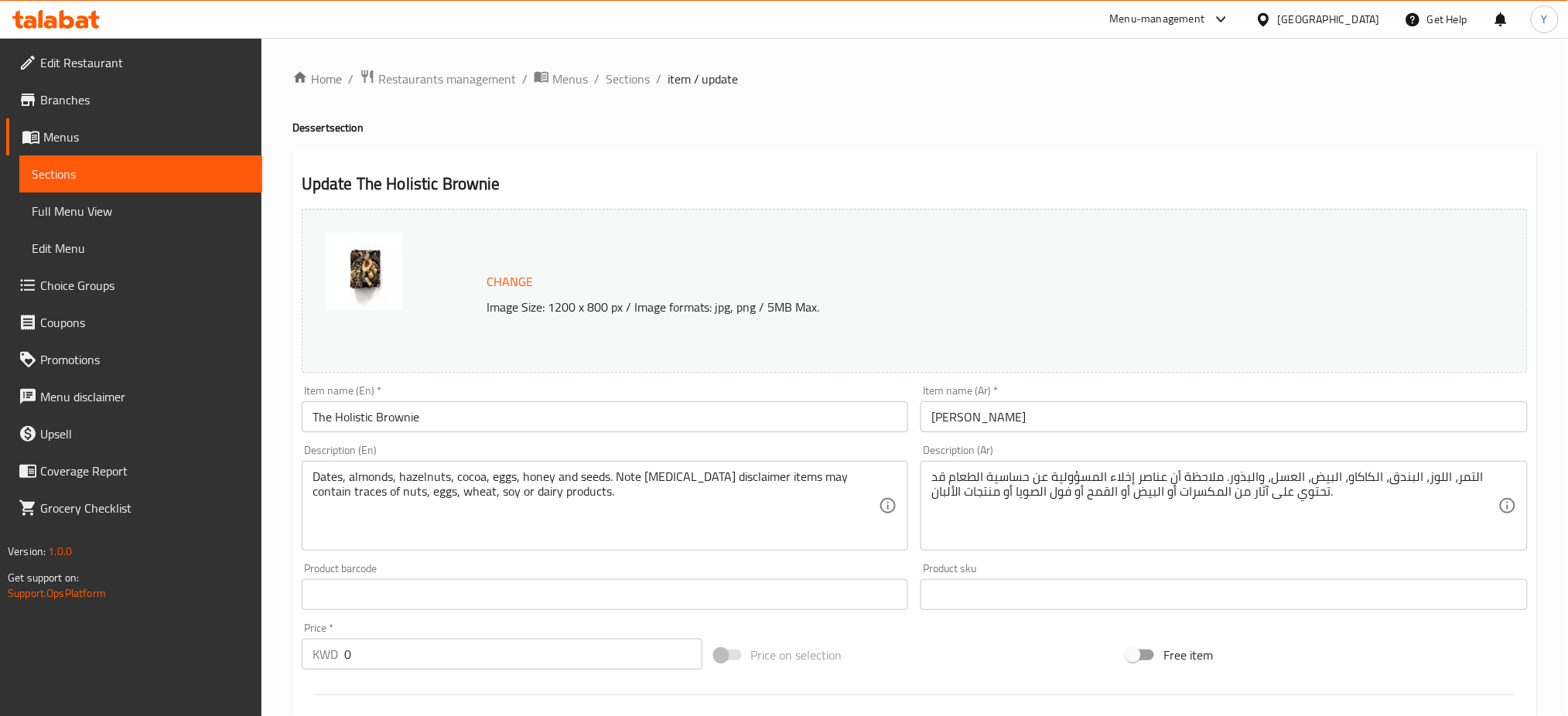
click at [491, 281] on span "Change" at bounding box center [510, 282] width 46 height 22
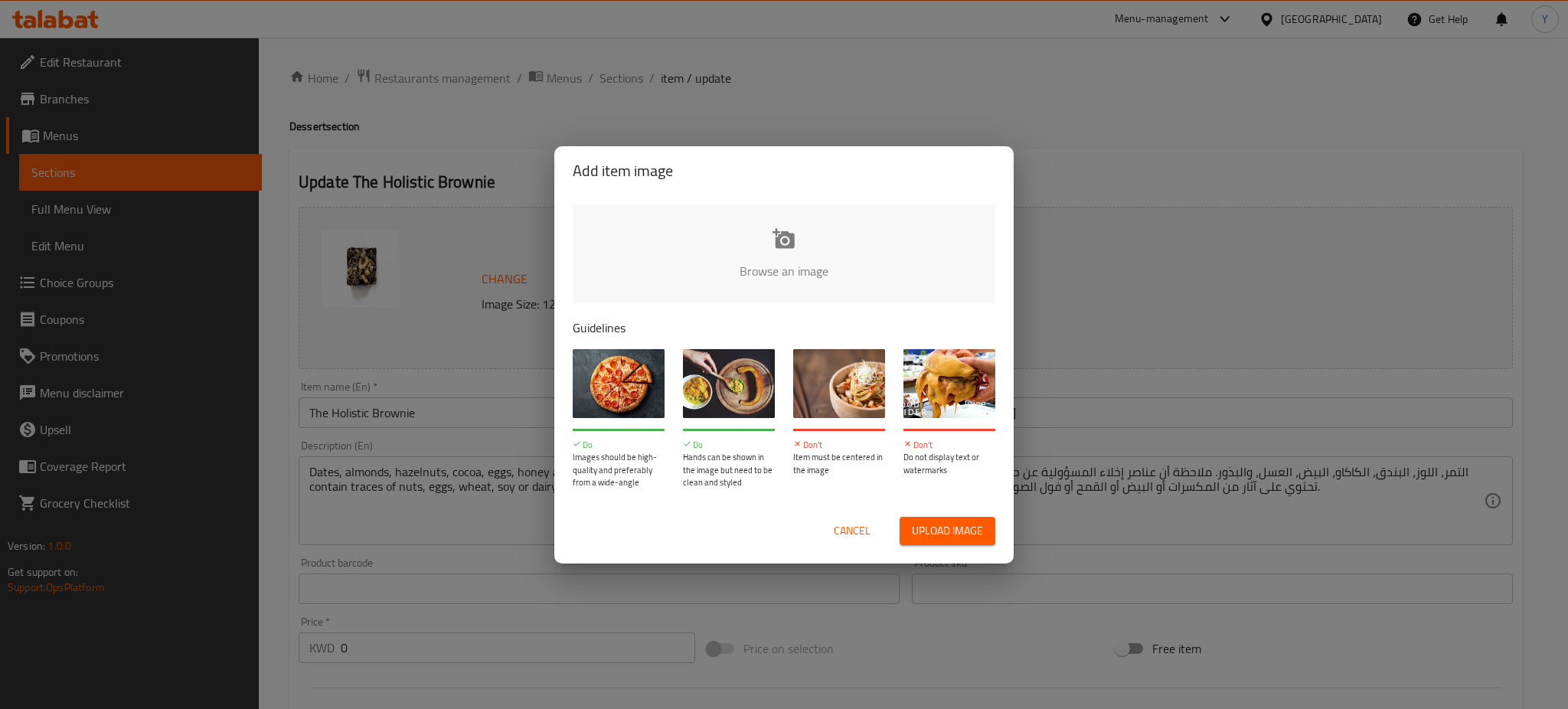
click at [778, 226] on input "file" at bounding box center [1302, 276] width 1458 height 143
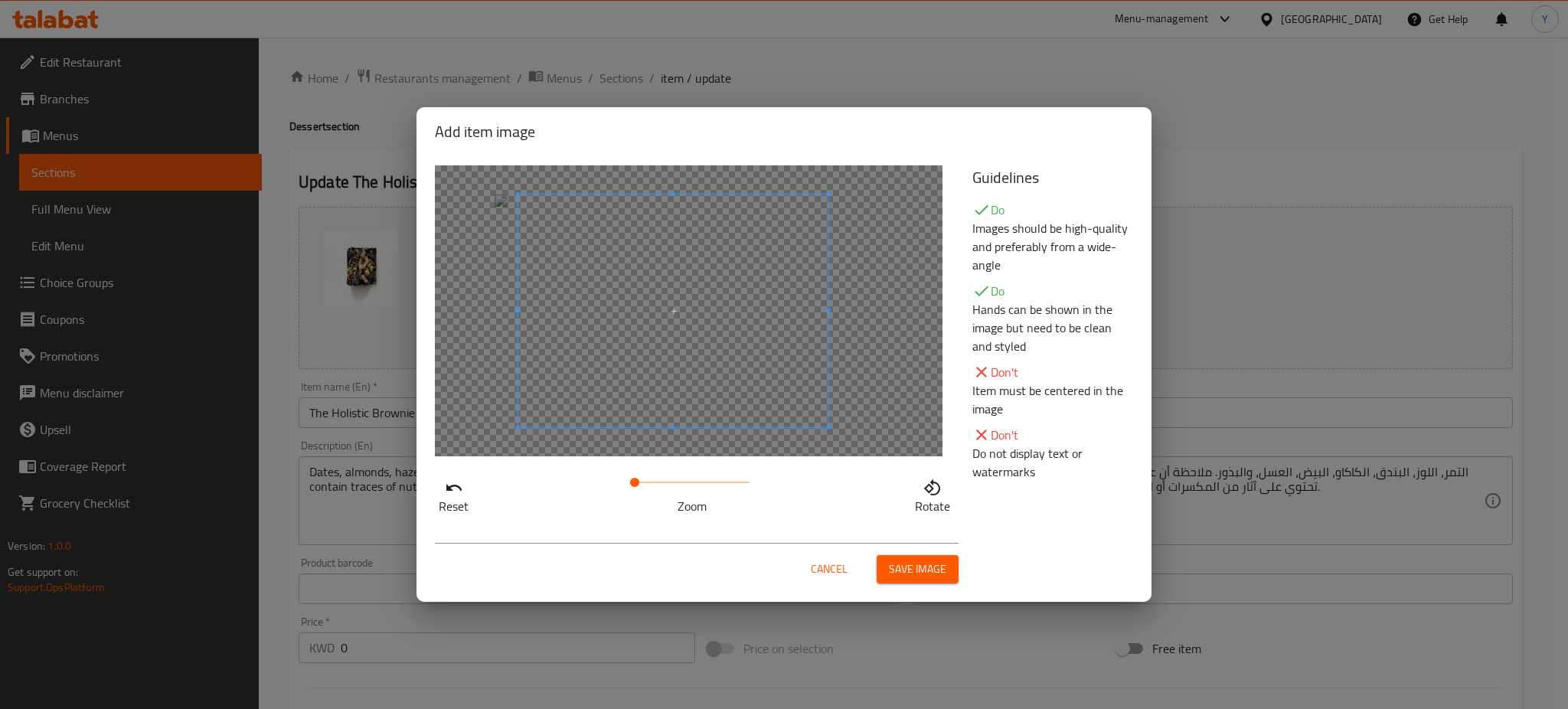
click at [659, 304] on span at bounding box center [673, 312] width 311 height 233
drag, startPoint x: 638, startPoint y: 489, endPoint x: 664, endPoint y: 489, distance: 26.0
click at [664, 487] on span at bounding box center [664, 483] width 9 height 9
click at [677, 387] on span at bounding box center [658, 311] width 311 height 233
click at [900, 563] on span "Save image" at bounding box center [918, 569] width 58 height 20
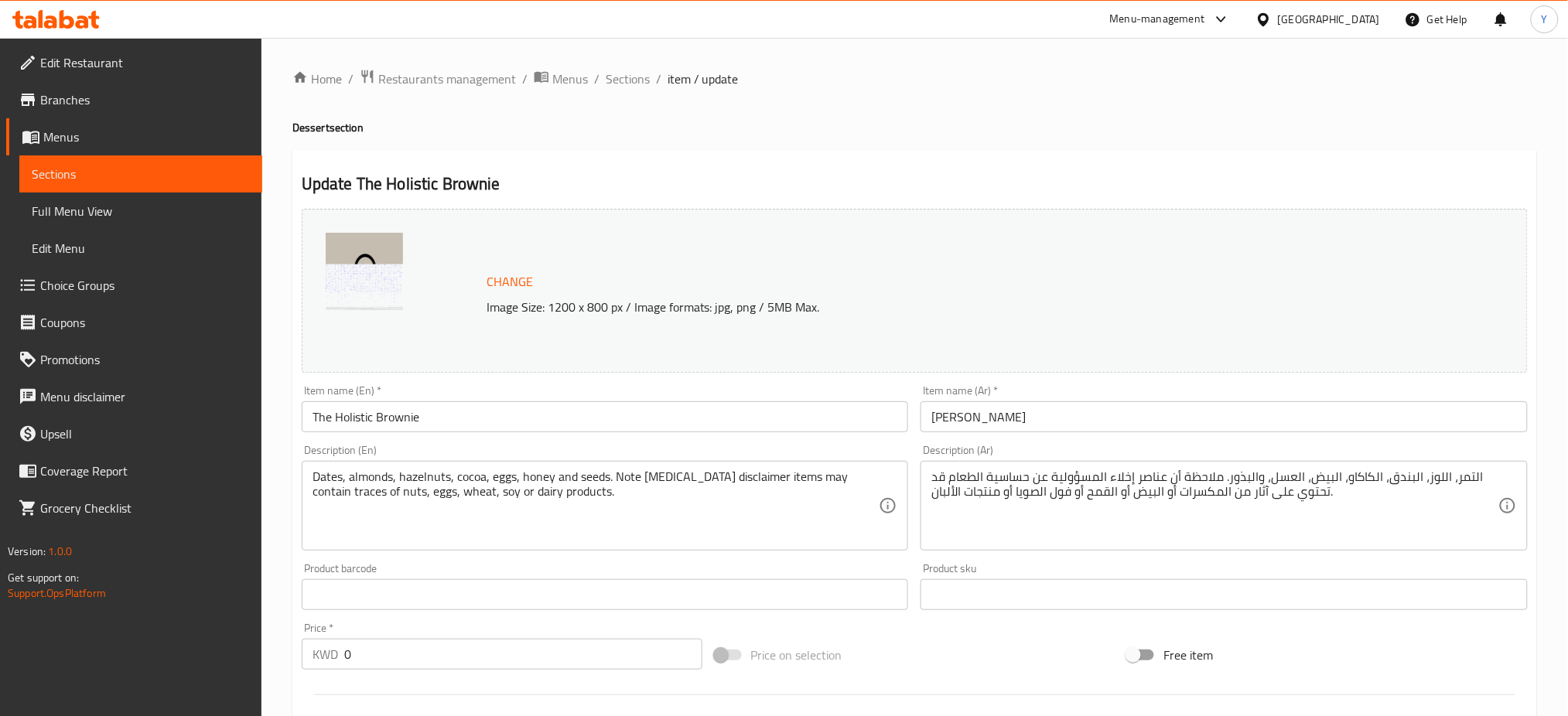
scroll to position [434, 0]
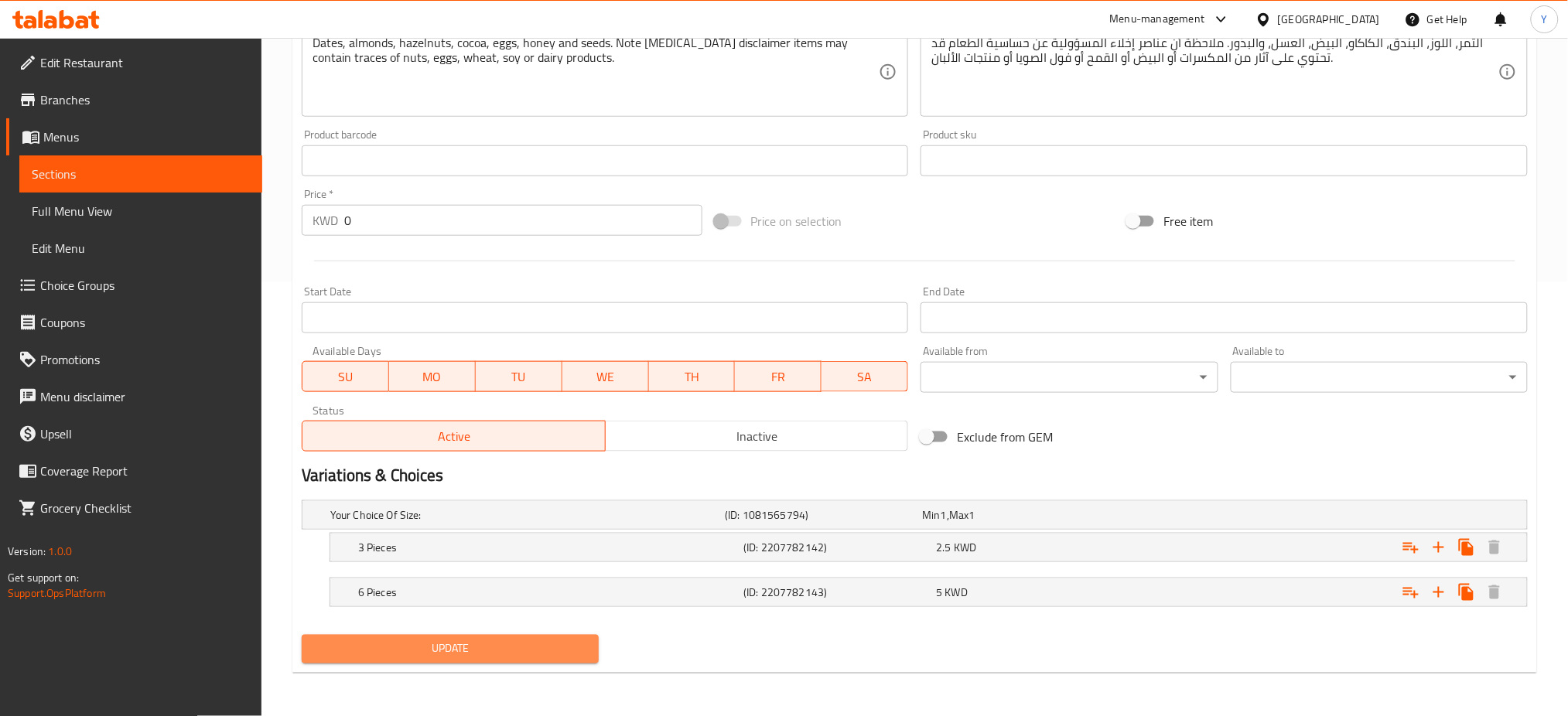
click at [492, 649] on span "Update" at bounding box center [450, 649] width 273 height 20
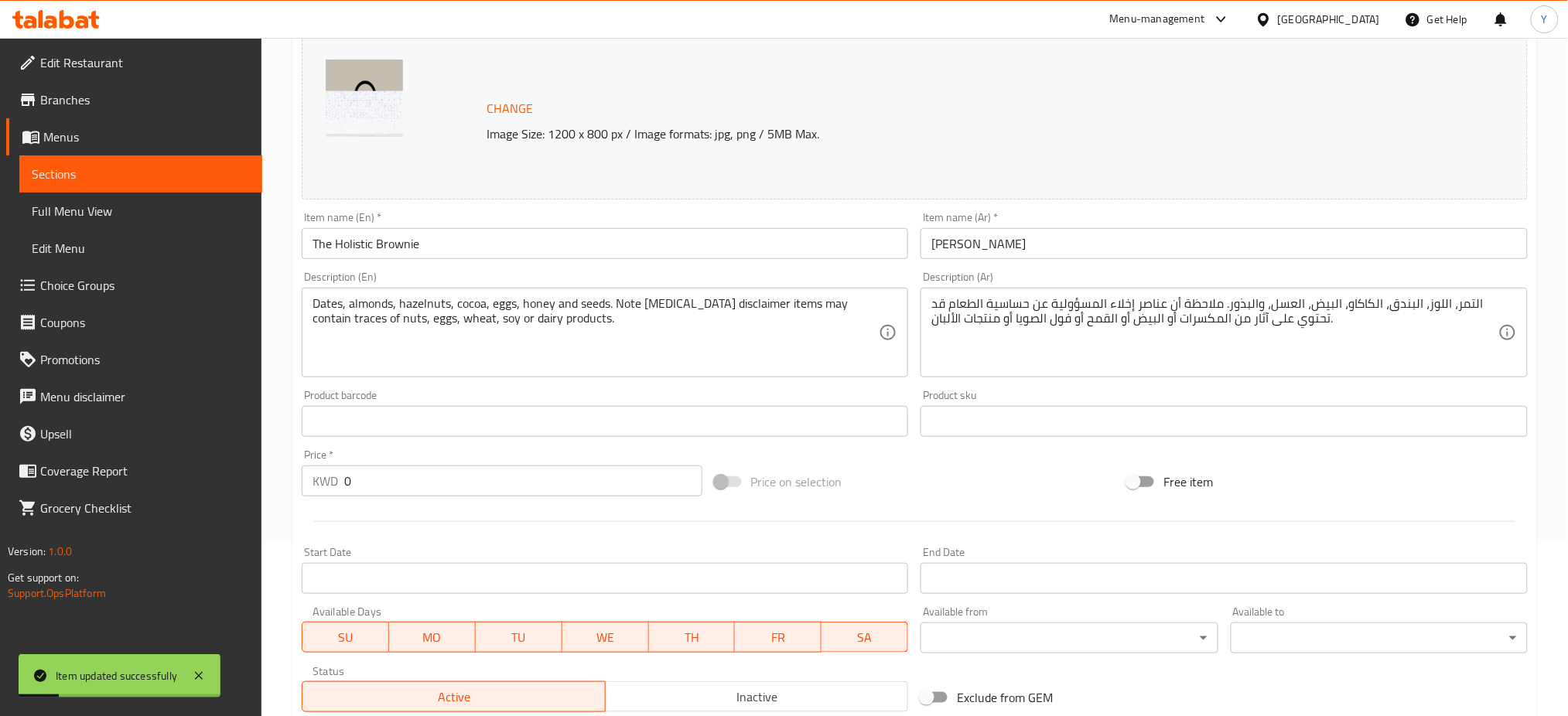
scroll to position [0, 0]
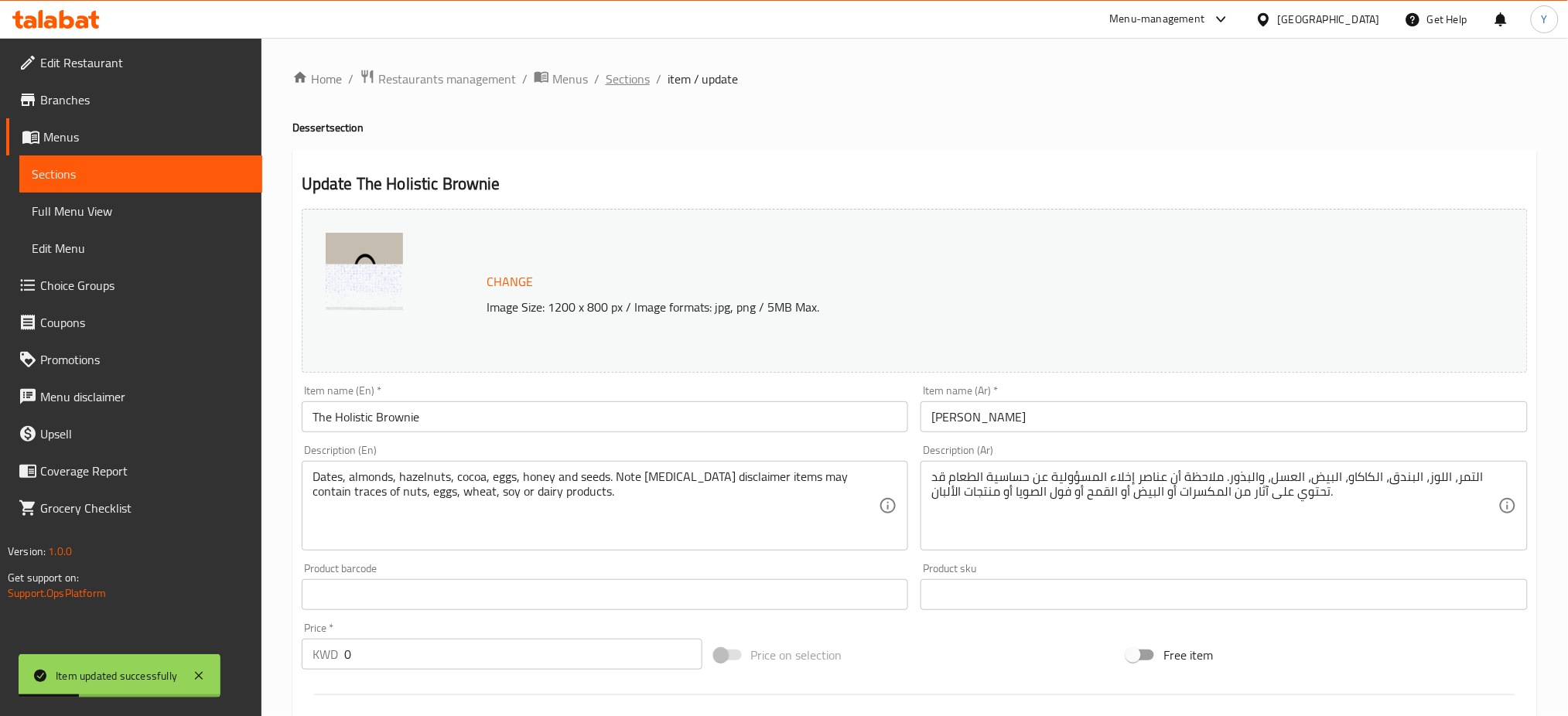
click at [634, 81] on span "Sections" at bounding box center [628, 79] width 44 height 19
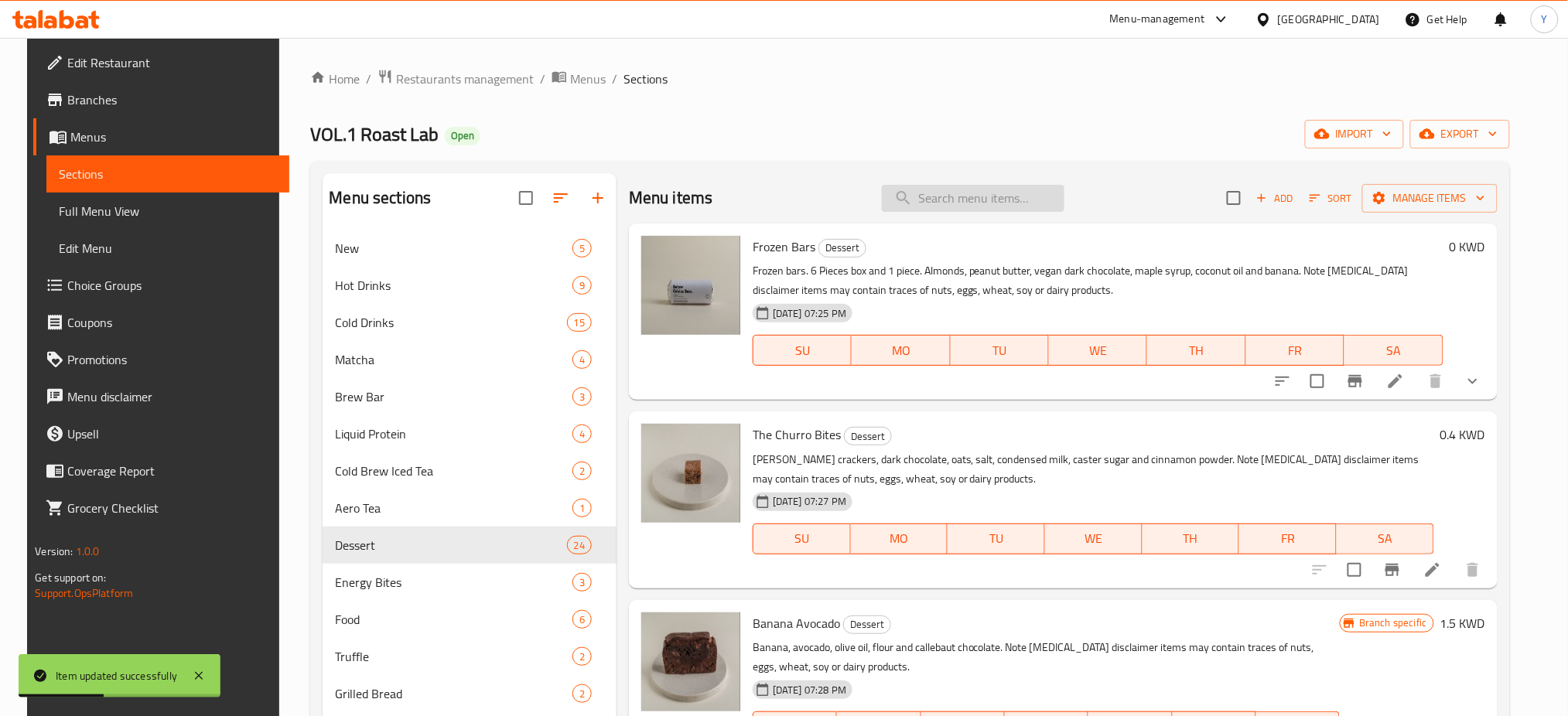
click at [929, 211] on input "search" at bounding box center [973, 199] width 182 height 28
paste input "[GEOGRAPHIC_DATA]"
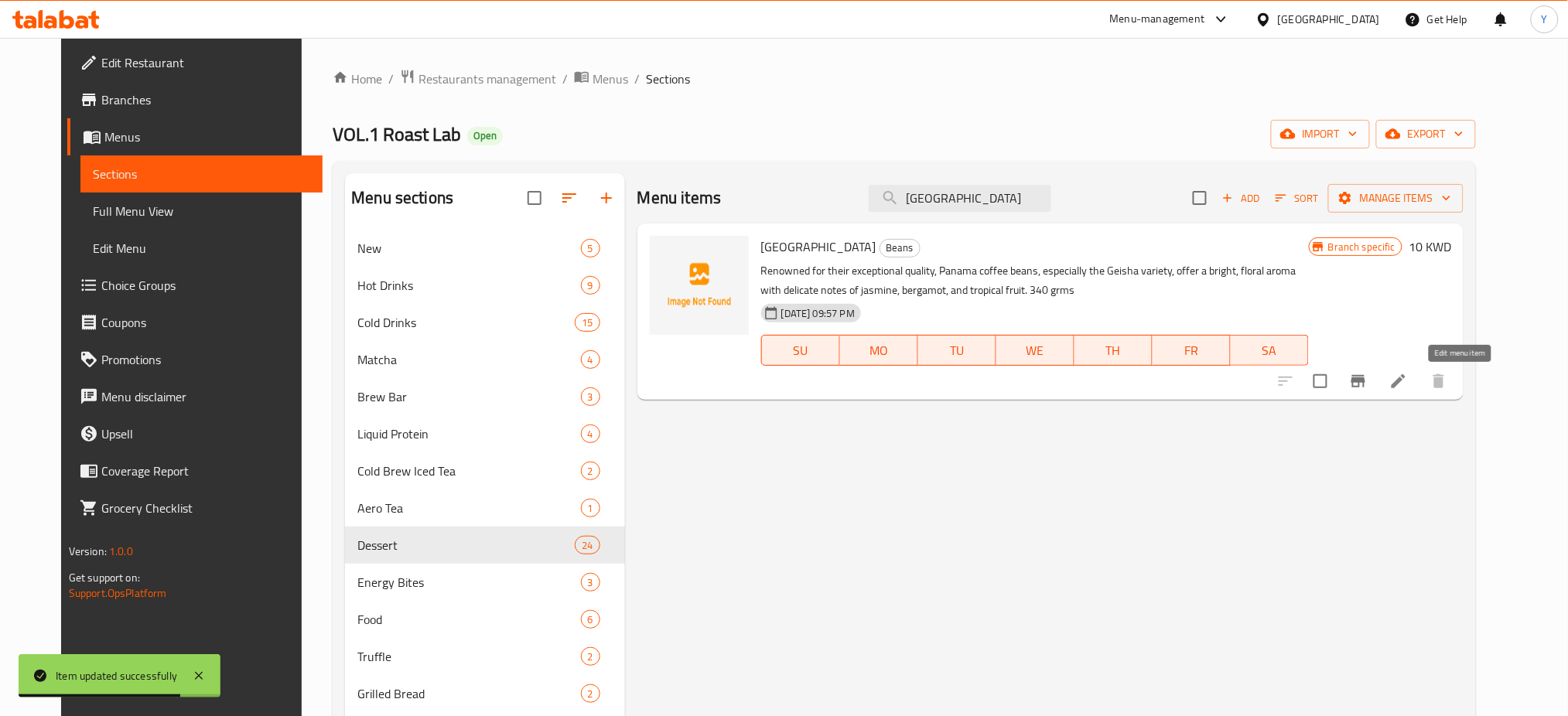
type input "[GEOGRAPHIC_DATA]"
click at [1408, 385] on icon at bounding box center [1399, 382] width 19 height 19
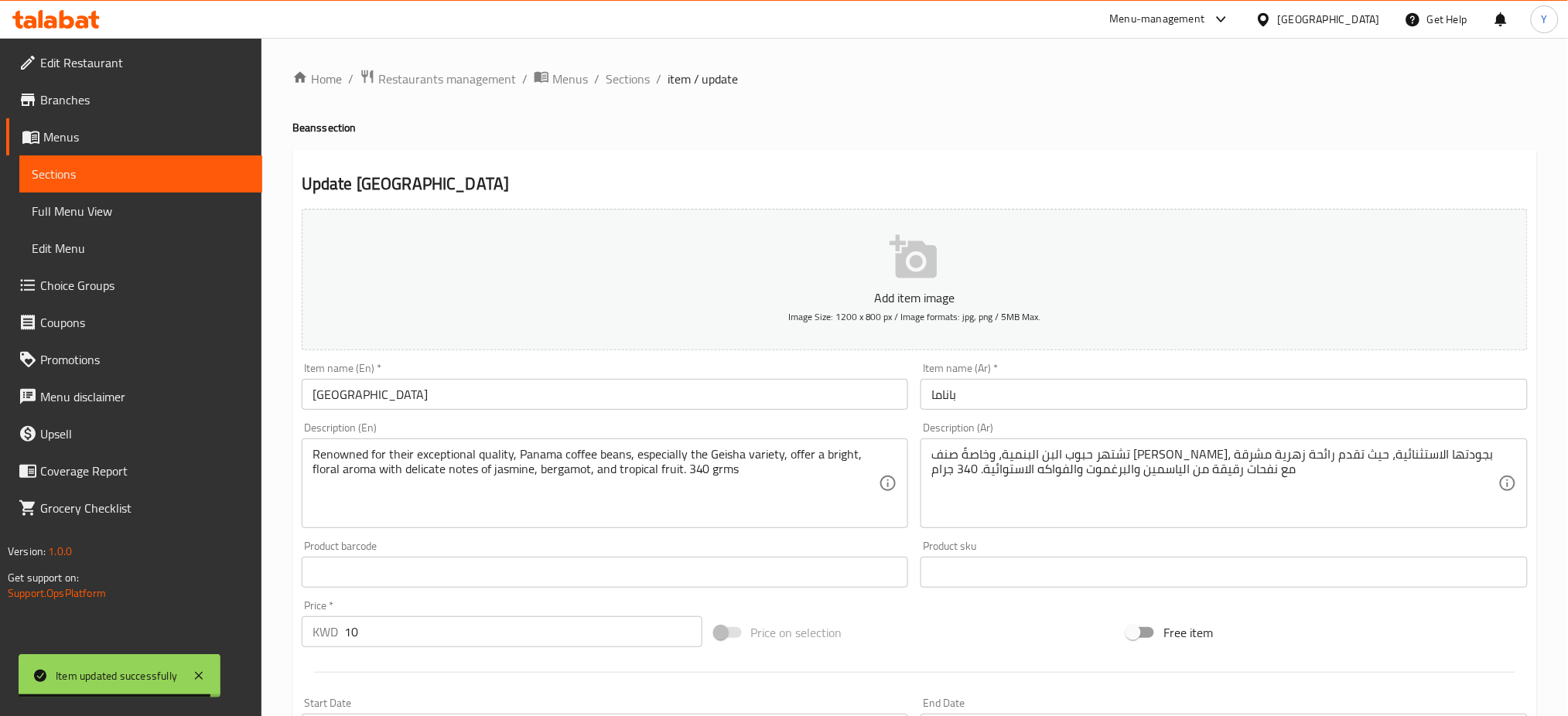
click at [897, 293] on p "Add item image" at bounding box center [915, 298] width 1179 height 19
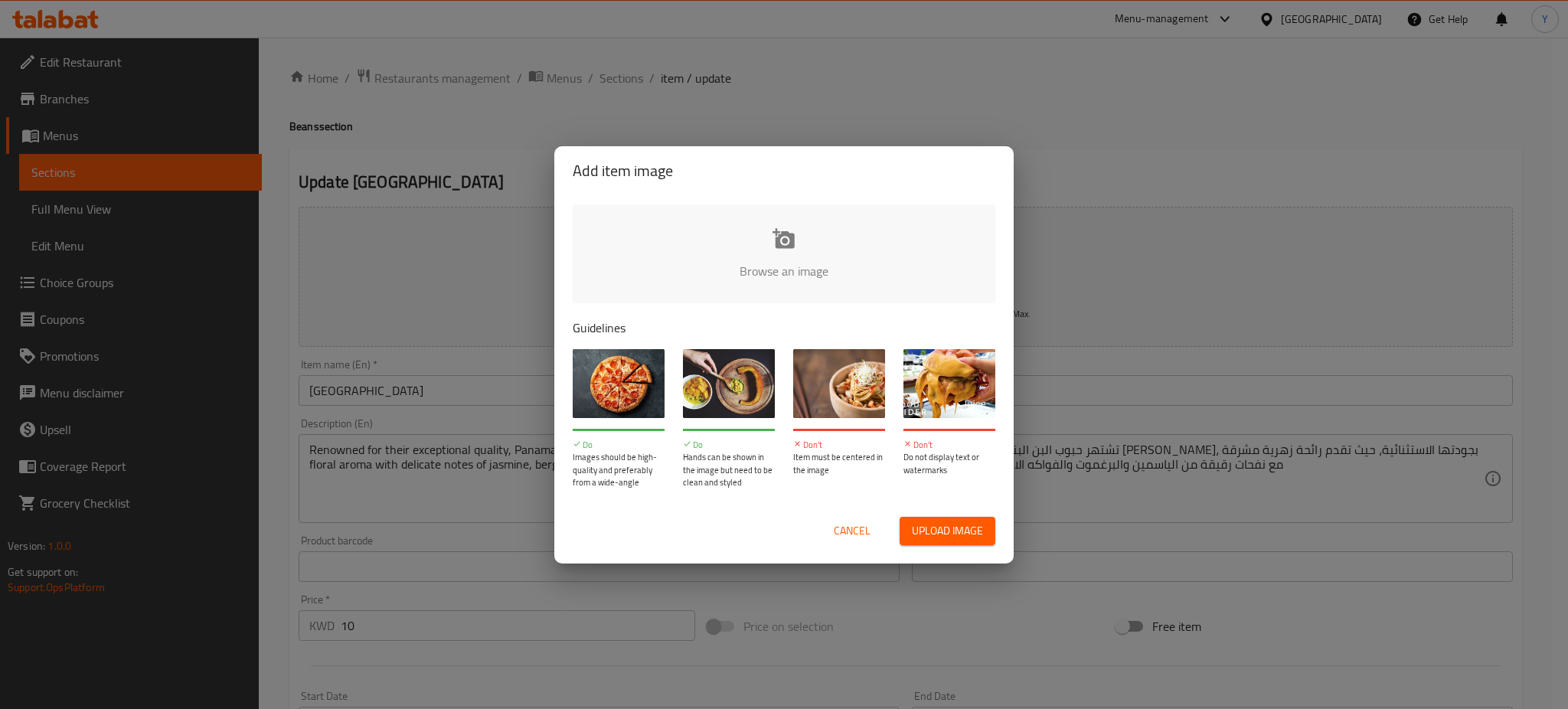
click at [793, 270] on input "file" at bounding box center [1302, 276] width 1458 height 143
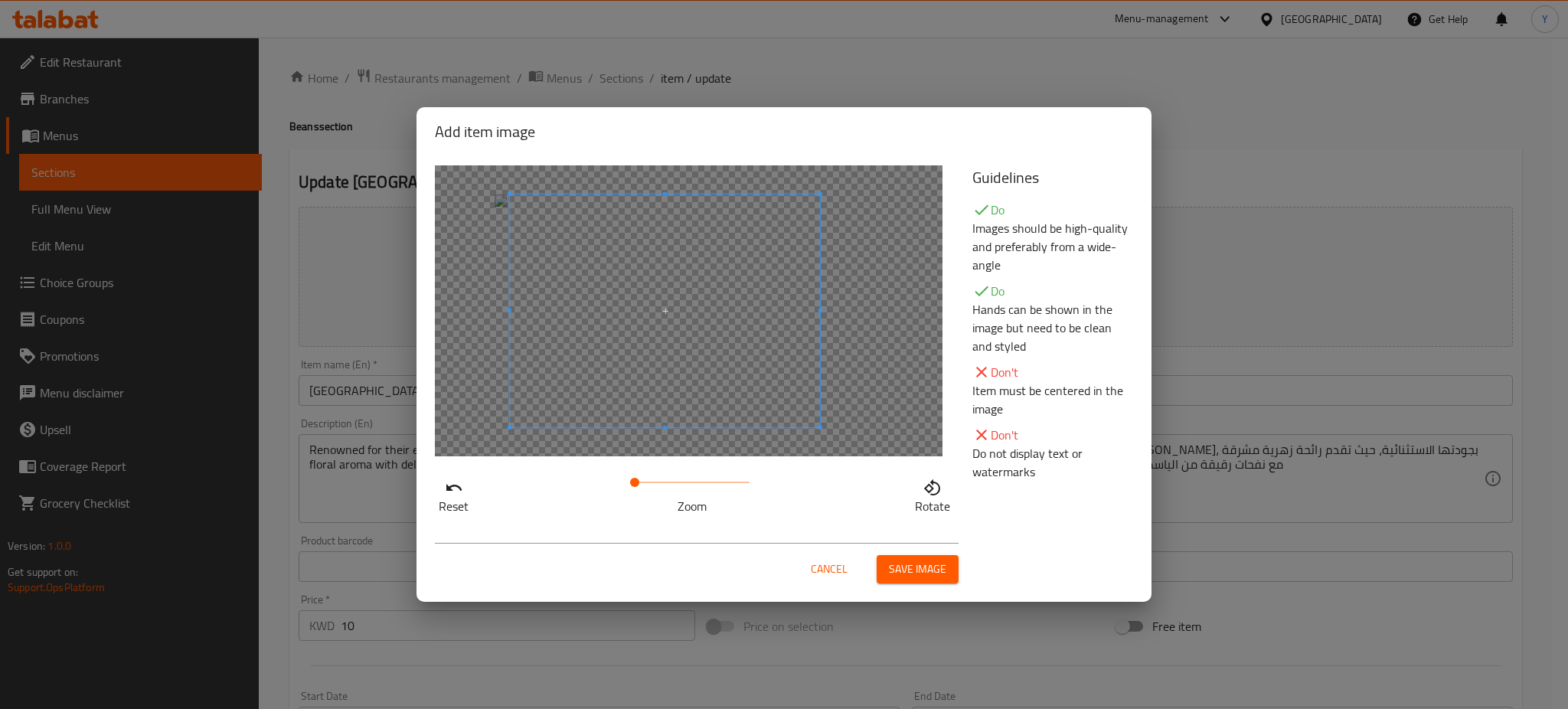
click at [676, 292] on span at bounding box center [664, 312] width 311 height 233
drag, startPoint x: 624, startPoint y: 484, endPoint x: 663, endPoint y: 486, distance: 39.1
click at [663, 486] on span at bounding box center [662, 483] width 9 height 9
click at [693, 388] on span at bounding box center [664, 311] width 311 height 233
click at [932, 575] on span "Save image" at bounding box center [918, 569] width 58 height 20
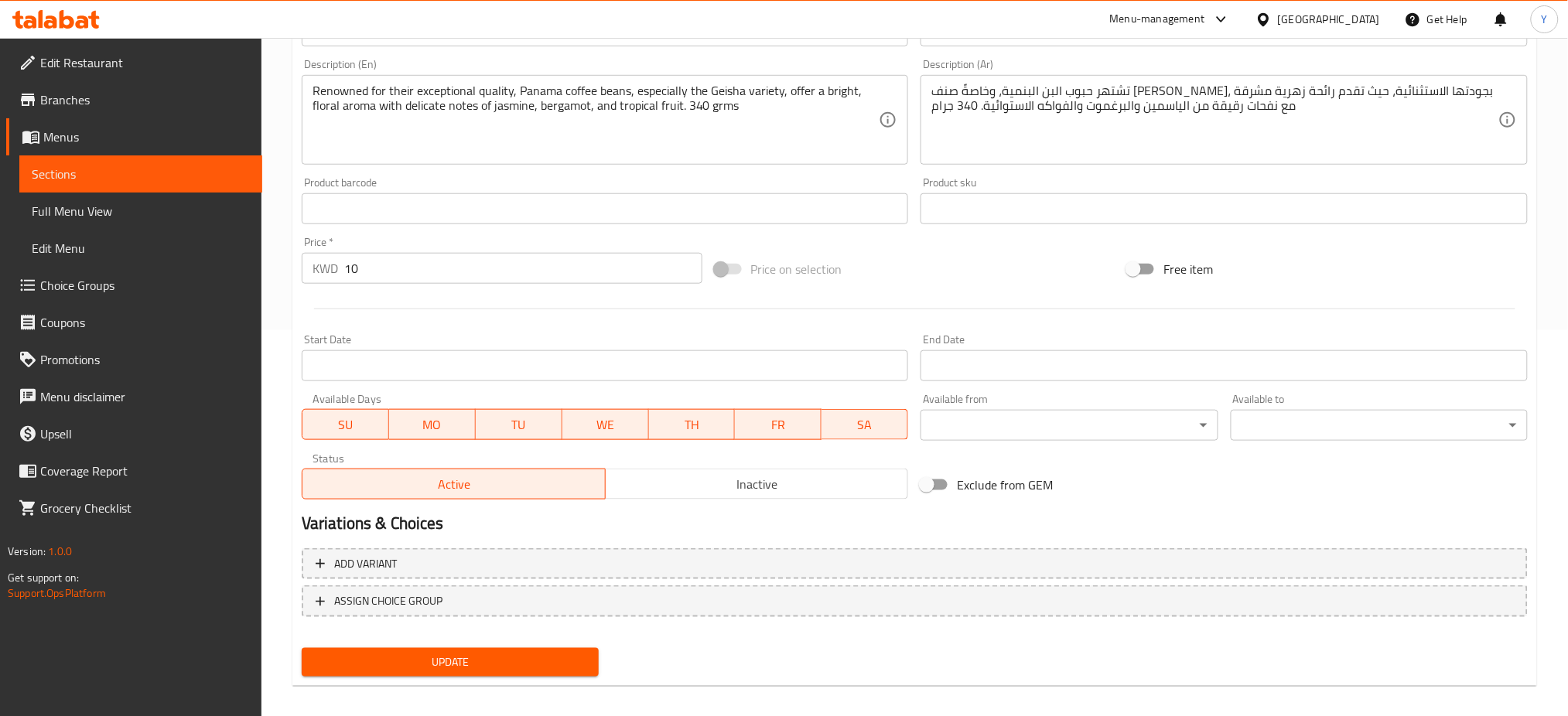
scroll to position [397, 0]
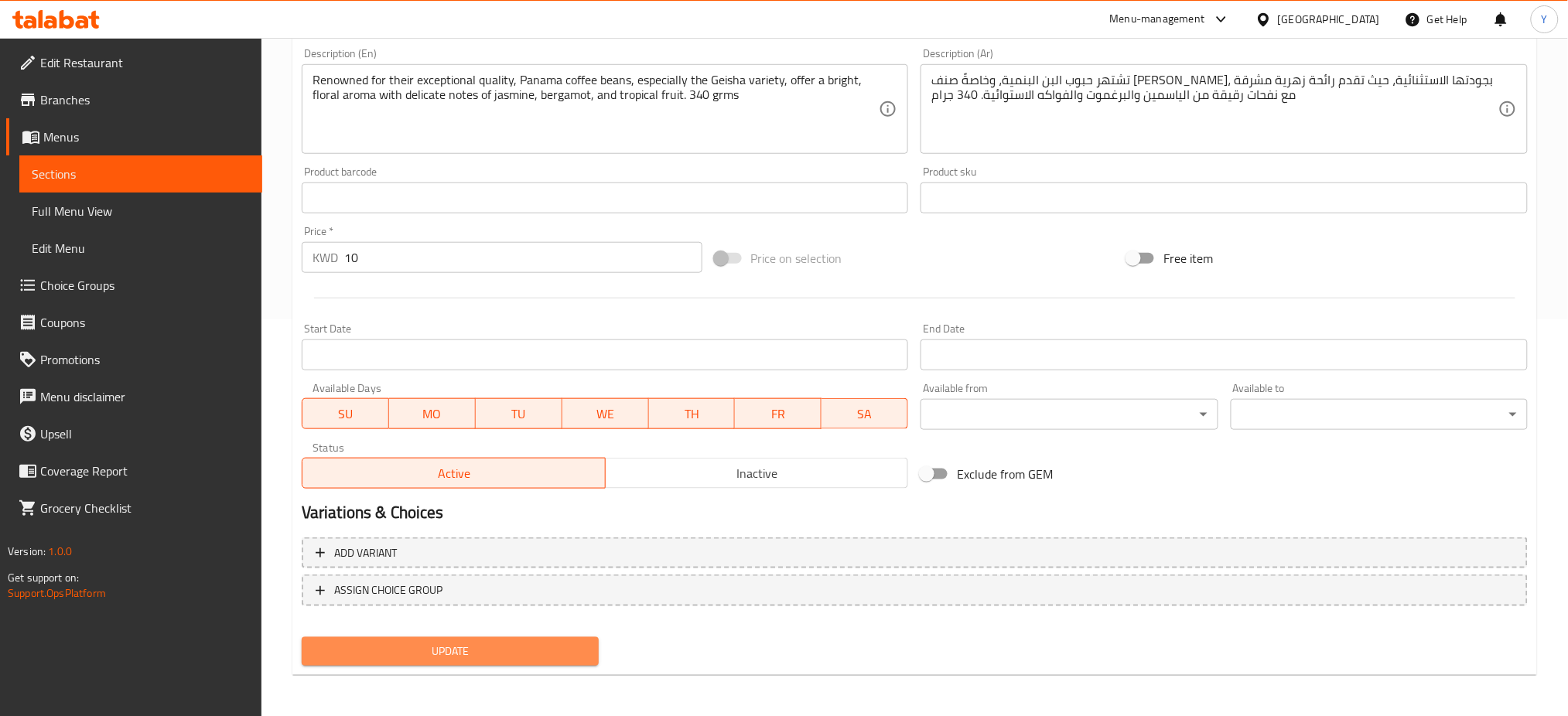
click at [588, 647] on button "Update" at bounding box center [450, 652] width 297 height 28
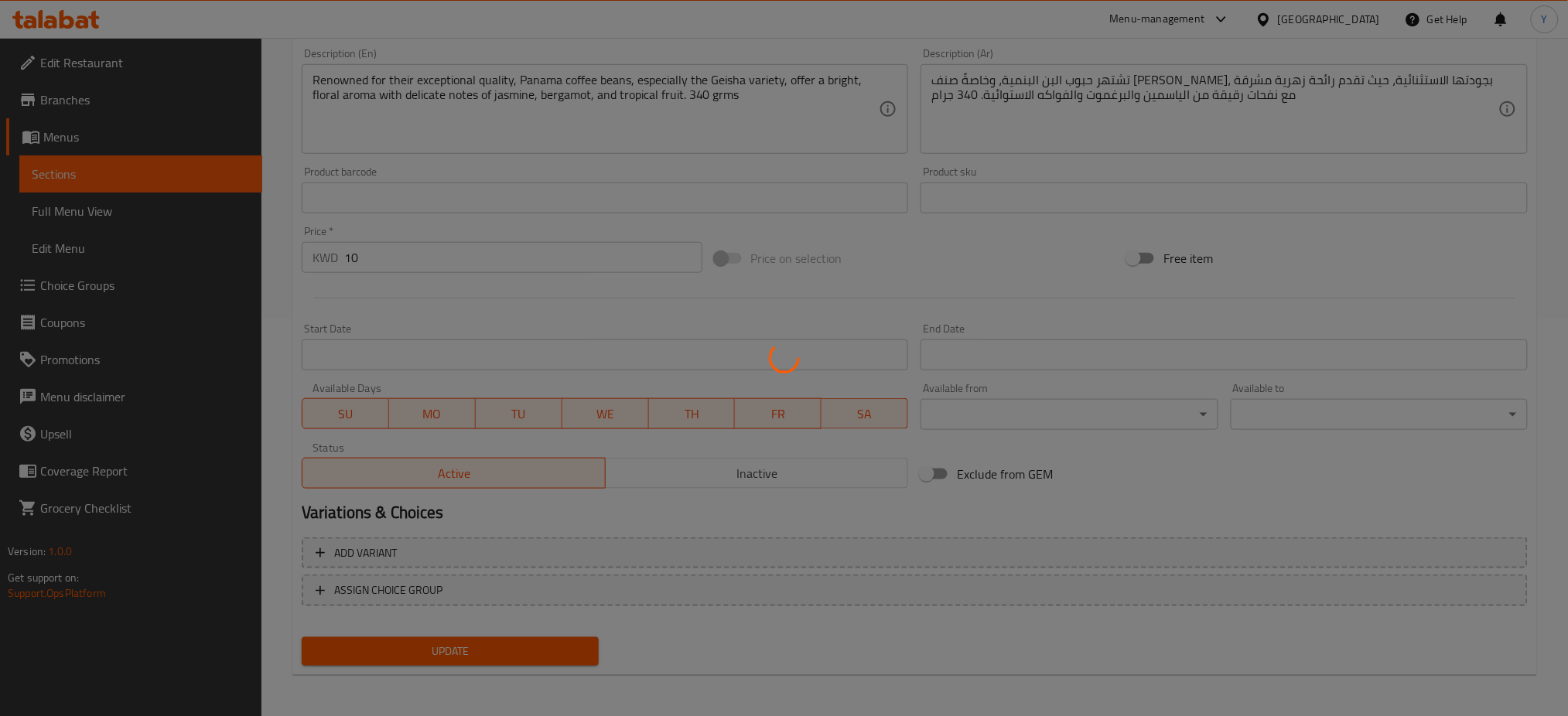
scroll to position [0, 0]
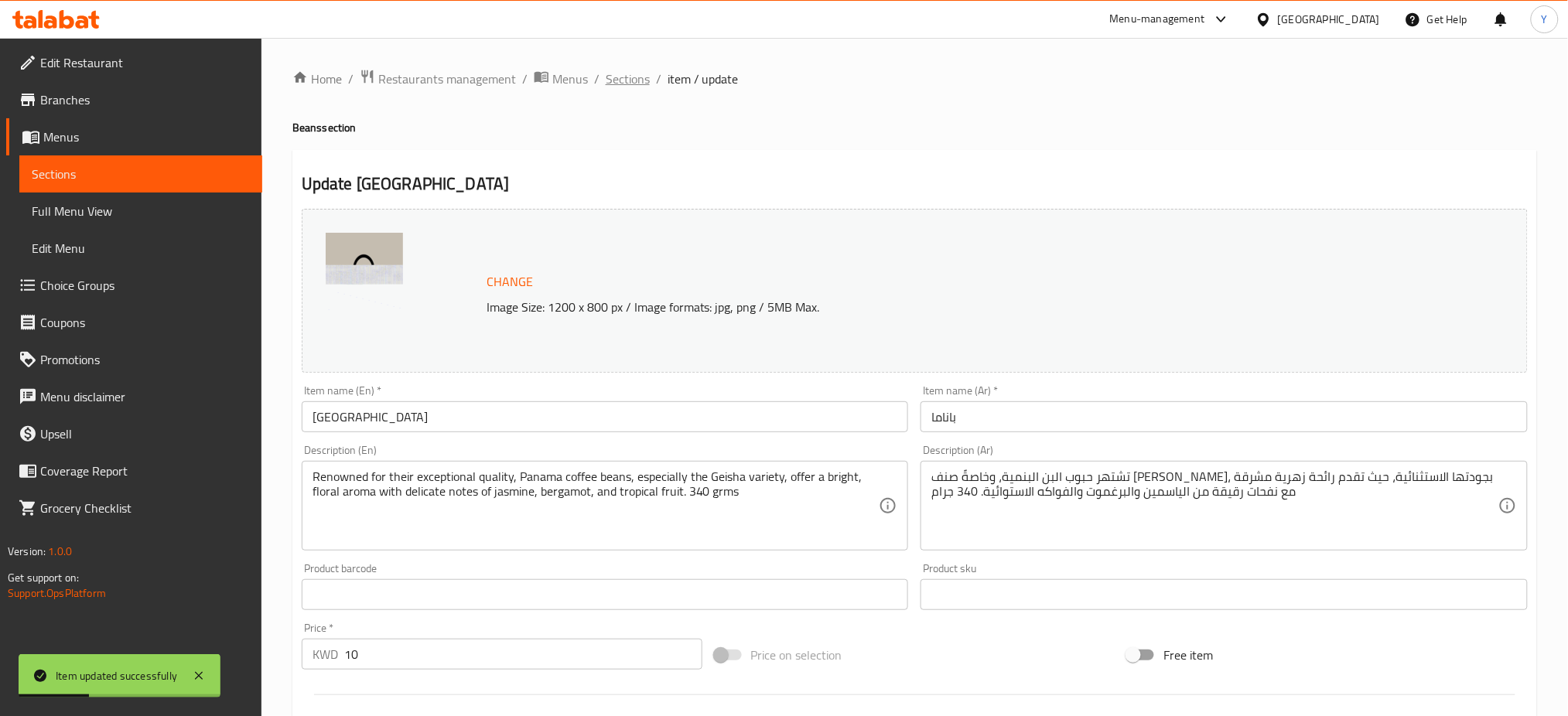
click at [622, 78] on span "Sections" at bounding box center [628, 79] width 44 height 19
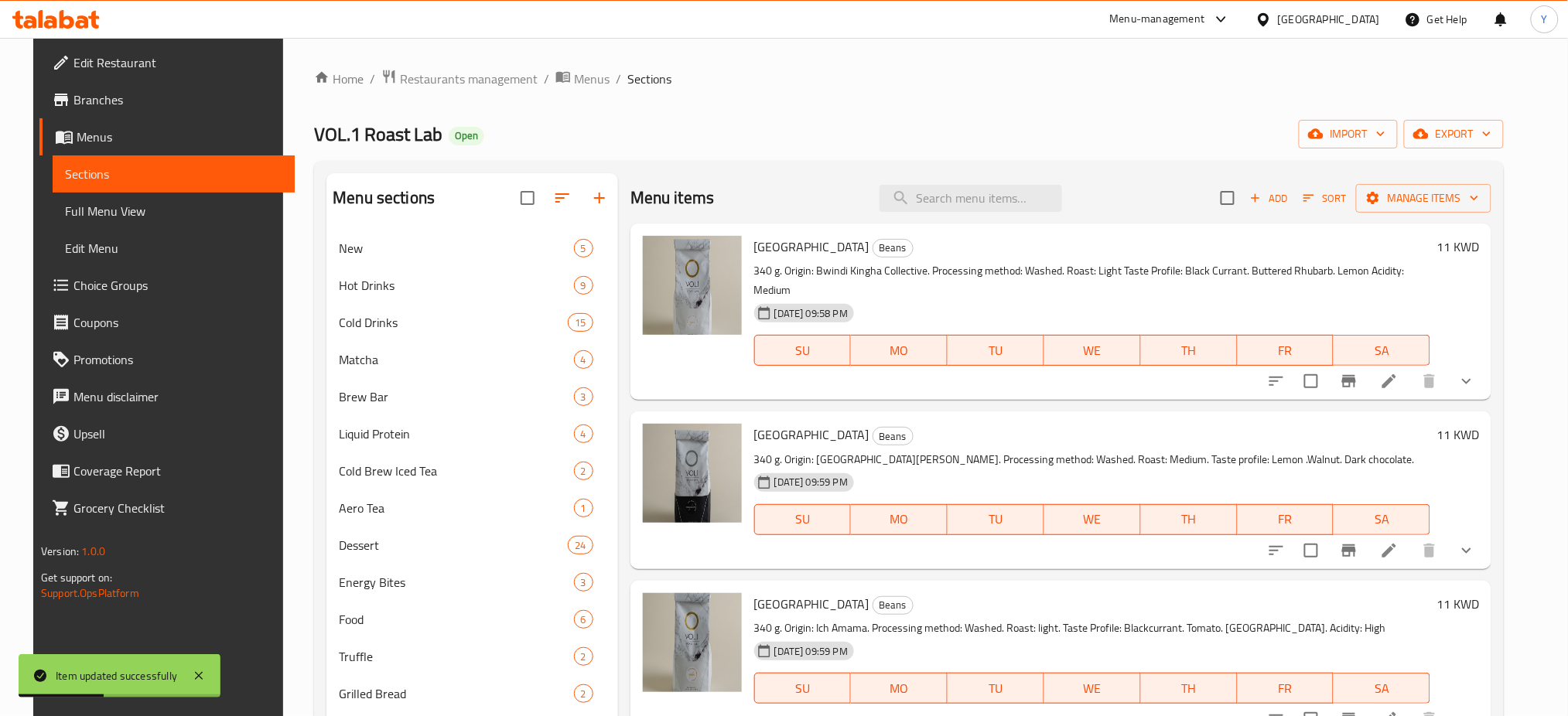
click at [795, 106] on div "Home / Restaurants management / Menus / Sections VOL.1 Roast Lab Open import ex…" at bounding box center [909, 529] width 1190 height 922
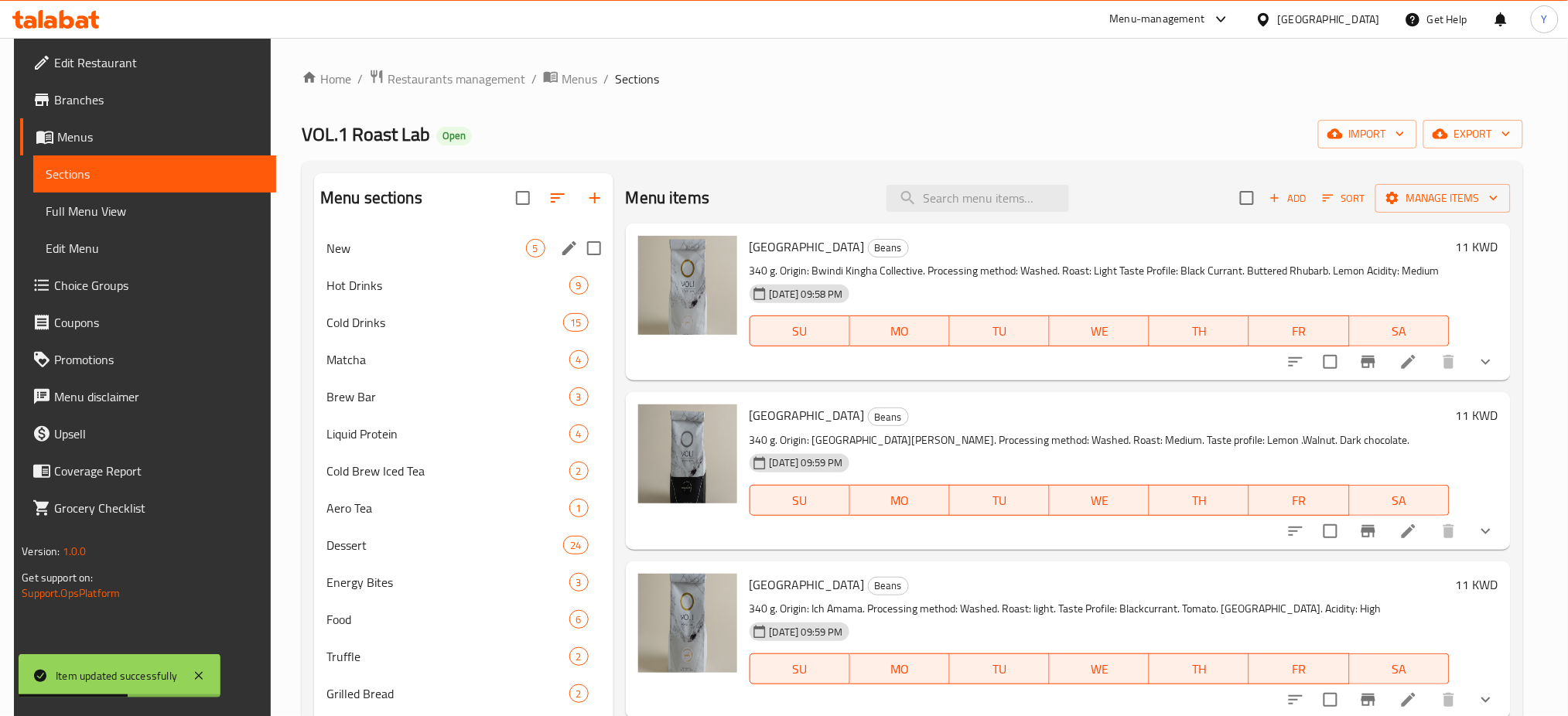
click at [411, 260] on div "New 5" at bounding box center [463, 248] width 299 height 37
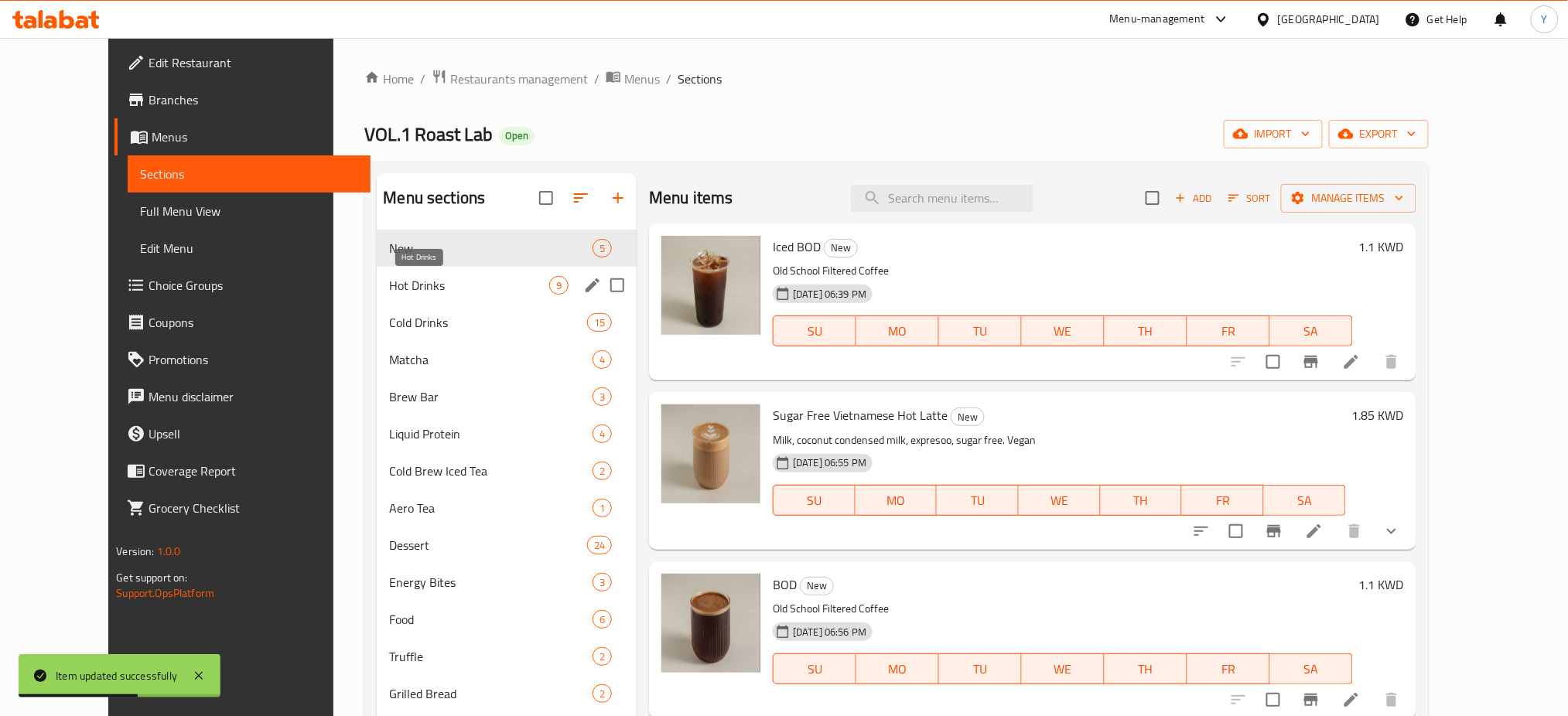
click at [413, 285] on span "Hot Drinks" at bounding box center [469, 285] width 160 height 19
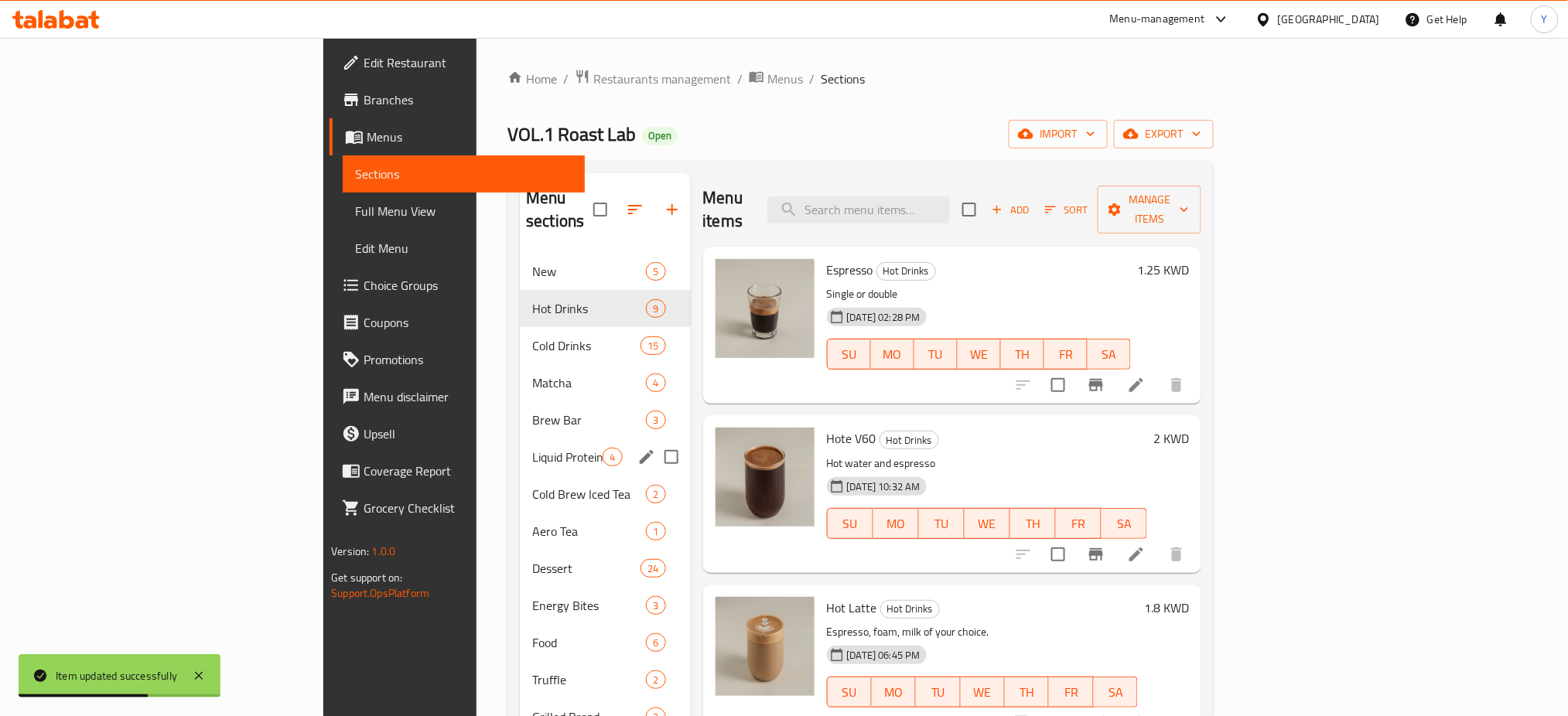
scroll to position [305, 0]
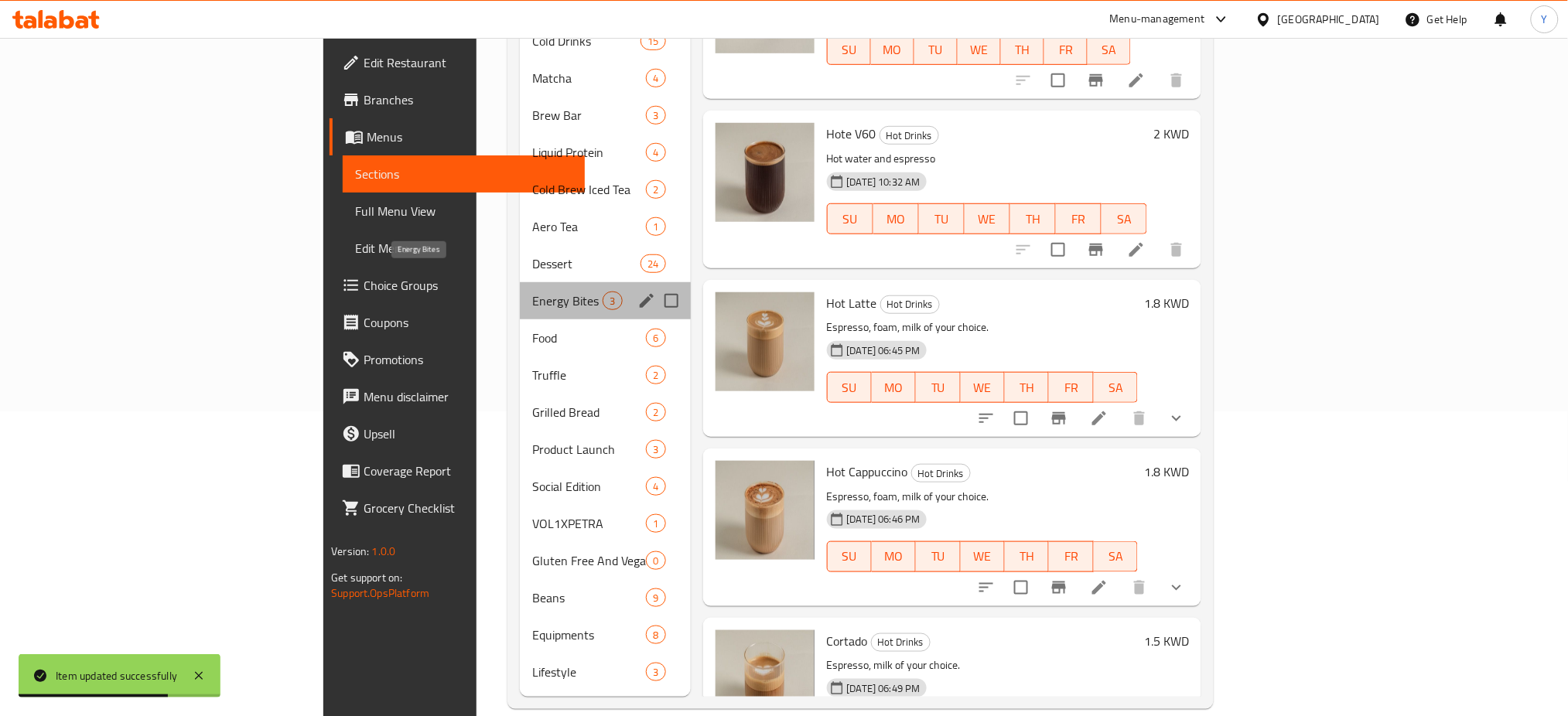
click at [532, 291] on span "Energy Bites" at bounding box center [567, 301] width 70 height 19
click at [532, 329] on span "Food" at bounding box center [589, 339] width 113 height 19
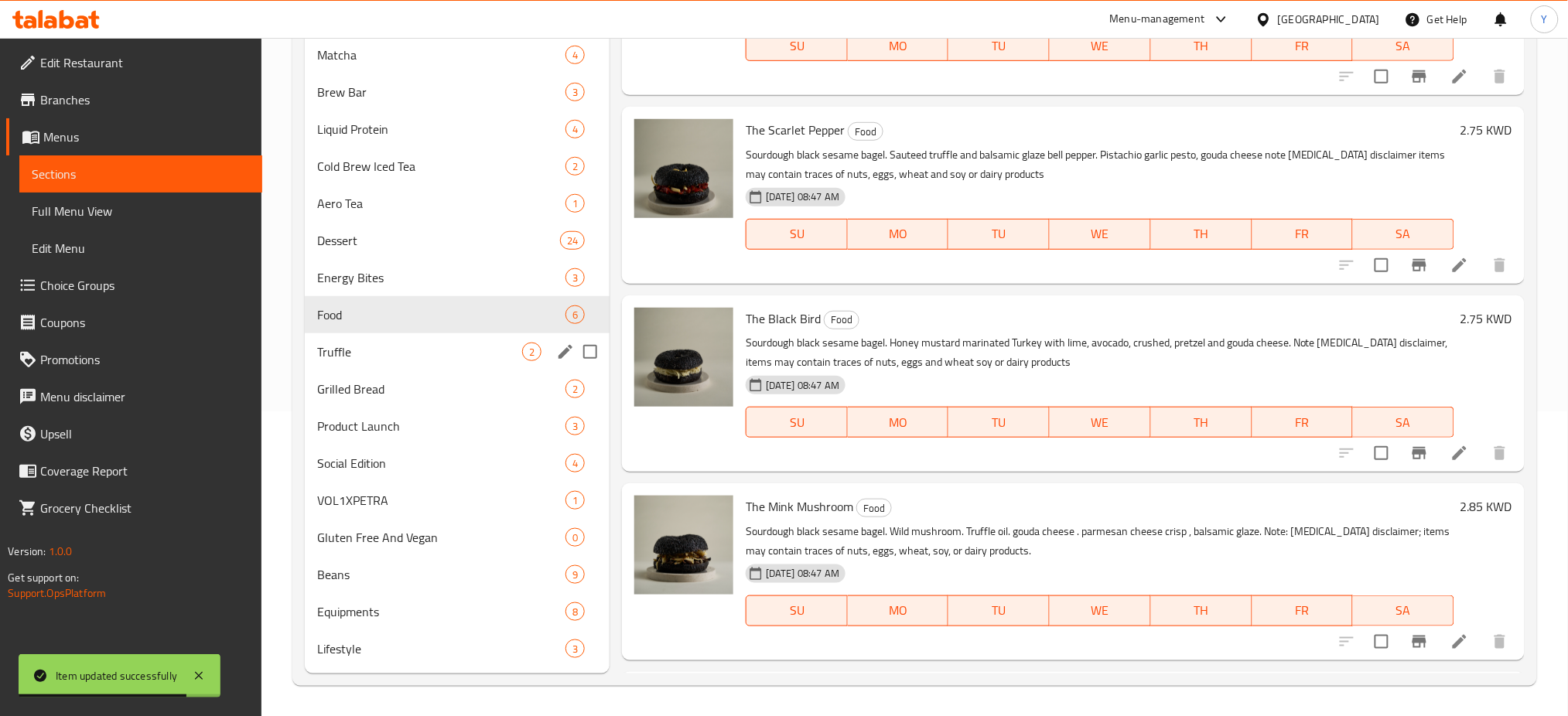
click at [379, 335] on div "Truffle 2" at bounding box center [457, 352] width 305 height 37
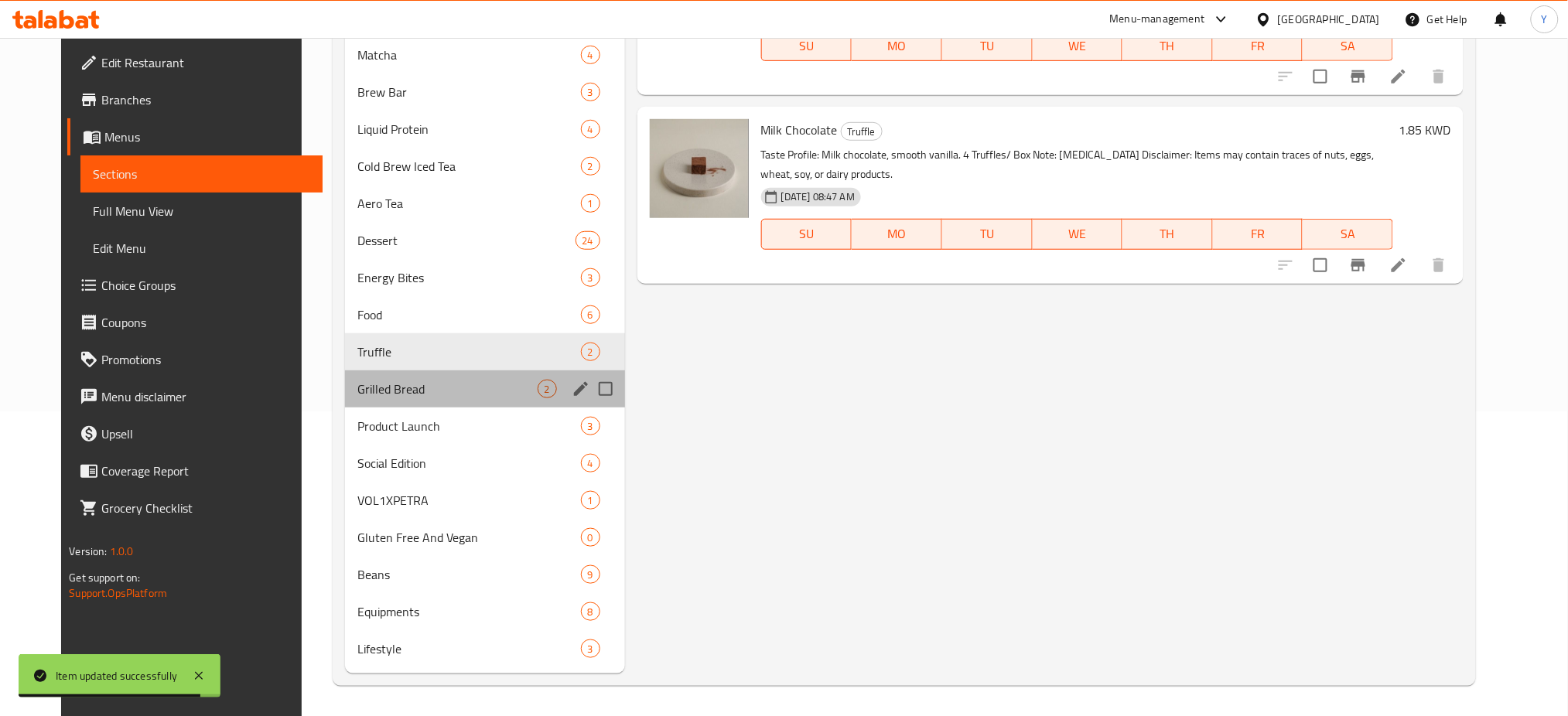
click at [377, 370] on div "Grilled Bread 2" at bounding box center [484, 389] width 279 height 37
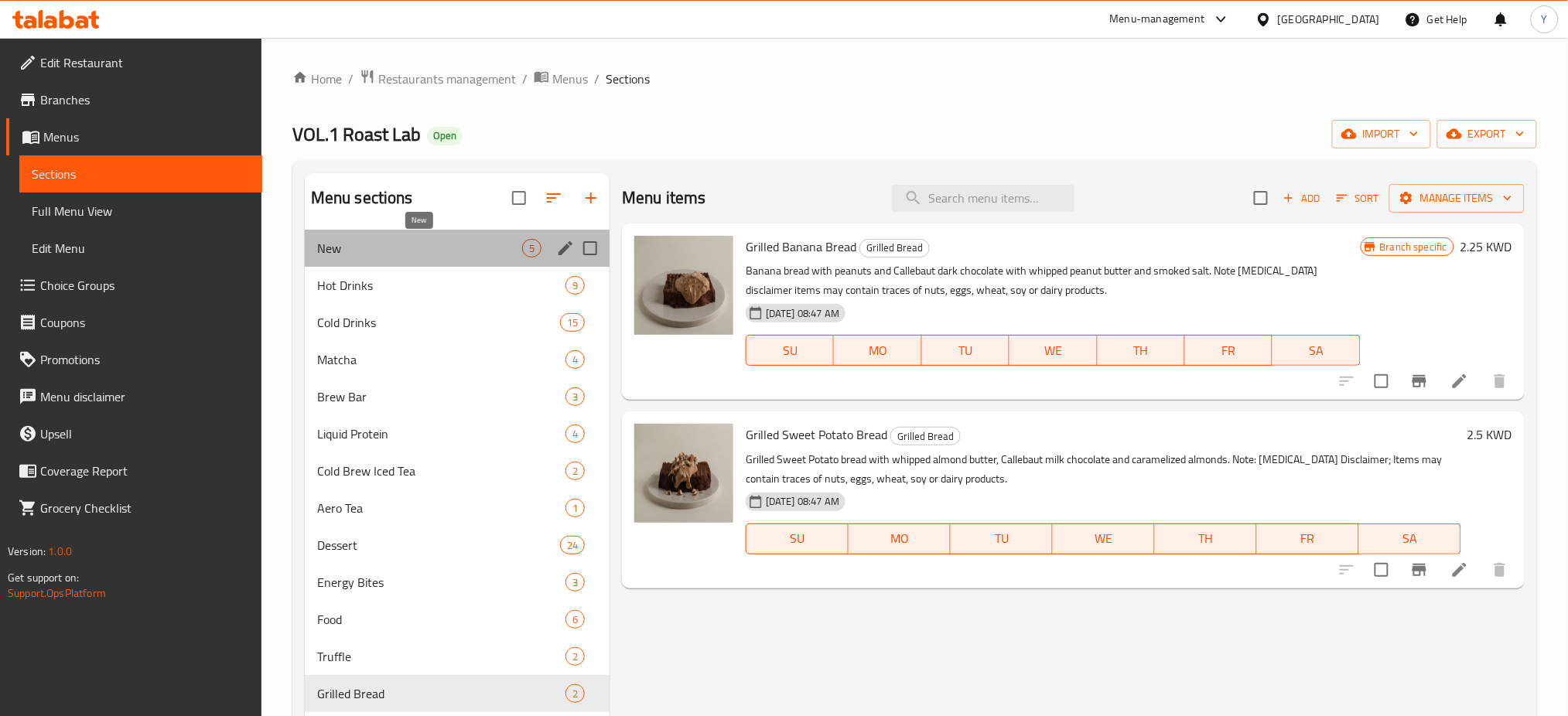
click at [467, 242] on span "New" at bounding box center [420, 248] width 205 height 19
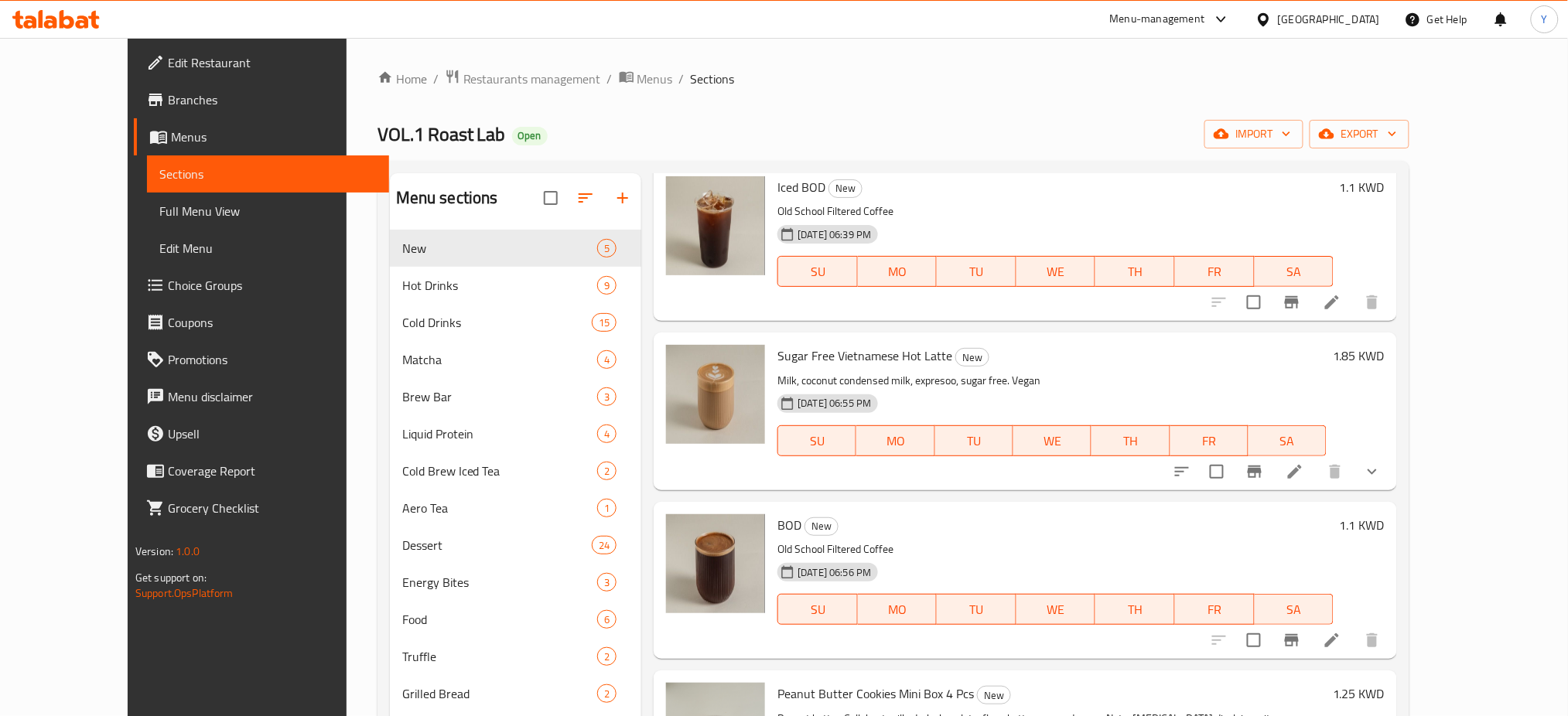
scroll to position [117, 0]
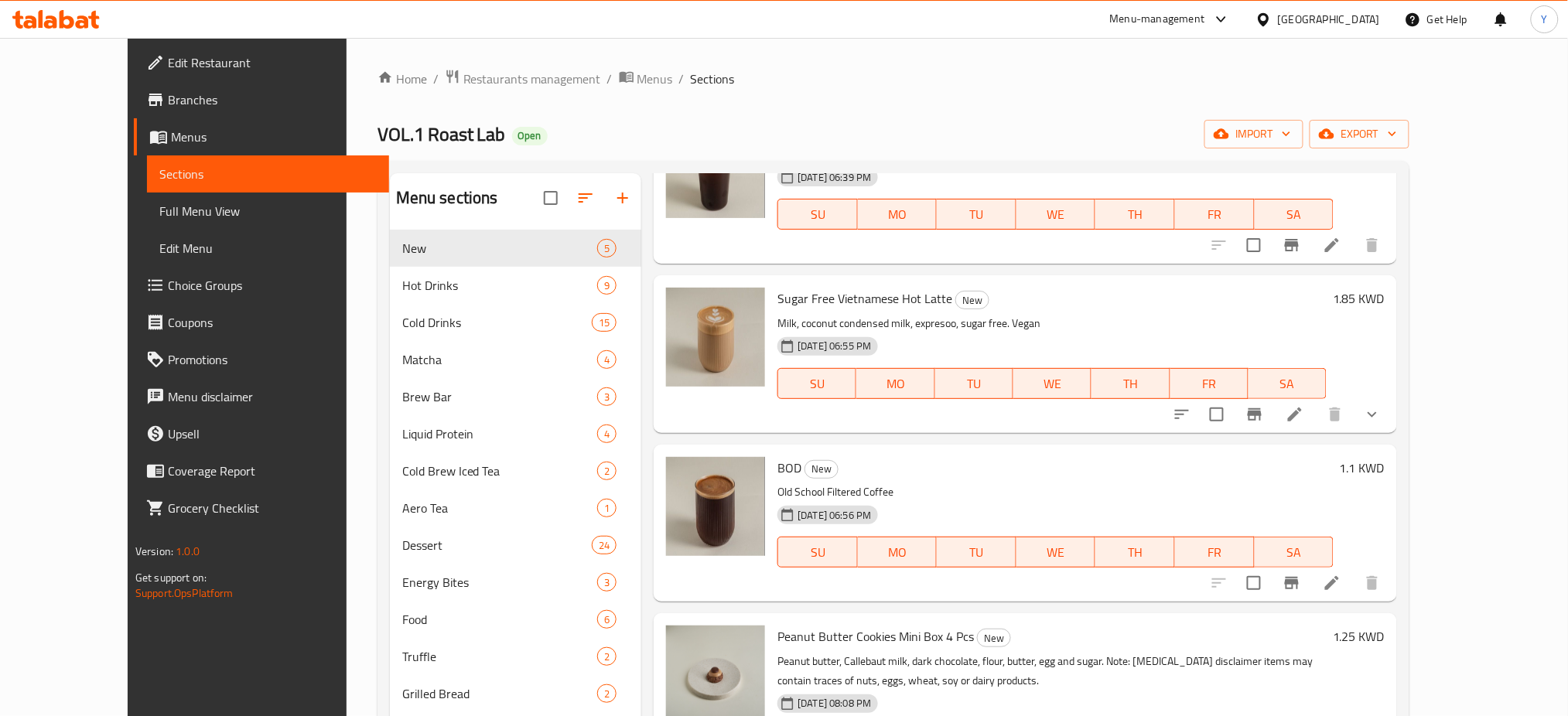
drag, startPoint x: 1044, startPoint y: 100, endPoint x: 1081, endPoint y: 62, distance: 53.0
click at [1044, 97] on div "Home / Restaurants management / Menus / Sections VOL.1 Roast Lab Open import ex…" at bounding box center [893, 529] width 1032 height 922
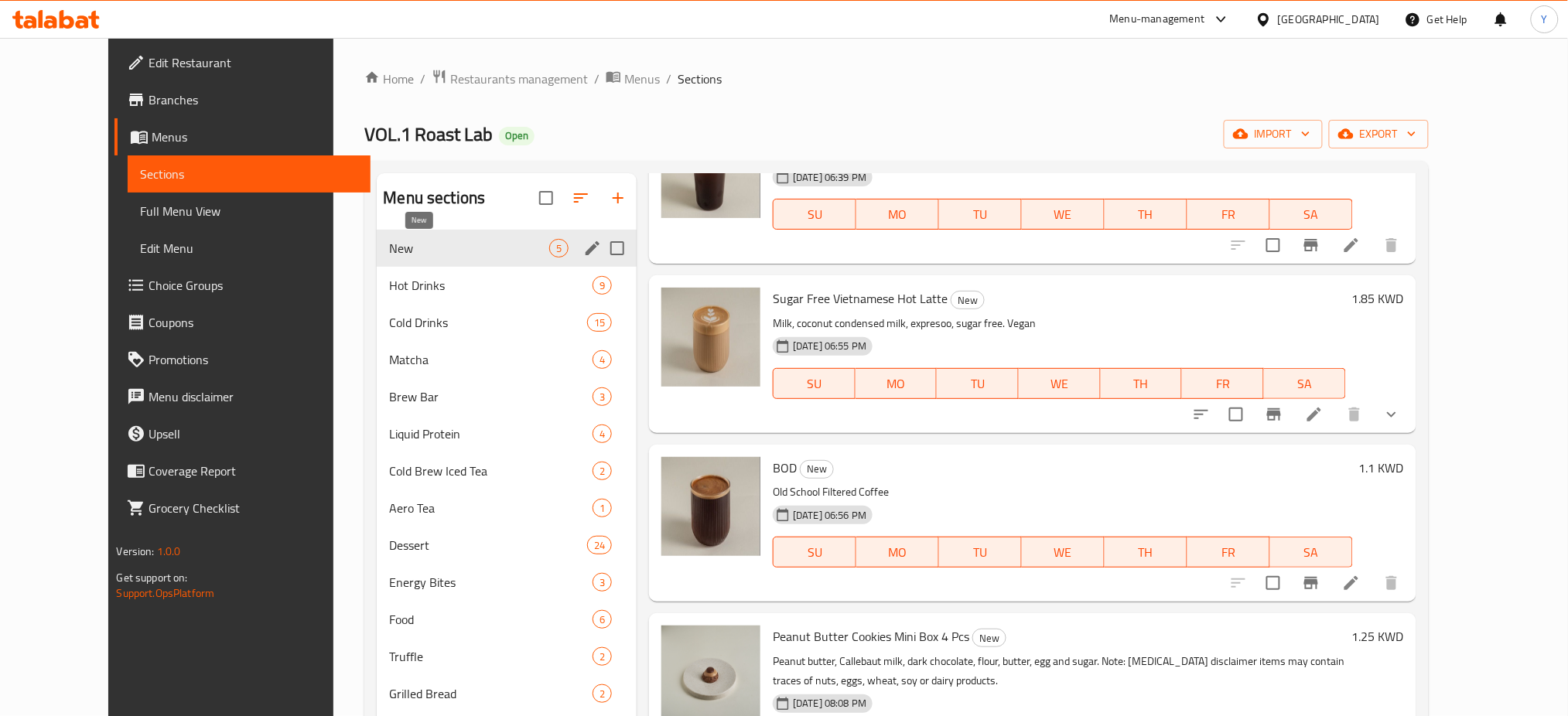
click at [460, 244] on span "New" at bounding box center [469, 248] width 160 height 19
click at [442, 281] on span "Hot Drinks" at bounding box center [469, 285] width 160 height 19
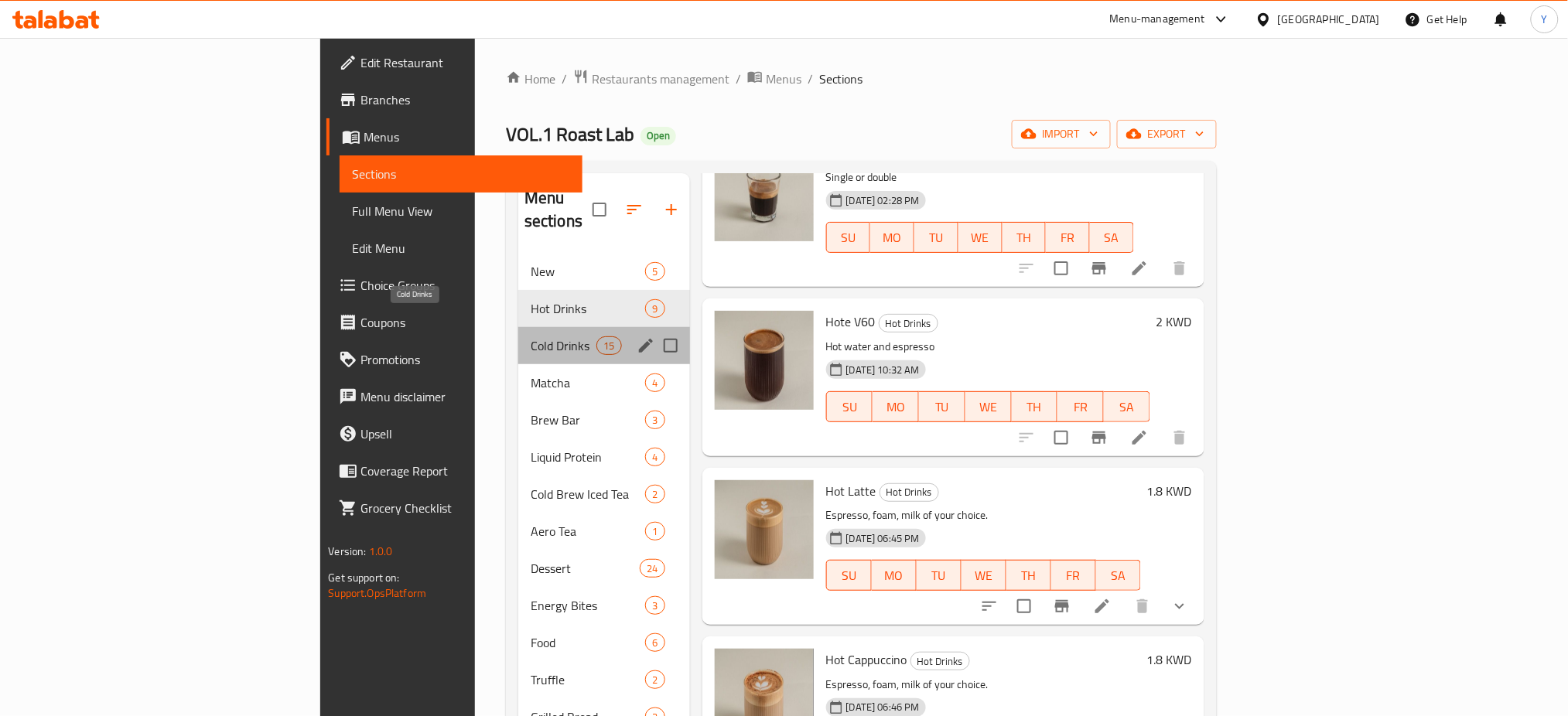
click at [530, 337] on span "Cold Drinks" at bounding box center [563, 346] width 66 height 19
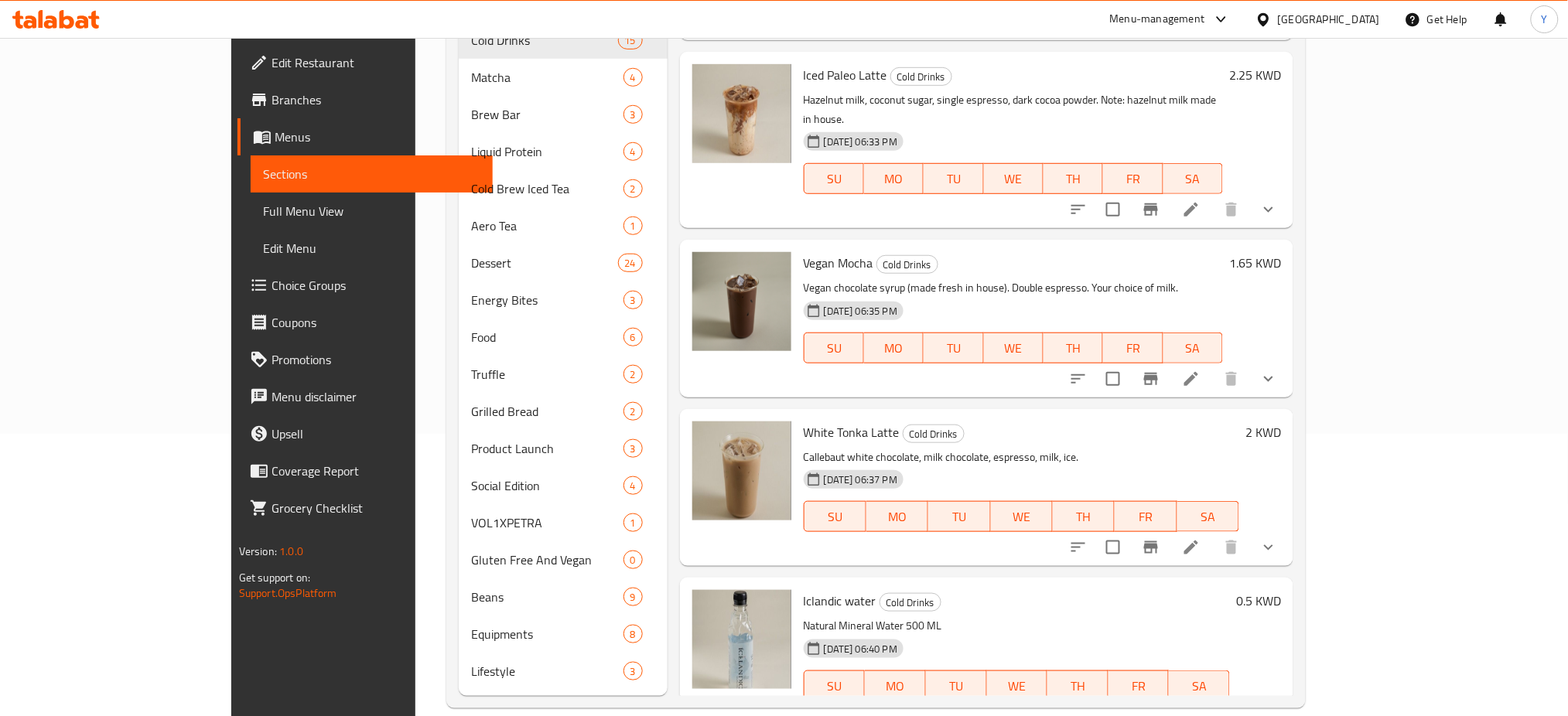
scroll to position [305, 0]
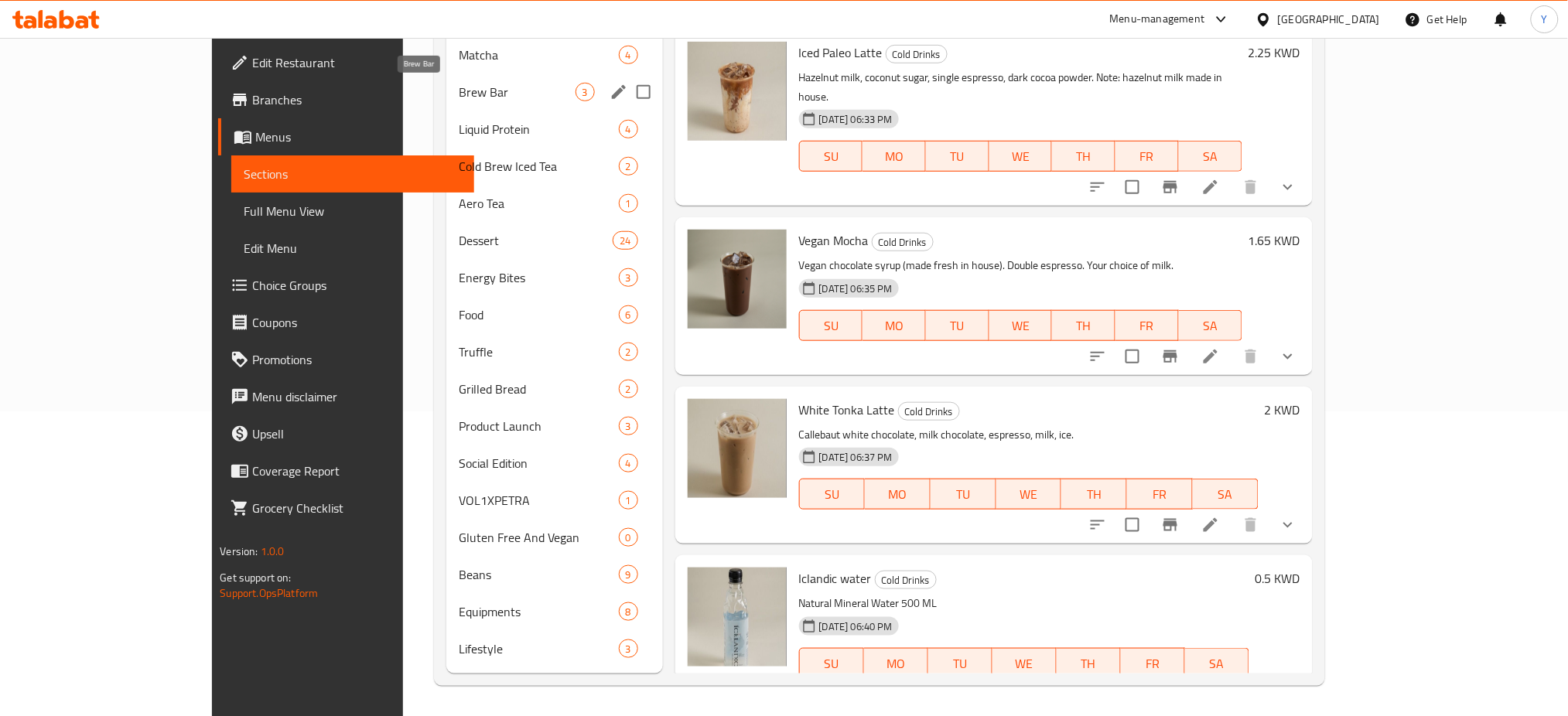
click at [459, 89] on span "Brew Bar" at bounding box center [518, 92] width 117 height 19
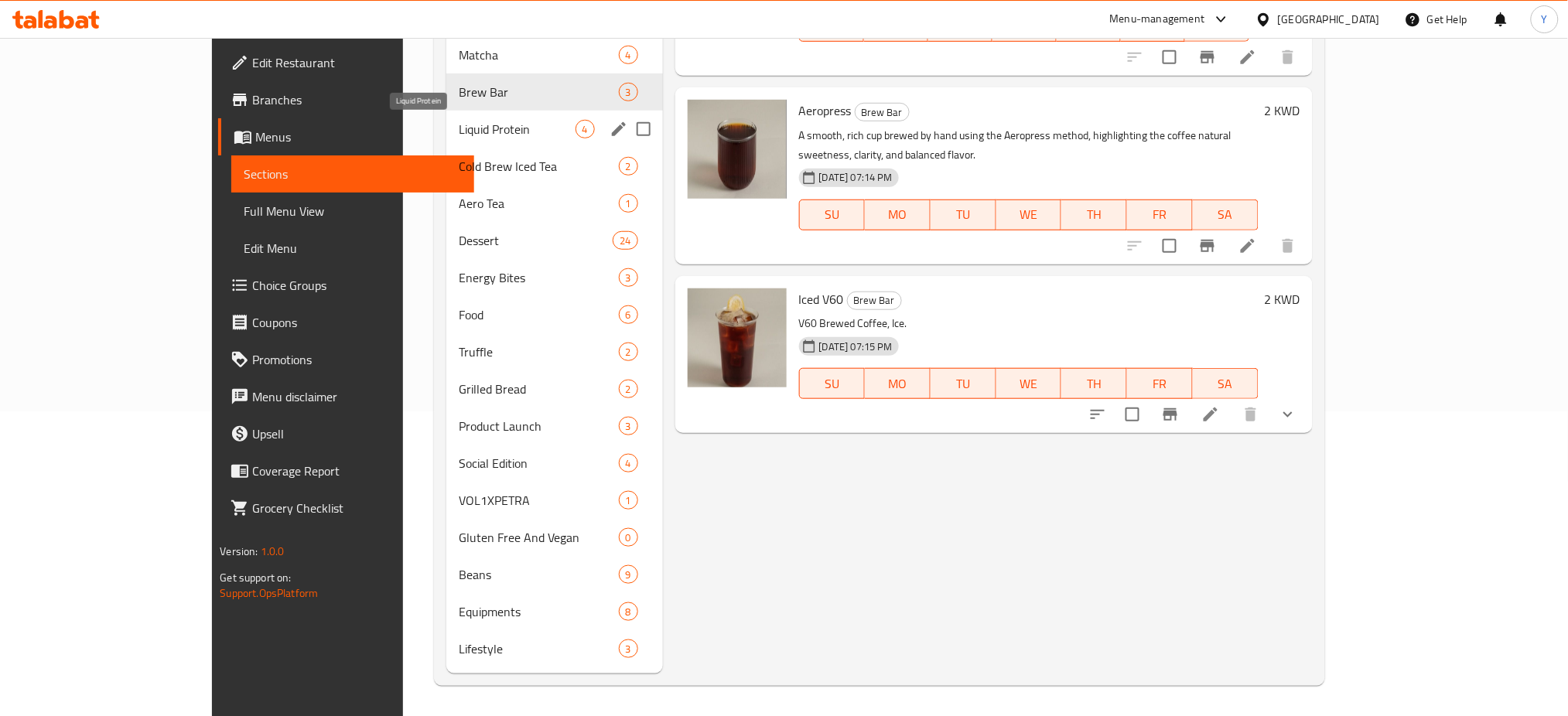
click at [459, 123] on span "Liquid Protein" at bounding box center [518, 130] width 117 height 19
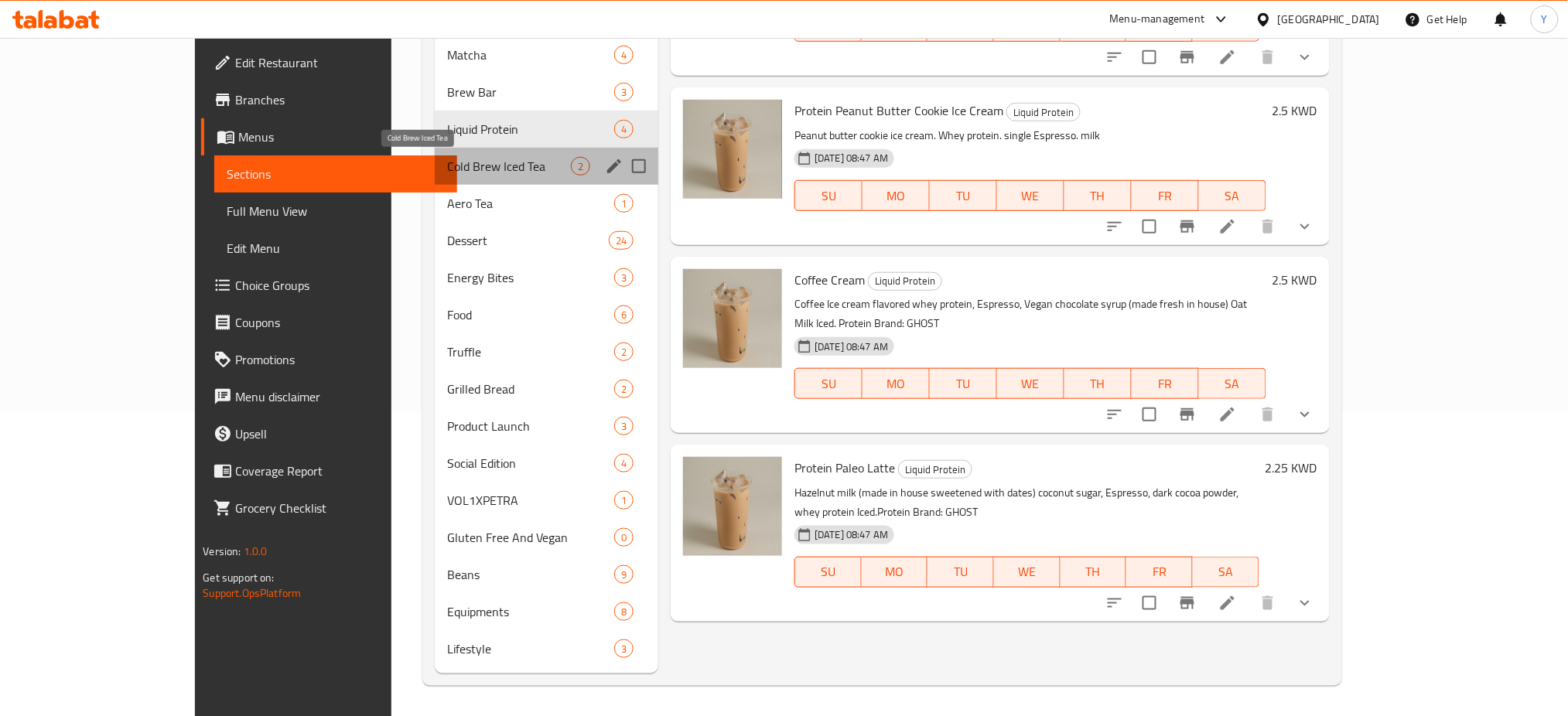
click at [447, 169] on span "Cold Brew Iced Tea" at bounding box center [509, 167] width 124 height 19
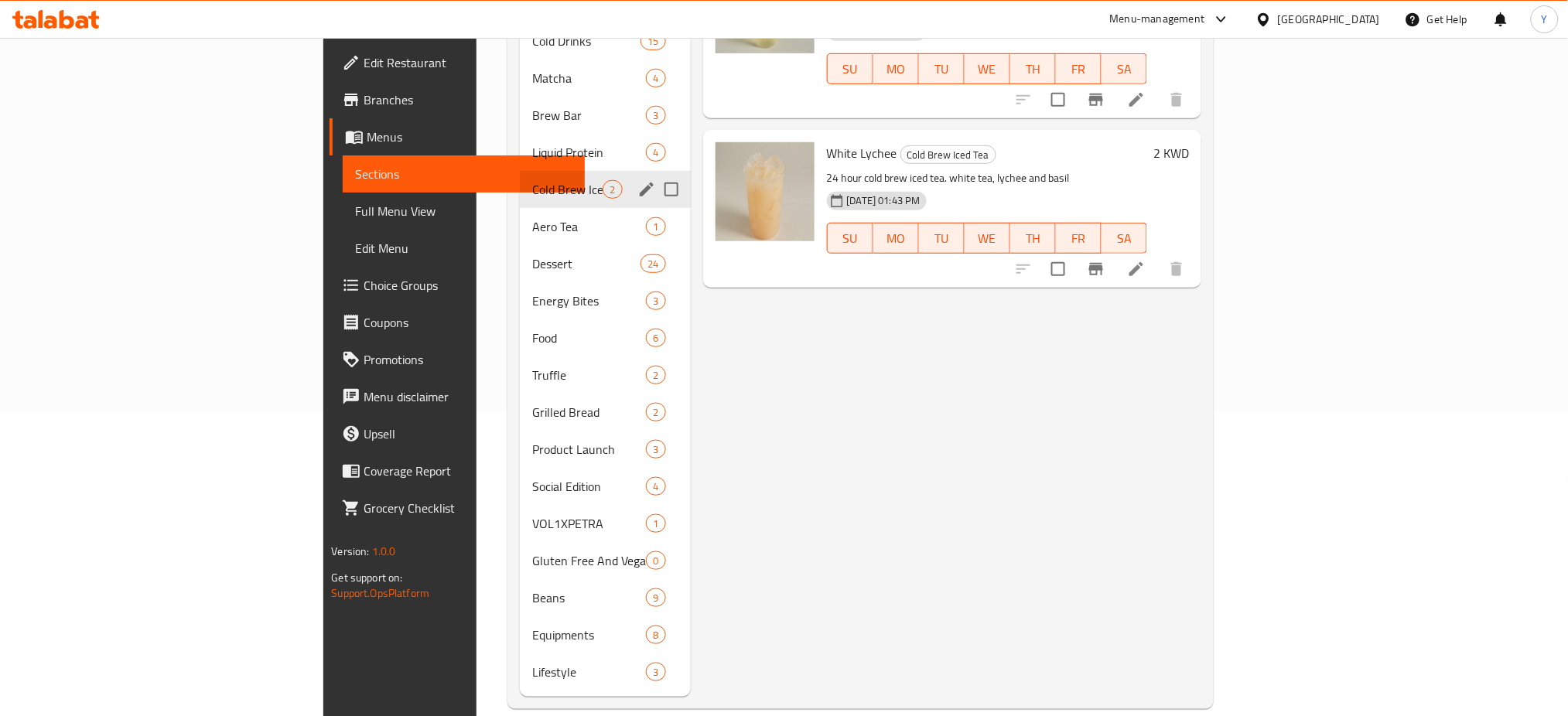
click at [532, 217] on span "Aero Tea" at bounding box center [589, 227] width 113 height 19
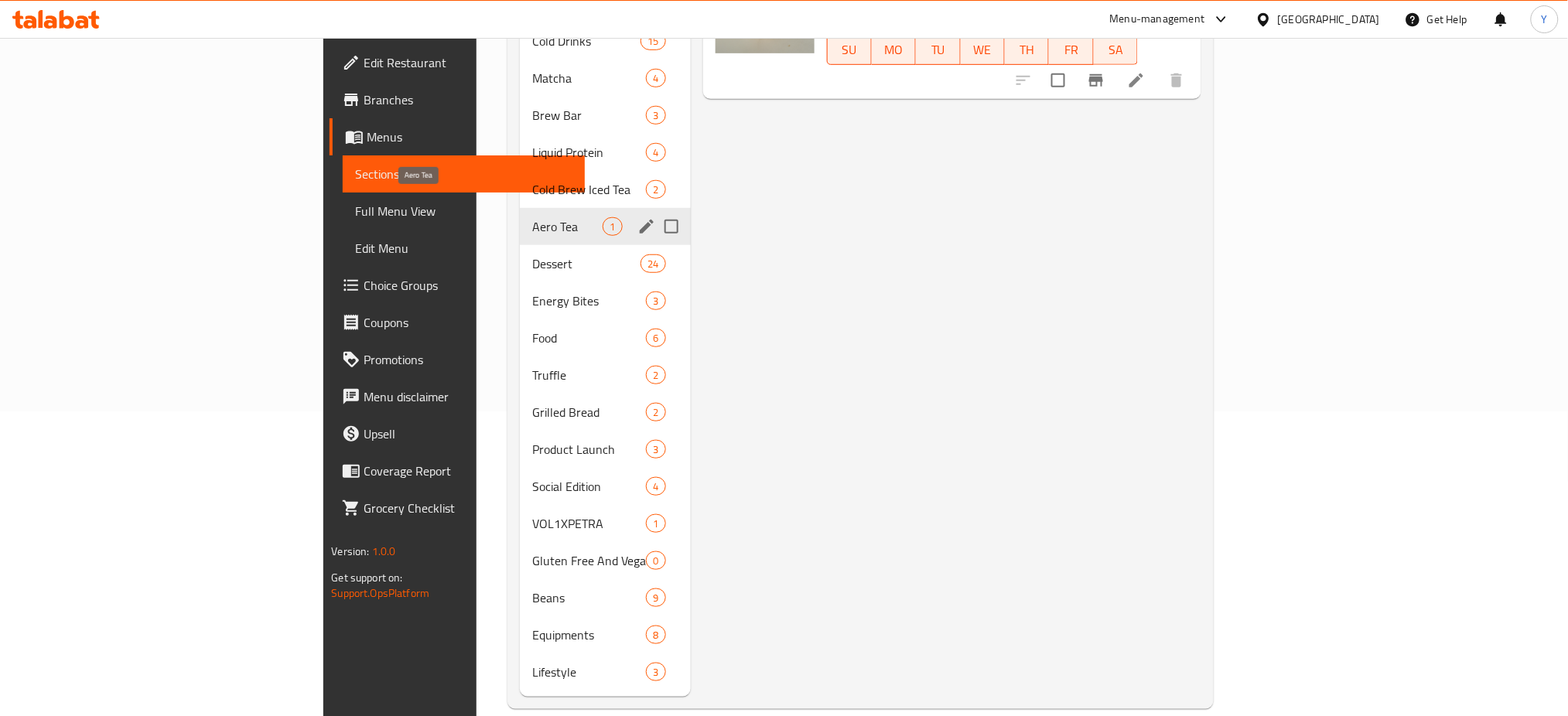
click at [520, 245] on div "Dessert 24" at bounding box center [605, 263] width 170 height 37
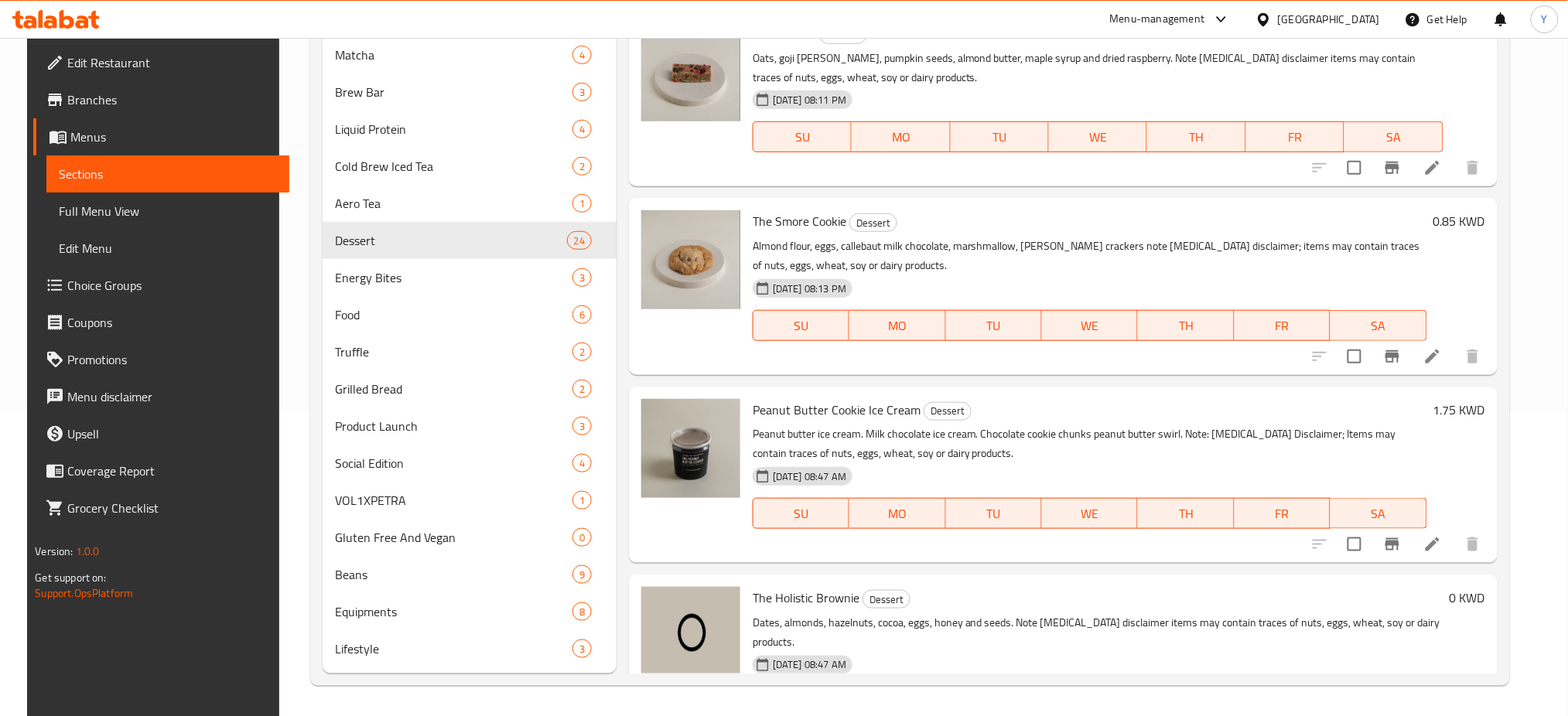
scroll to position [3619, 0]
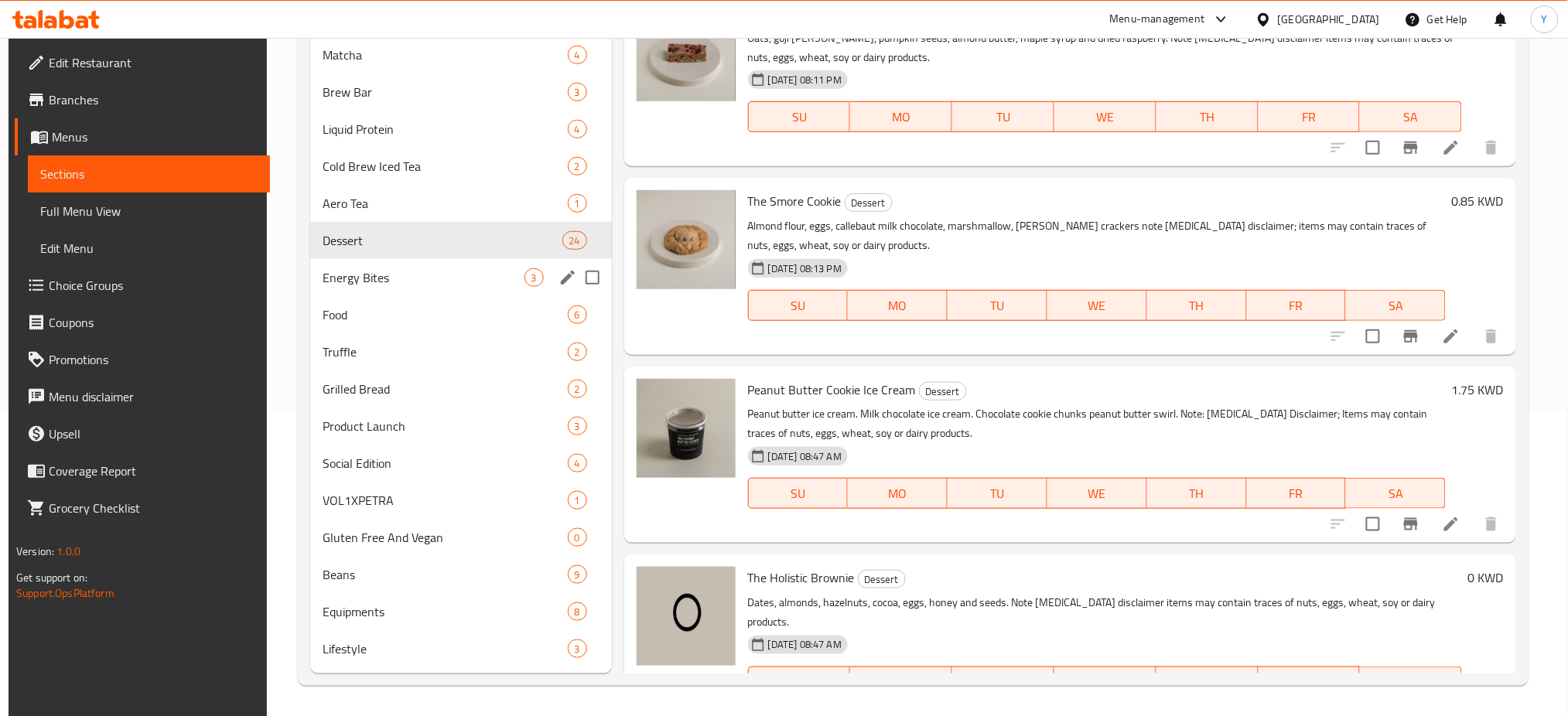
click at [360, 290] on div "Energy Bites 3" at bounding box center [461, 278] width 302 height 37
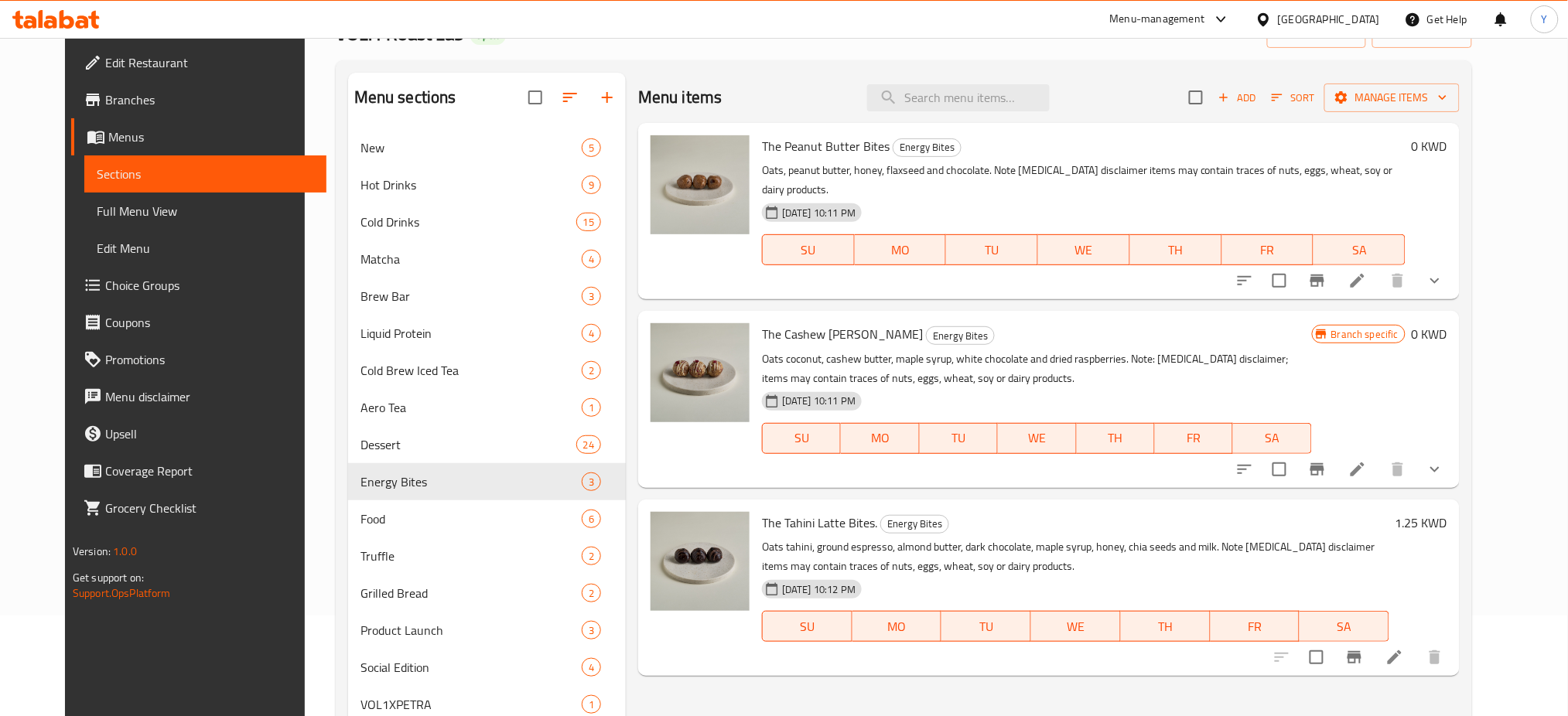
scroll to position [99, 0]
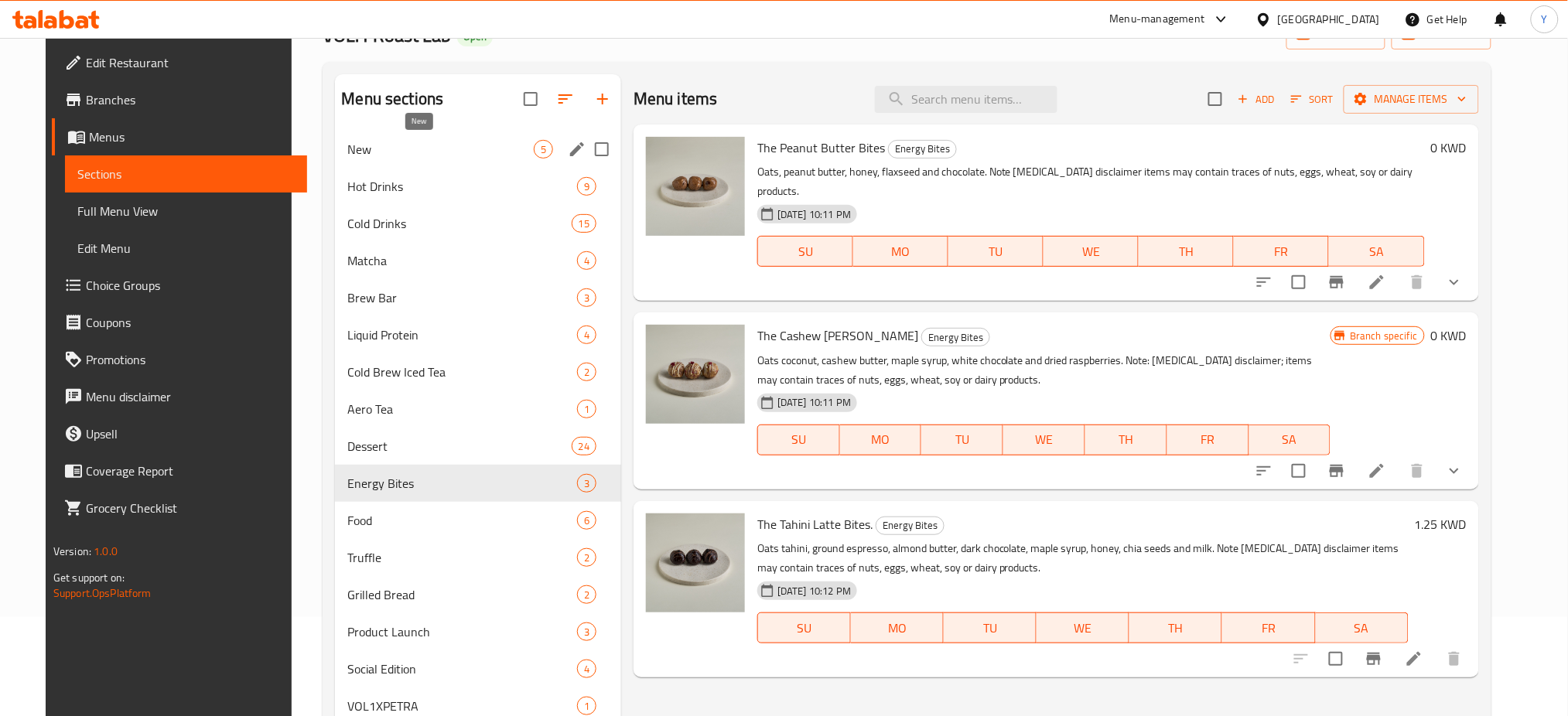
click at [375, 147] on span "New" at bounding box center [440, 150] width 186 height 19
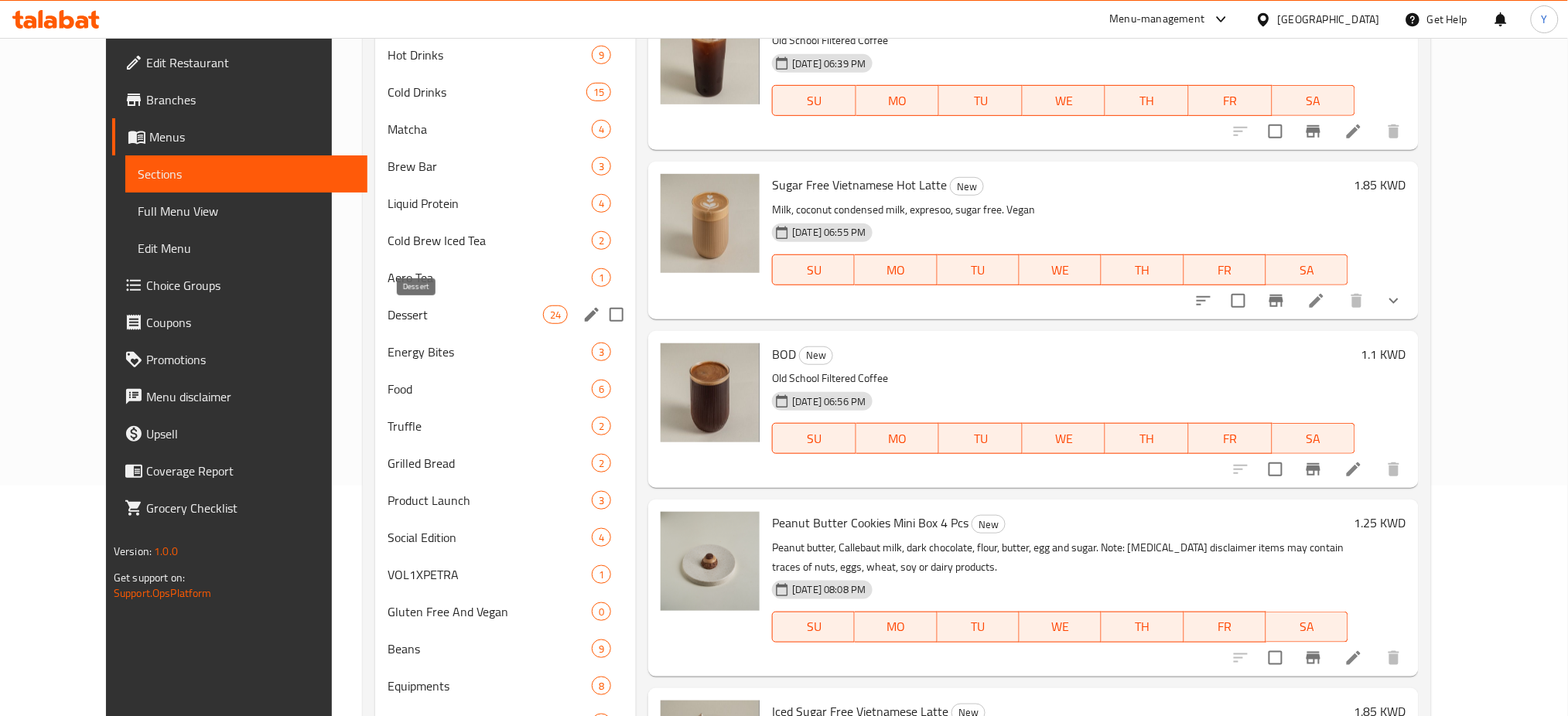
scroll to position [305, 0]
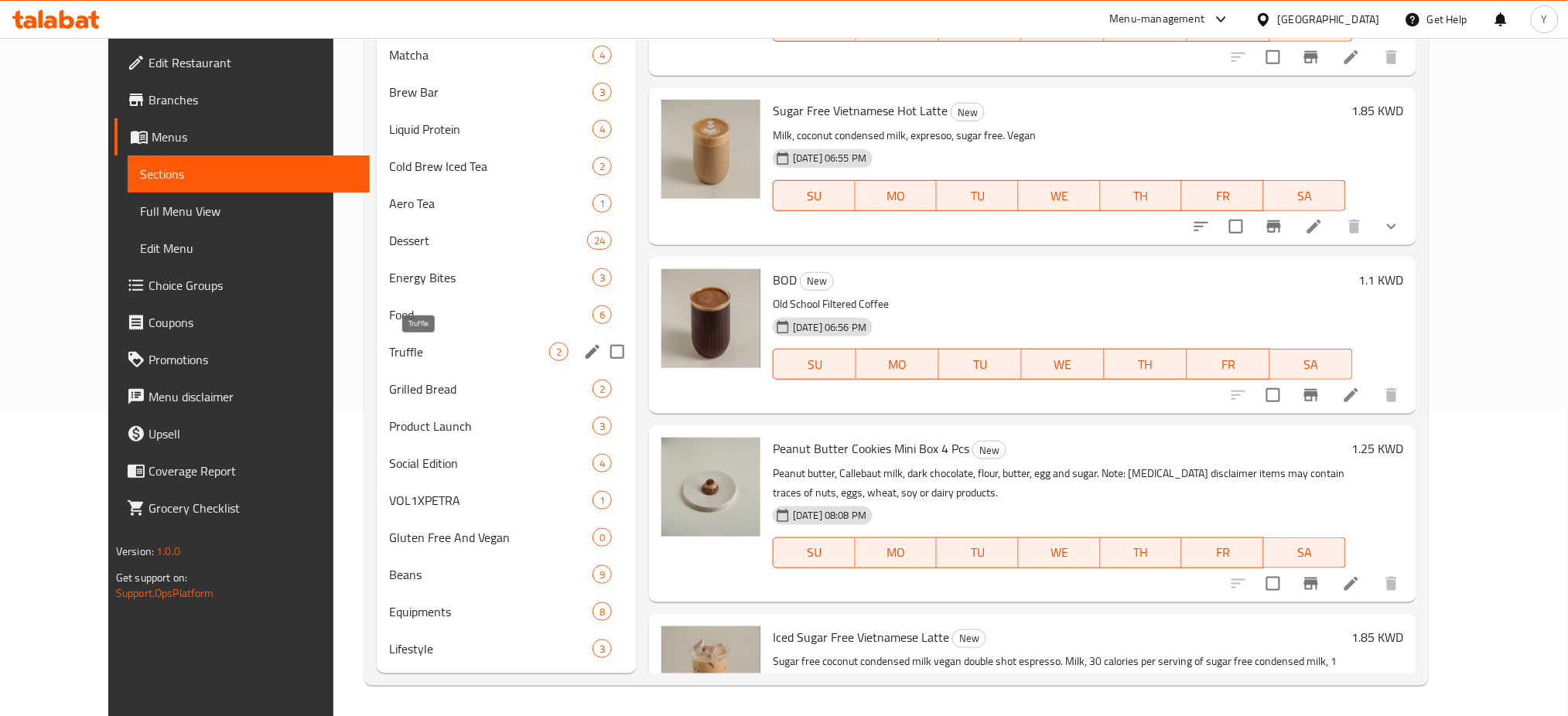
click at [389, 358] on span "Truffle" at bounding box center [469, 352] width 160 height 19
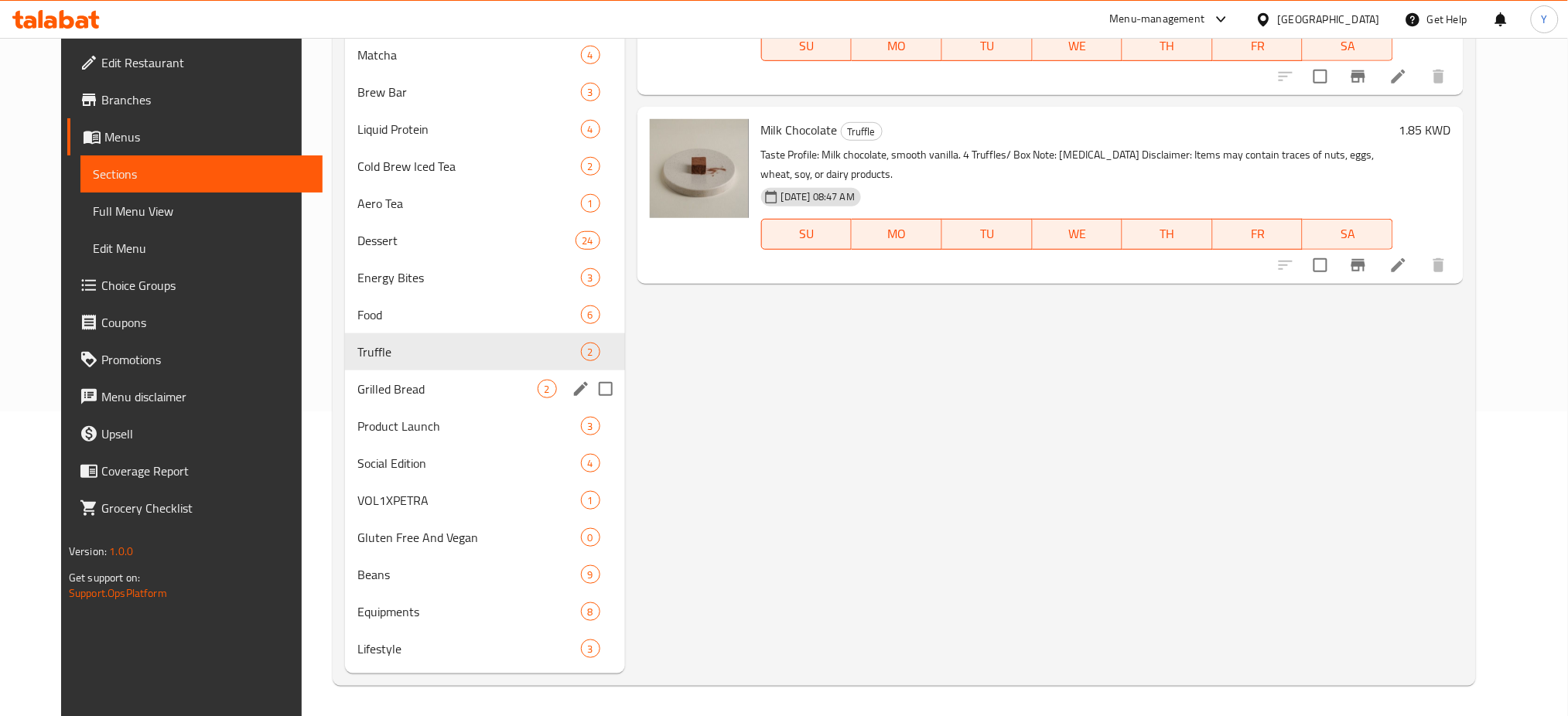
click at [345, 400] on div "Grilled Bread 2" at bounding box center [484, 389] width 279 height 37
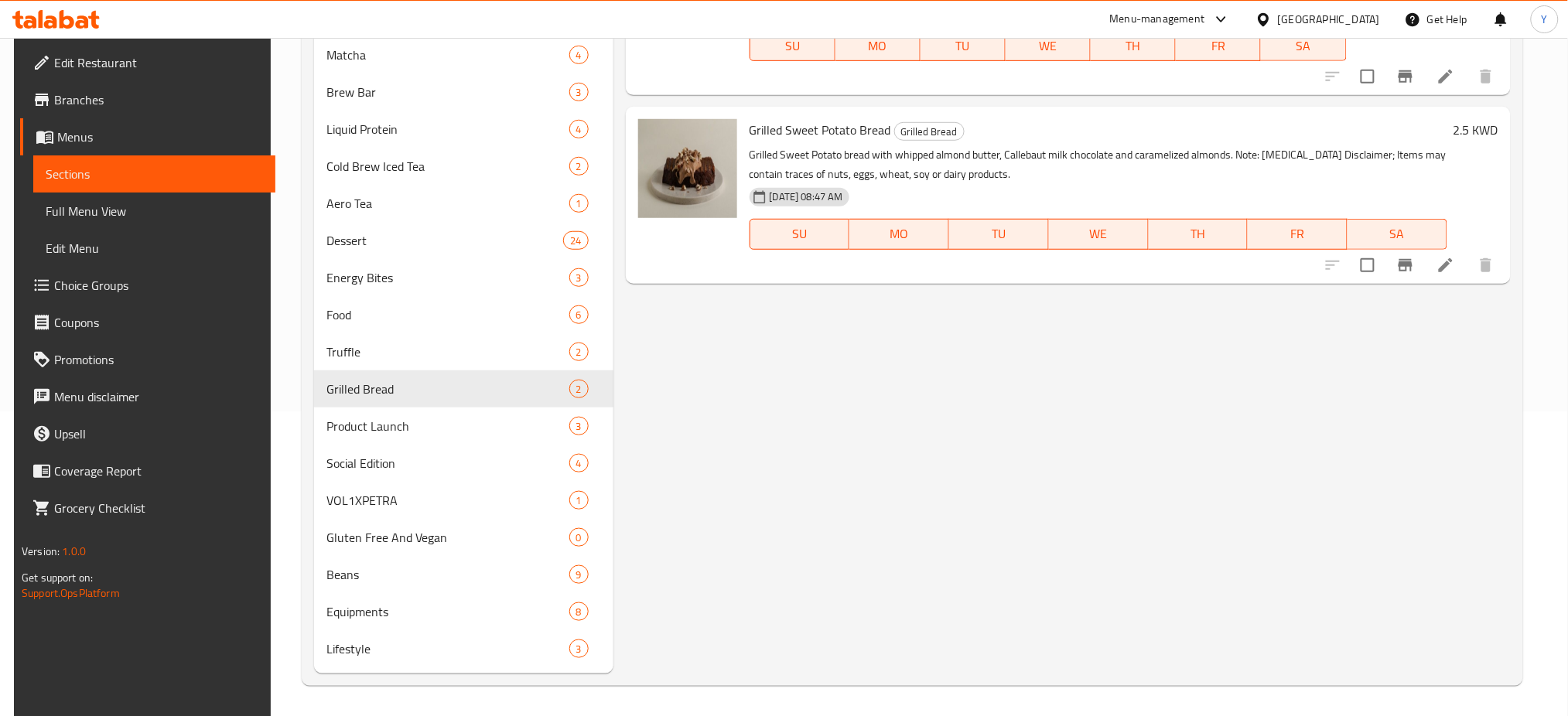
drag, startPoint x: 941, startPoint y: 499, endPoint x: 875, endPoint y: 489, distance: 66.8
click at [940, 499] on div "Menu items Add Sort Manage items Grilled Banana Bread Grilled Bread Banana brea…" at bounding box center [1063, 271] width 897 height 805
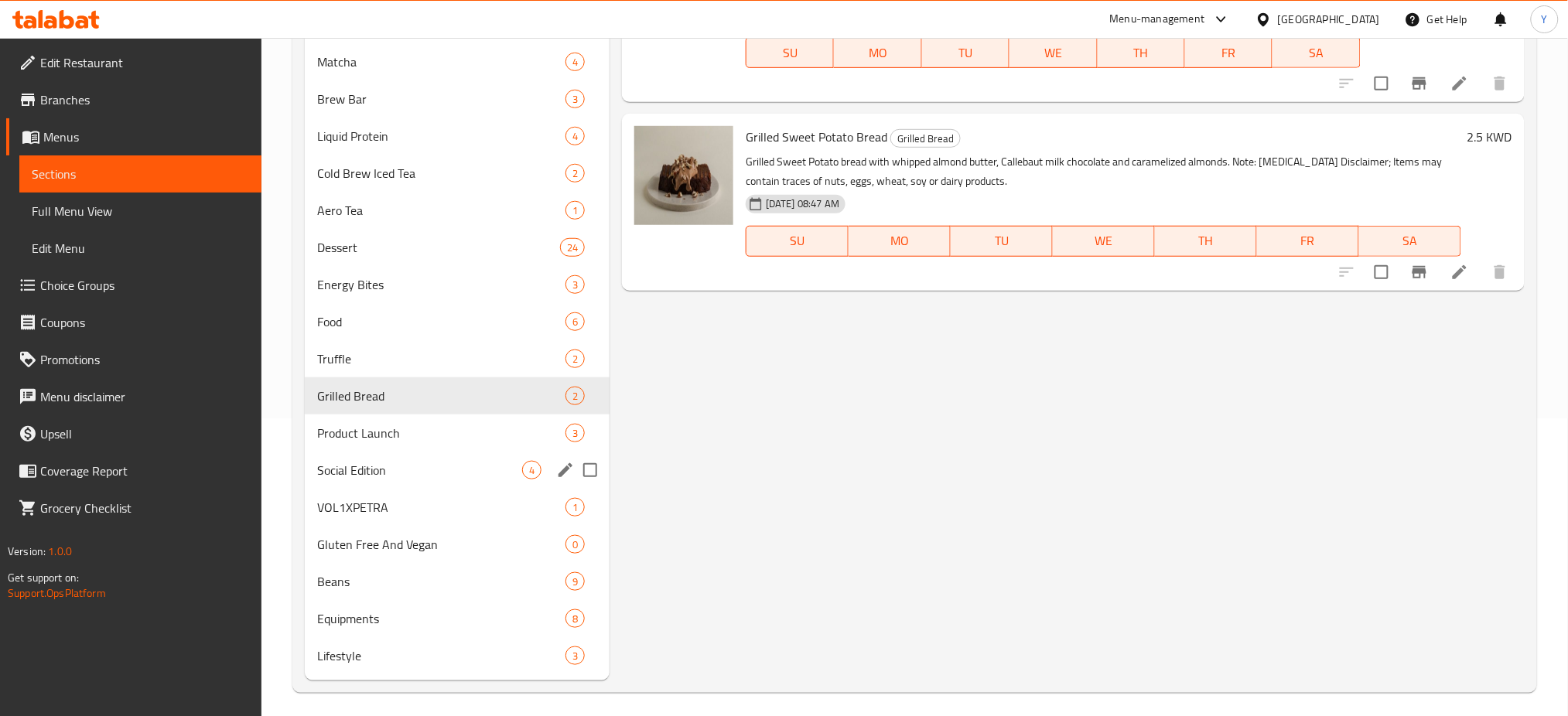
scroll to position [305, 0]
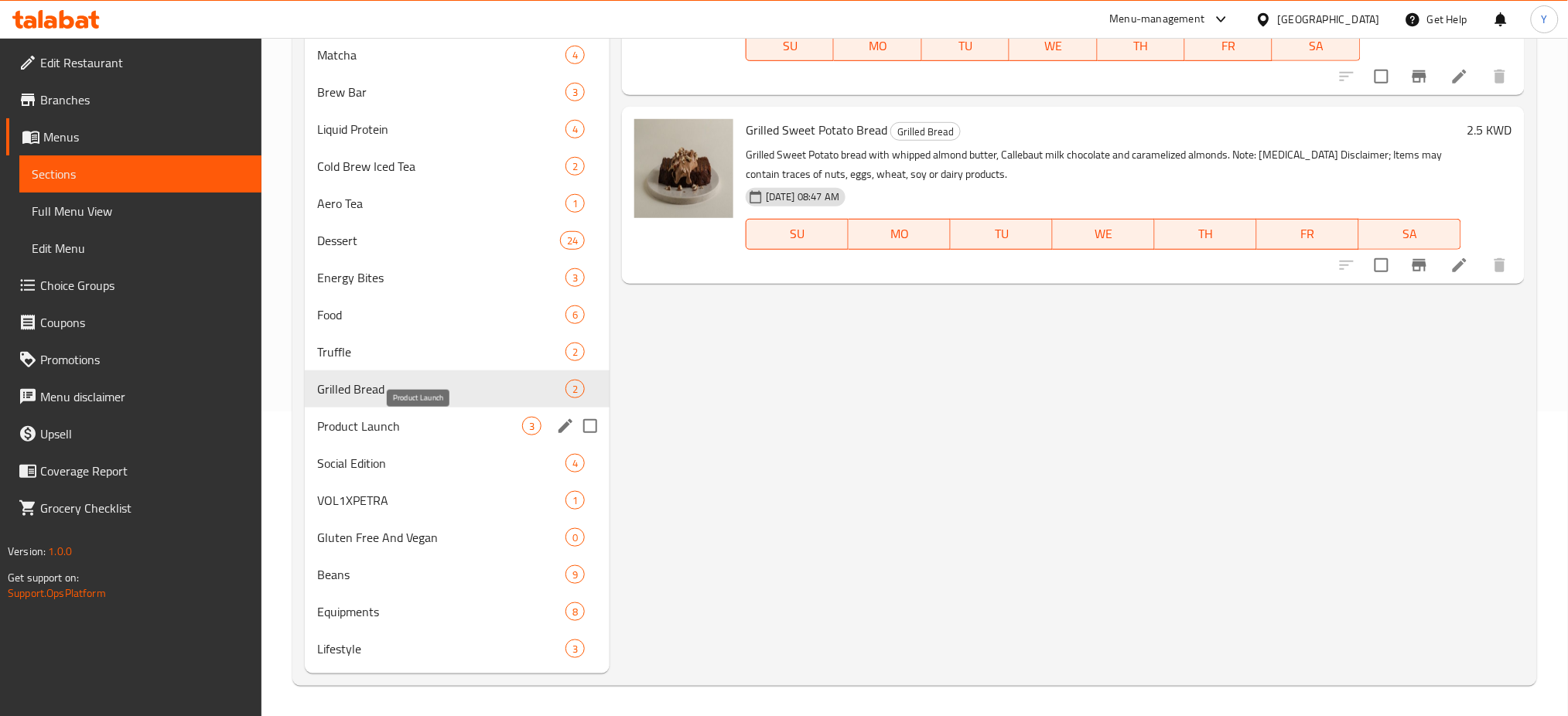
click at [380, 434] on span "Product Launch" at bounding box center [420, 426] width 205 height 19
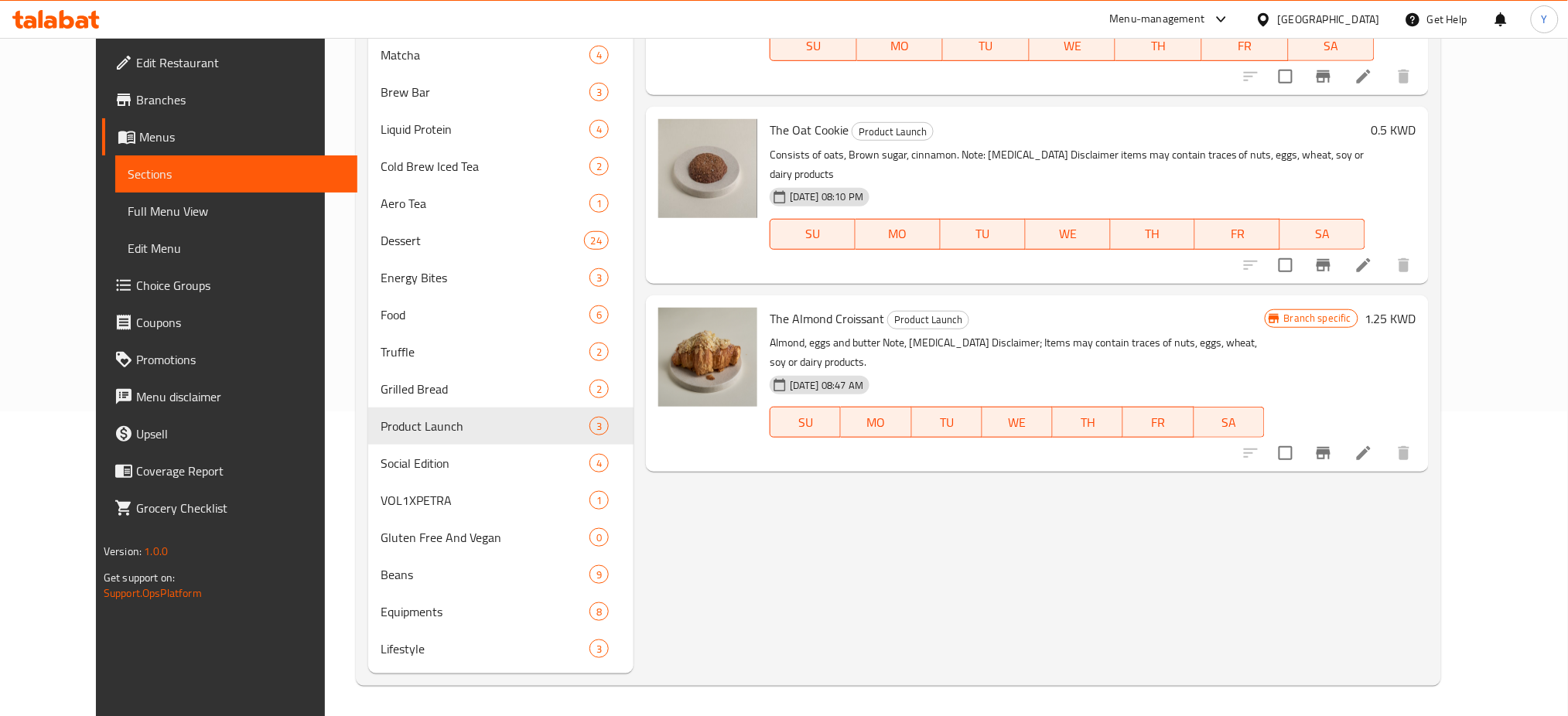
click at [763, 538] on div "Menu items Add Sort Manage items The Peanut Pretzel Bar Product Launch Peanut b…" at bounding box center [1031, 271] width 795 height 805
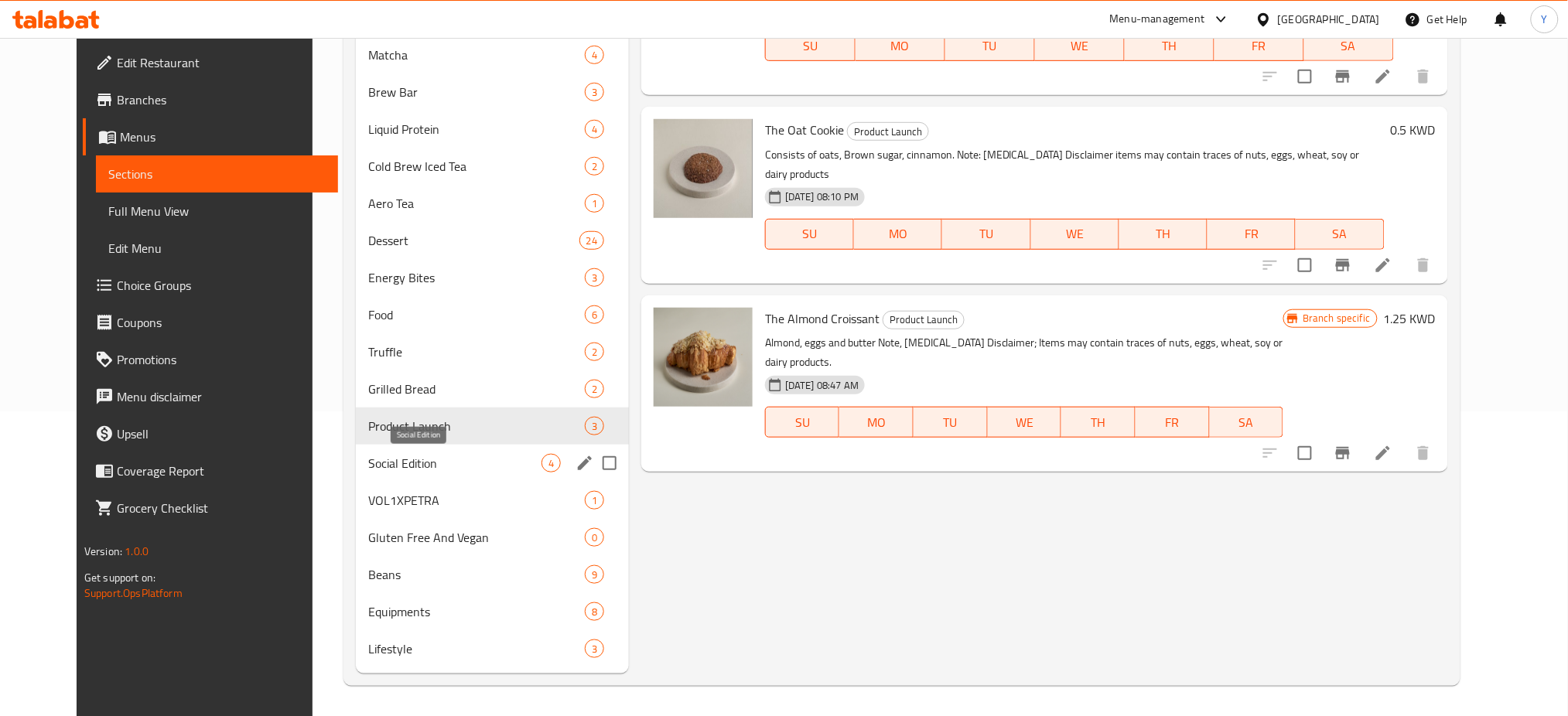
click at [432, 462] on span "Social Edition" at bounding box center [455, 463] width 174 height 19
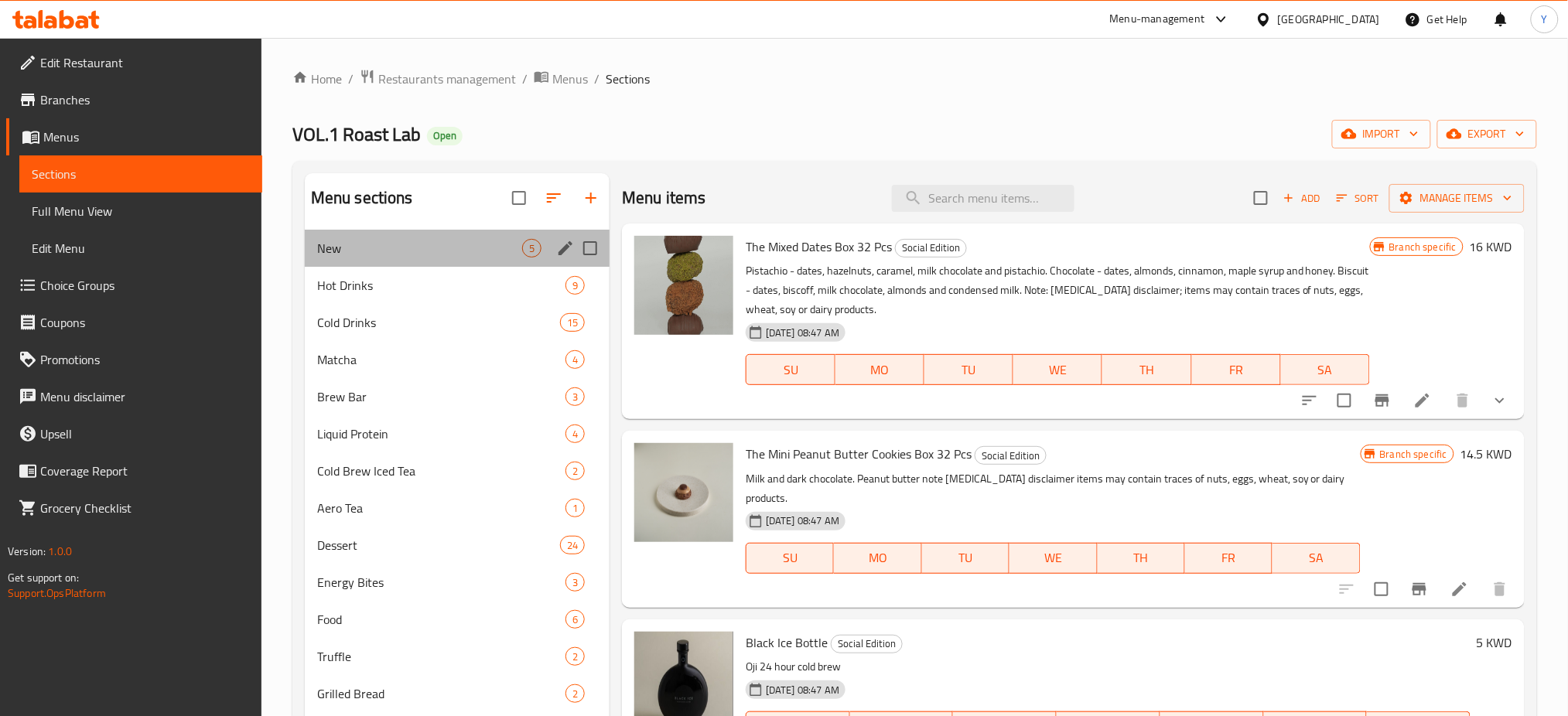
click at [425, 232] on div "New 5" at bounding box center [457, 248] width 305 height 37
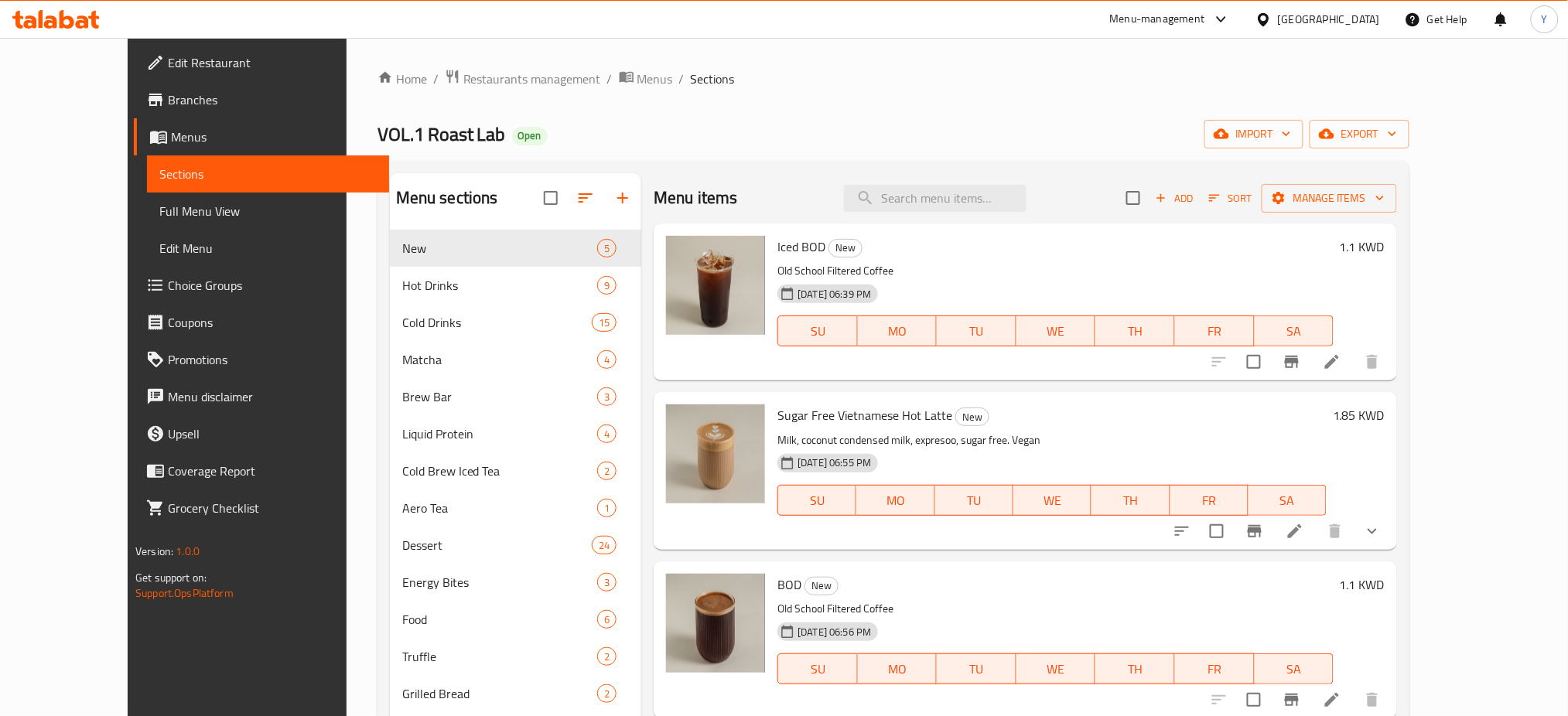
click at [943, 87] on ol "Home / Restaurants management / Menus / Sections" at bounding box center [893, 78] width 1032 height 20
click at [853, 169] on div "Menu sections New 5 Hot Drinks 9 Cold Drinks 15 Matcha 4 Brew Bar 3 Liquid Prot…" at bounding box center [893, 576] width 1032 height 830
click at [465, 61] on div "Home / Restaurants management / Menus / Sections VOL.1 Roast Lab Open import ex…" at bounding box center [893, 529] width 1094 height 984
click at [463, 82] on span "Restaurants management" at bounding box center [532, 79] width 138 height 19
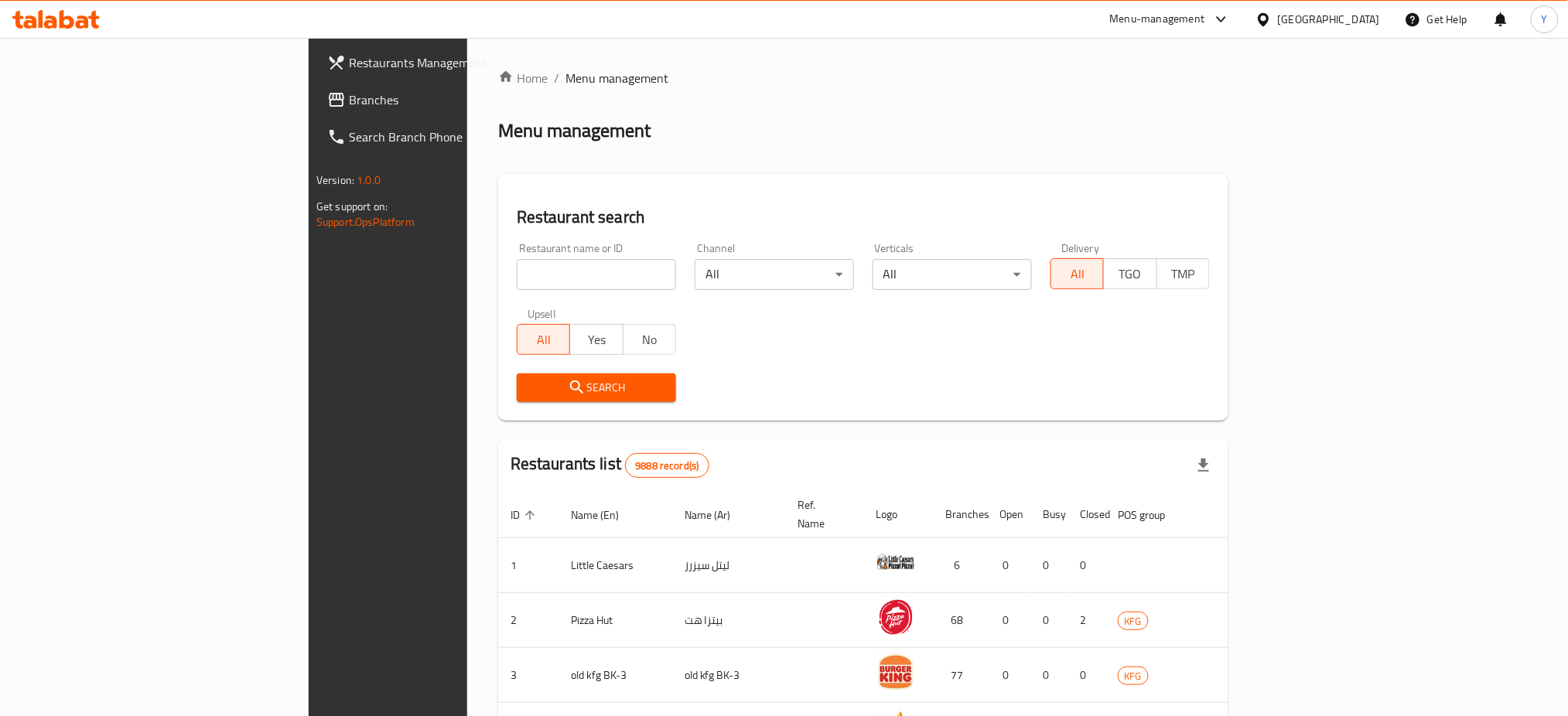
click at [1240, 4] on div "Menu-management" at bounding box center [1170, 19] width 145 height 37
click at [1205, 18] on div "Menu-management" at bounding box center [1158, 20] width 95 height 19
click at [1137, 168] on div "Restaurant-Management" at bounding box center [1142, 171] width 121 height 17
